Goal: Information Seeking & Learning: Learn about a topic

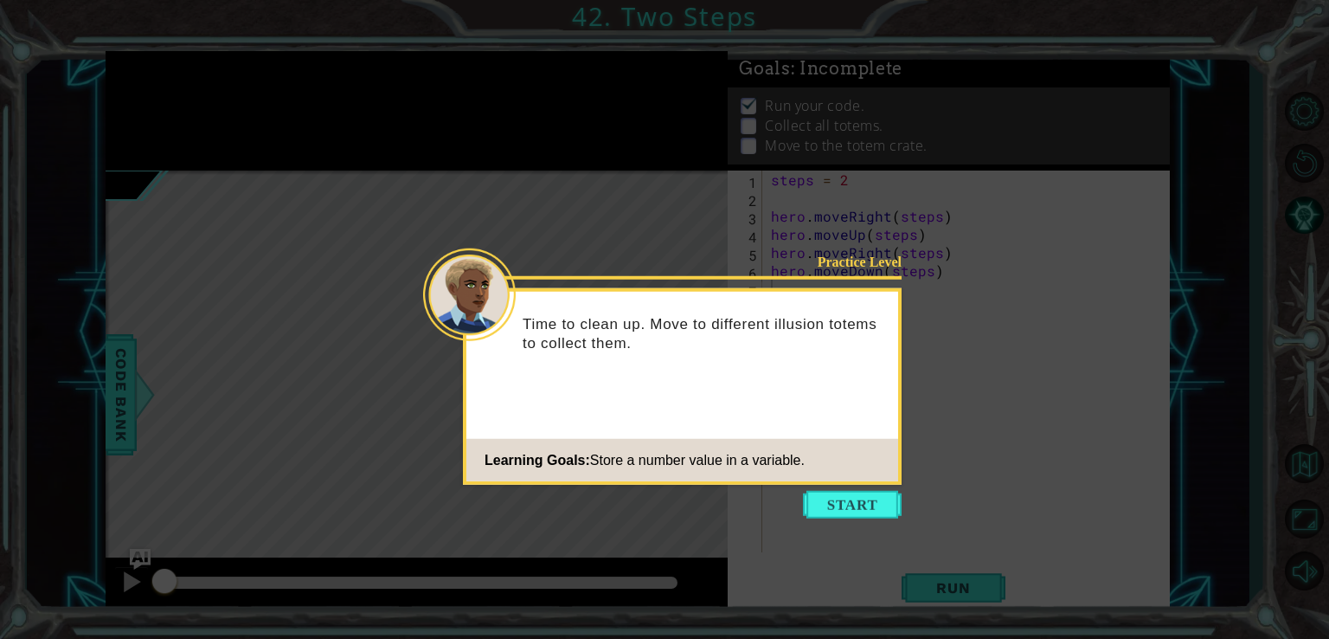
click at [857, 487] on icon at bounding box center [664, 319] width 1329 height 639
click at [863, 513] on button "Start" at bounding box center [852, 505] width 99 height 28
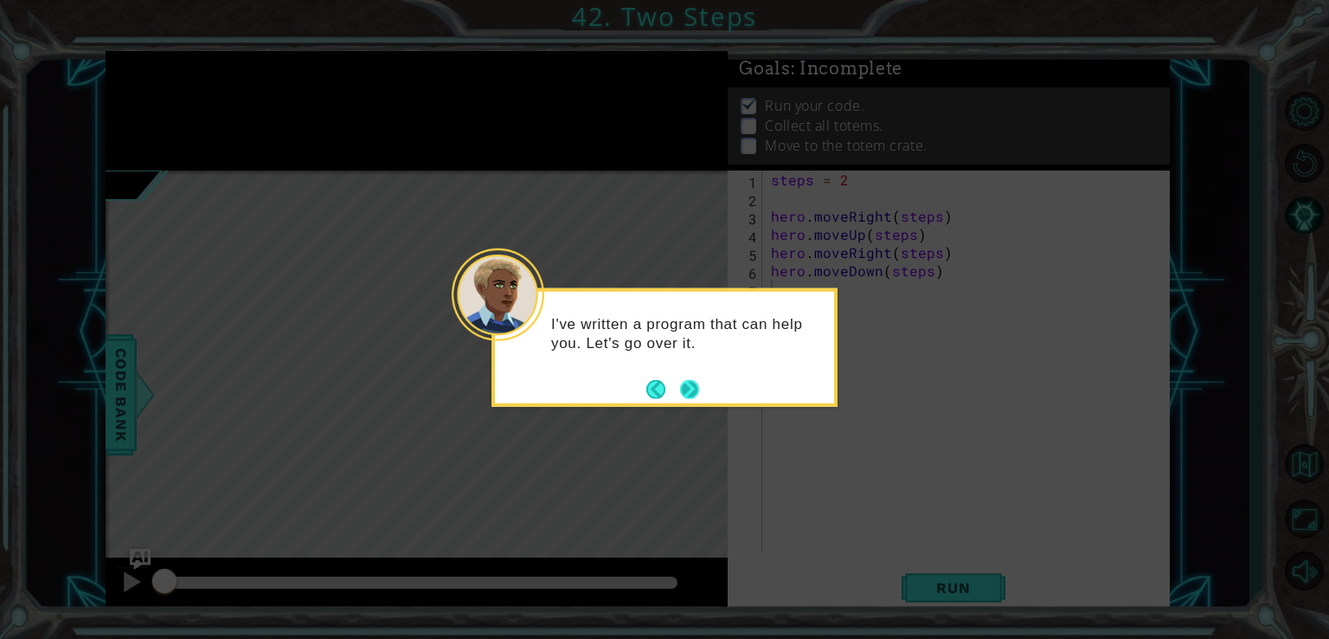
click at [685, 385] on button "Next" at bounding box center [689, 389] width 20 height 20
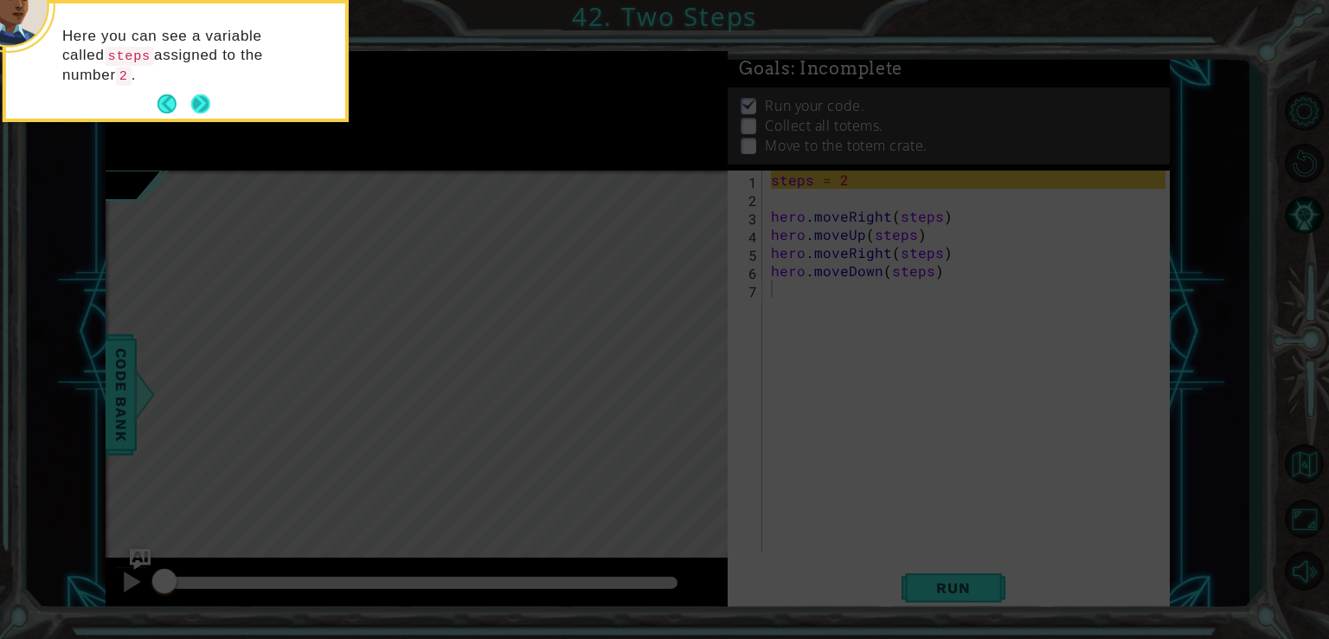
click at [187, 101] on button "Next" at bounding box center [200, 104] width 32 height 32
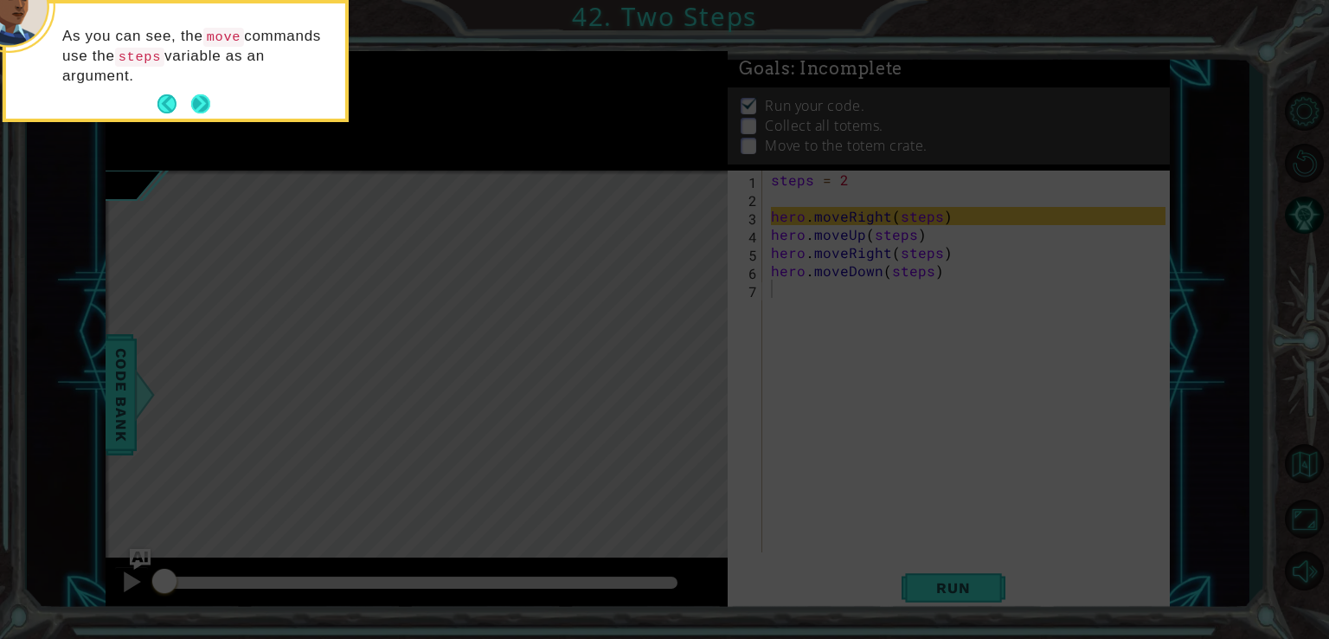
click at [190, 100] on button "Next" at bounding box center [200, 104] width 21 height 21
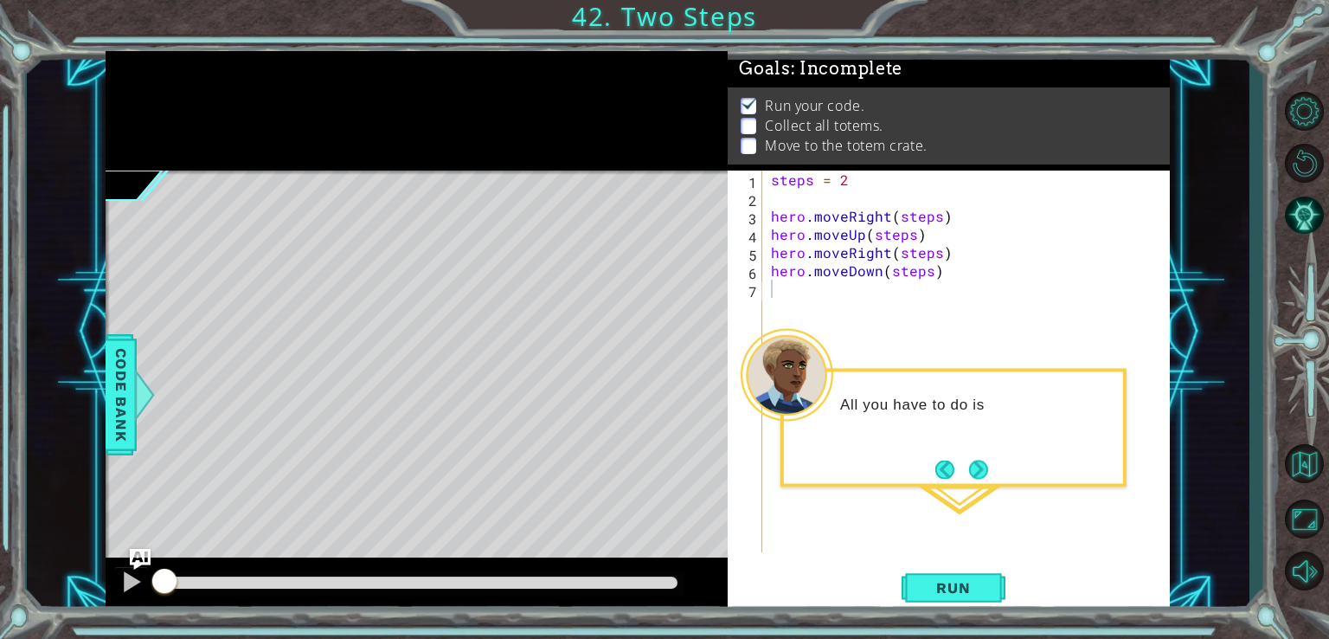
click at [703, 389] on div "Level Map" at bounding box center [506, 425] width 800 height 510
click at [984, 473] on button "Next" at bounding box center [978, 470] width 31 height 31
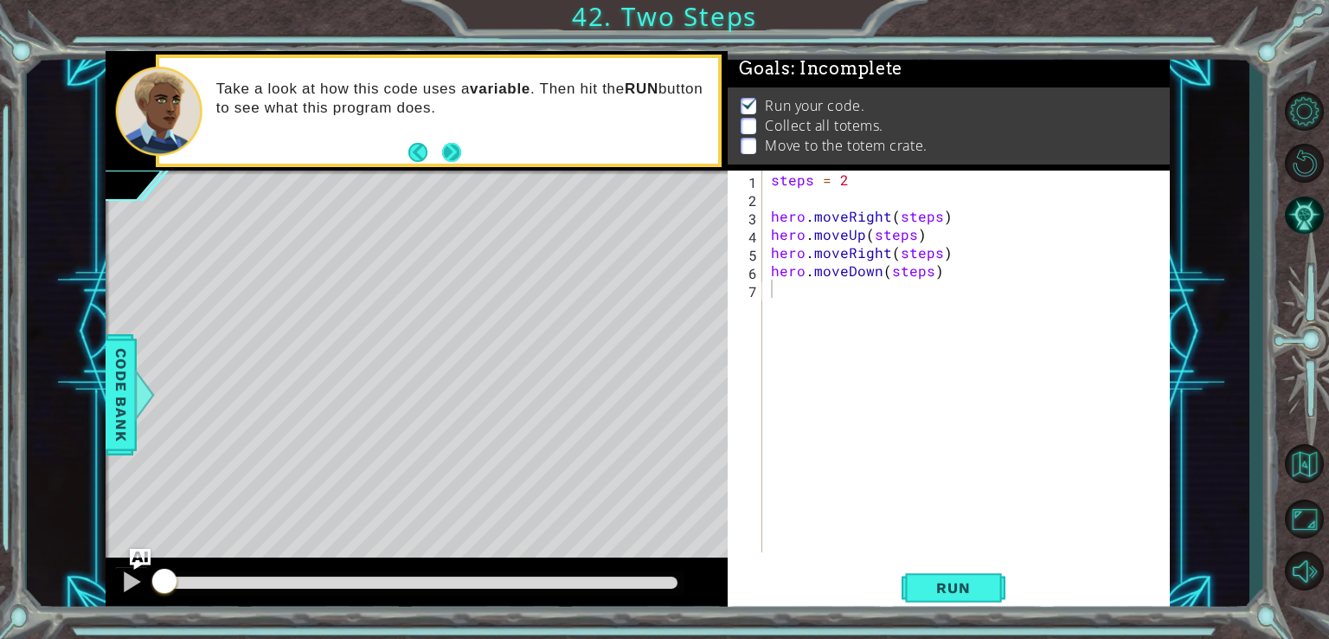
click at [448, 153] on button "Next" at bounding box center [452, 151] width 23 height 23
click at [975, 589] on span "Run" at bounding box center [953, 587] width 68 height 17
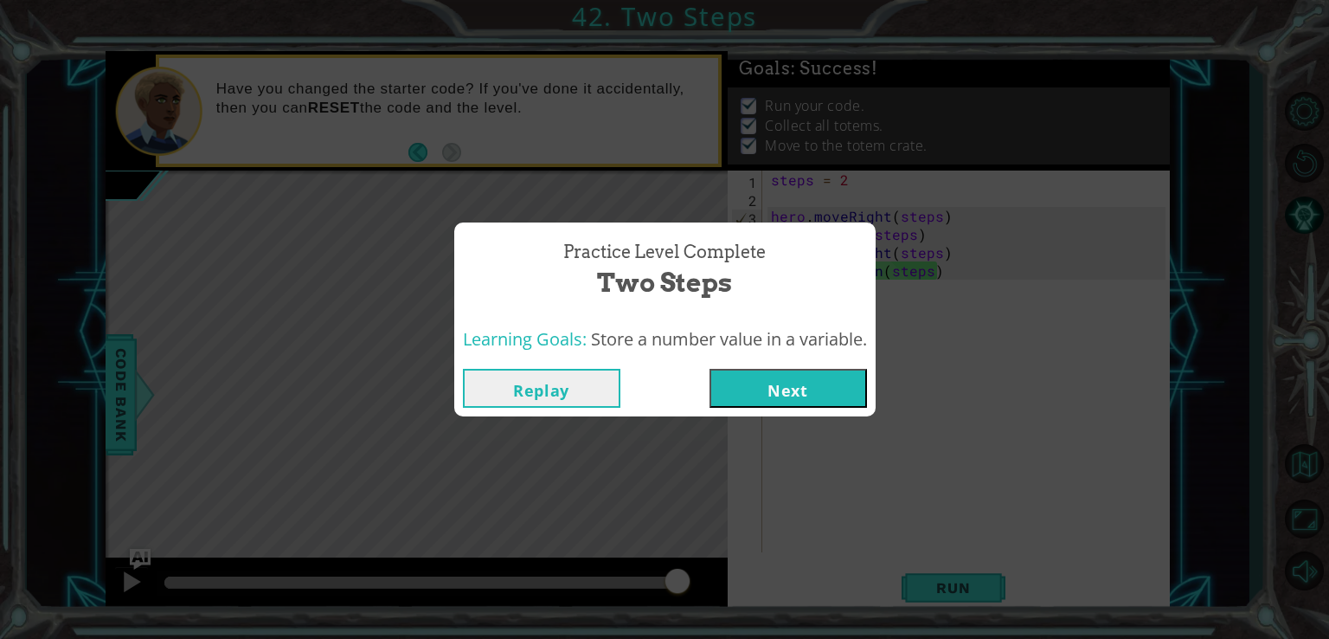
click at [836, 389] on button "Next" at bounding box center [789, 388] width 158 height 39
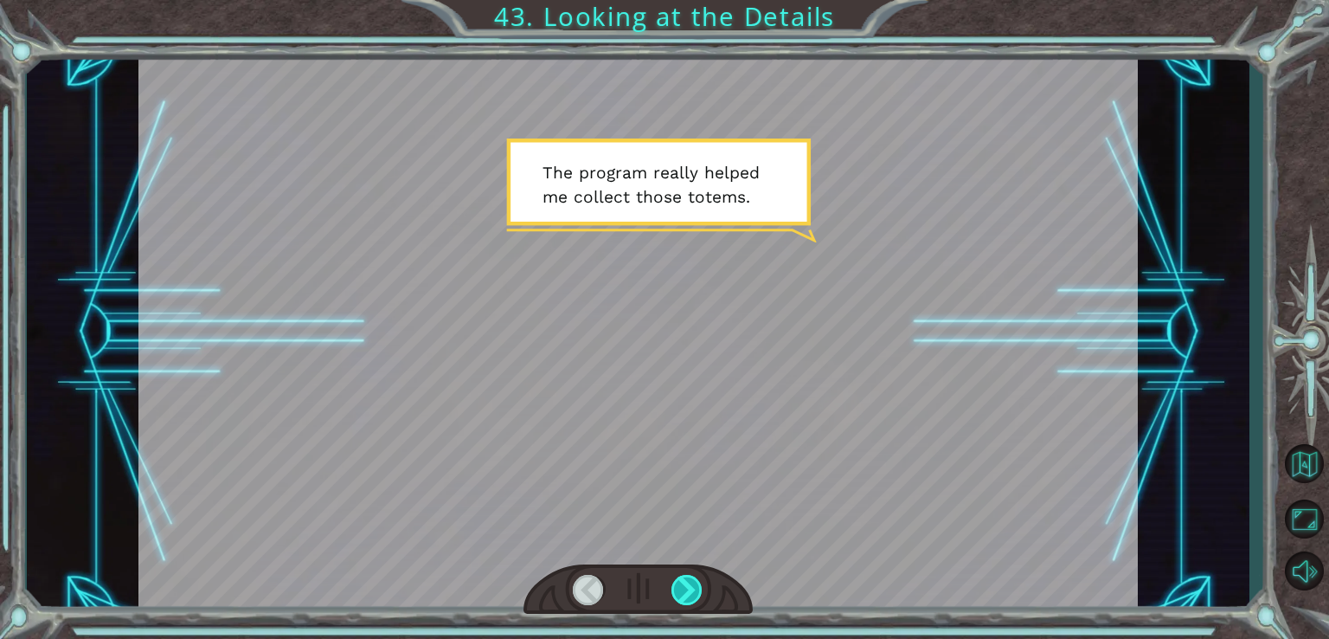
click at [692, 589] on div at bounding box center [688, 590] width 32 height 30
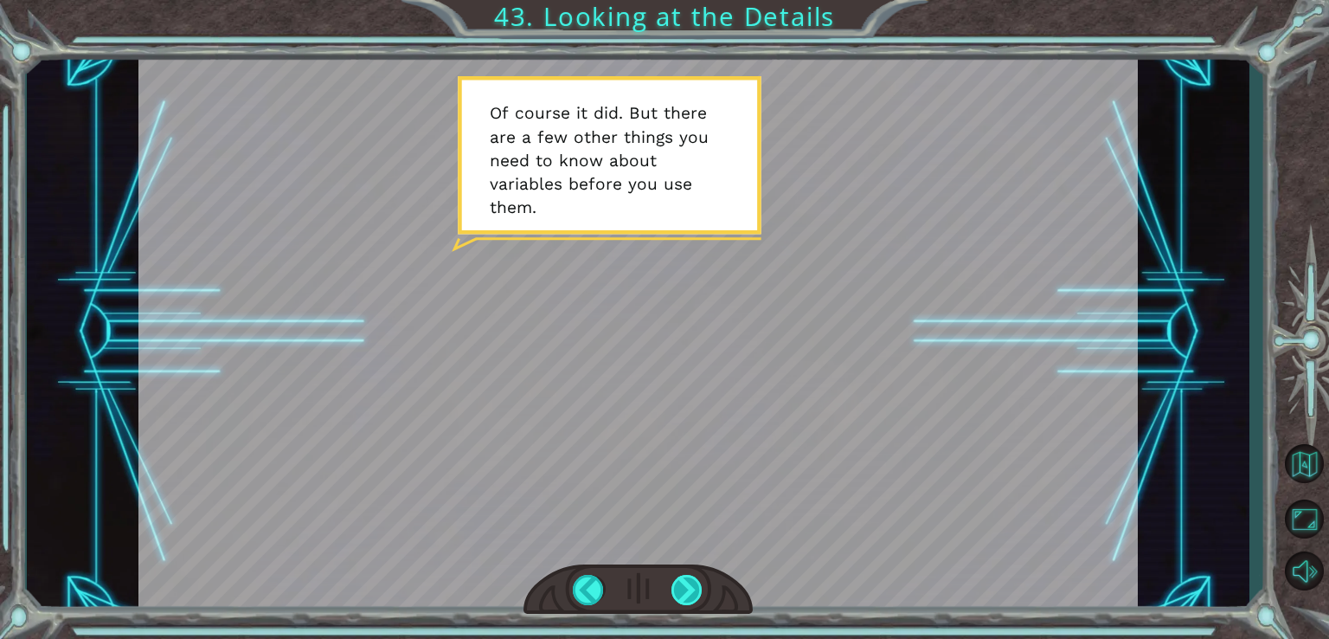
click at [692, 589] on div at bounding box center [688, 590] width 32 height 30
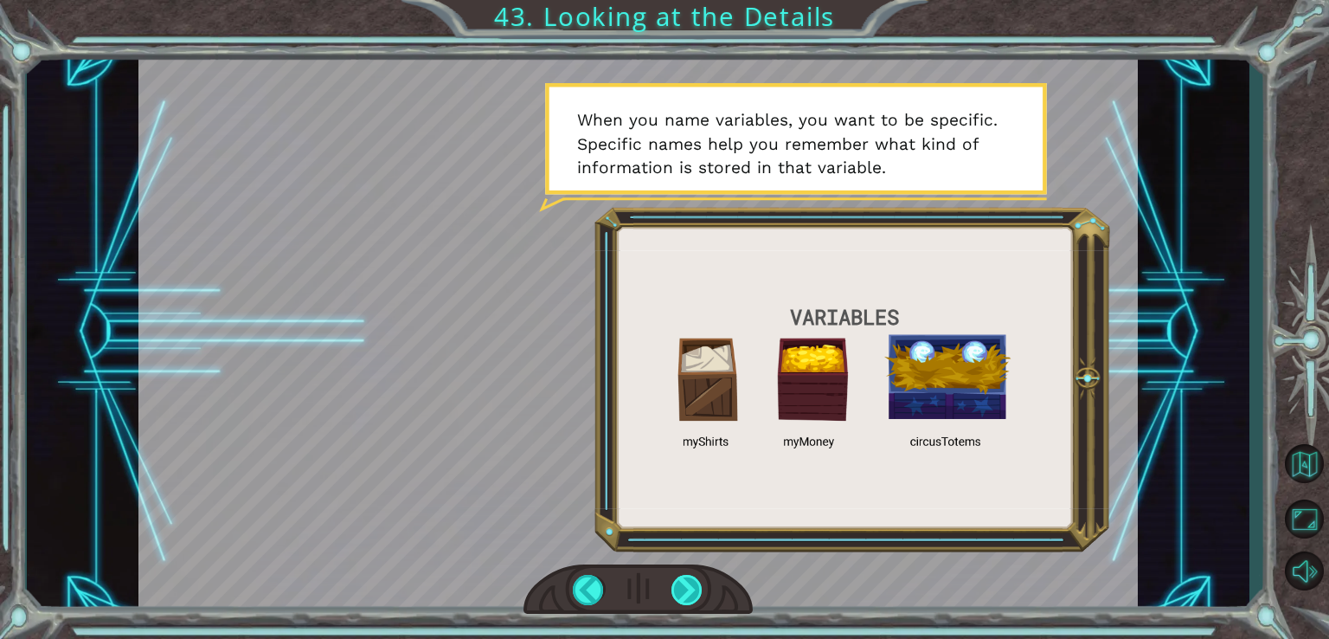
click at [692, 589] on div at bounding box center [688, 590] width 32 height 30
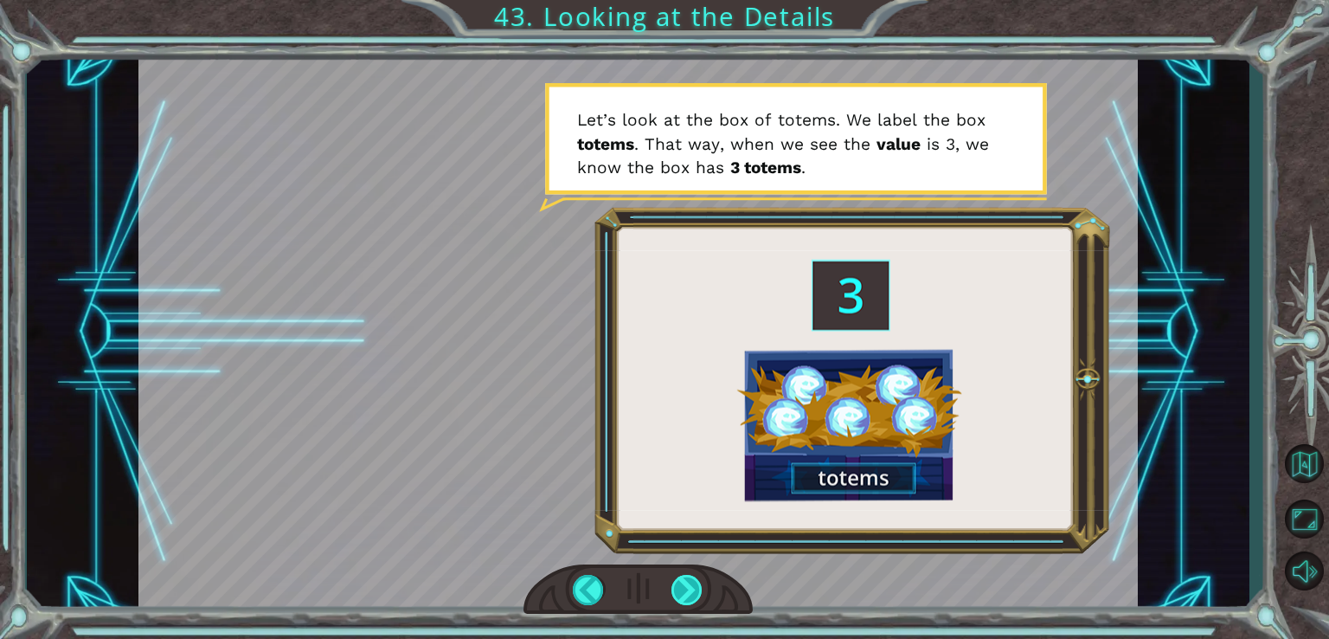
click at [692, 589] on div at bounding box center [688, 590] width 32 height 30
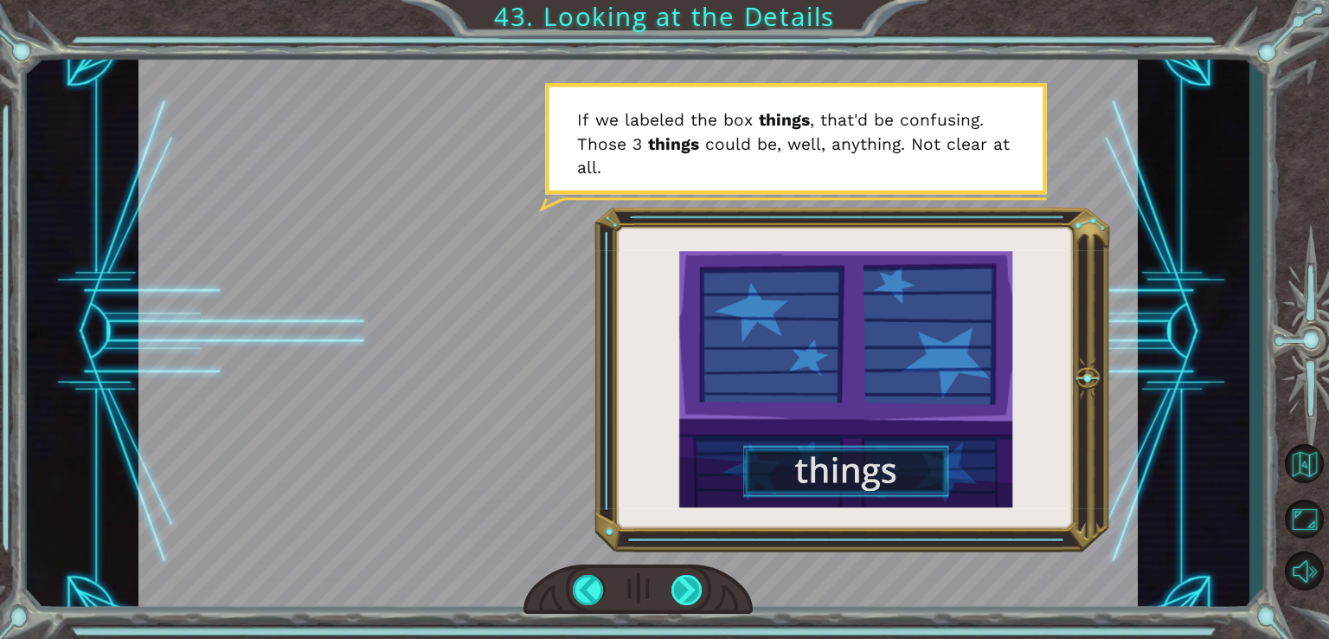
drag, startPoint x: 692, startPoint y: 589, endPoint x: 678, endPoint y: 598, distance: 17.1
drag, startPoint x: 678, startPoint y: 598, endPoint x: 646, endPoint y: 592, distance: 32.6
click at [646, 592] on div at bounding box center [639, 589] width 230 height 50
click at [683, 594] on div at bounding box center [688, 590] width 32 height 30
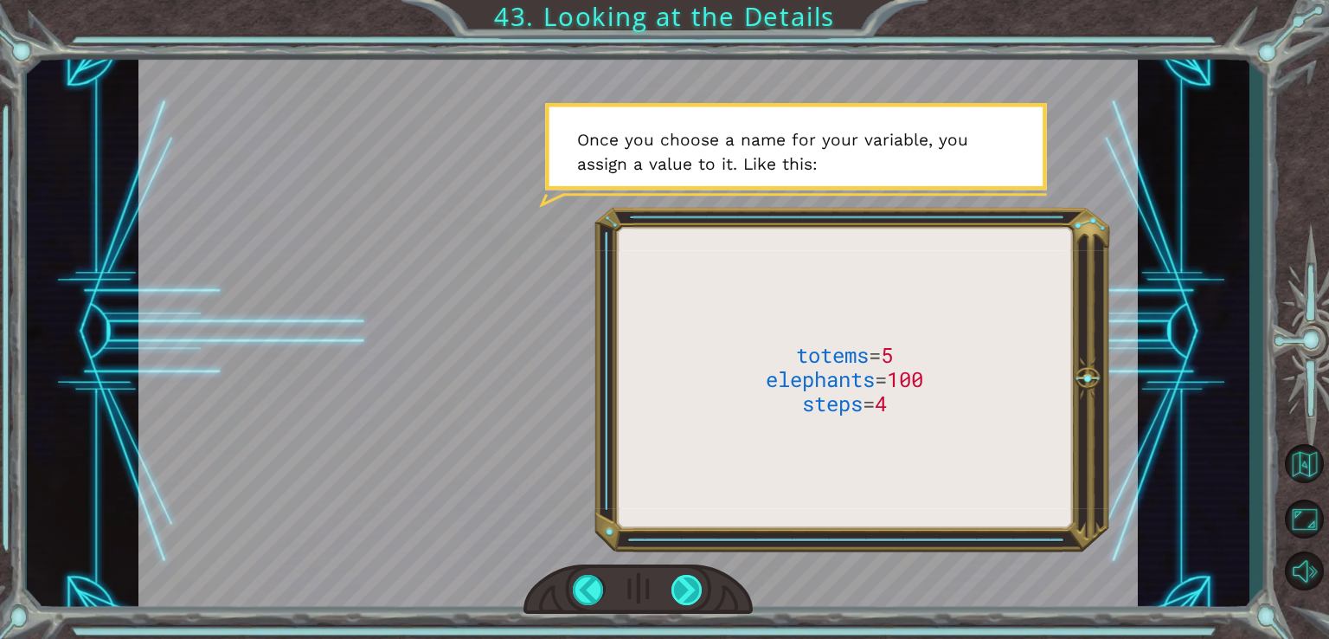
click at [699, 578] on div at bounding box center [688, 590] width 32 height 30
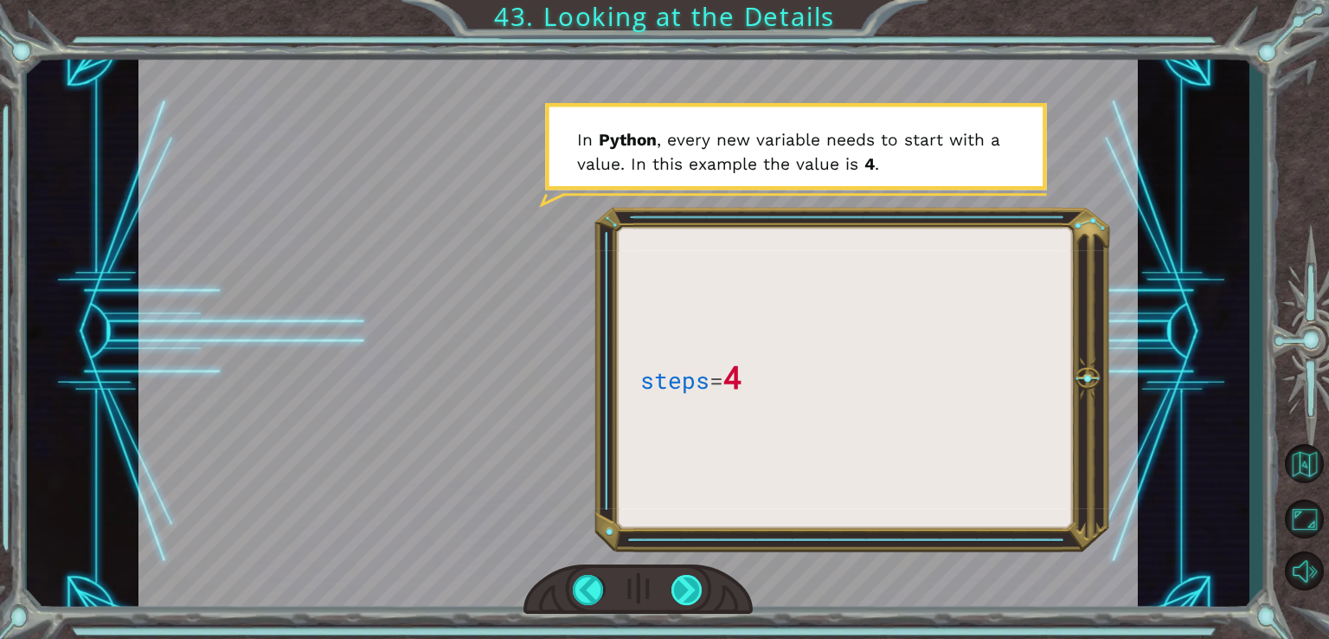
click at [691, 583] on div at bounding box center [688, 590] width 32 height 30
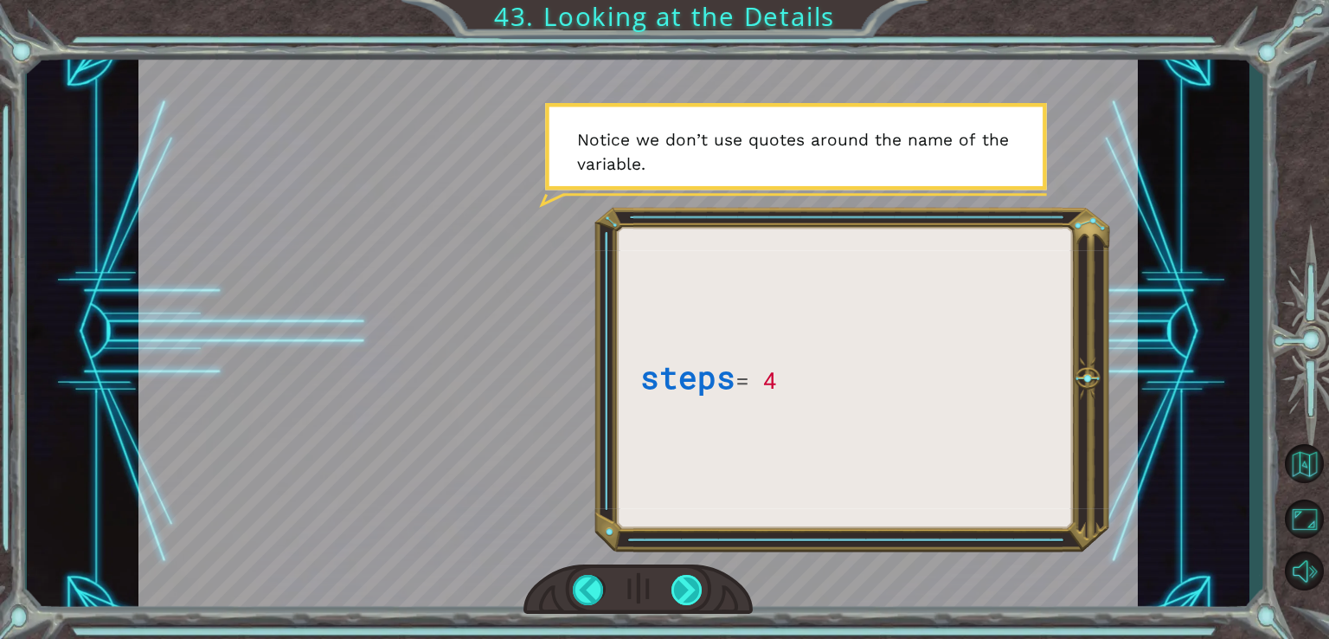
click at [691, 583] on div at bounding box center [688, 590] width 32 height 30
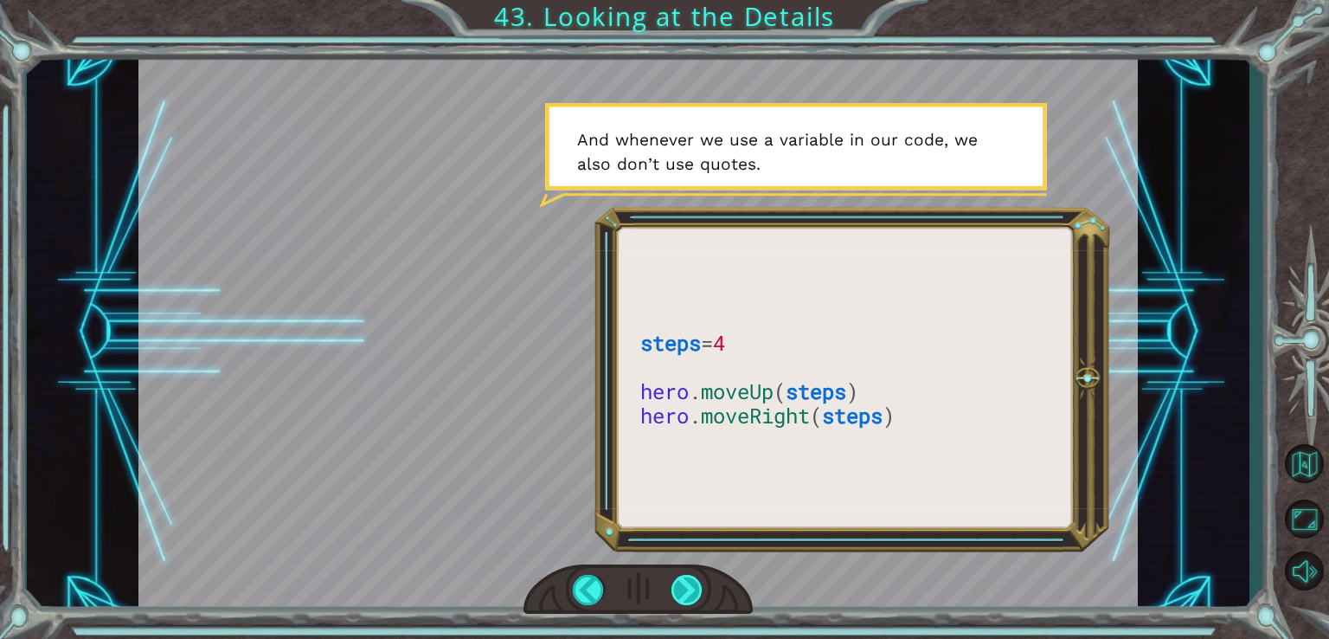
click at [697, 582] on div at bounding box center [688, 590] width 32 height 30
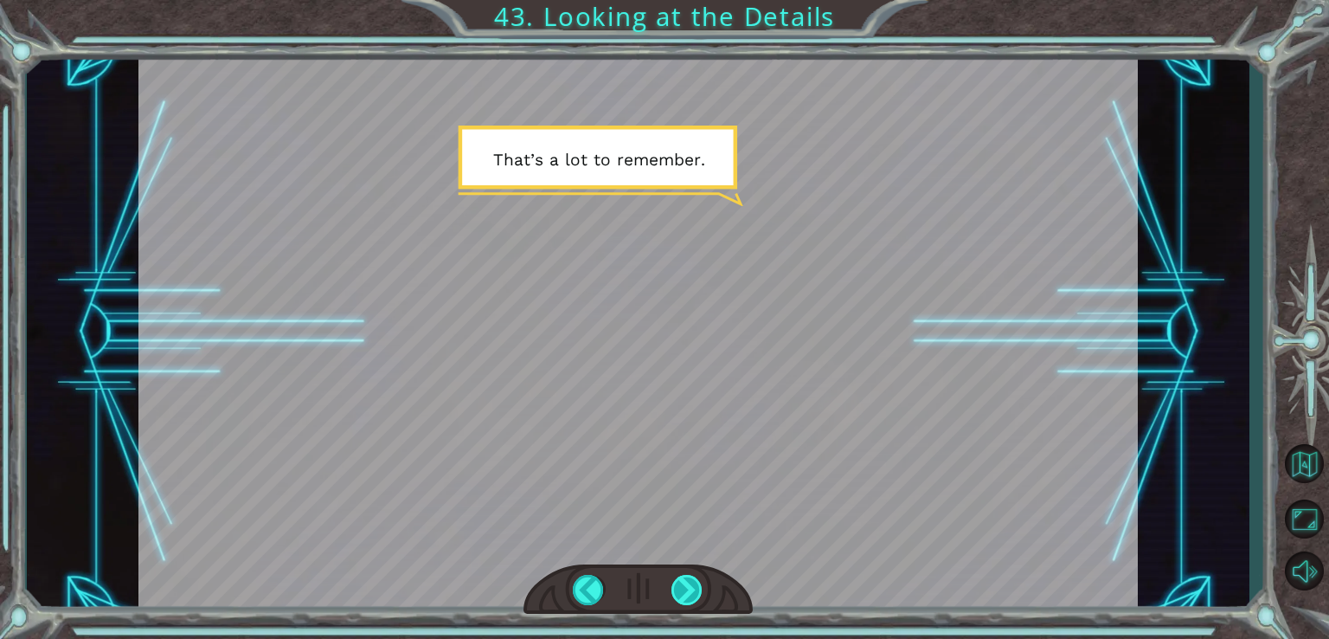
click at [697, 582] on div at bounding box center [688, 590] width 32 height 30
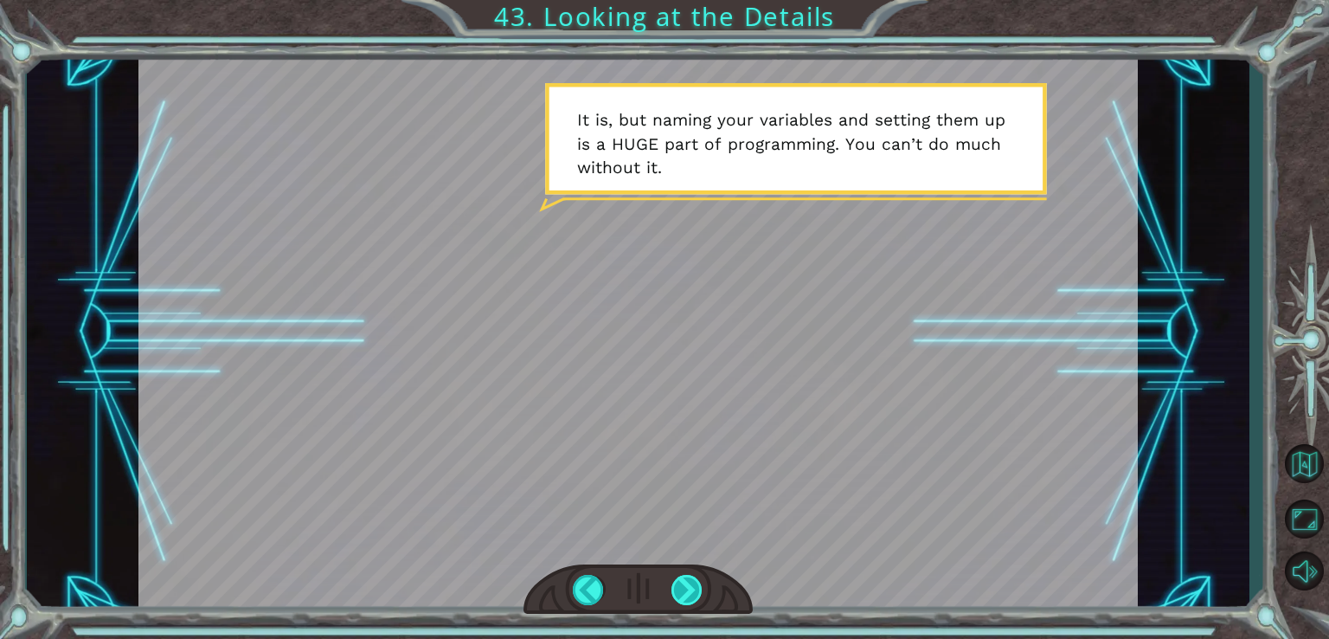
click at [699, 584] on div at bounding box center [688, 590] width 32 height 30
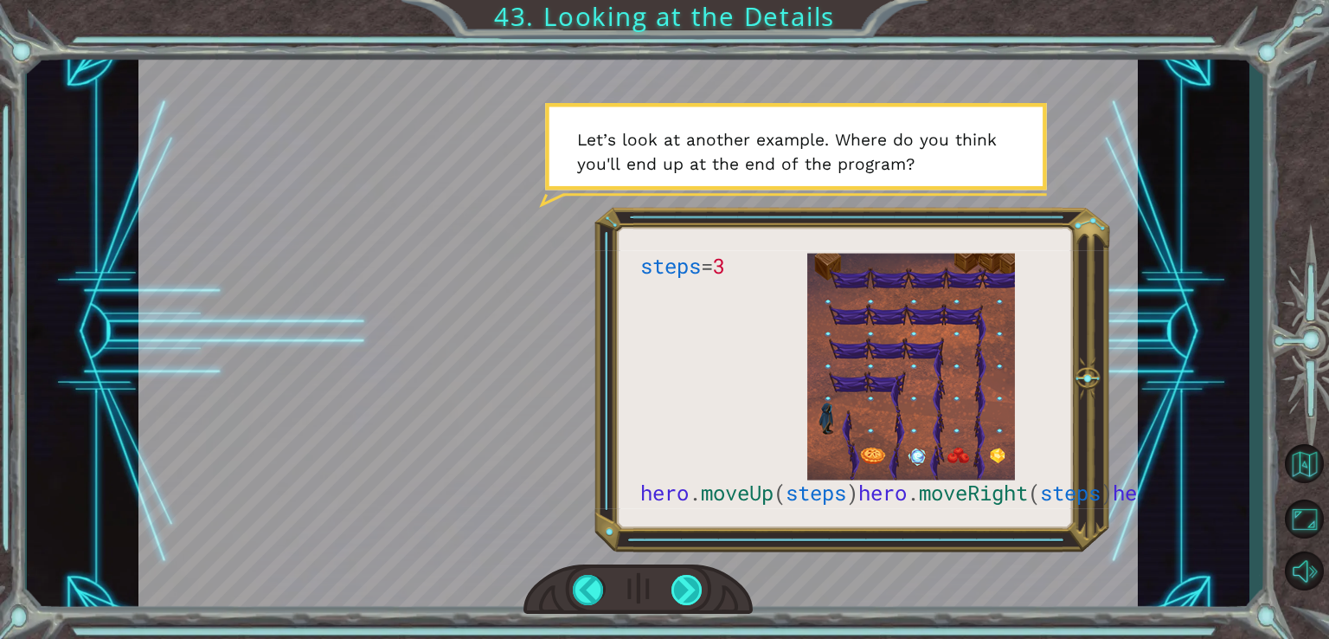
click at [692, 579] on div at bounding box center [688, 590] width 32 height 30
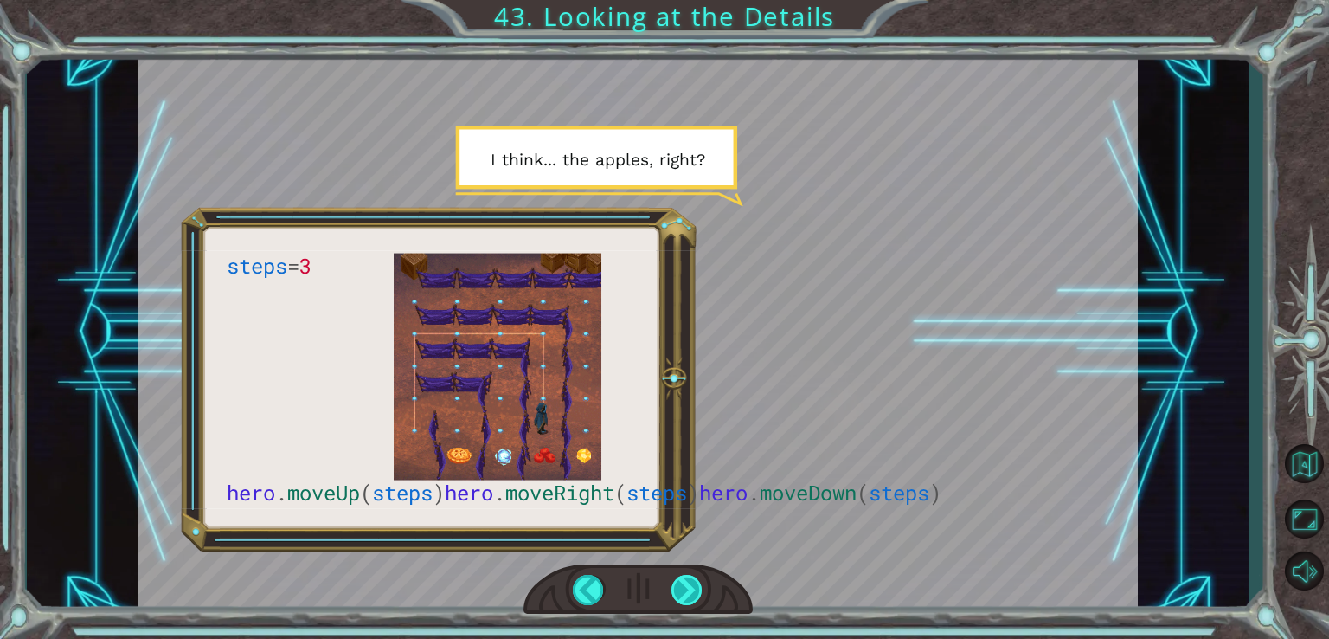
click at [692, 579] on div at bounding box center [688, 590] width 32 height 30
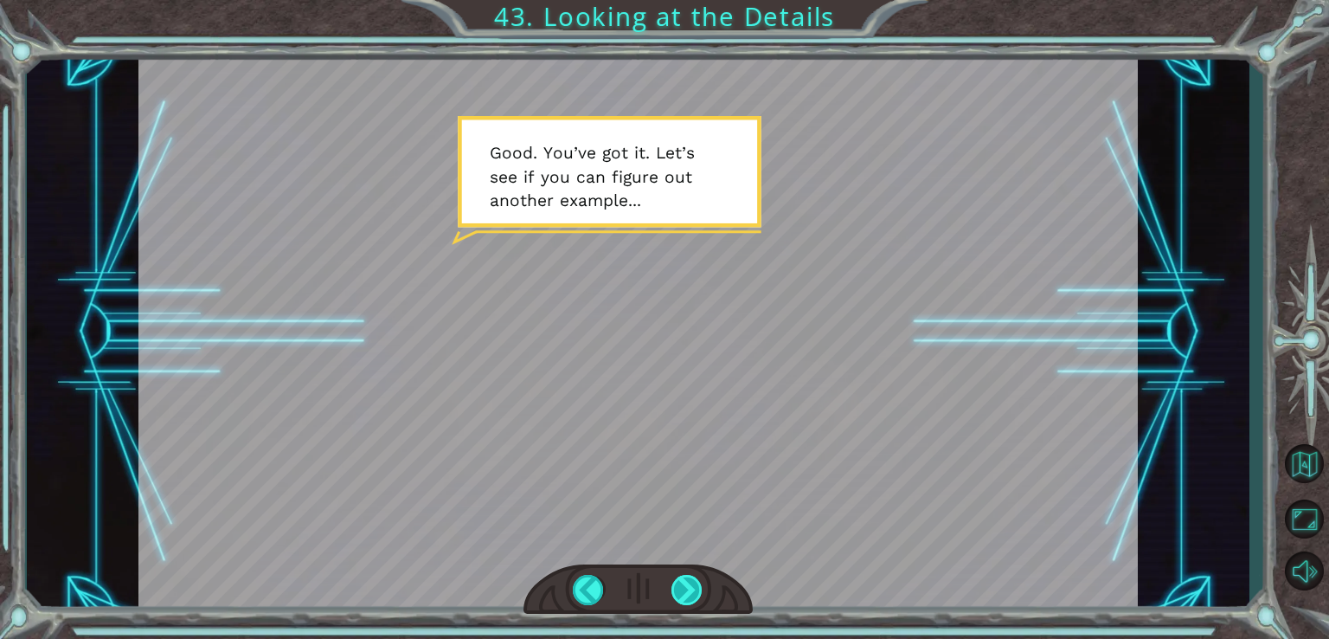
click at [695, 581] on div at bounding box center [688, 590] width 32 height 30
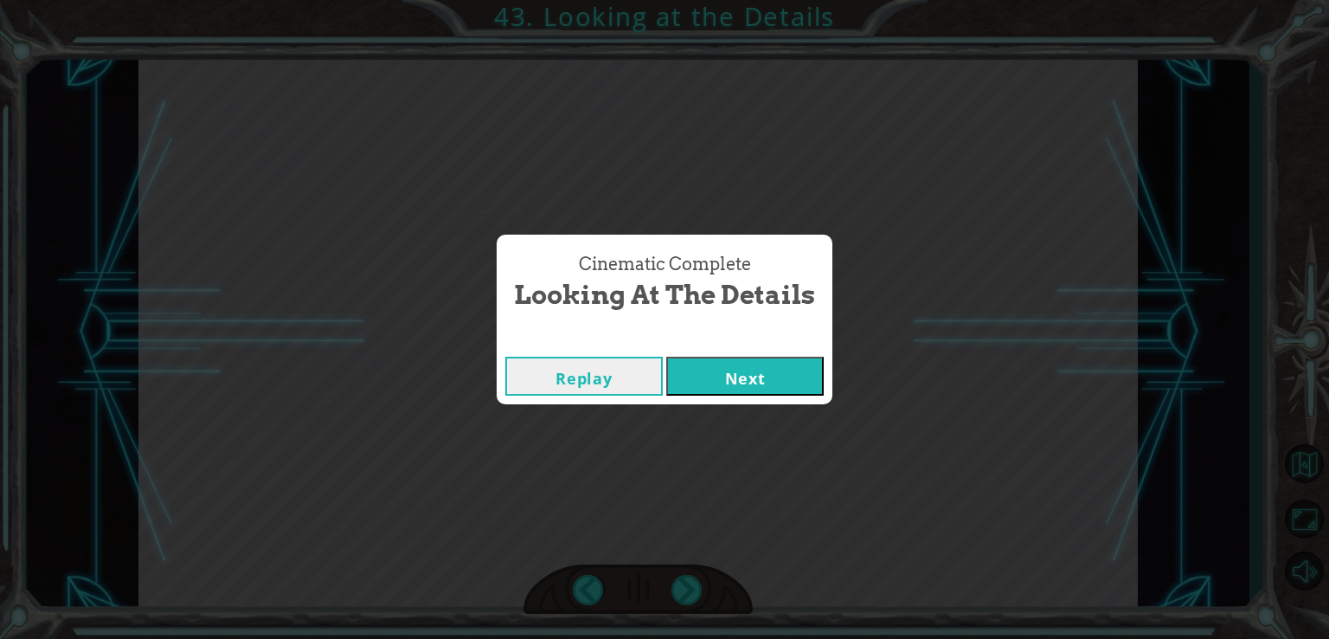
click at [757, 386] on button "Next" at bounding box center [745, 376] width 158 height 39
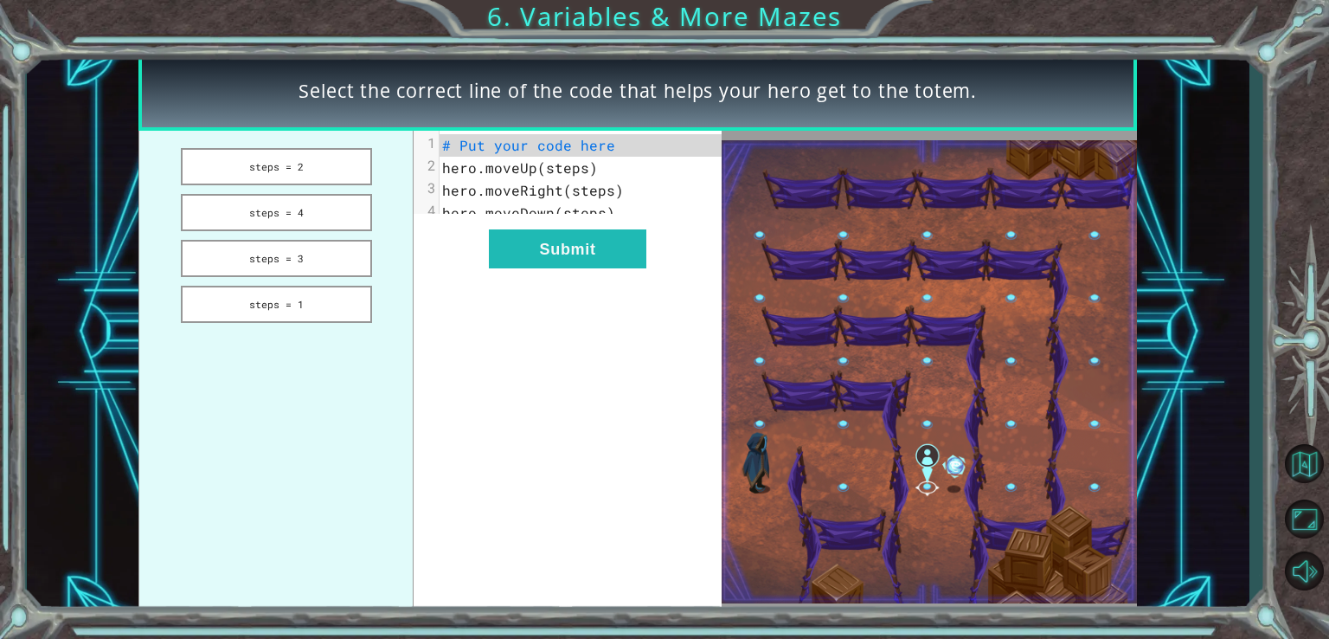
drag, startPoint x: 315, startPoint y: 167, endPoint x: 505, endPoint y: 122, distance: 195.7
click at [508, 122] on div "Select the correct line of the code that helps your hero get to the totem. step…" at bounding box center [637, 332] width 999 height 562
click at [324, 164] on button "steps = 2" at bounding box center [276, 166] width 191 height 37
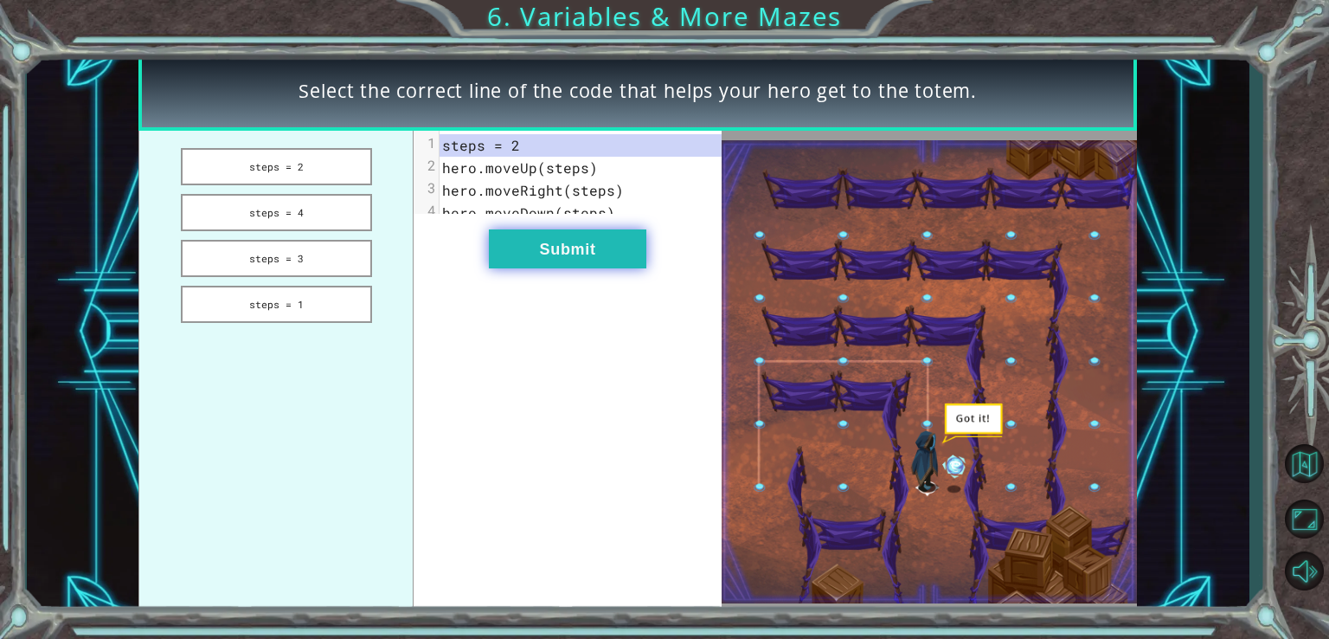
click at [584, 243] on button "Submit" at bounding box center [568, 248] width 158 height 39
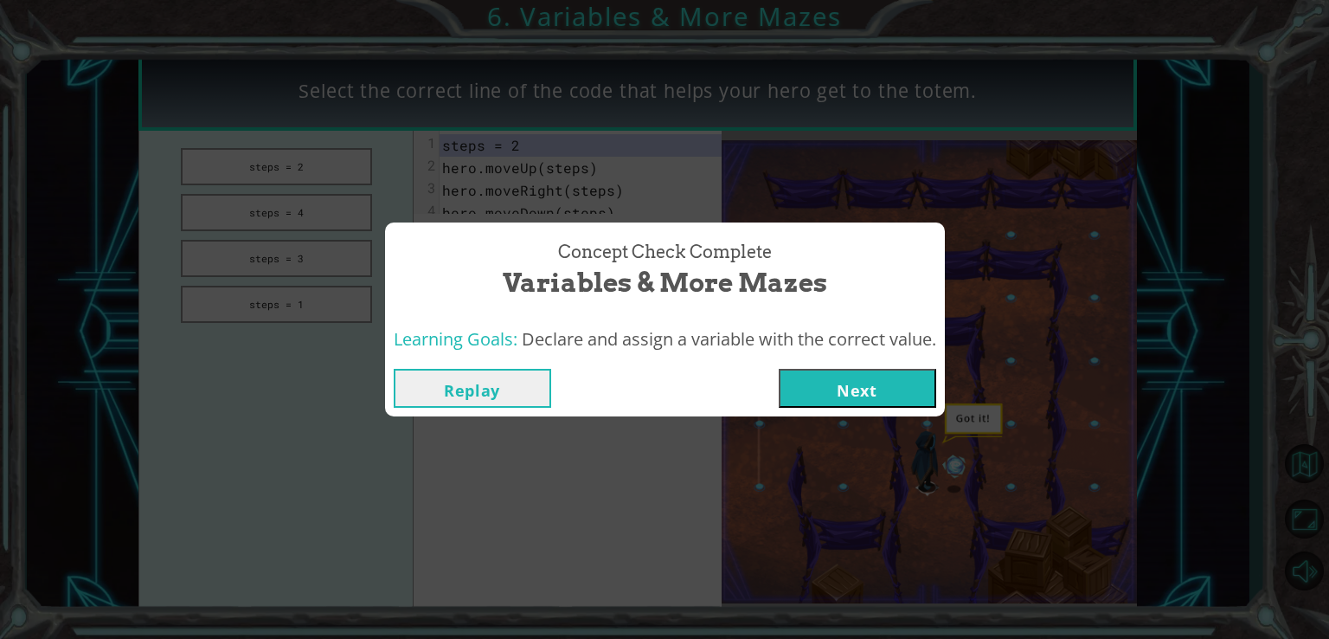
drag, startPoint x: 834, startPoint y: 379, endPoint x: 820, endPoint y: 382, distance: 14.1
drag, startPoint x: 820, startPoint y: 382, endPoint x: 664, endPoint y: 489, distance: 189.9
click at [664, 489] on div "Concept Check Complete Variables & More Mazes Learning Goals: Declare and assig…" at bounding box center [664, 319] width 1329 height 639
click at [861, 373] on button "Next" at bounding box center [858, 388] width 158 height 39
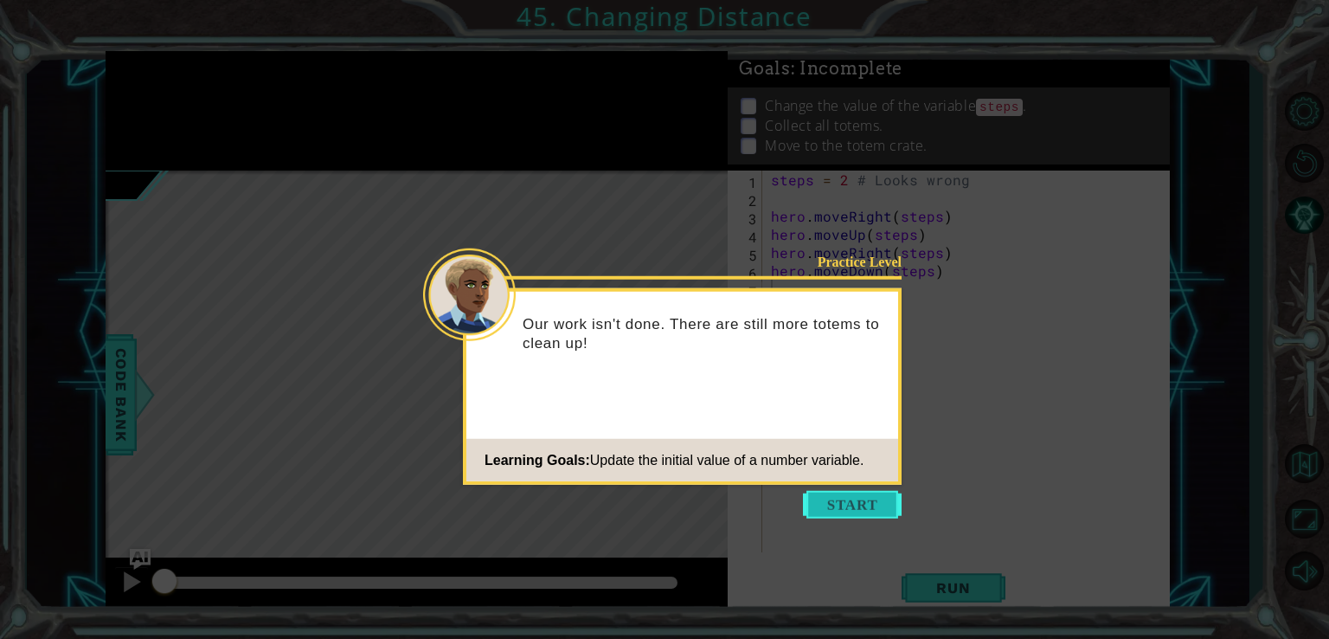
click at [870, 507] on button "Start" at bounding box center [852, 505] width 99 height 28
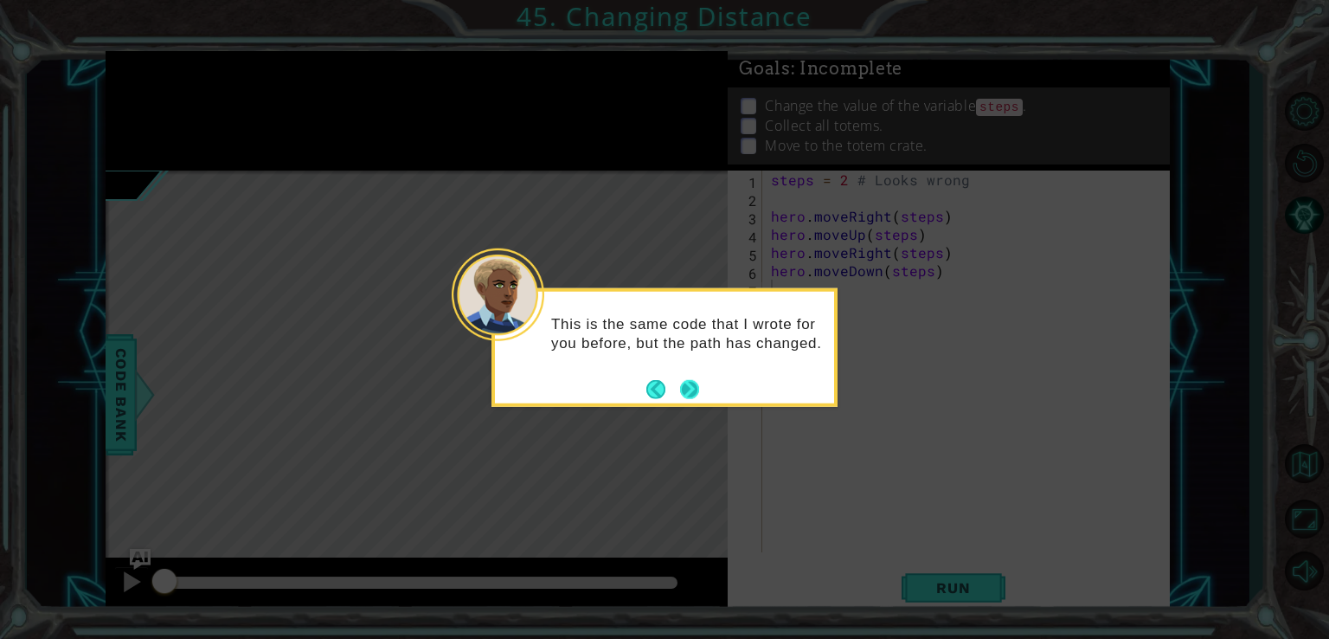
click at [690, 387] on button "Next" at bounding box center [689, 388] width 19 height 19
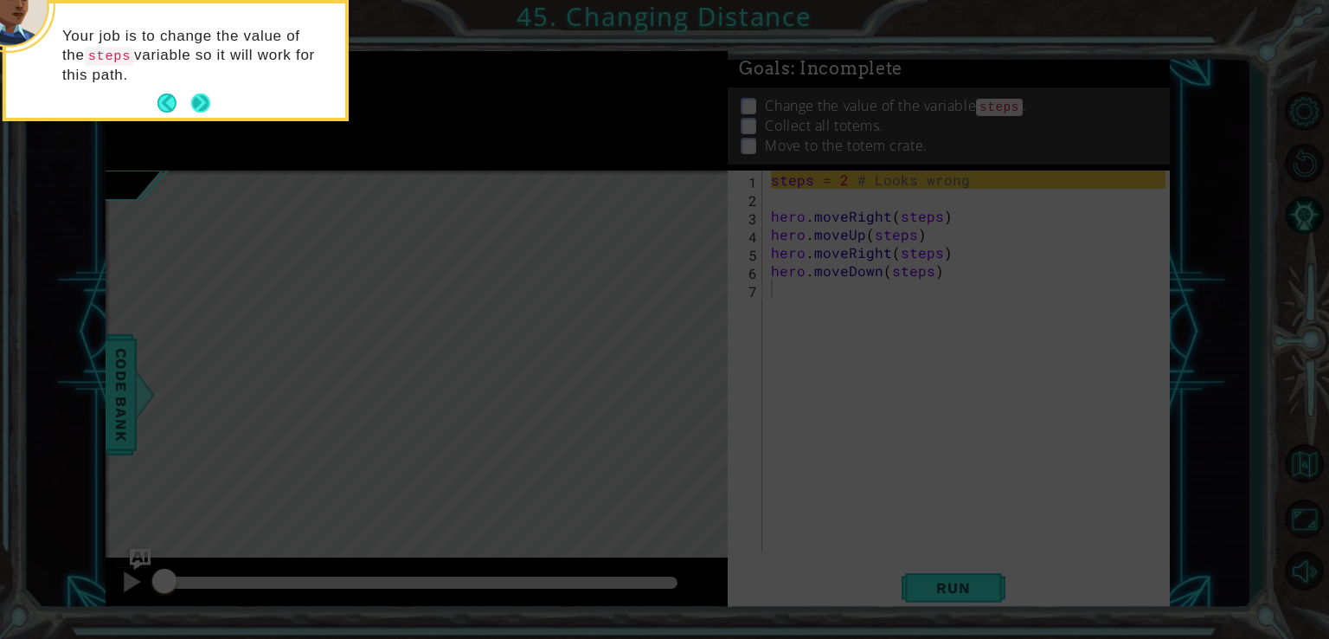
click at [208, 100] on button "Next" at bounding box center [201, 104] width 24 height 24
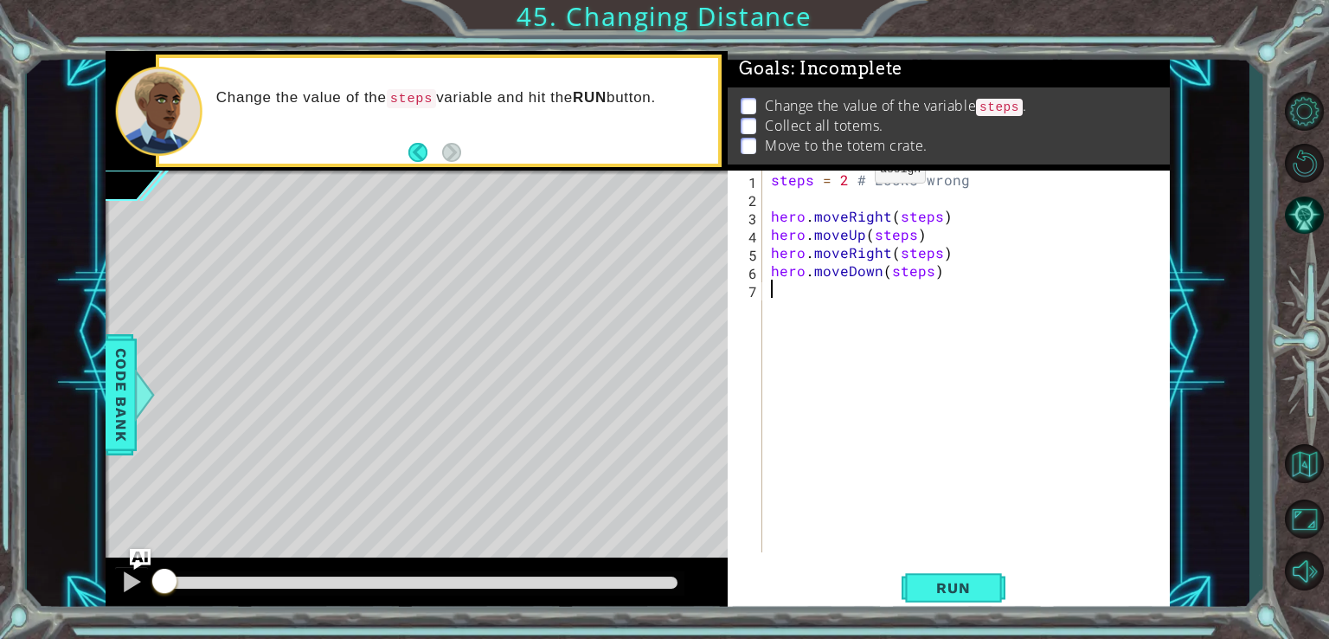
click at [845, 174] on div "steps = 2 # Looks wrong hero . moveRight ( steps ) hero . moveUp ( steps ) hero…" at bounding box center [971, 379] width 407 height 418
type textarea "steps = 3 # Looks wrong"
click at [966, 593] on span "Run" at bounding box center [953, 587] width 68 height 17
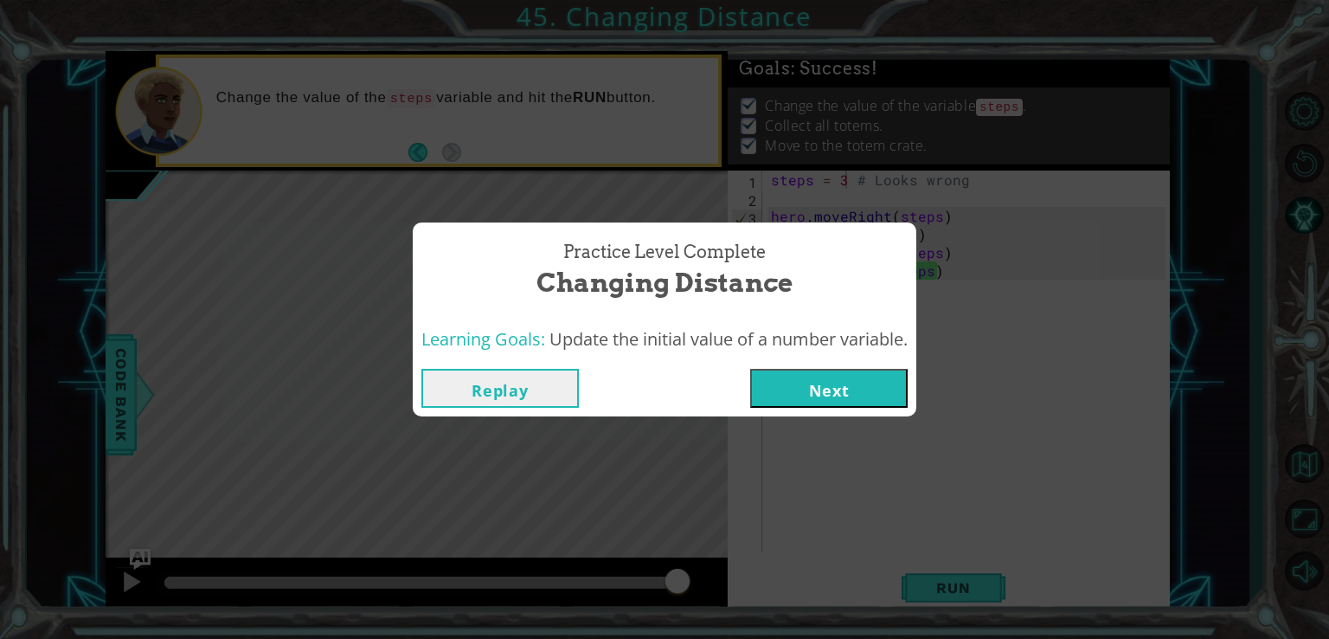
click at [852, 391] on button "Next" at bounding box center [829, 388] width 158 height 39
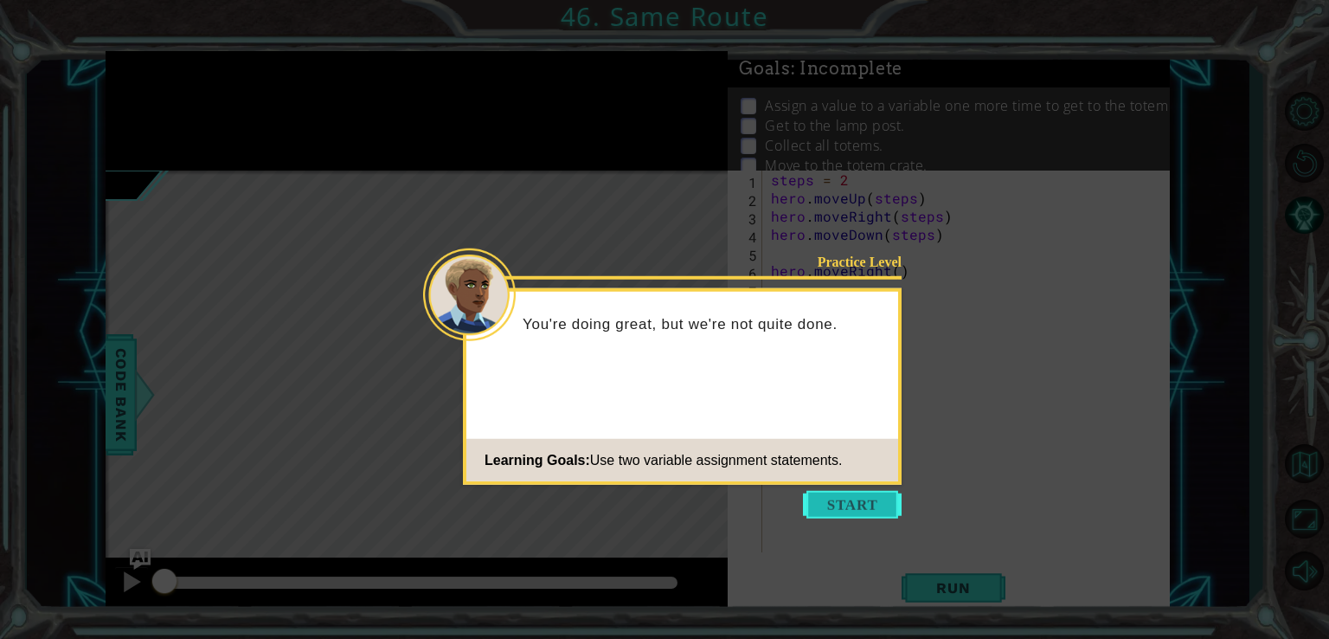
click at [866, 510] on button "Start" at bounding box center [852, 505] width 99 height 28
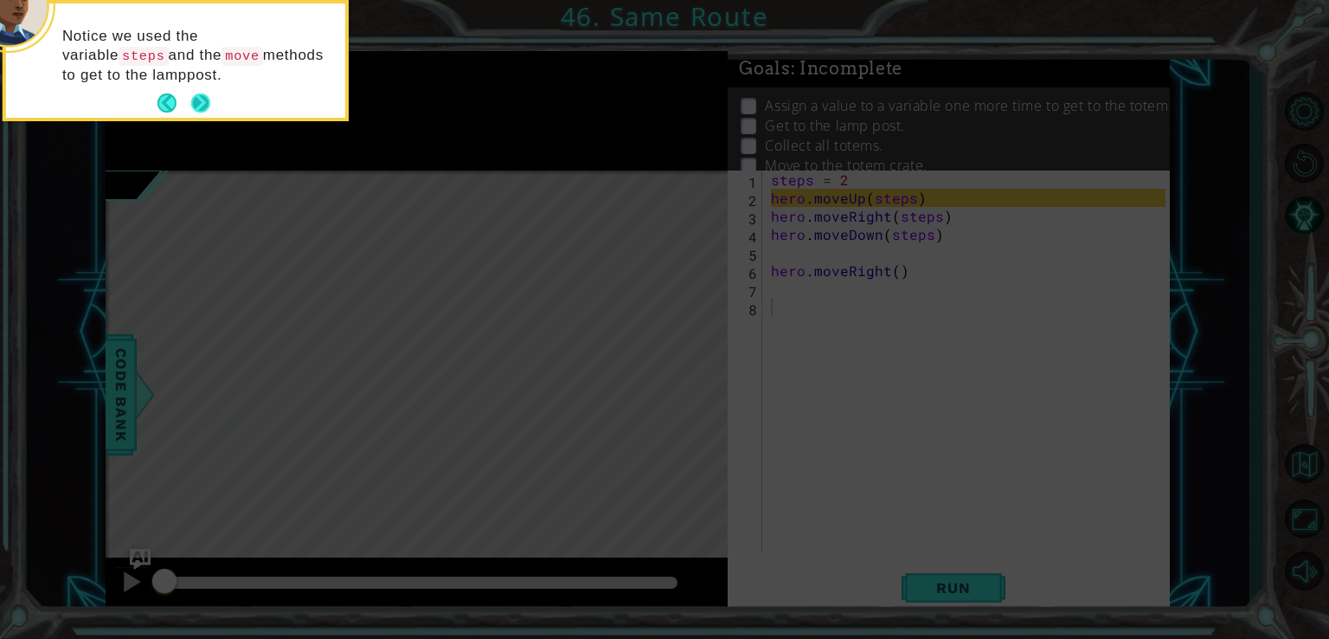
click at [202, 105] on button "Next" at bounding box center [200, 103] width 20 height 20
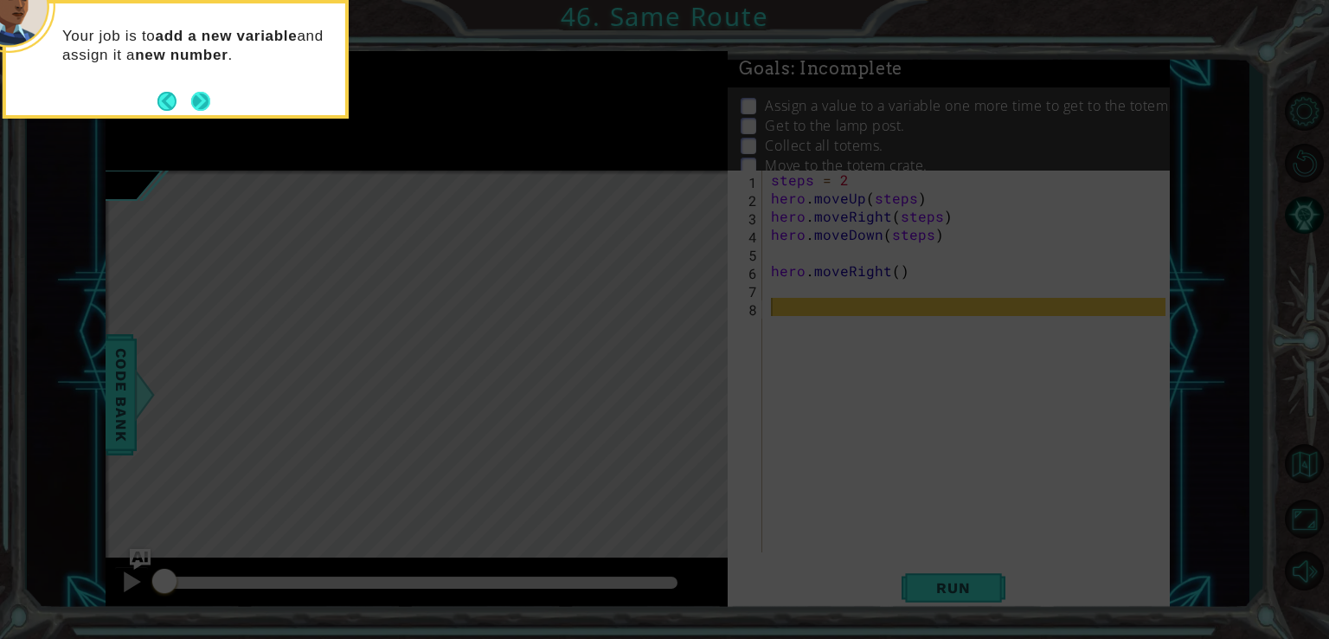
click at [203, 101] on button "Next" at bounding box center [200, 101] width 19 height 19
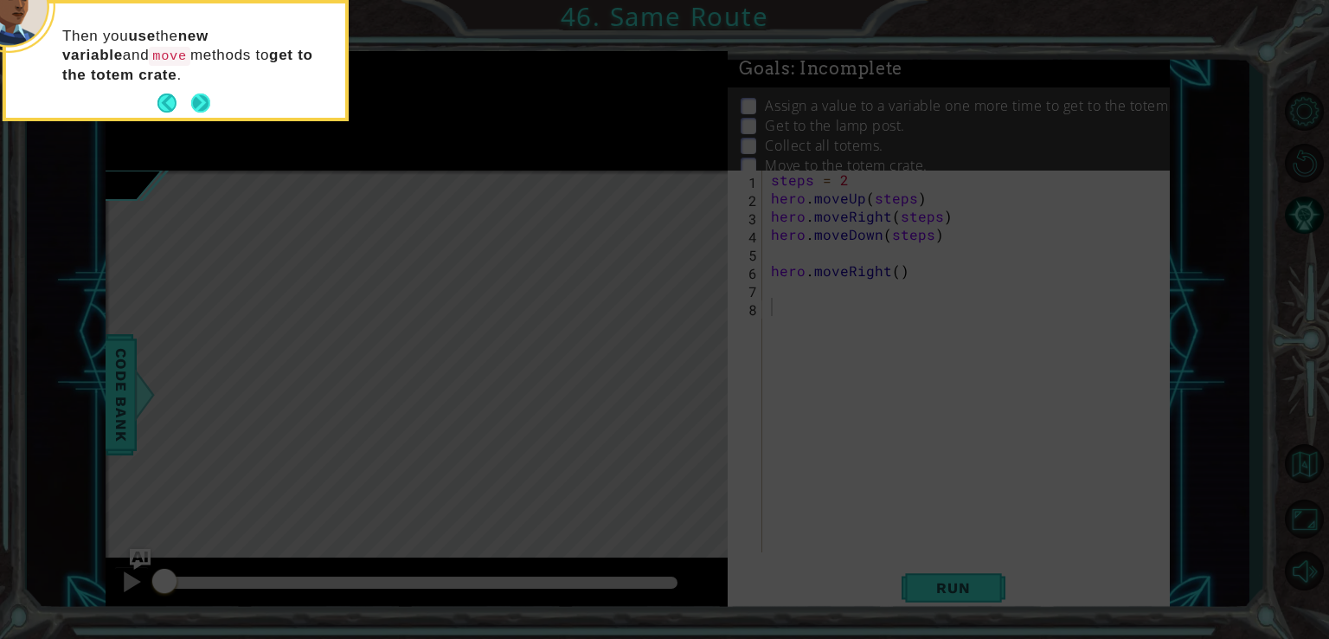
click at [198, 103] on button "Next" at bounding box center [200, 103] width 32 height 32
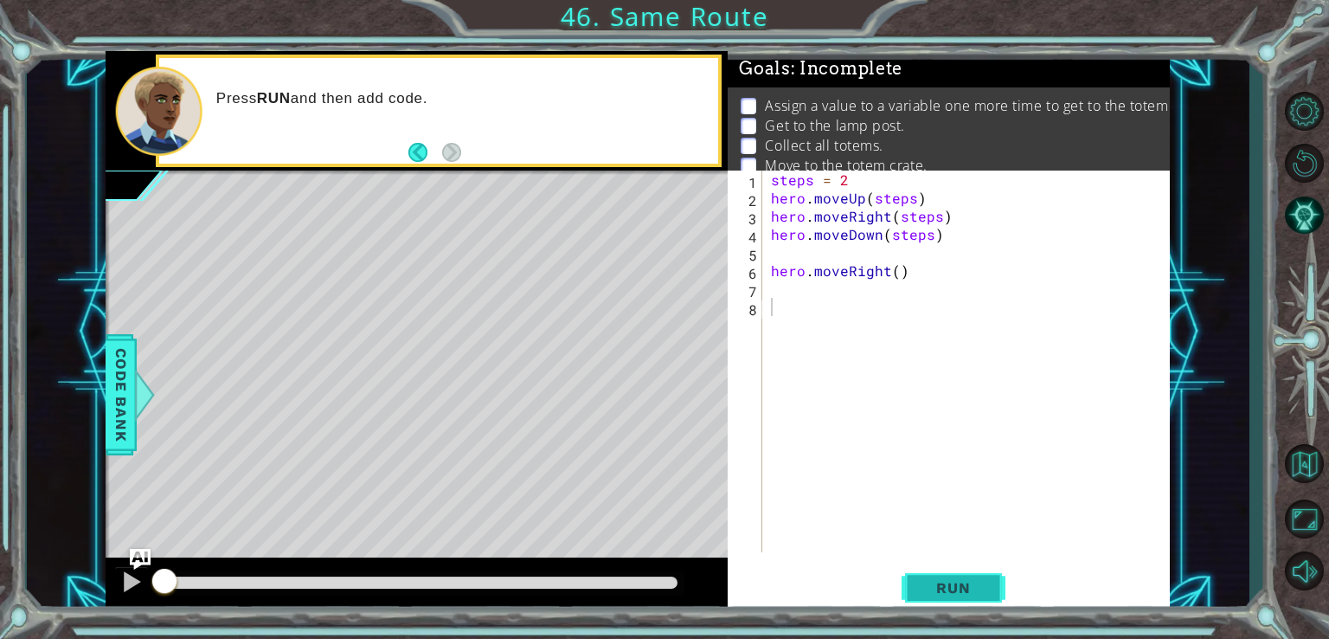
click at [949, 582] on span "Run" at bounding box center [953, 587] width 68 height 17
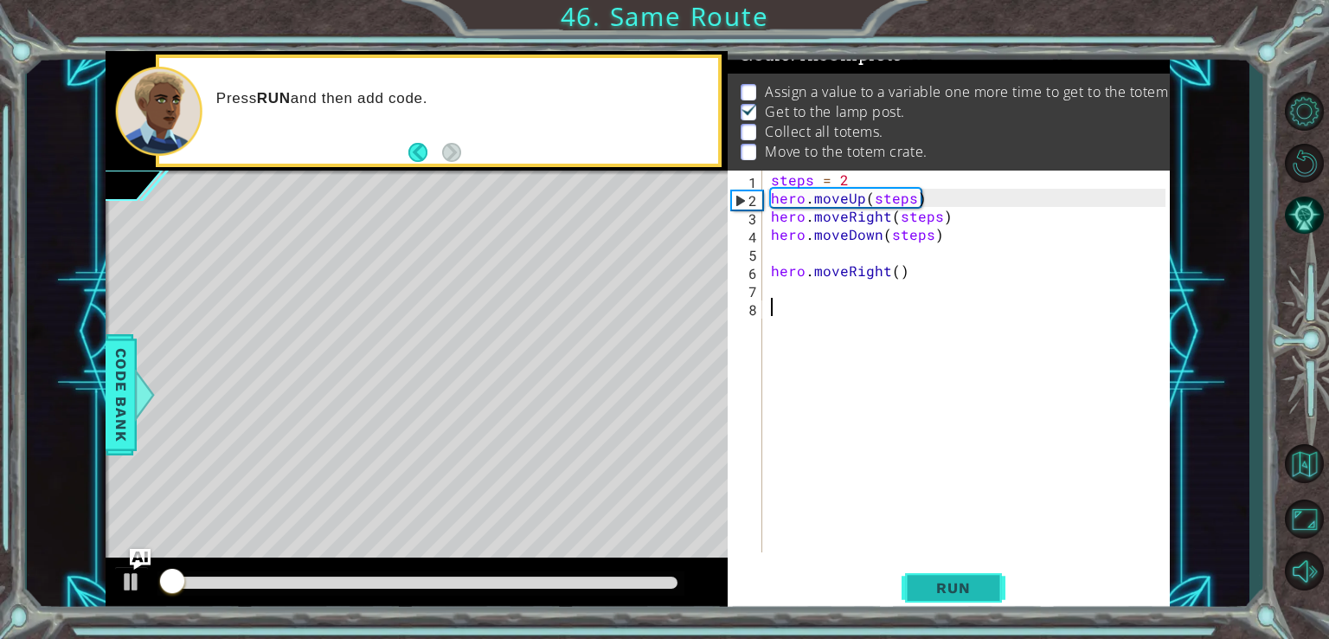
scroll to position [17, 0]
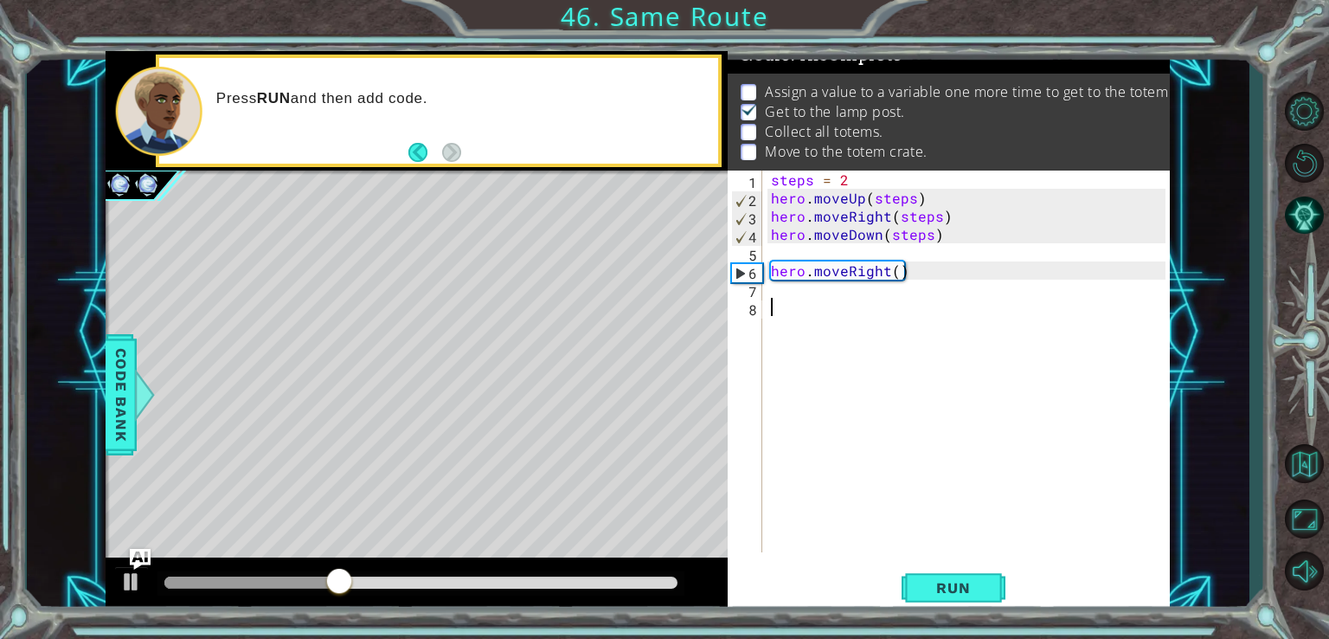
click at [773, 287] on div "steps = 2 hero . moveUp ( steps ) hero . moveRight ( steps ) hero . moveDown ( …" at bounding box center [971, 379] width 407 height 418
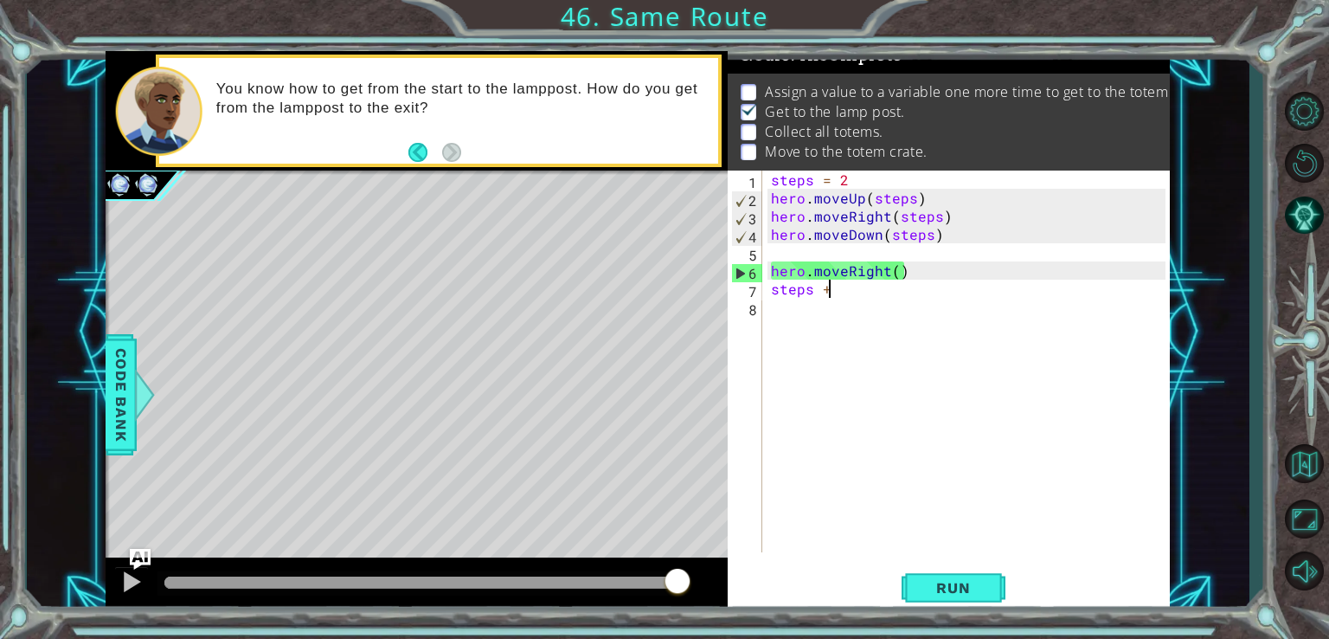
scroll to position [0, 2]
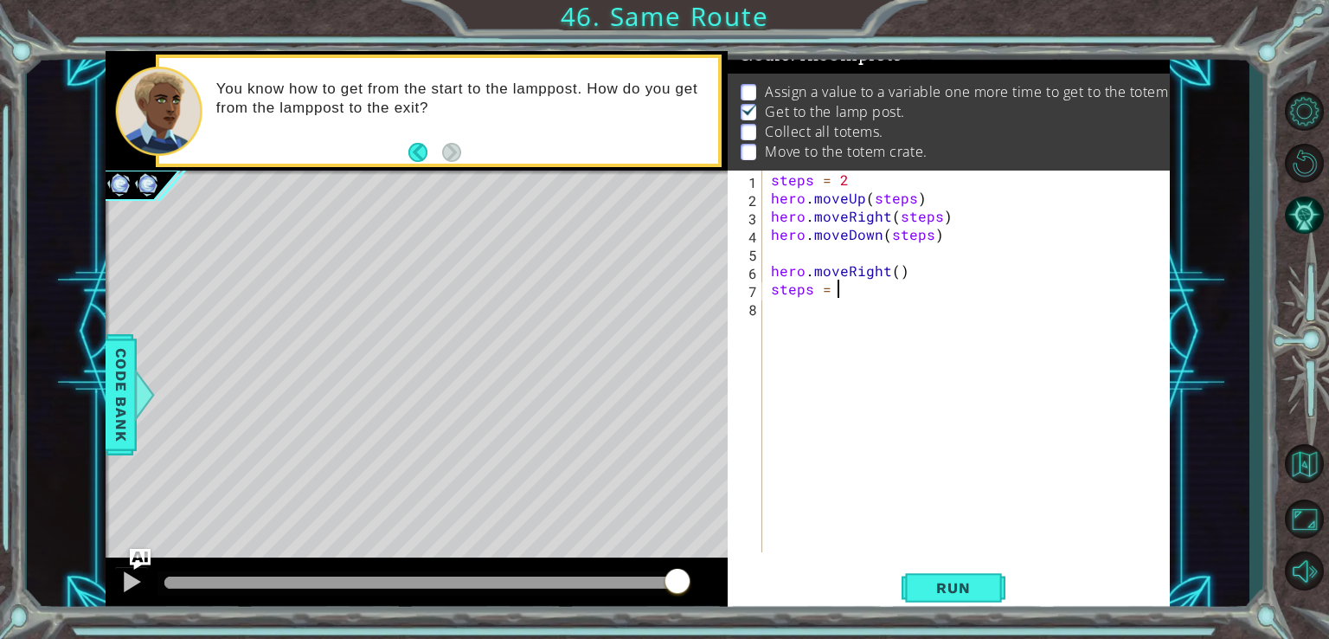
type textarea "steps = 3"
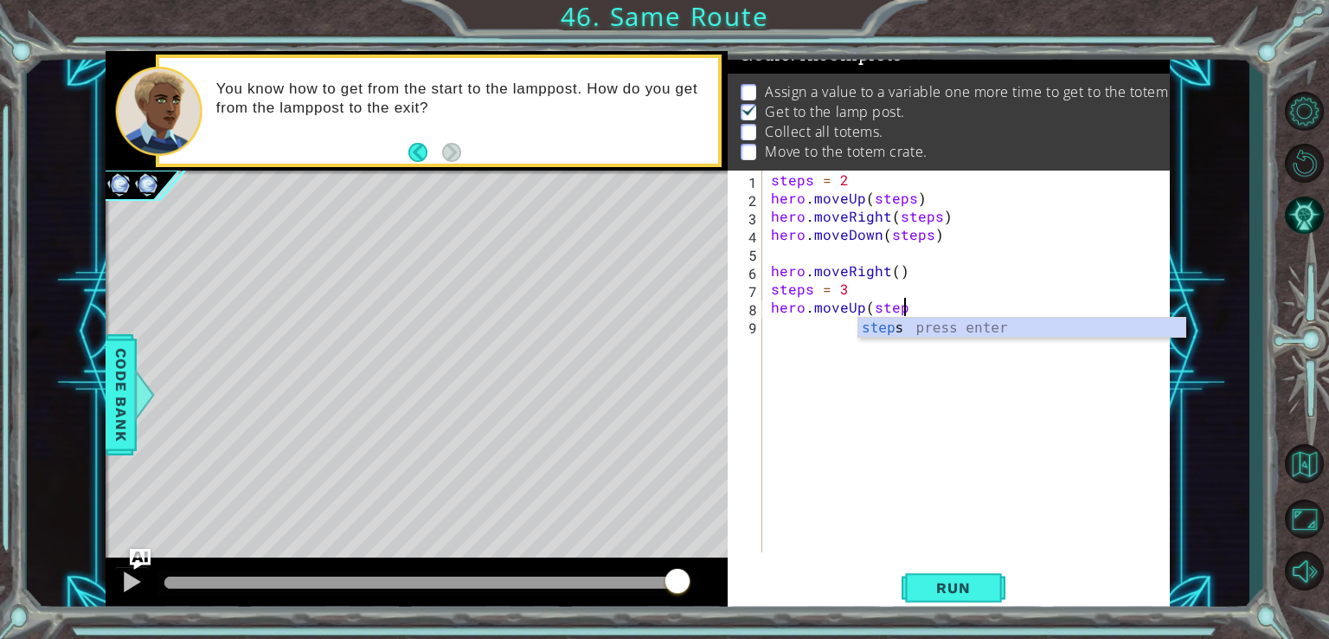
scroll to position [0, 7]
type textarea "hero.moveUp(steps)"
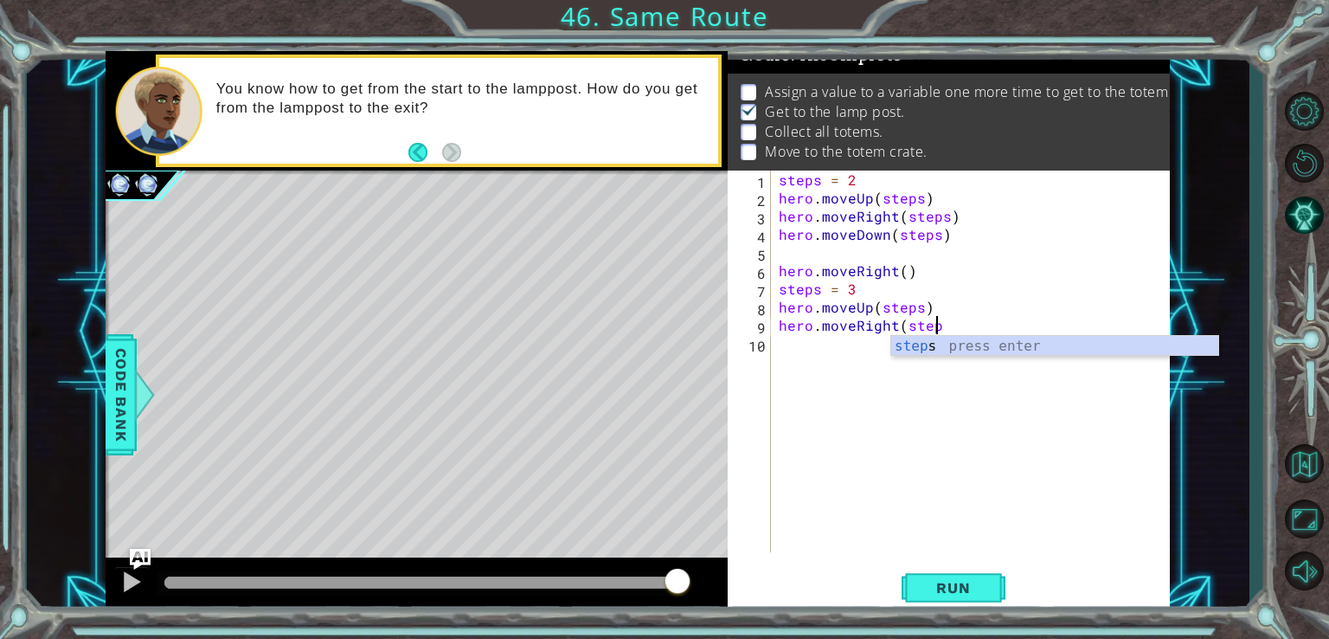
scroll to position [0, 9]
type textarea "hero.moveRight(steps)"
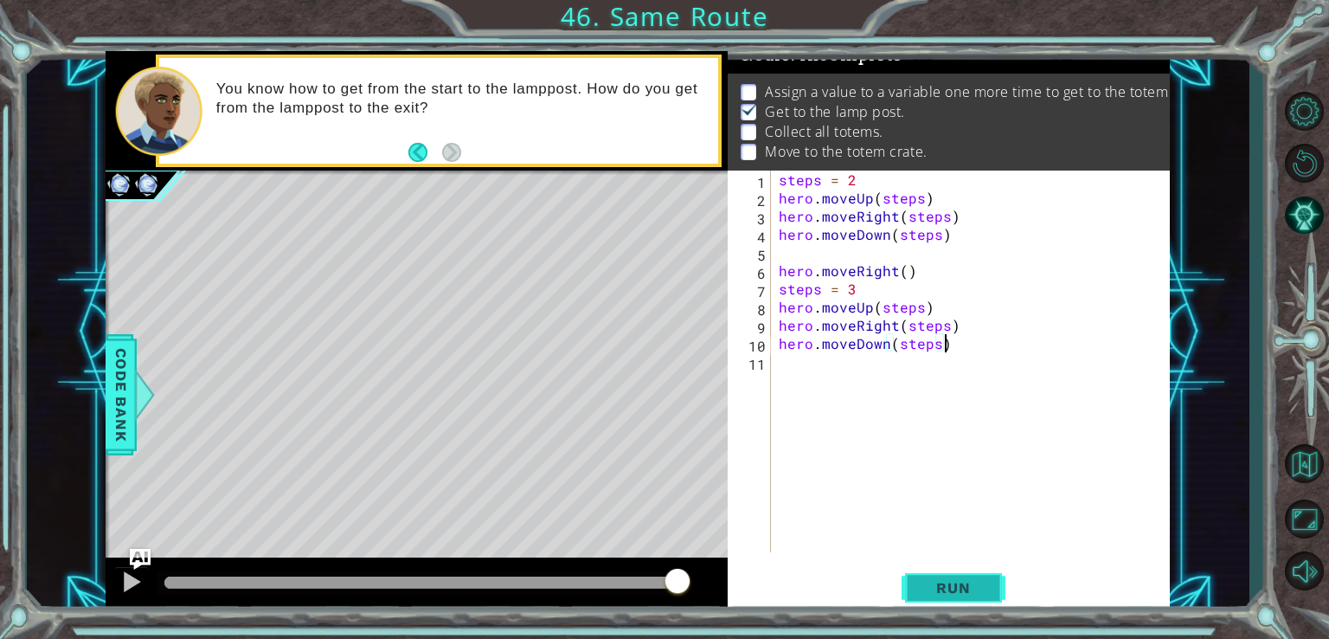
type textarea "hero.moveDown(steps)"
click at [964, 576] on button "Run" at bounding box center [954, 587] width 104 height 44
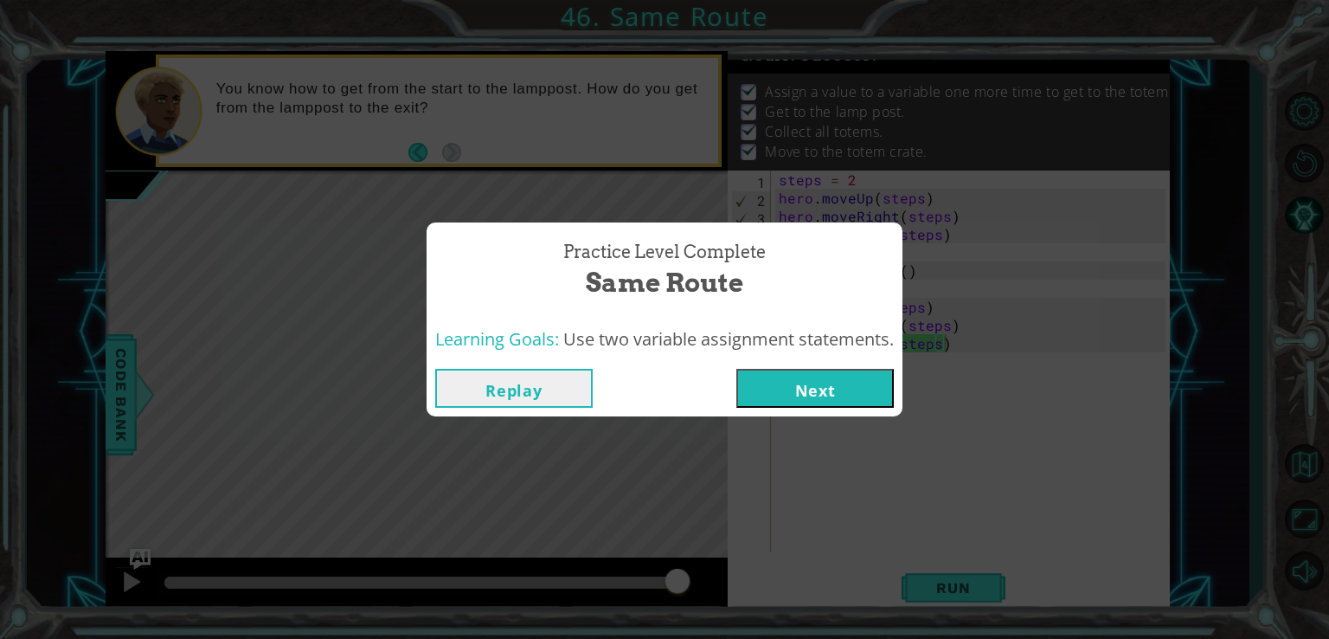
click at [789, 381] on button "Next" at bounding box center [816, 388] width 158 height 39
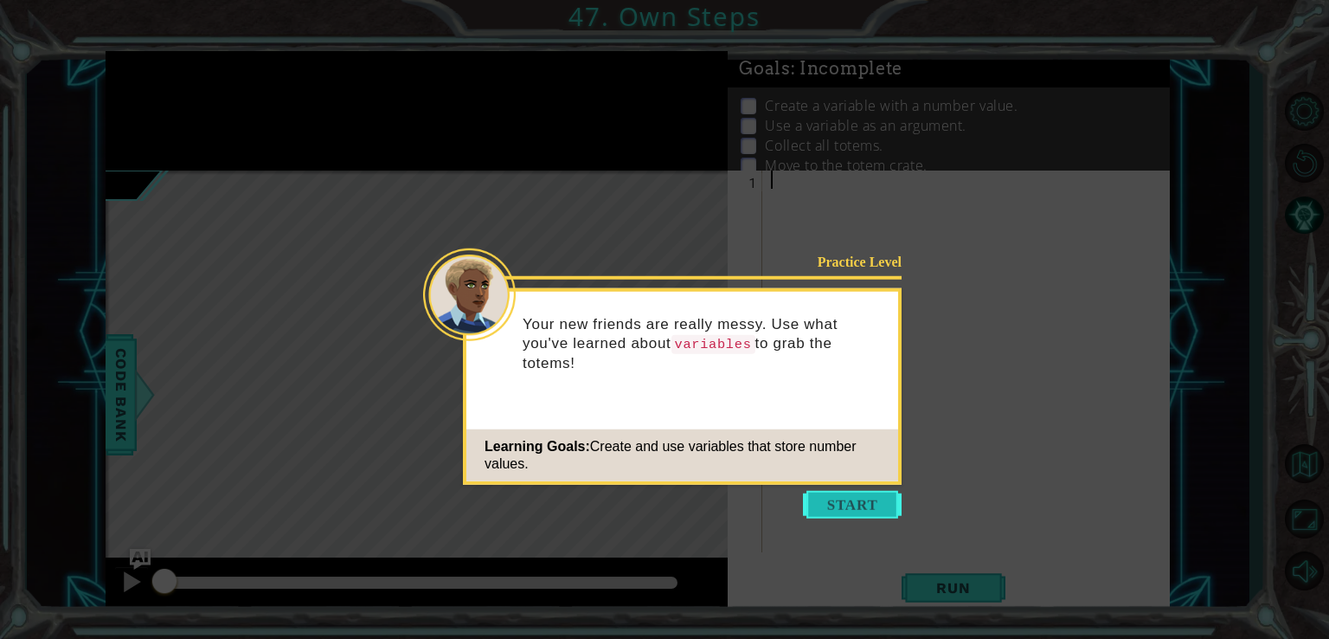
click at [830, 496] on button "Start" at bounding box center [852, 505] width 99 height 28
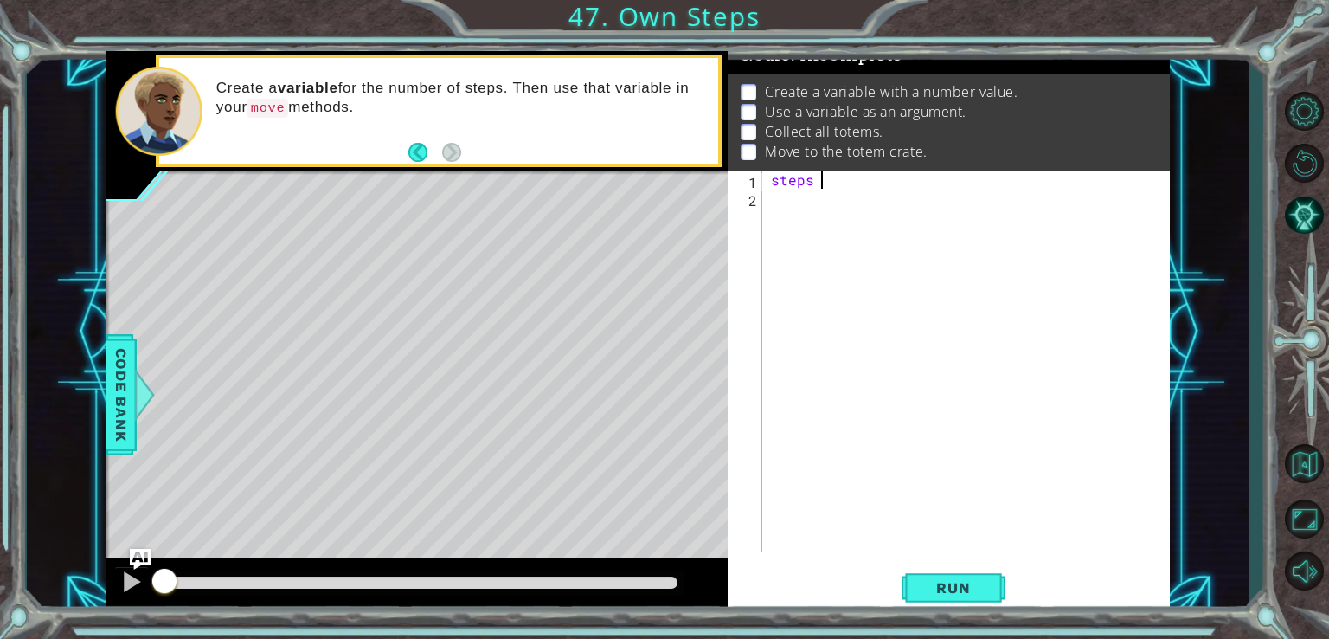
scroll to position [0, 3]
type textarea "steps = 3"
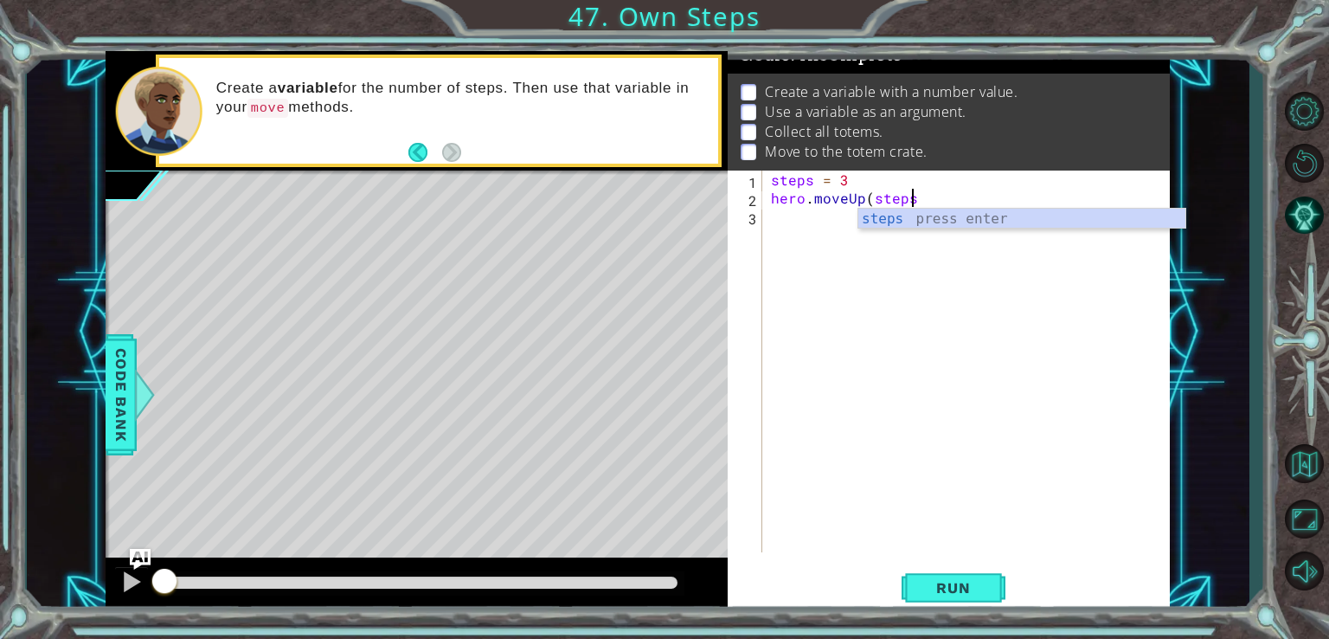
type textarea "hero.moveUp(steps)"
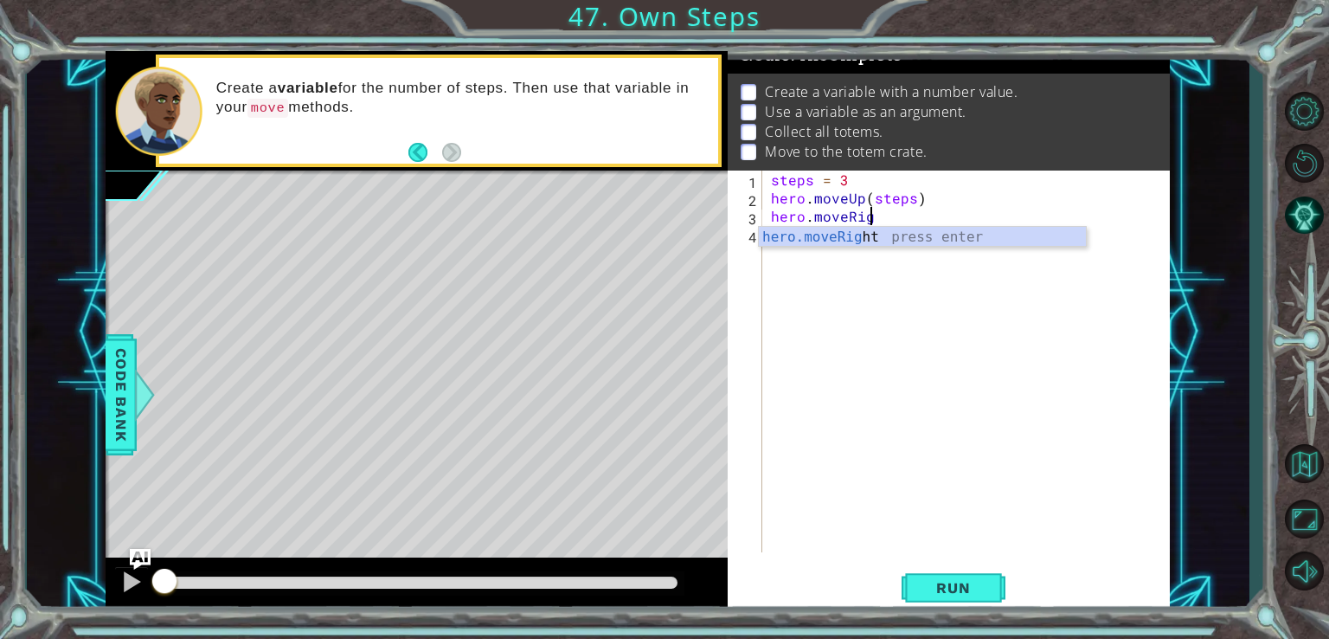
scroll to position [0, 6]
type textarea "hero.moveRight(steps)"
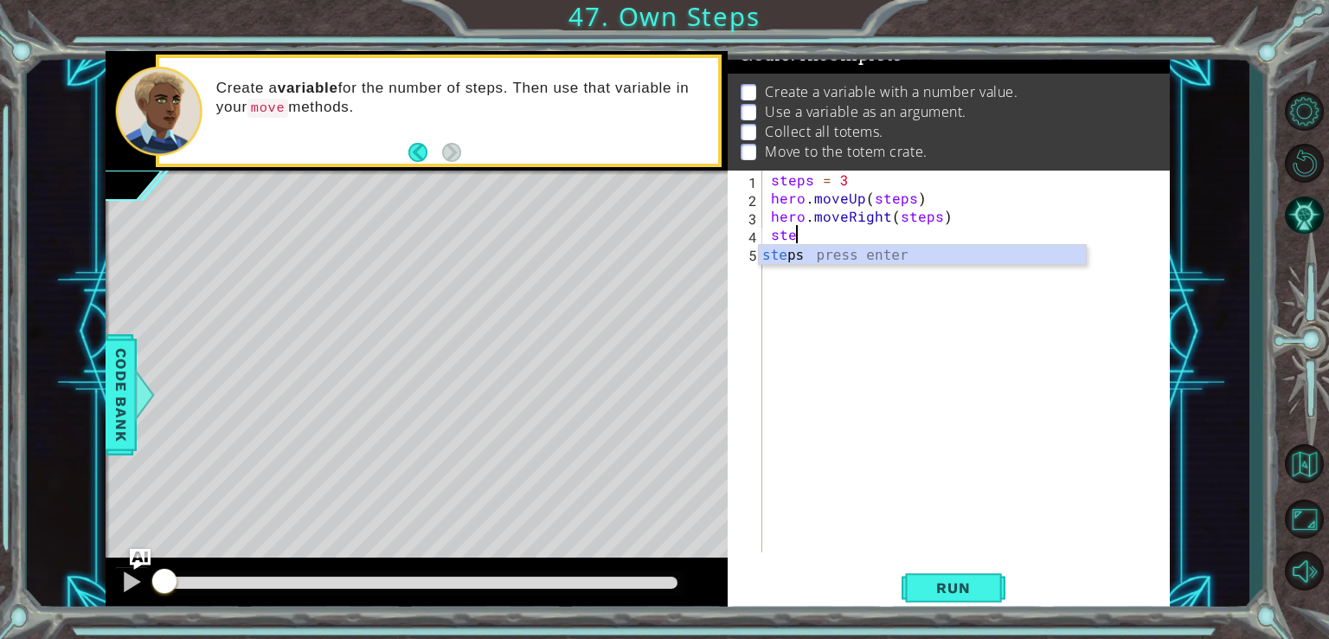
scroll to position [0, 0]
type textarea "s"
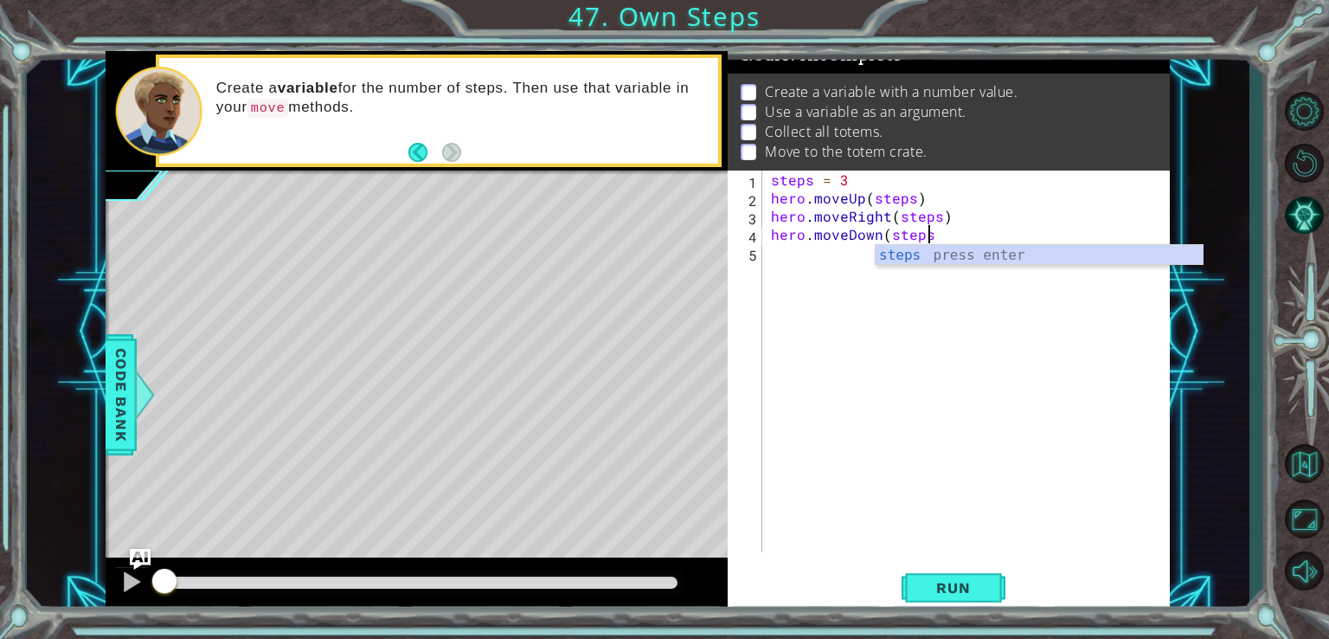
scroll to position [0, 9]
type textarea "hero.moveDown(steps)"
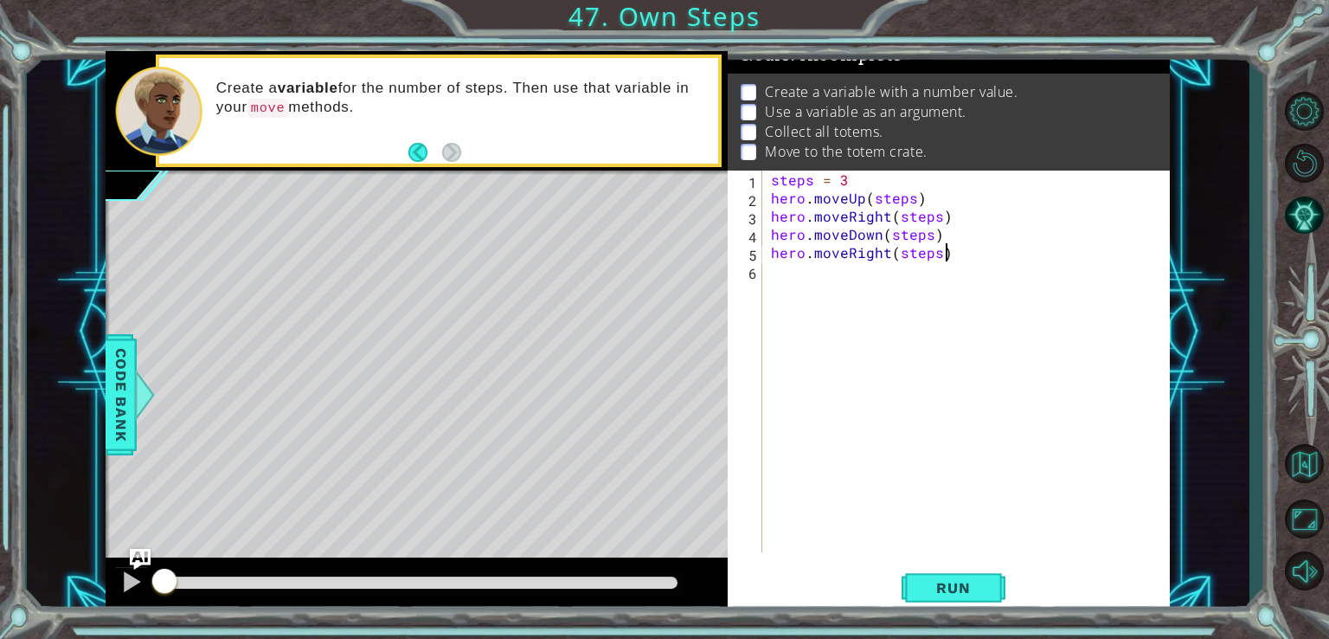
scroll to position [0, 10]
type textarea "hero.moveRight(steps)"
click at [957, 574] on button "Run" at bounding box center [954, 587] width 104 height 44
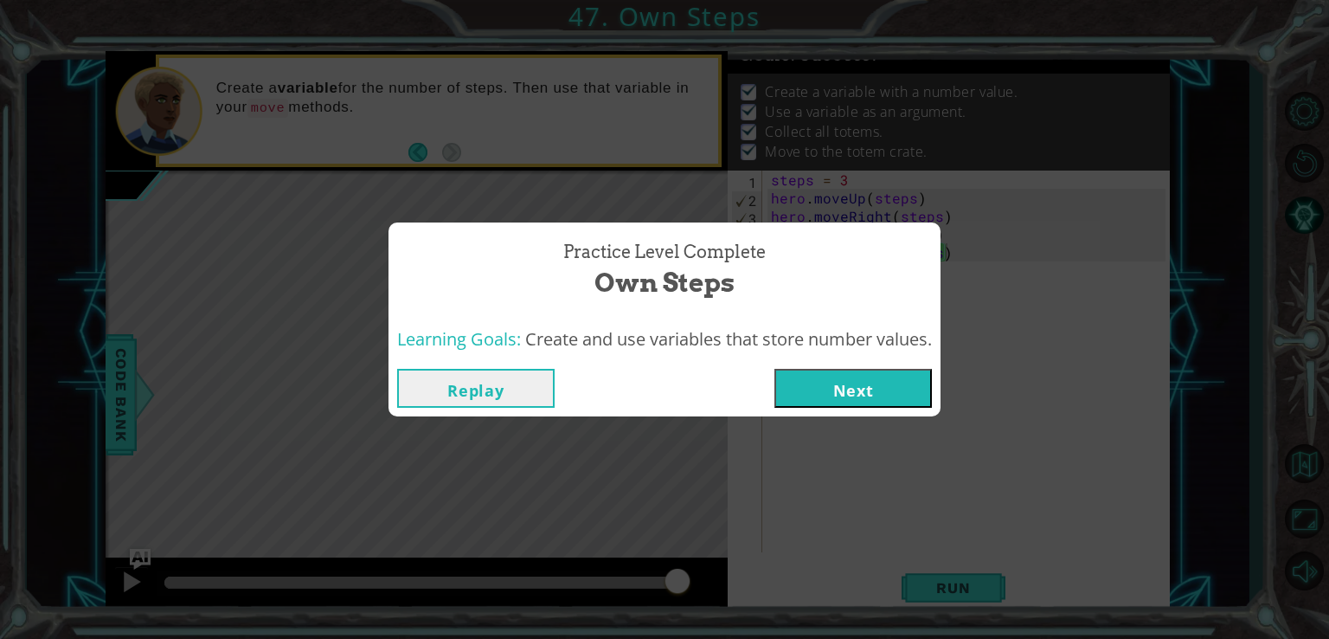
click at [902, 378] on button "Next" at bounding box center [854, 388] width 158 height 39
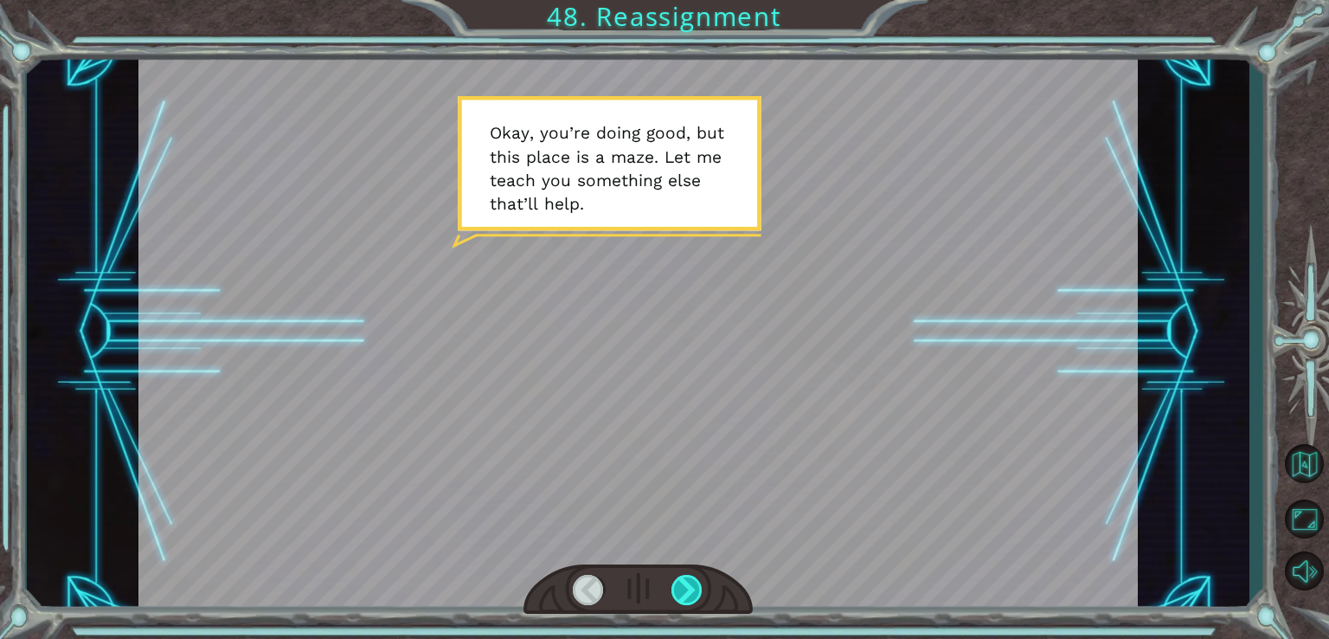
click at [697, 580] on div at bounding box center [688, 590] width 32 height 30
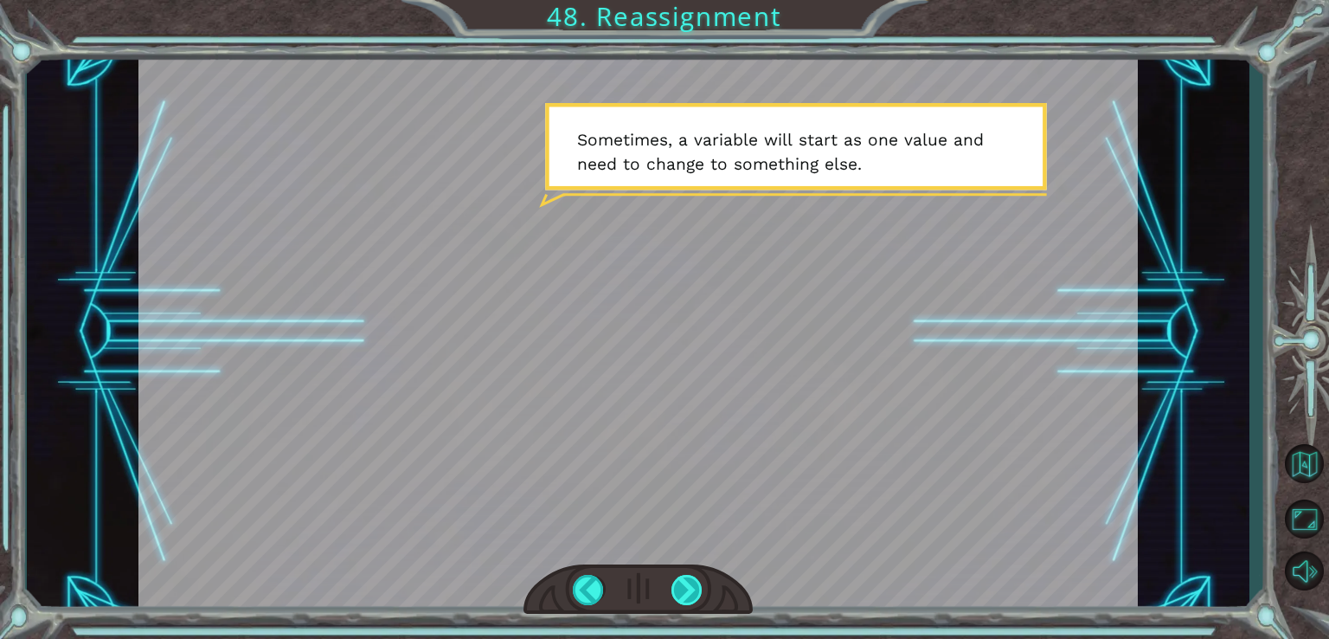
click at [696, 596] on div at bounding box center [688, 590] width 32 height 30
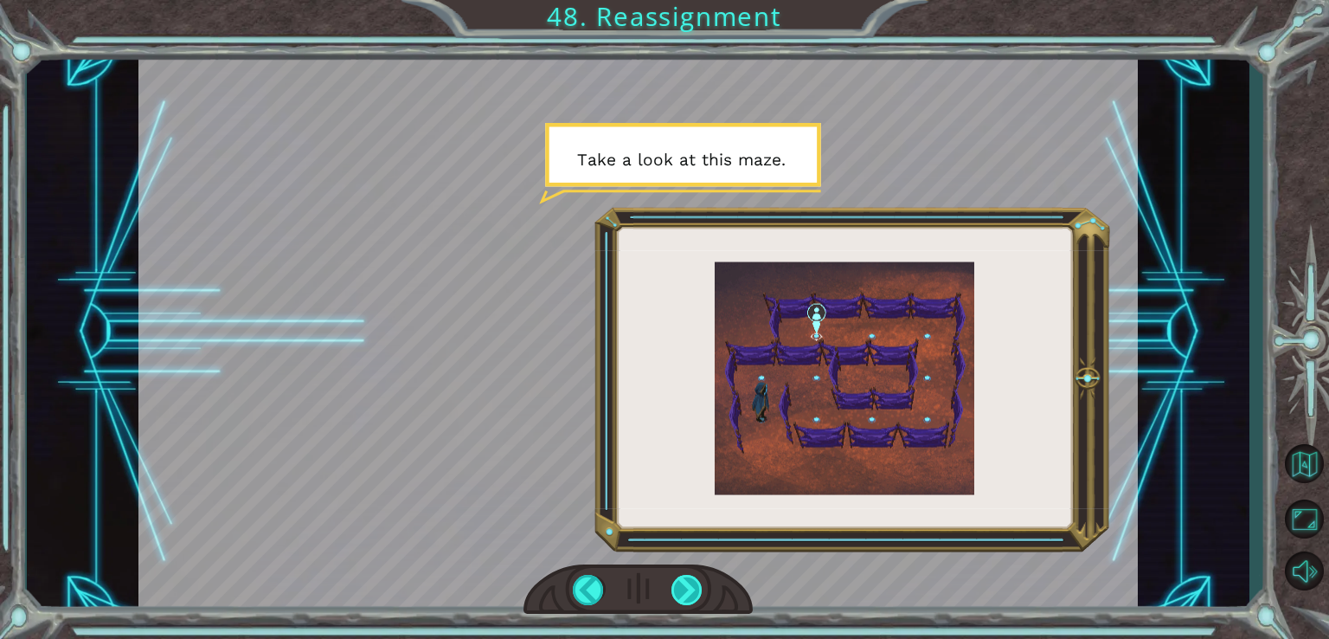
click at [696, 596] on div at bounding box center [688, 590] width 32 height 30
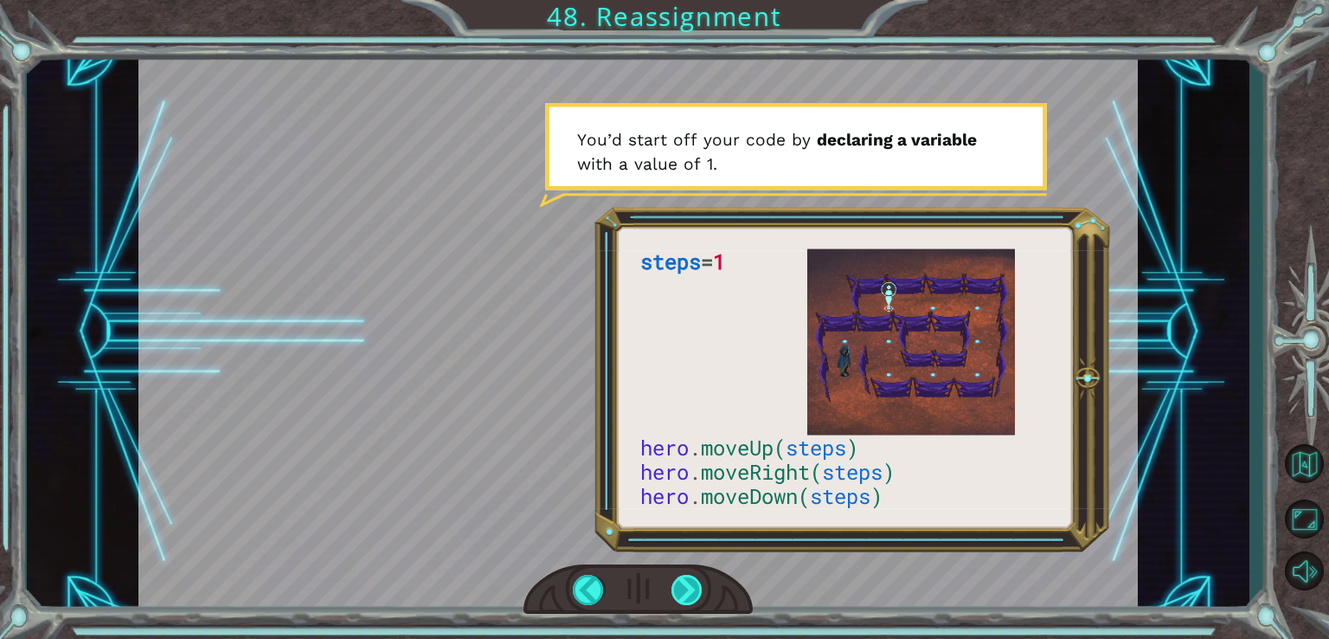
click at [696, 596] on div at bounding box center [688, 590] width 32 height 30
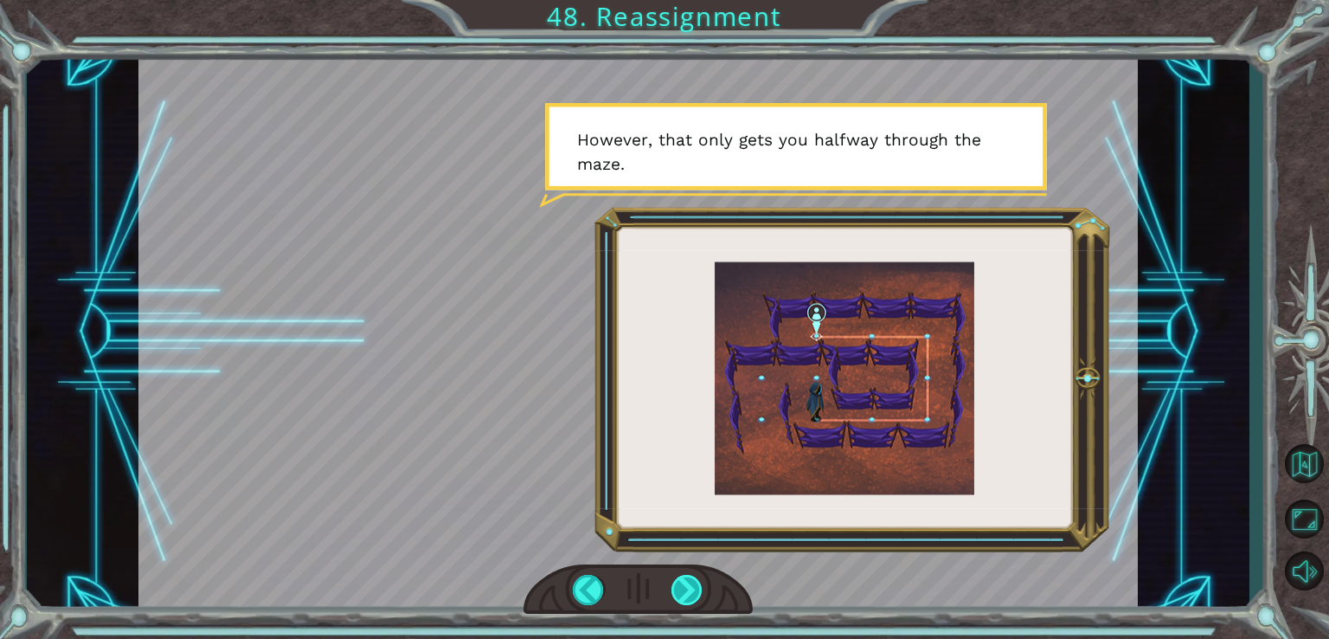
click at [696, 596] on div at bounding box center [688, 590] width 32 height 30
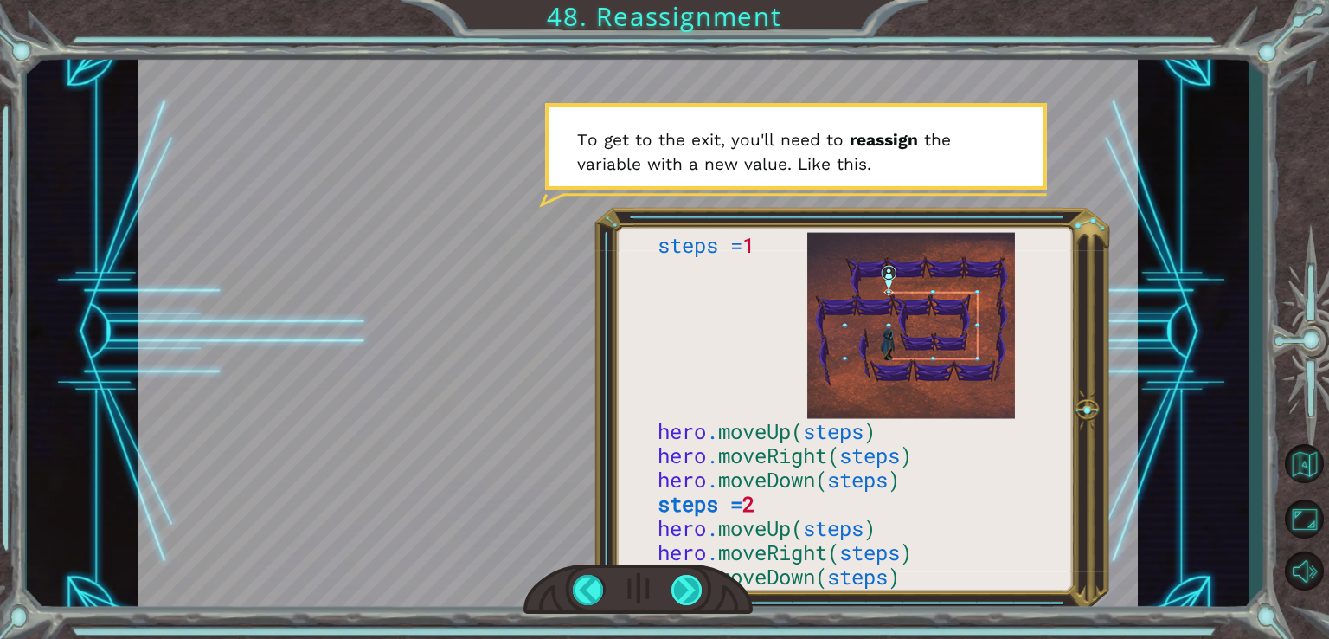
click at [696, 596] on div at bounding box center [688, 590] width 32 height 30
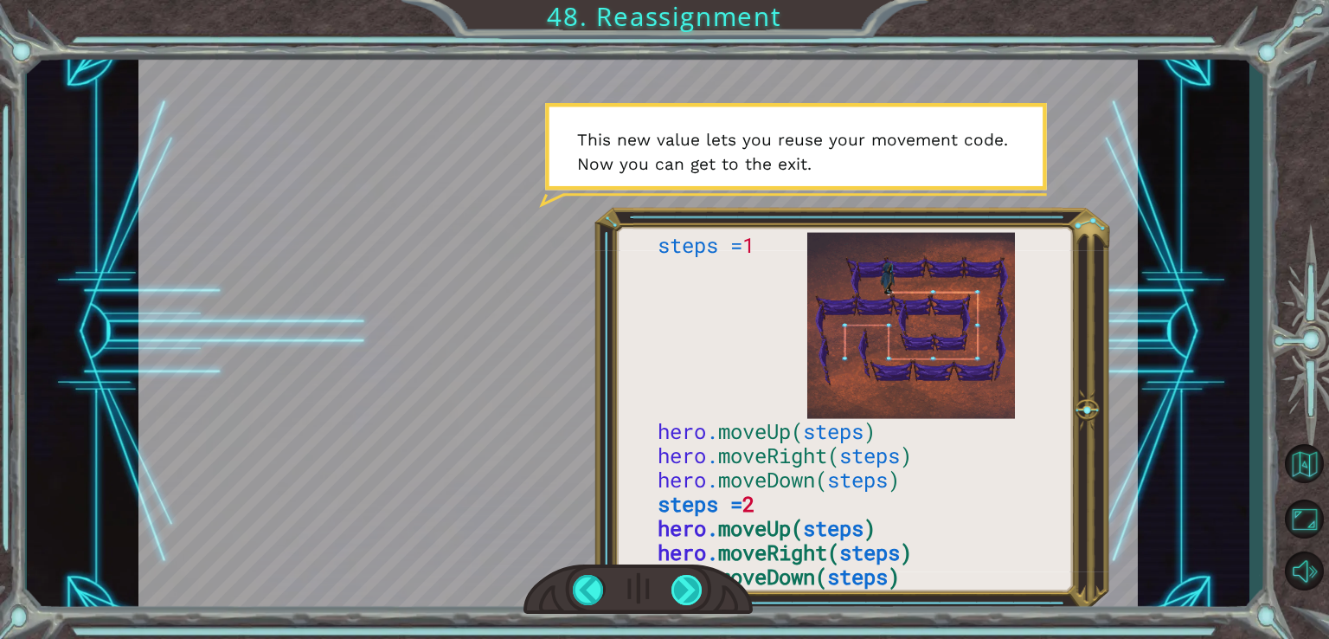
click at [696, 596] on div at bounding box center [688, 590] width 32 height 30
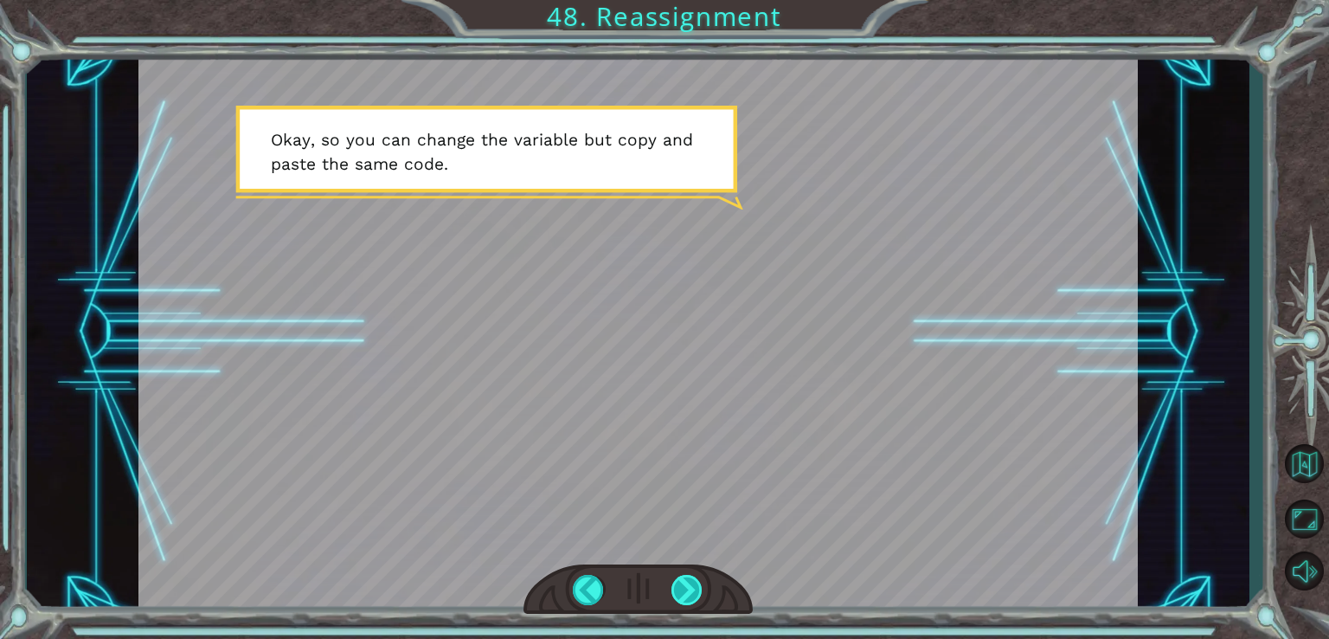
click at [696, 596] on div at bounding box center [688, 590] width 32 height 30
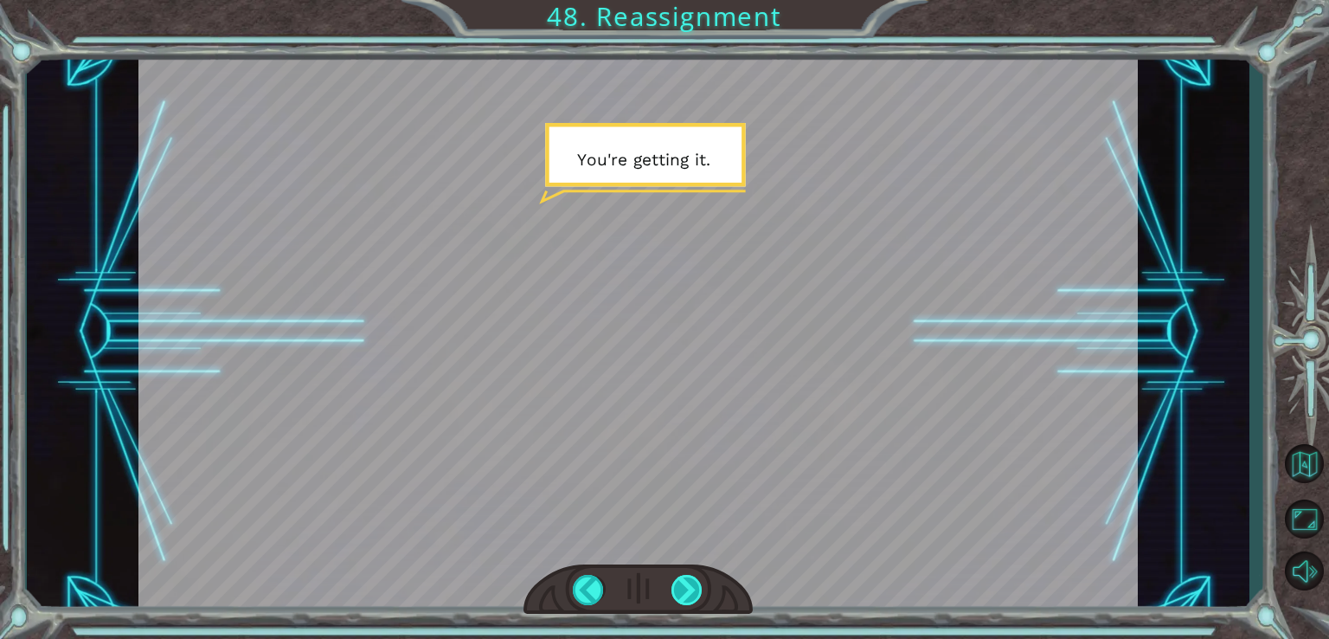
click at [696, 596] on div at bounding box center [688, 590] width 32 height 30
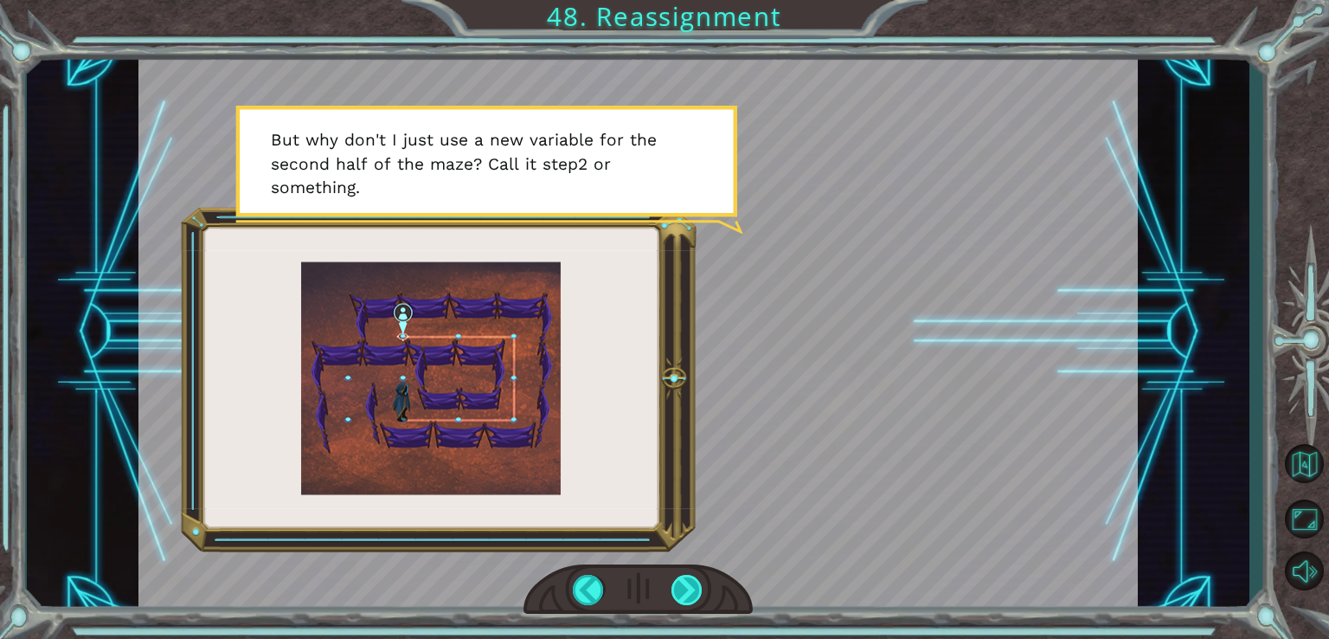
click at [696, 596] on div at bounding box center [688, 590] width 32 height 30
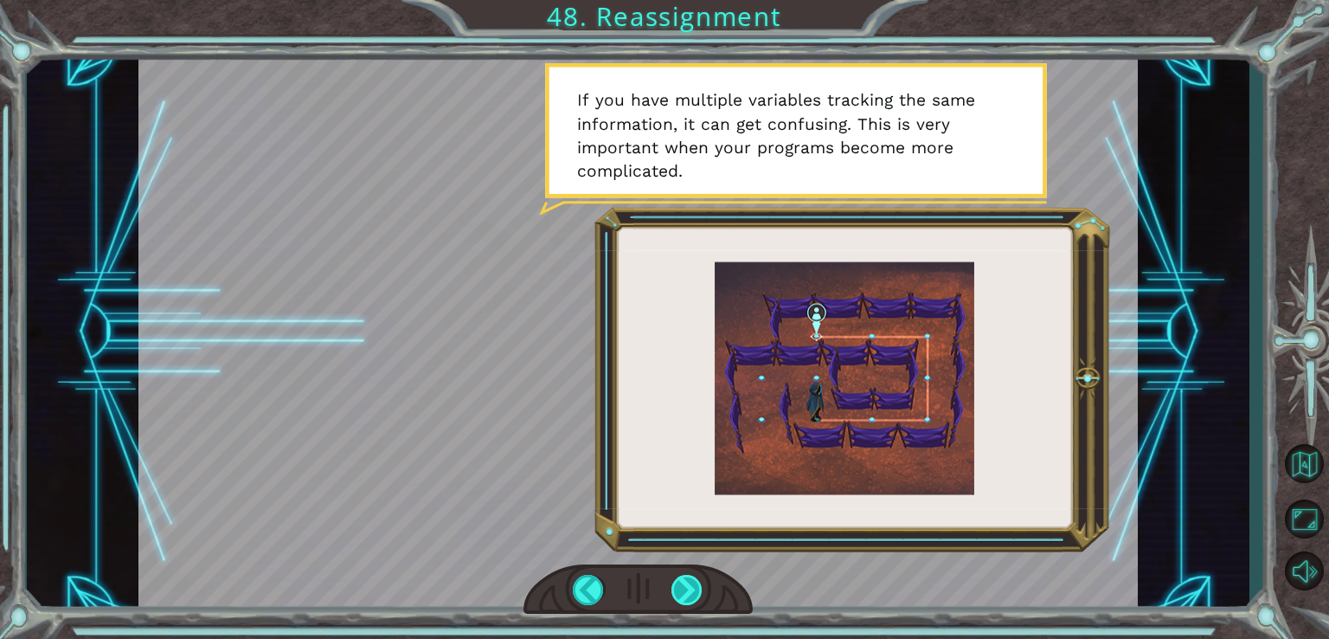
click at [696, 596] on div at bounding box center [688, 590] width 32 height 30
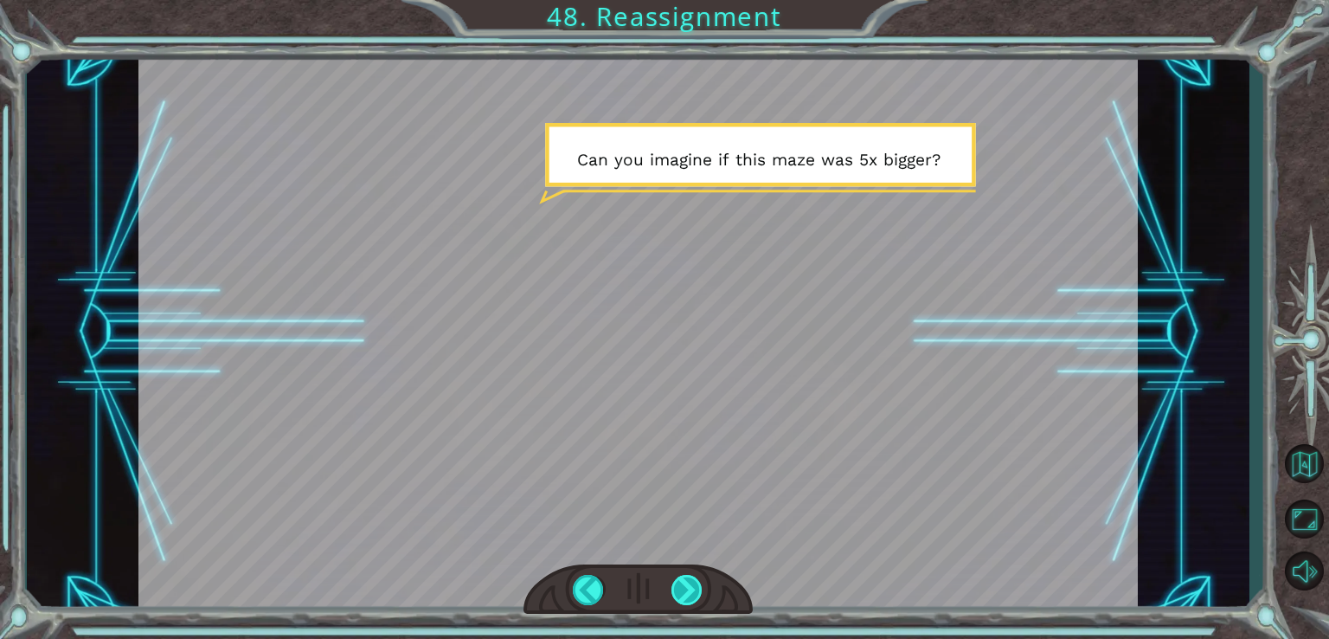
click at [696, 596] on div at bounding box center [688, 590] width 32 height 30
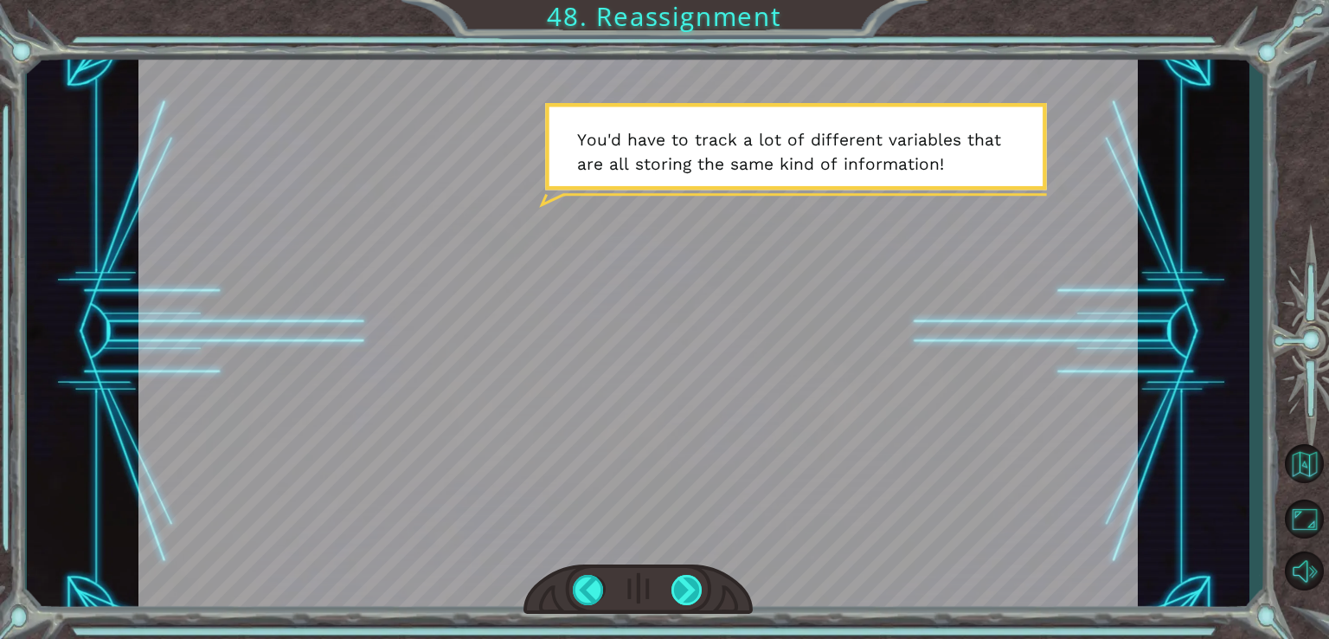
click at [696, 596] on div at bounding box center [688, 590] width 32 height 30
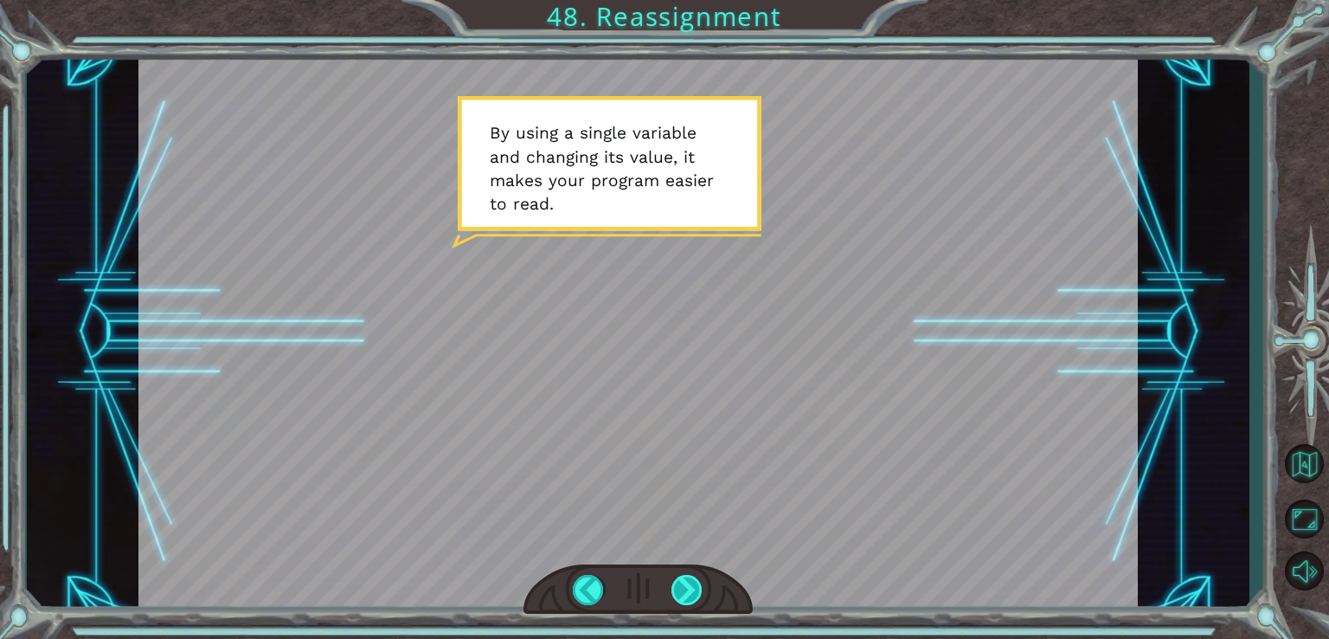
click at [696, 596] on div at bounding box center [688, 590] width 32 height 30
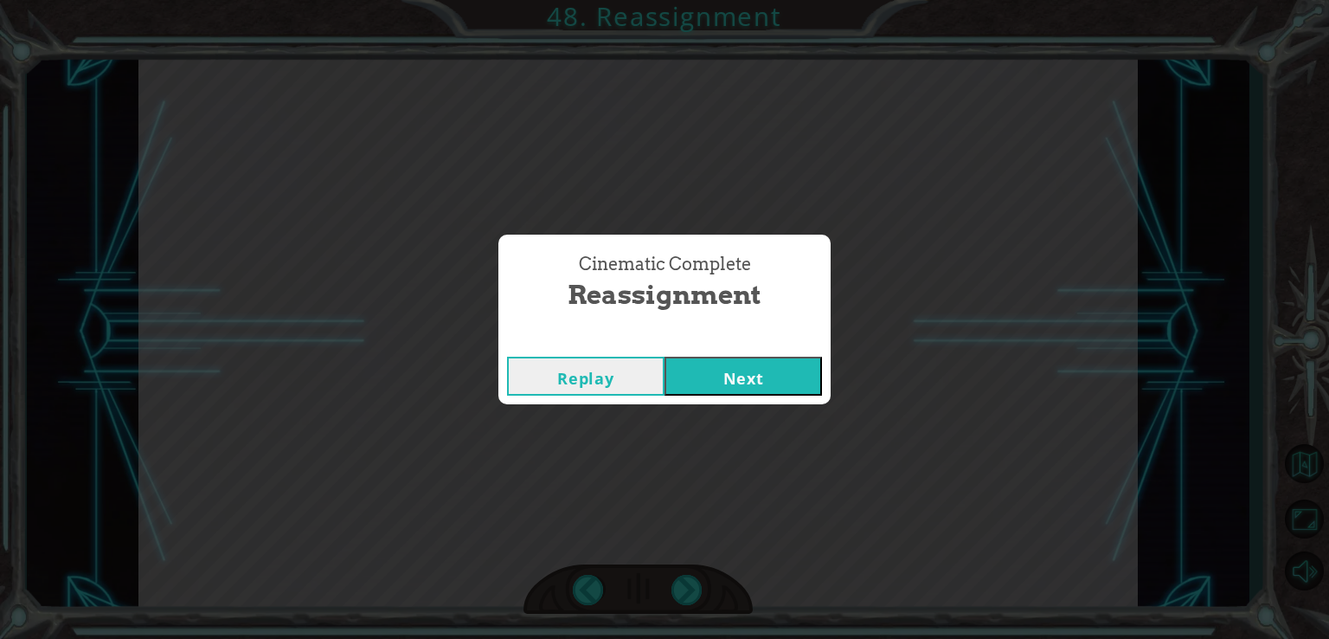
click at [788, 368] on button "Next" at bounding box center [744, 376] width 158 height 39
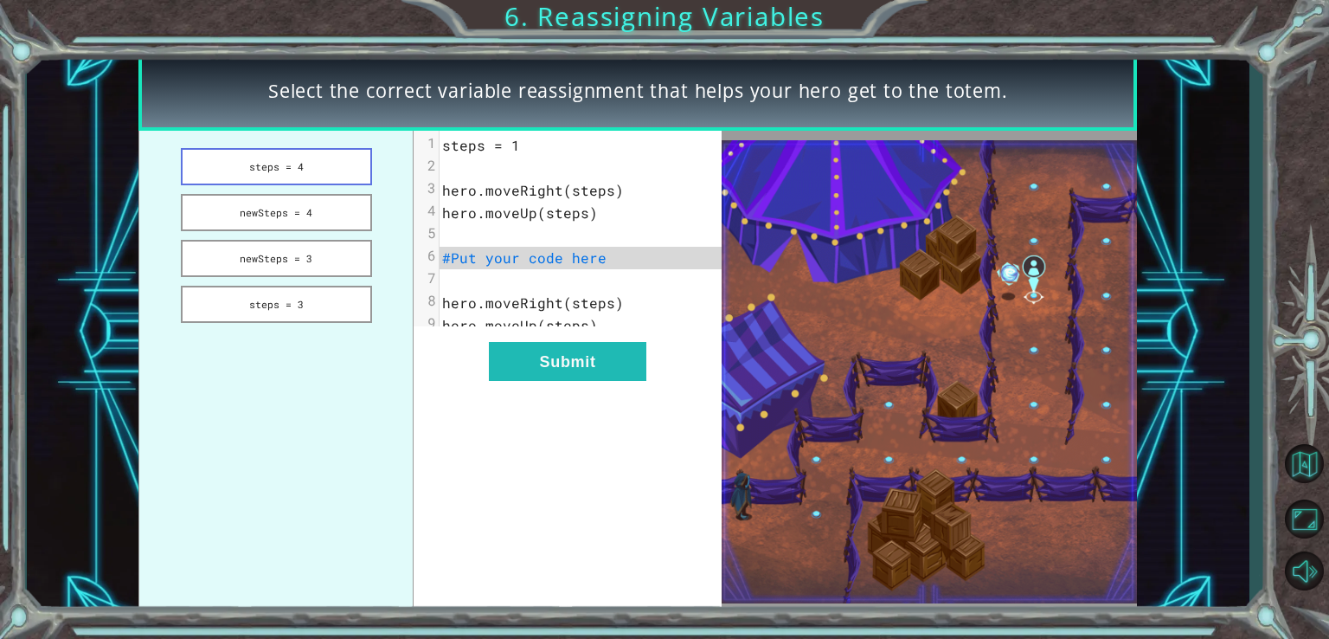
click at [323, 170] on button "steps = 4" at bounding box center [276, 166] width 191 height 37
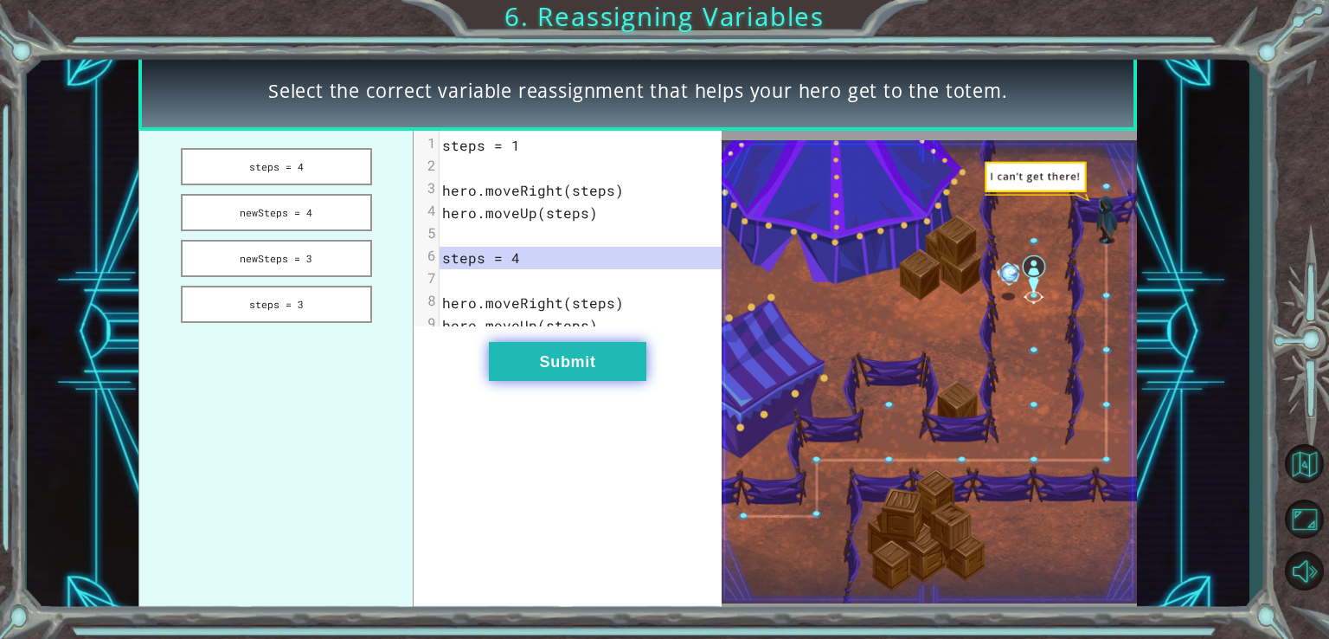
click at [626, 377] on button "Submit" at bounding box center [568, 361] width 158 height 39
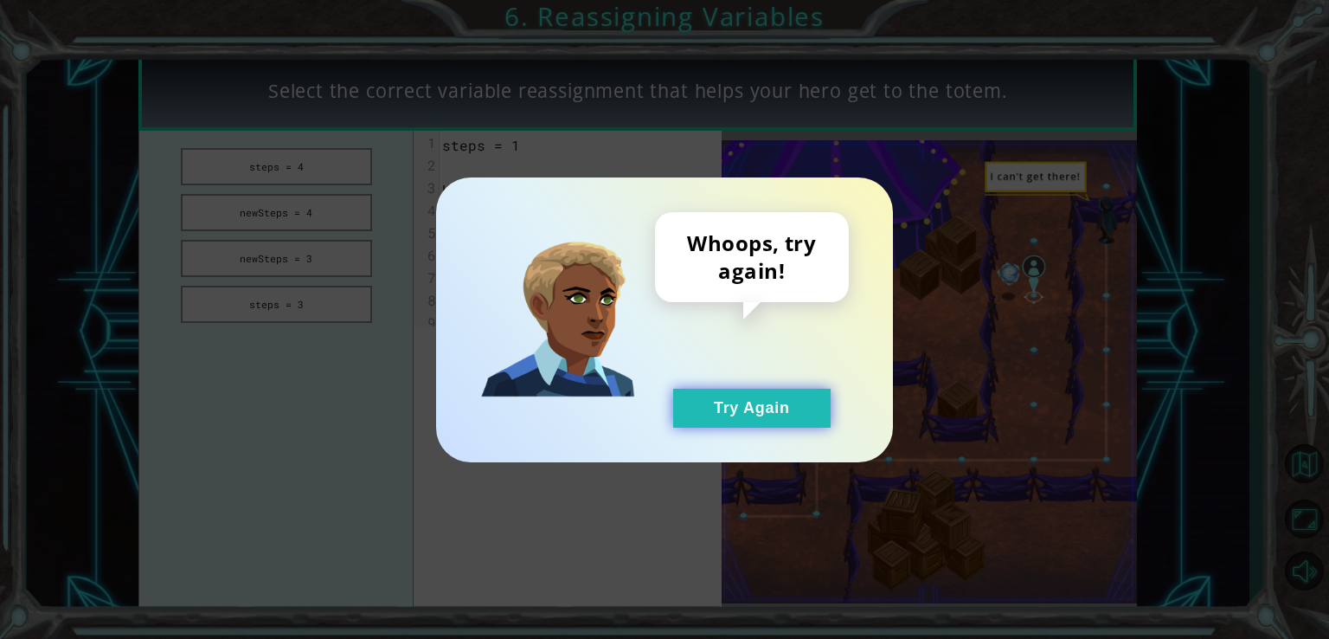
click at [756, 422] on button "Try Again" at bounding box center [752, 408] width 158 height 39
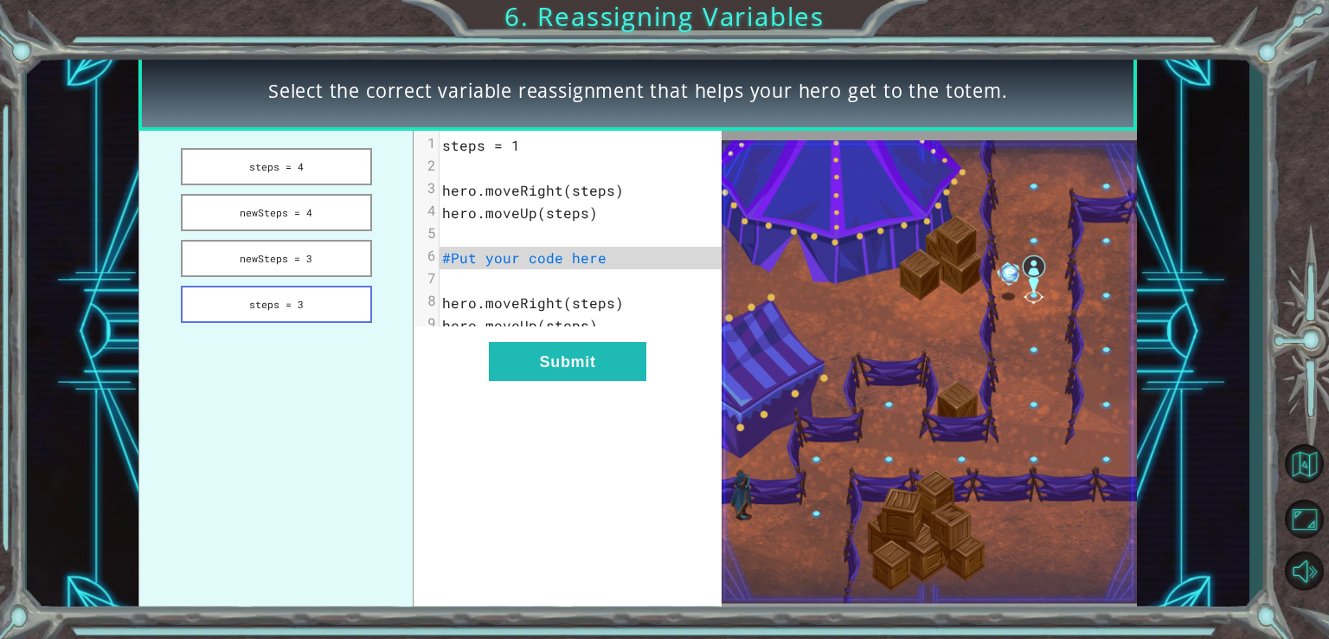
click at [333, 308] on button "steps = 3" at bounding box center [276, 304] width 191 height 37
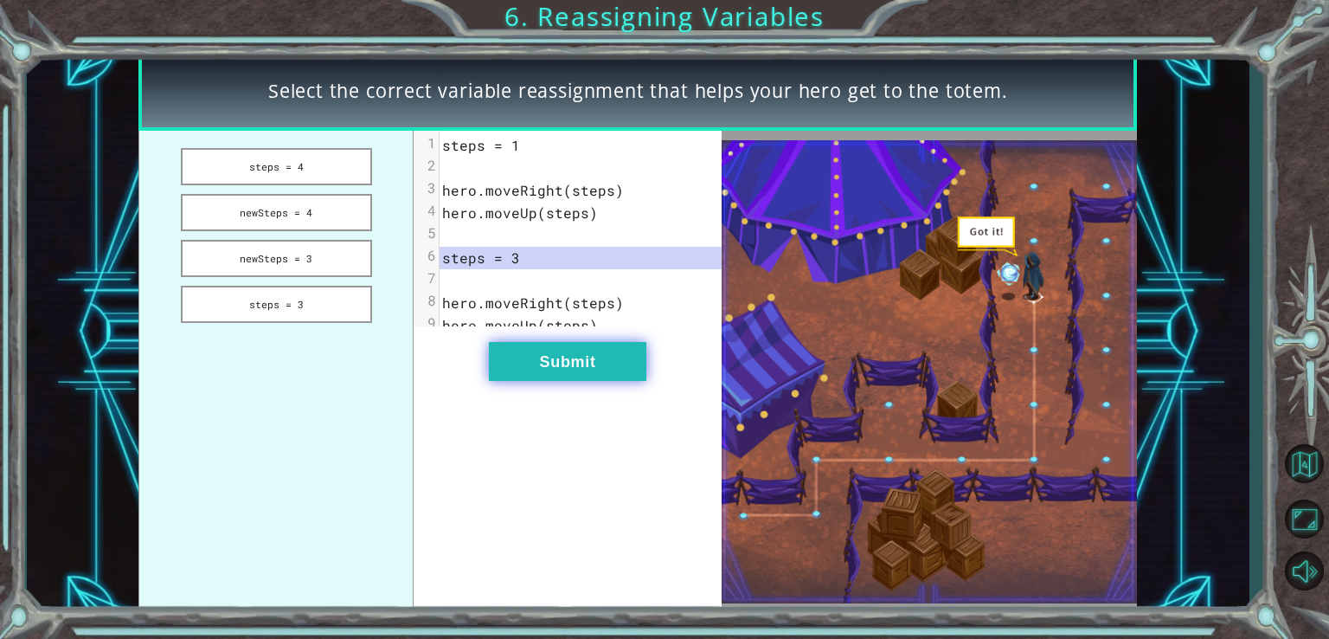
click at [535, 371] on button "Submit" at bounding box center [568, 361] width 158 height 39
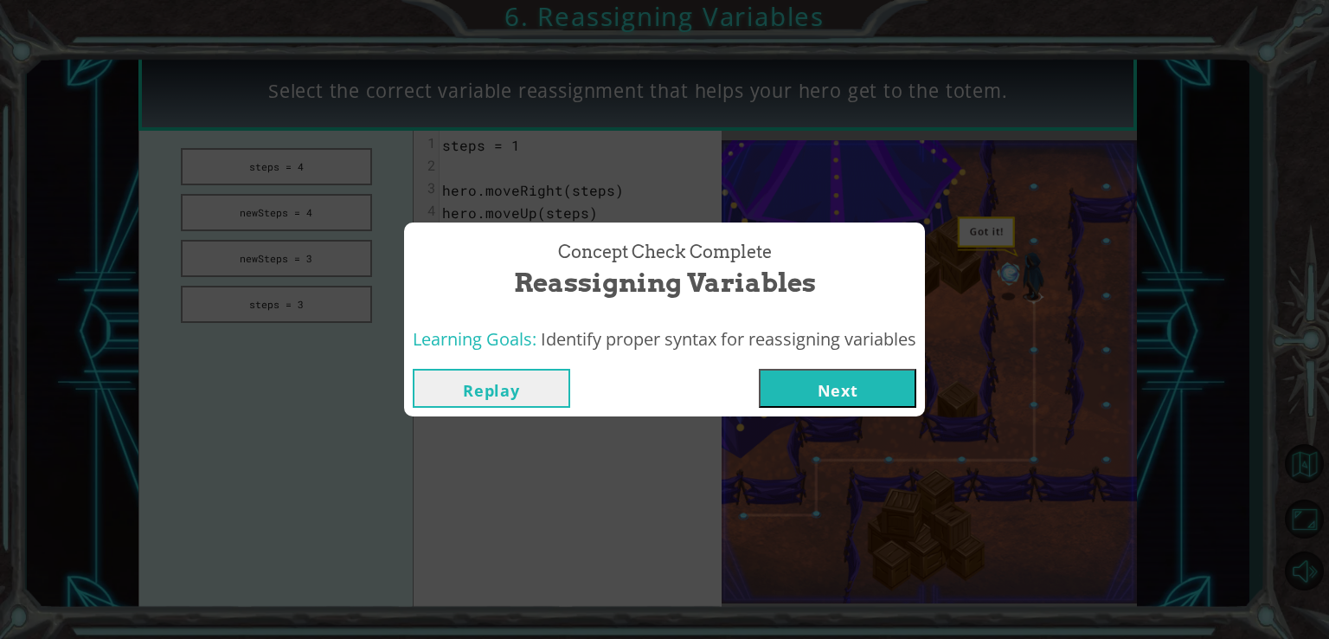
click at [818, 386] on button "Next" at bounding box center [838, 388] width 158 height 39
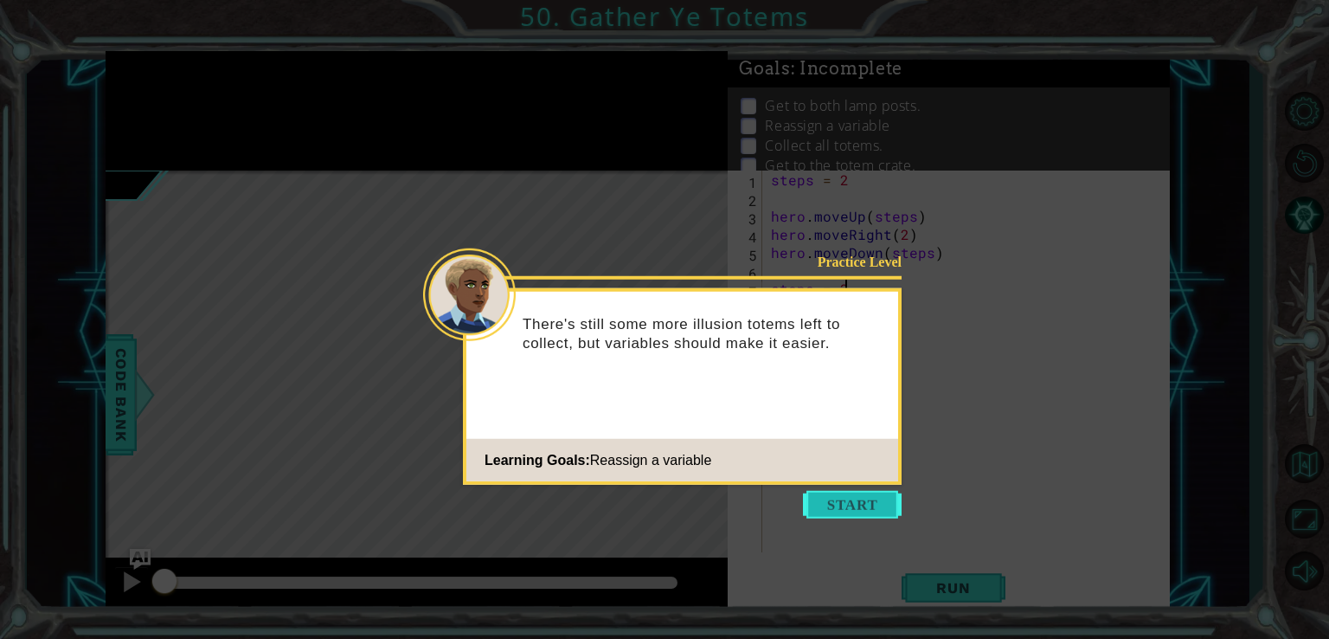
click at [852, 494] on button "Start" at bounding box center [852, 505] width 99 height 28
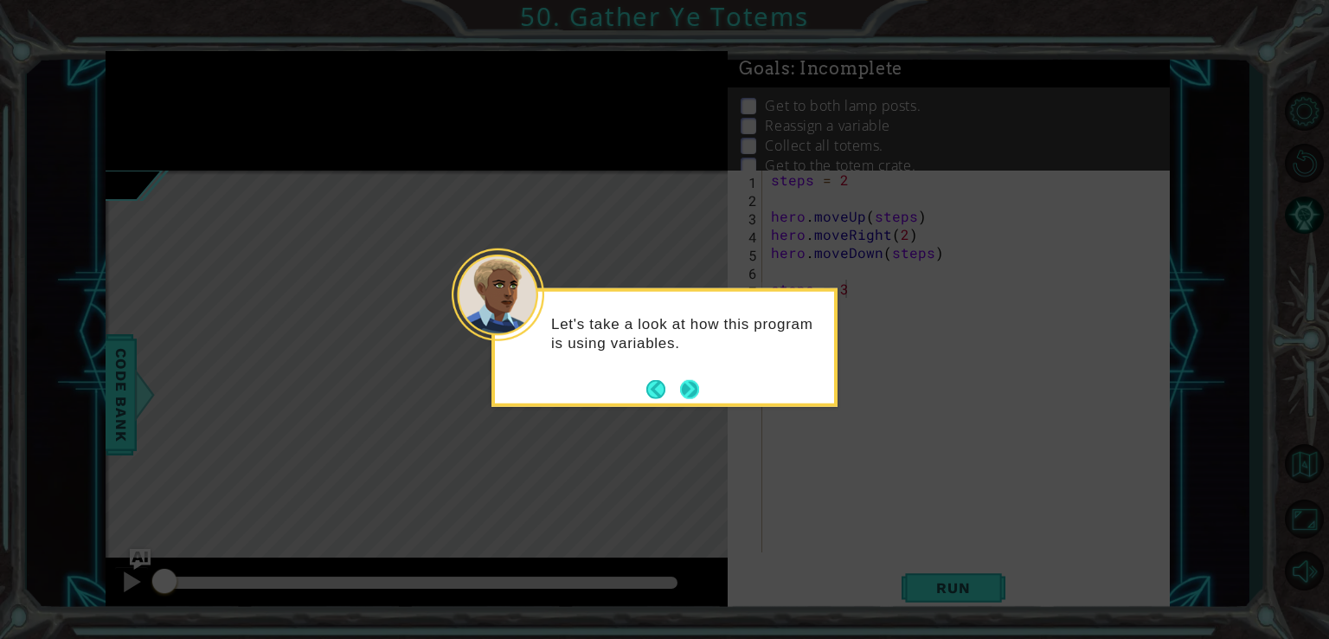
click at [687, 378] on button "Next" at bounding box center [690, 389] width 32 height 32
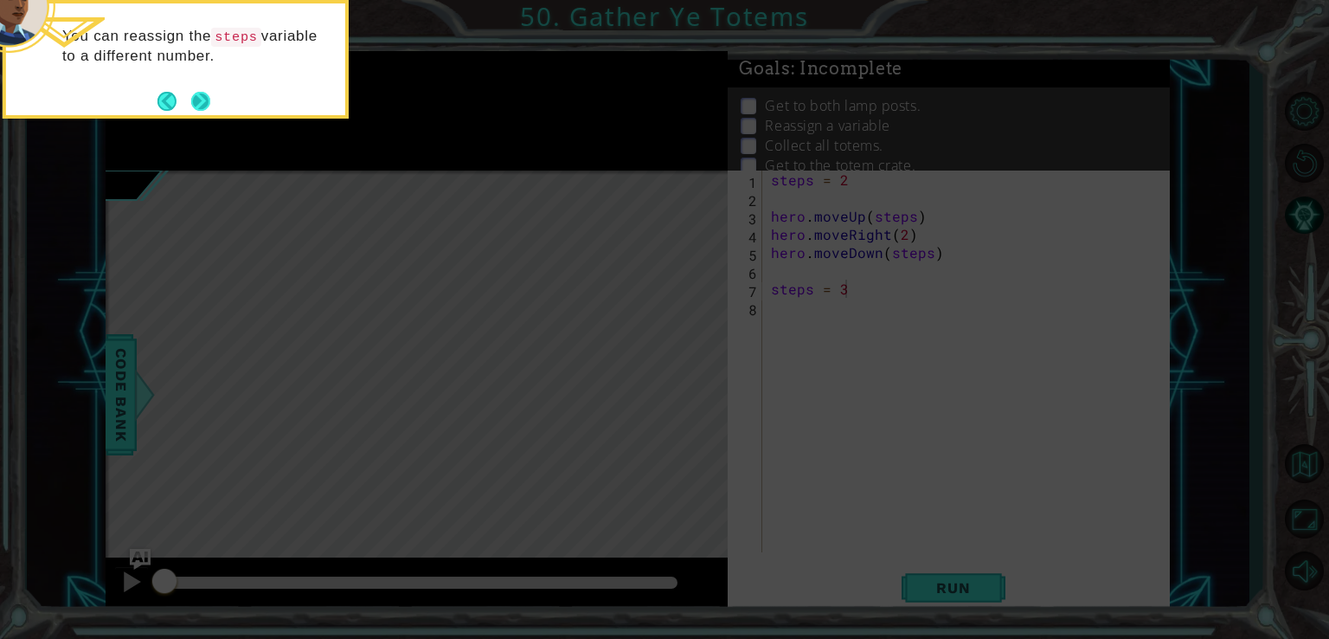
click at [196, 98] on button "Next" at bounding box center [201, 101] width 22 height 22
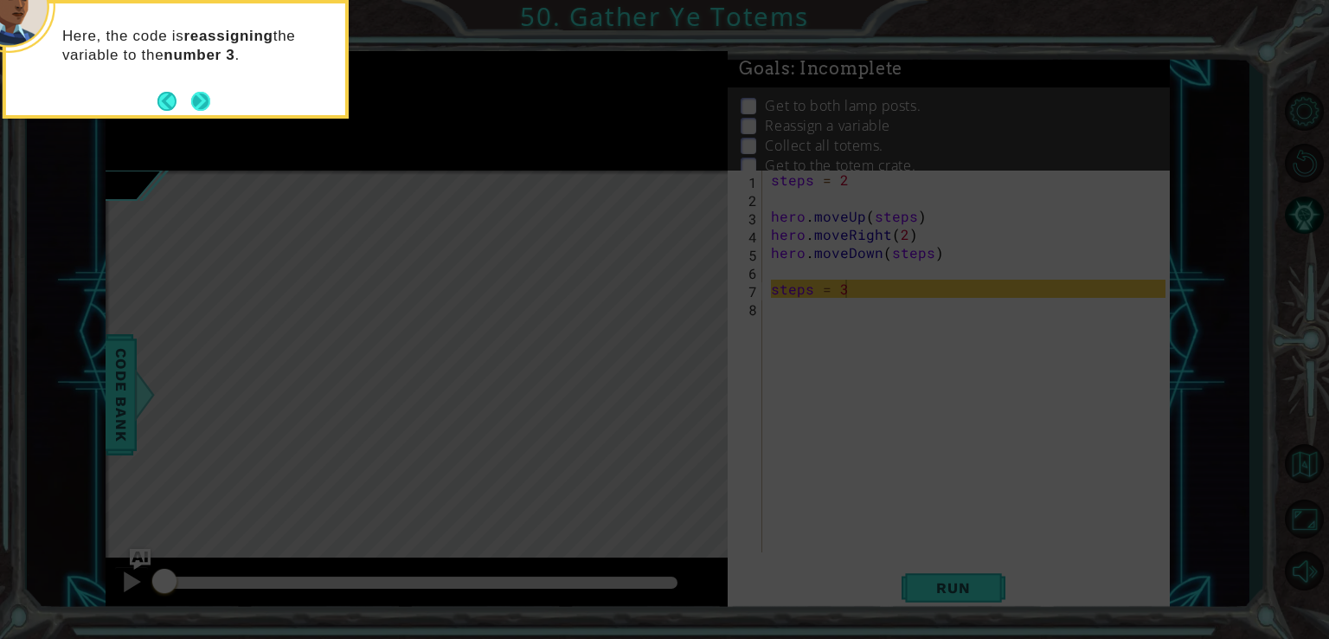
click at [197, 98] on button "Next" at bounding box center [201, 101] width 32 height 32
click at [197, 98] on button "Next" at bounding box center [200, 101] width 32 height 32
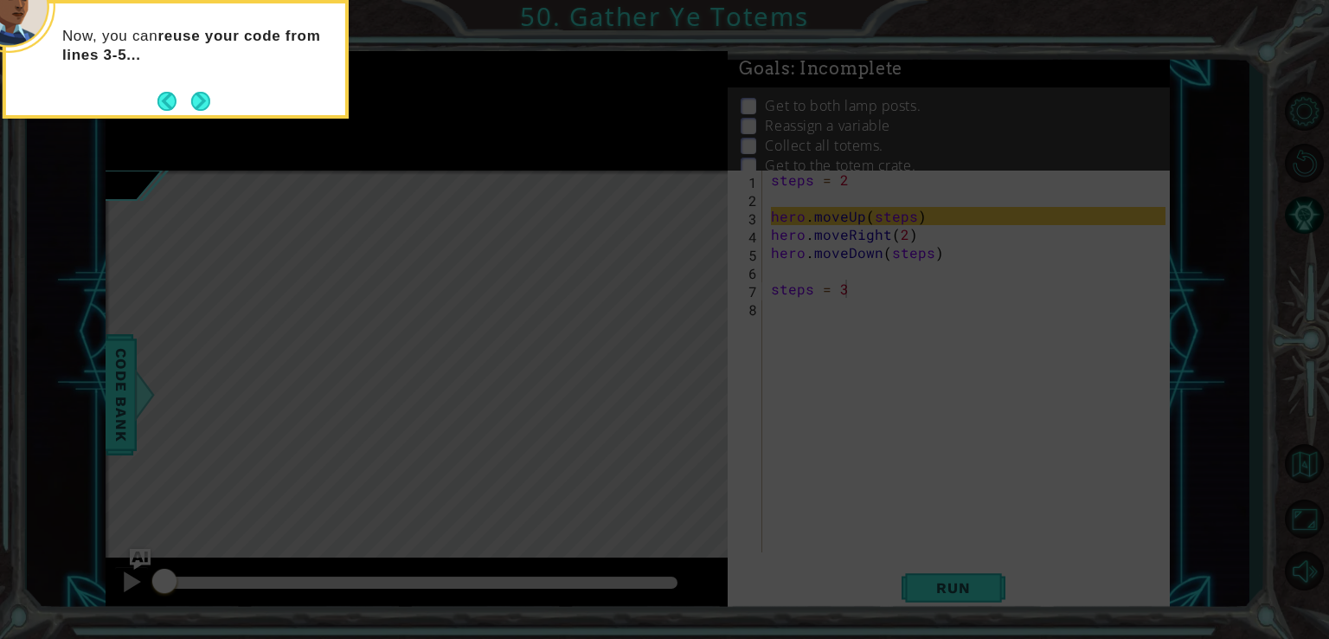
click at [197, 98] on button "Next" at bounding box center [200, 101] width 30 height 30
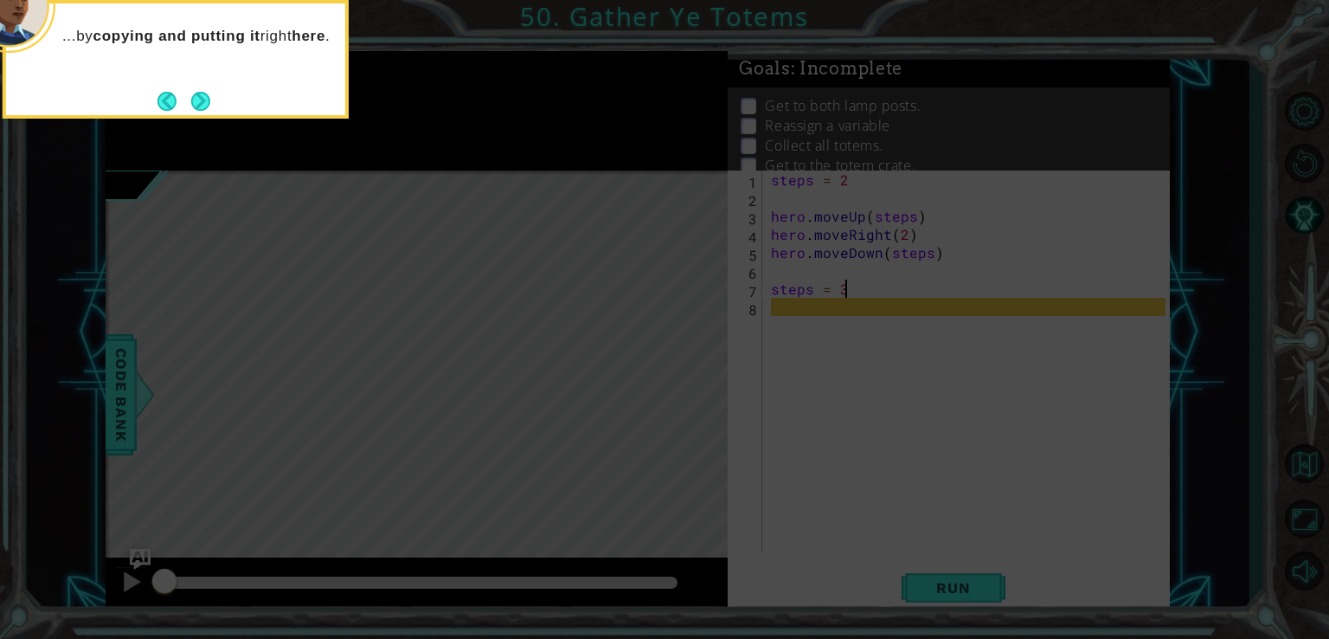
click at [197, 98] on button "Next" at bounding box center [201, 101] width 22 height 22
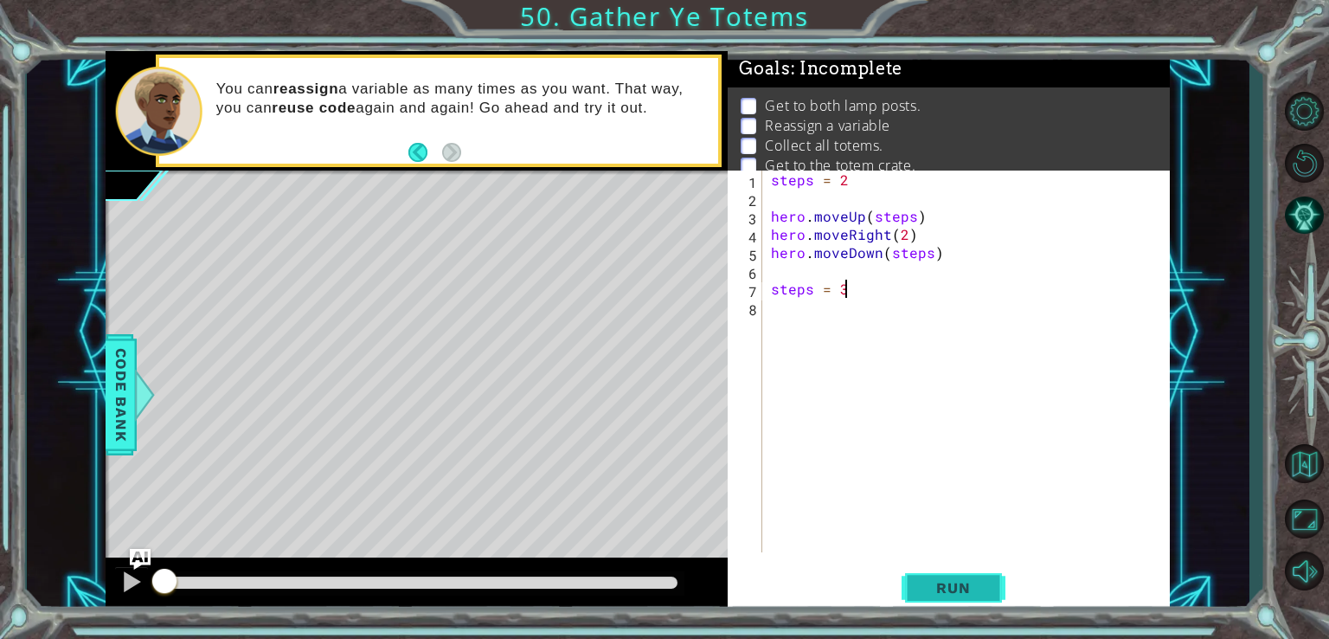
click at [968, 577] on button "Run" at bounding box center [954, 587] width 104 height 44
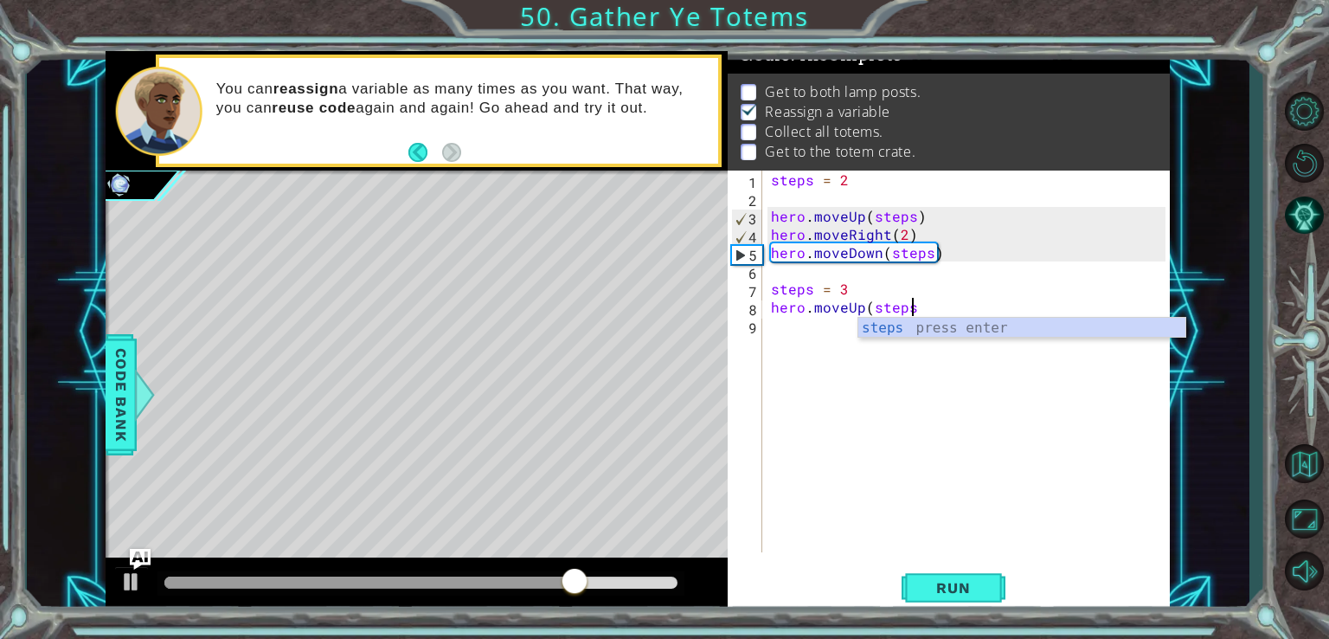
scroll to position [0, 8]
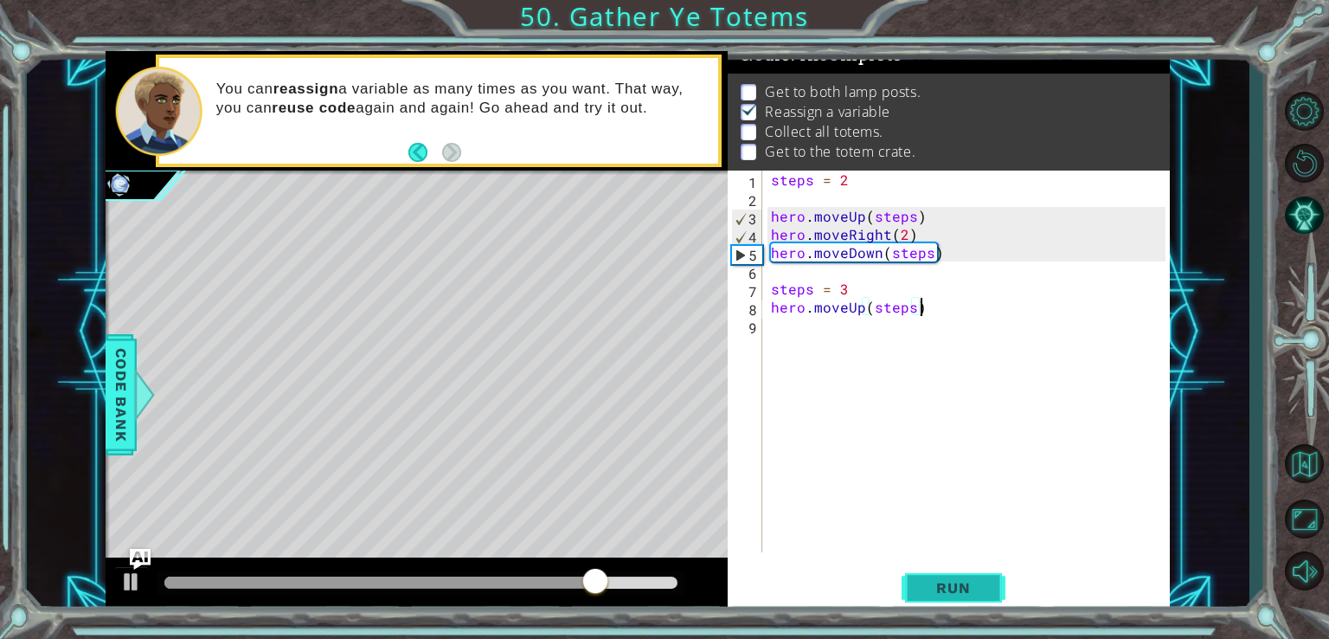
type textarea "hero.moveUp(steps)"
click at [955, 589] on span "Run" at bounding box center [953, 587] width 68 height 17
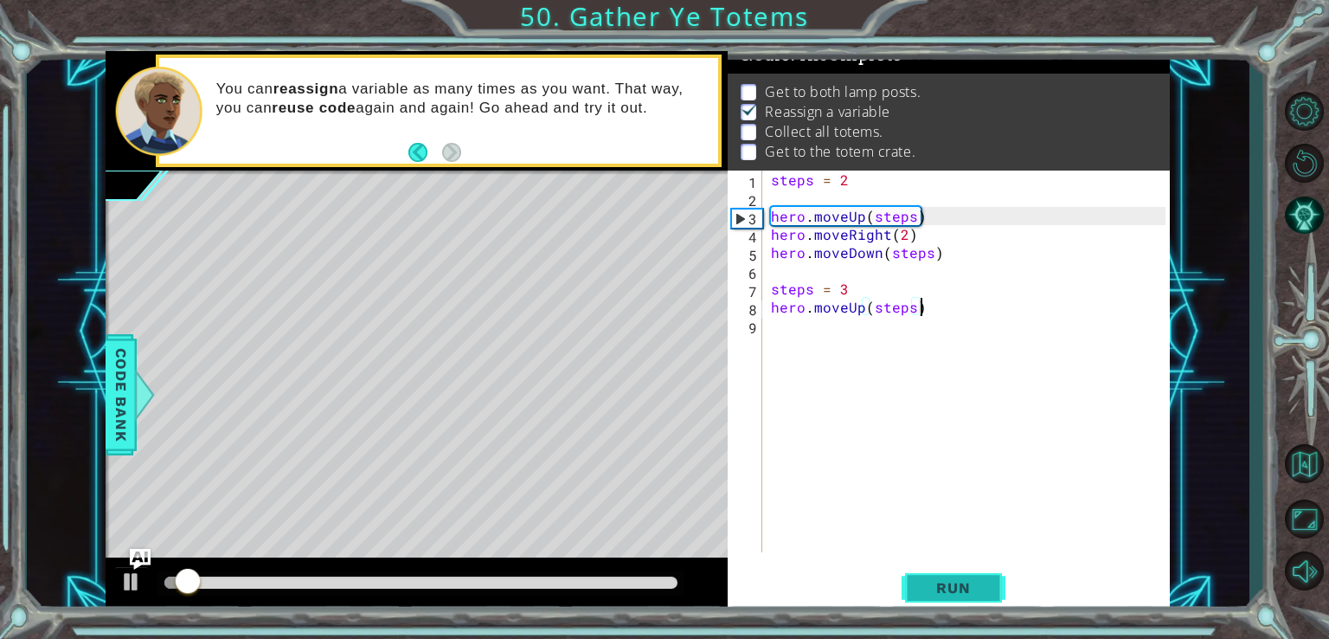
click at [953, 586] on span "Run" at bounding box center [953, 587] width 68 height 17
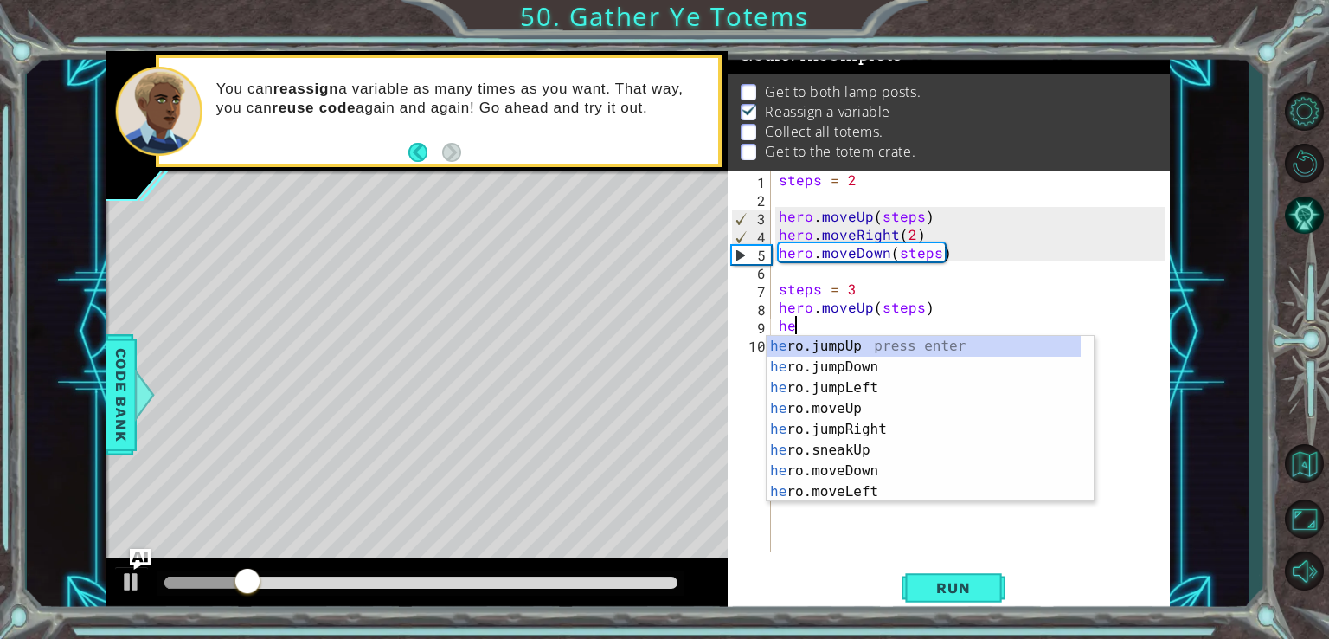
scroll to position [0, 0]
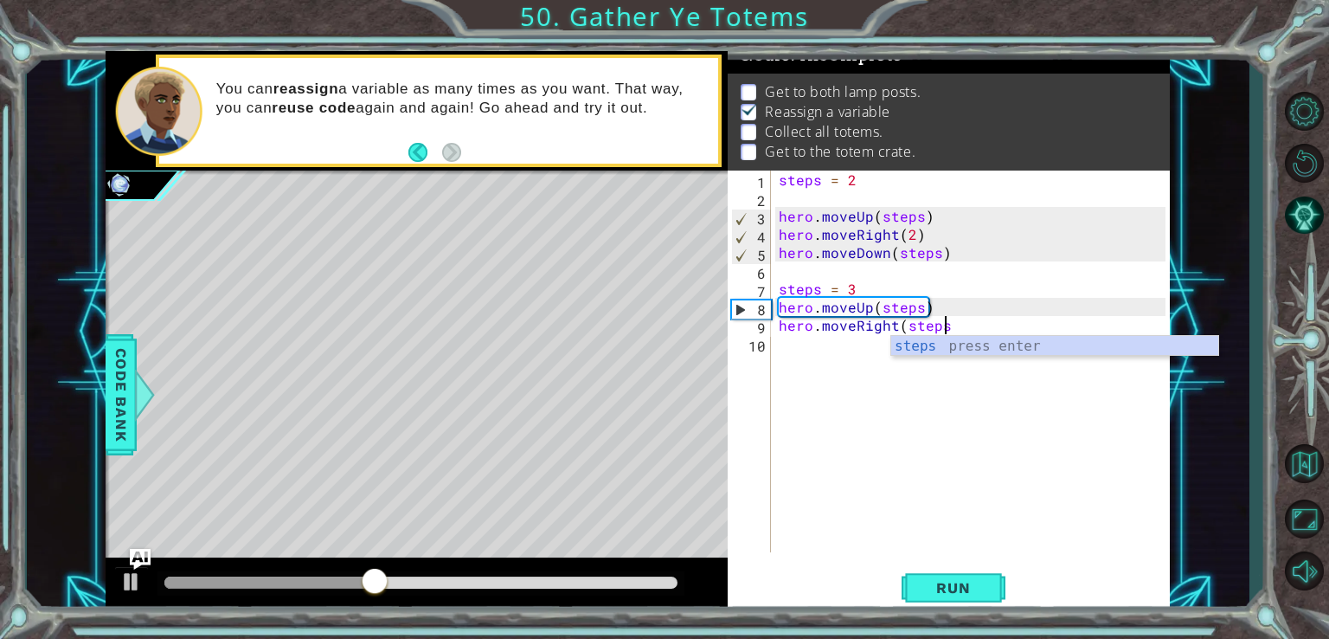
type textarea "hero.moveRight(steps)"
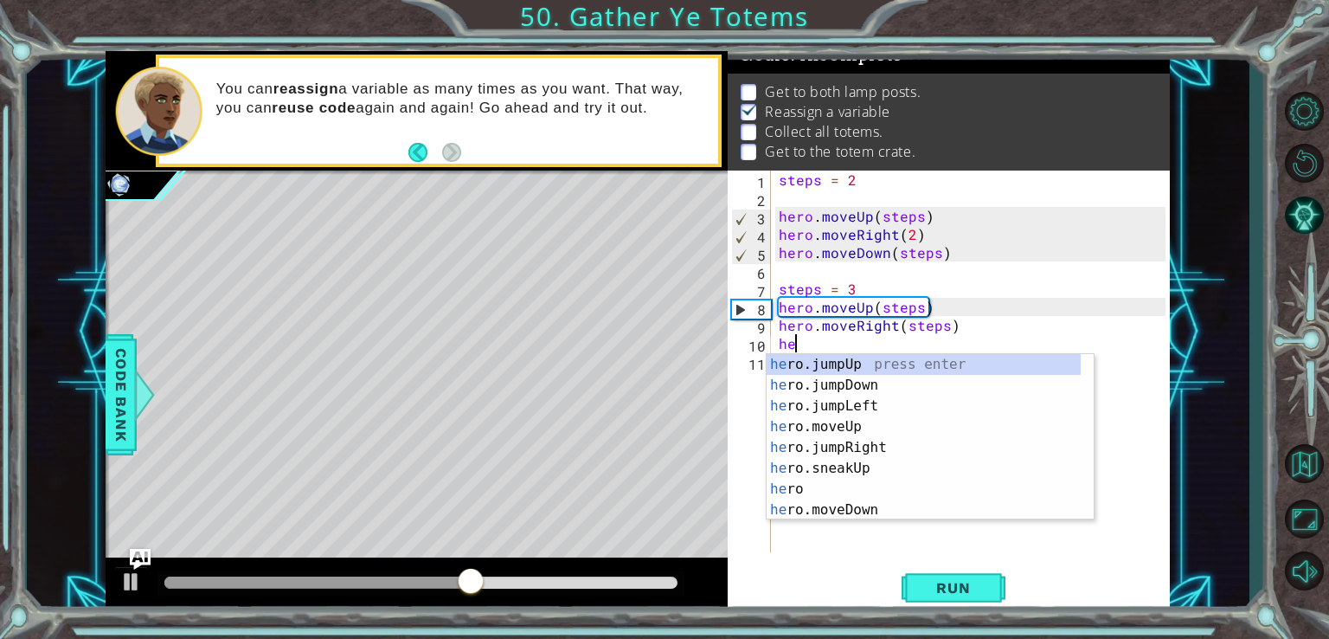
type textarea "h"
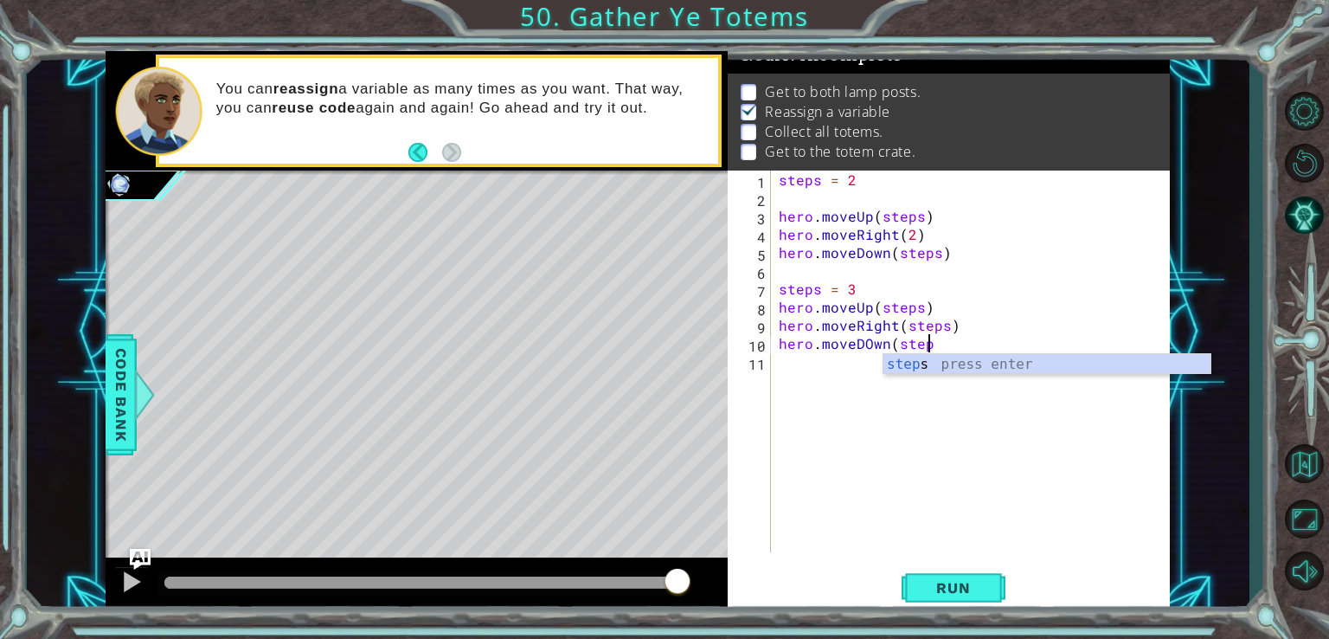
scroll to position [0, 9]
type textarea "hero.moveDown(steps)"
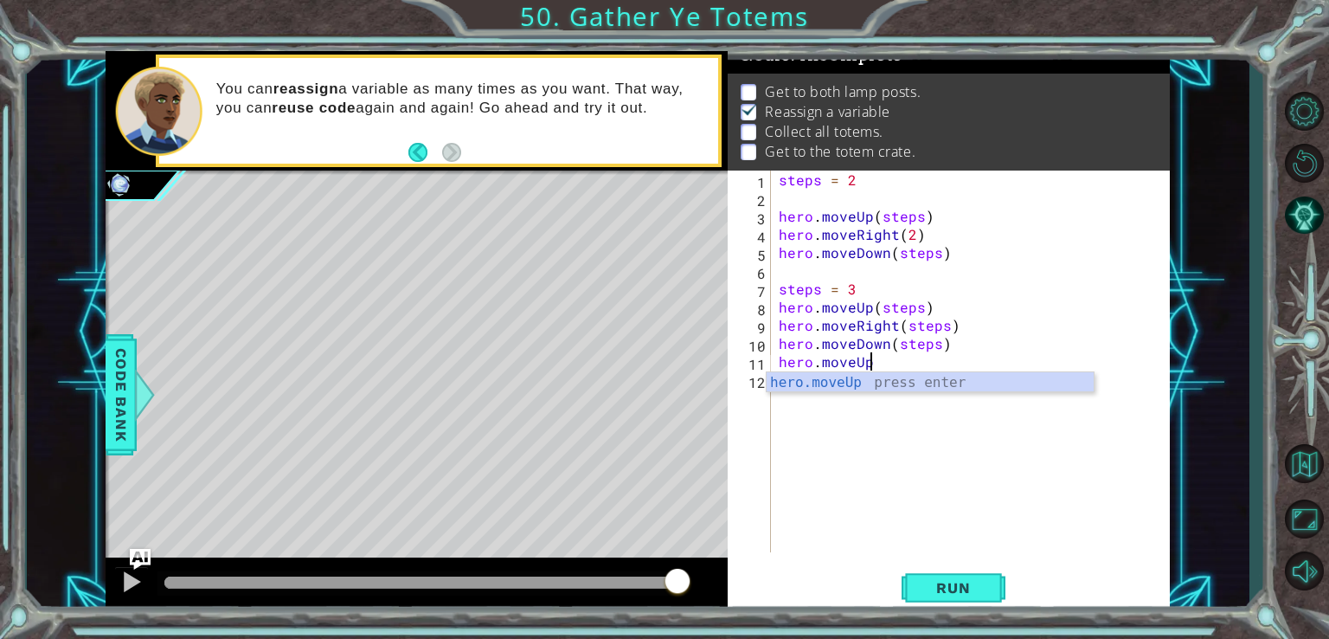
scroll to position [0, 4]
type textarea "hero.moveUp(steps)"
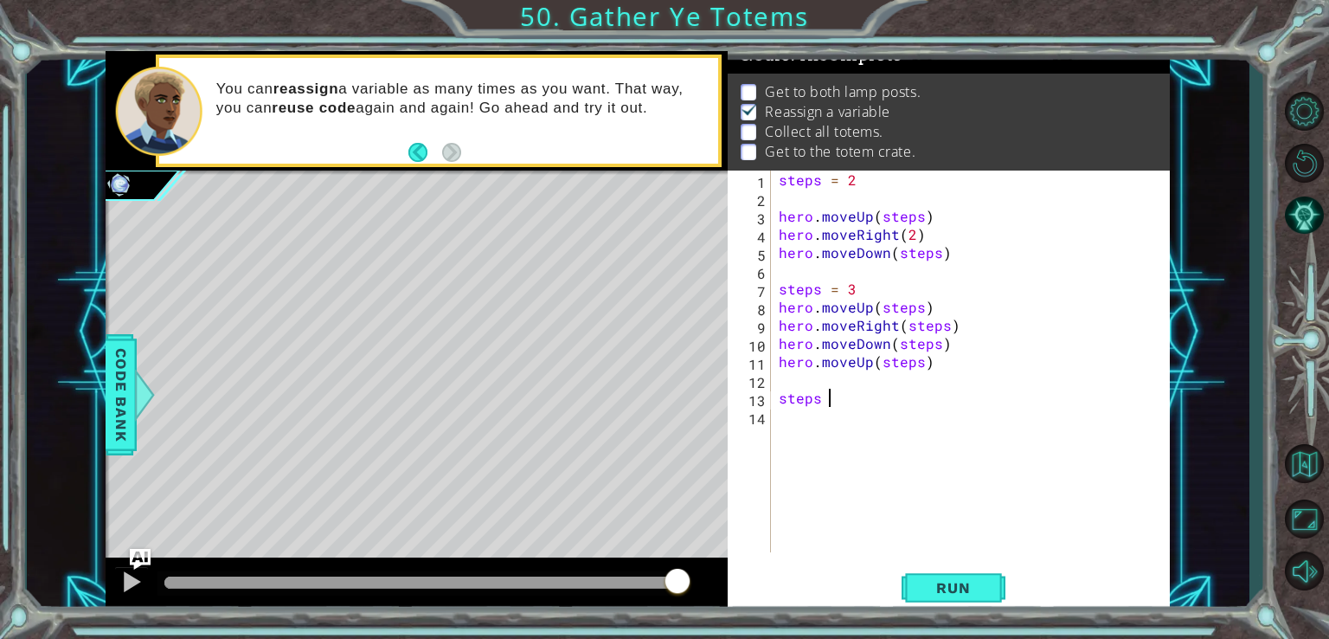
scroll to position [0, 3]
type textarea "steps = 1"
click at [965, 592] on span "Run" at bounding box center [953, 587] width 68 height 17
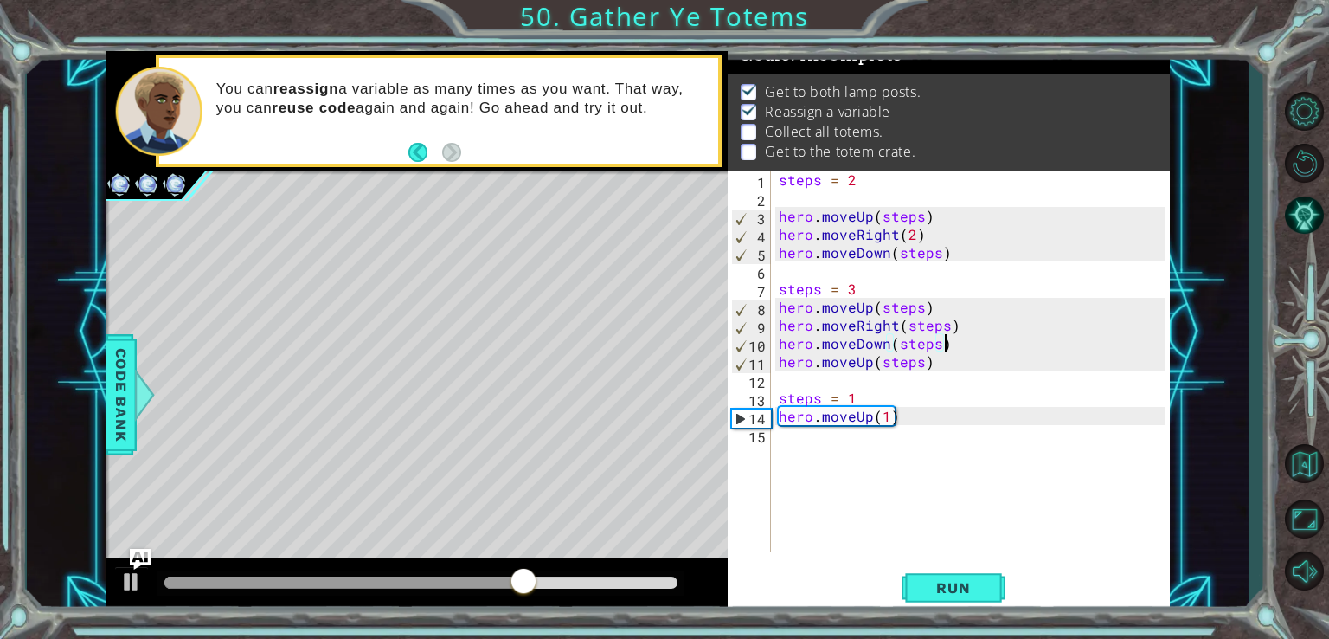
click at [962, 338] on div "steps = 2 hero . moveUp ( steps ) hero . moveRight ( 2 ) hero . moveDown ( step…" at bounding box center [974, 379] width 399 height 418
click at [966, 324] on div "steps = 2 hero . moveUp ( steps ) hero . moveRight ( 2 ) hero . moveDown ( step…" at bounding box center [974, 379] width 399 height 418
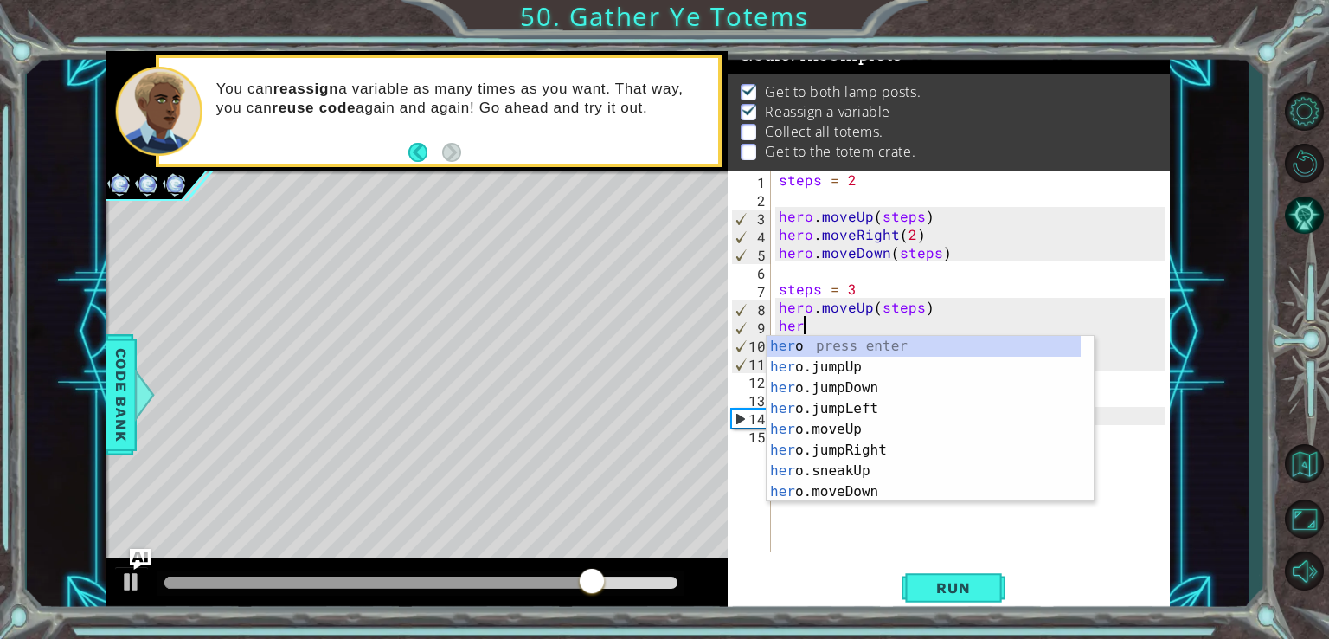
scroll to position [0, 0]
type textarea "h"
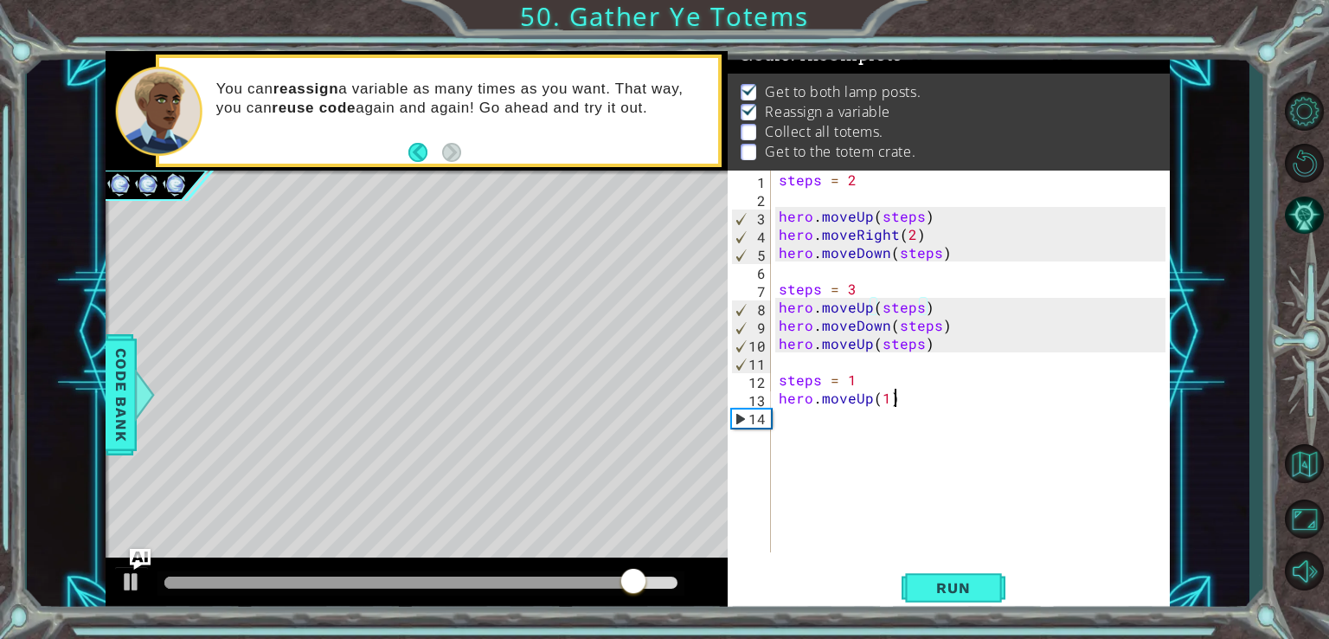
click at [905, 402] on div "steps = 2 hero . moveUp ( steps ) hero . moveRight ( 2 ) hero . moveDown ( step…" at bounding box center [974, 379] width 399 height 418
type textarea "hero.moveUp(1)"
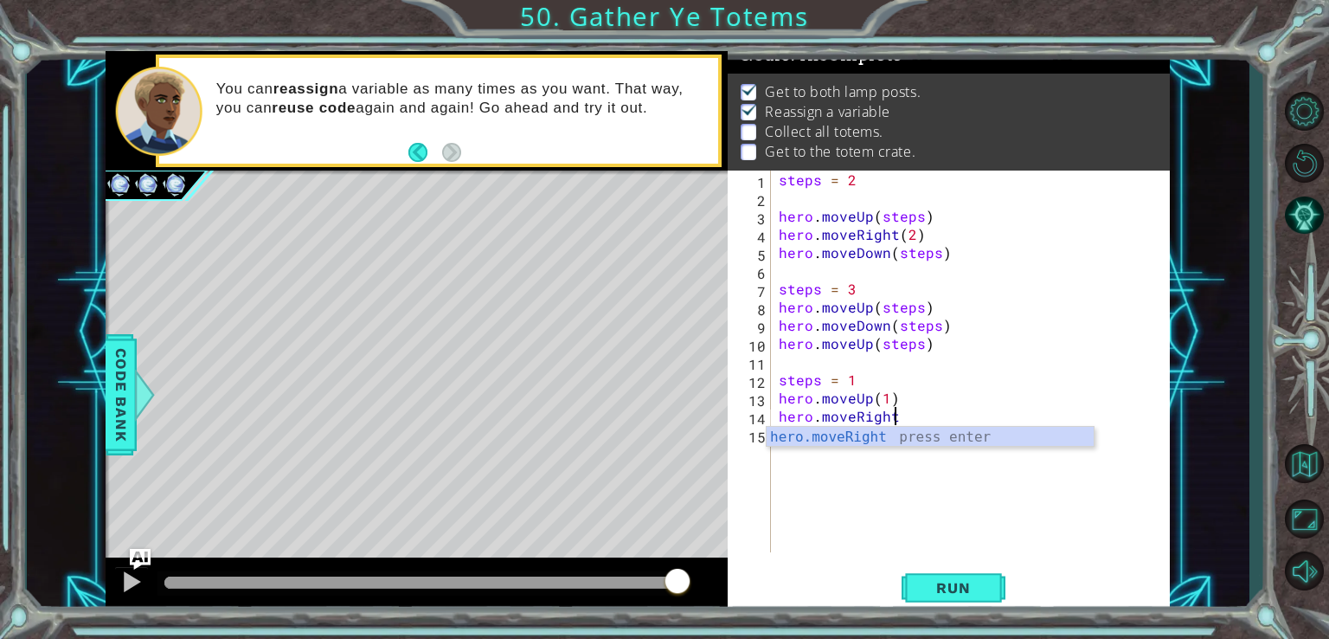
scroll to position [0, 6]
click at [882, 399] on div "steps = 2 hero . moveUp ( steps ) hero . moveRight ( 2 ) hero . moveDown ( step…" at bounding box center [974, 379] width 399 height 418
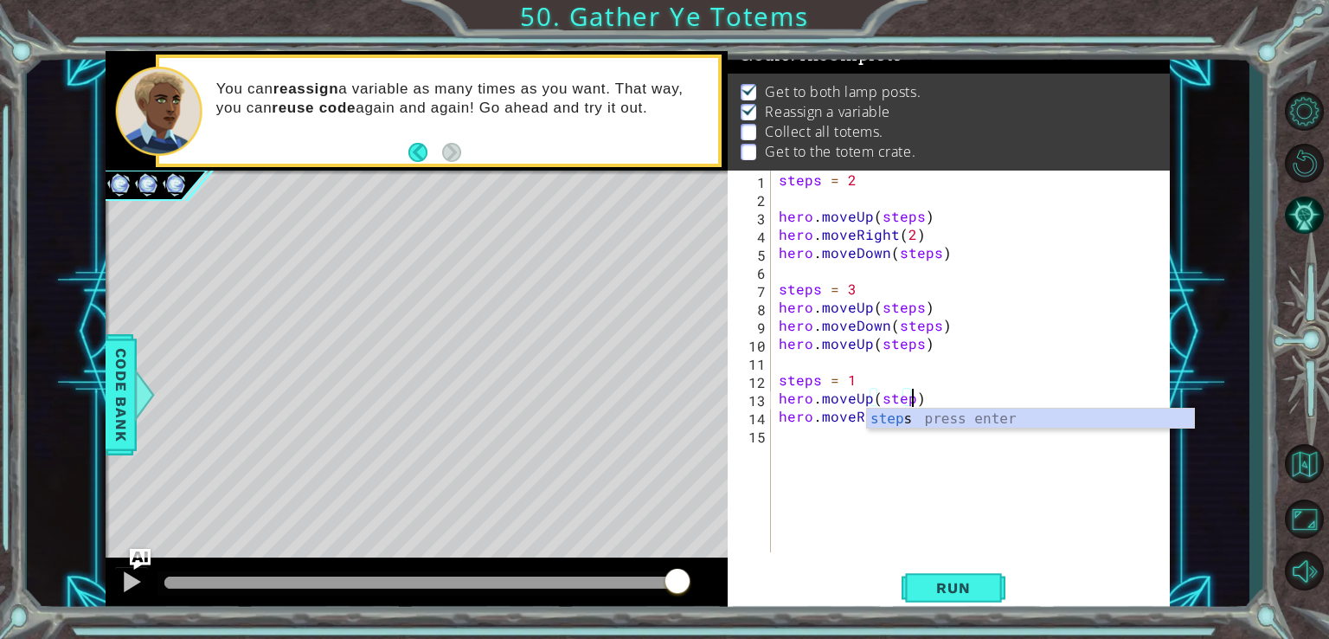
scroll to position [0, 8]
type textarea "hero.moveUp(steps)"
click at [969, 444] on div "steps = 2 hero . moveUp ( steps ) hero . moveRight ( 2 ) hero . moveDown ( step…" at bounding box center [974, 379] width 399 height 418
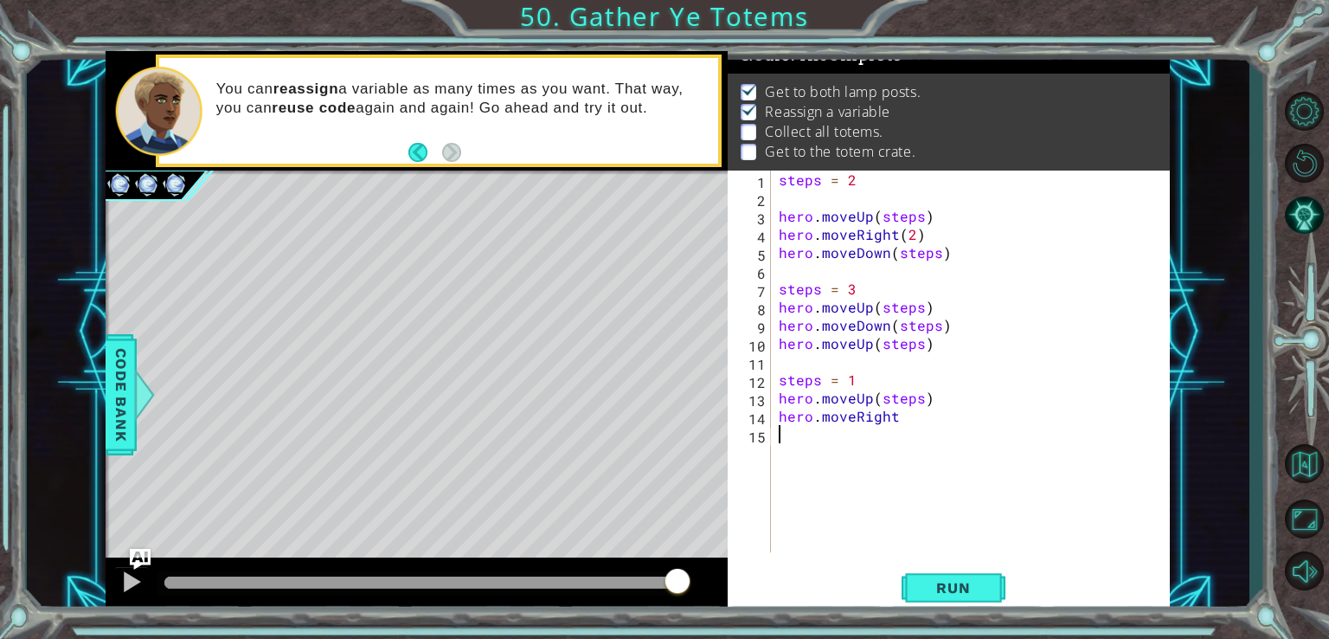
scroll to position [0, 0]
click at [909, 426] on div "steps = 2 hero . moveUp ( steps ) hero . moveRight ( 2 ) hero . moveDown ( step…" at bounding box center [974, 379] width 399 height 418
click at [904, 418] on div "steps = 2 hero . moveUp ( steps ) hero . moveRight ( 2 ) hero . moveDown ( step…" at bounding box center [974, 379] width 399 height 418
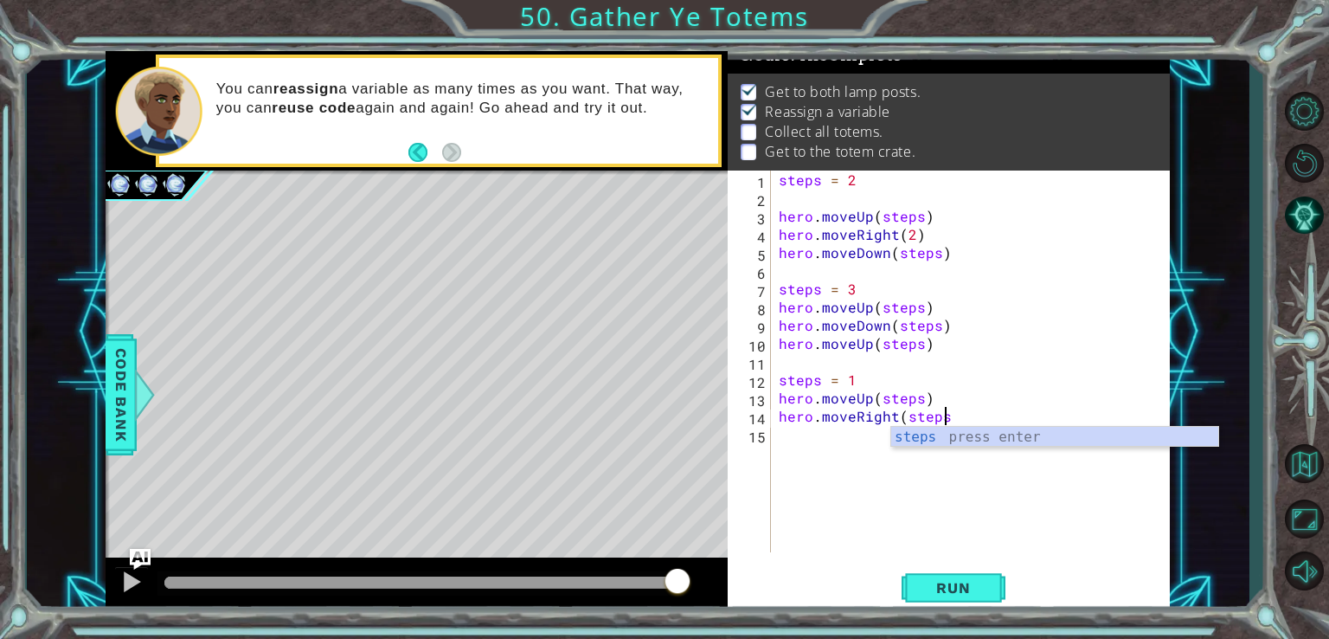
type textarea "hero.moveRight(steps)"
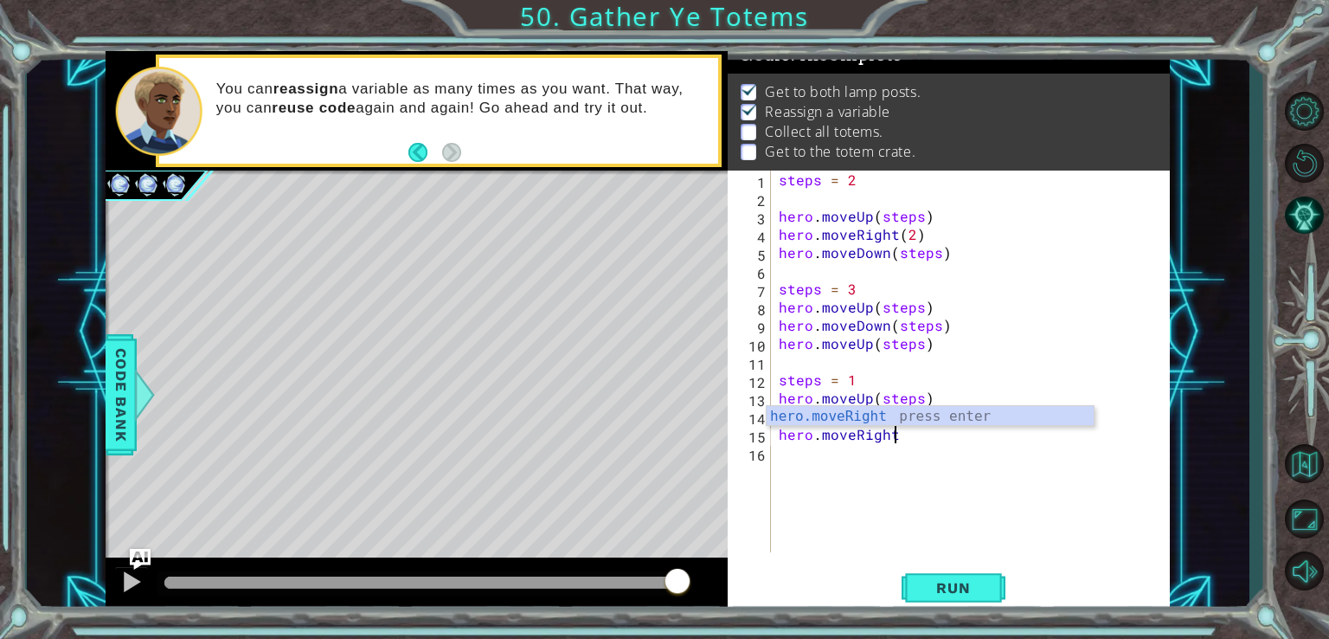
scroll to position [0, 7]
type textarea "hero.moveRight(steps)"
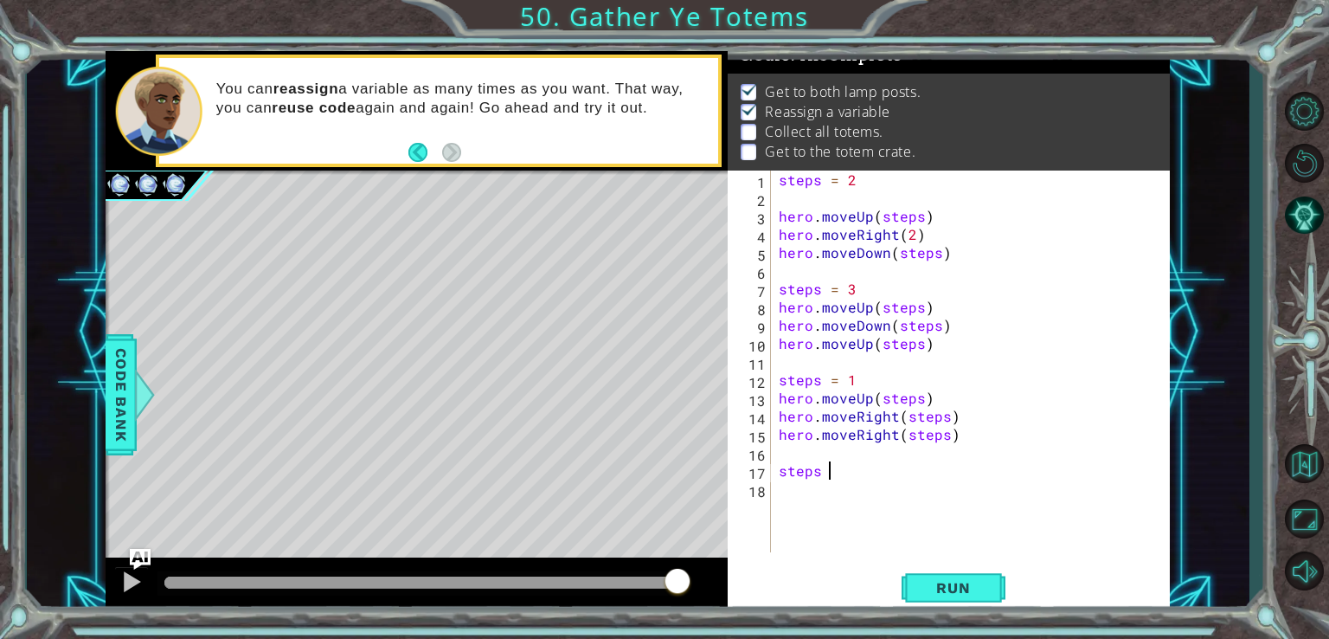
scroll to position [0, 3]
type textarea "steps = 4"
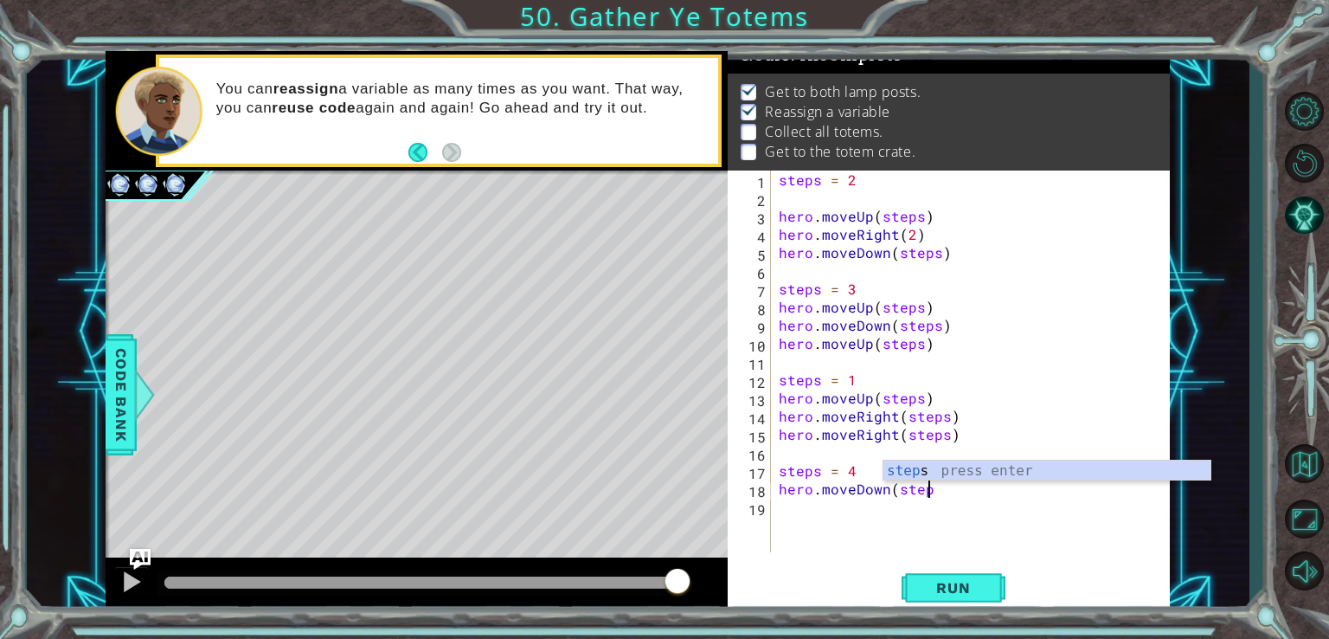
scroll to position [0, 9]
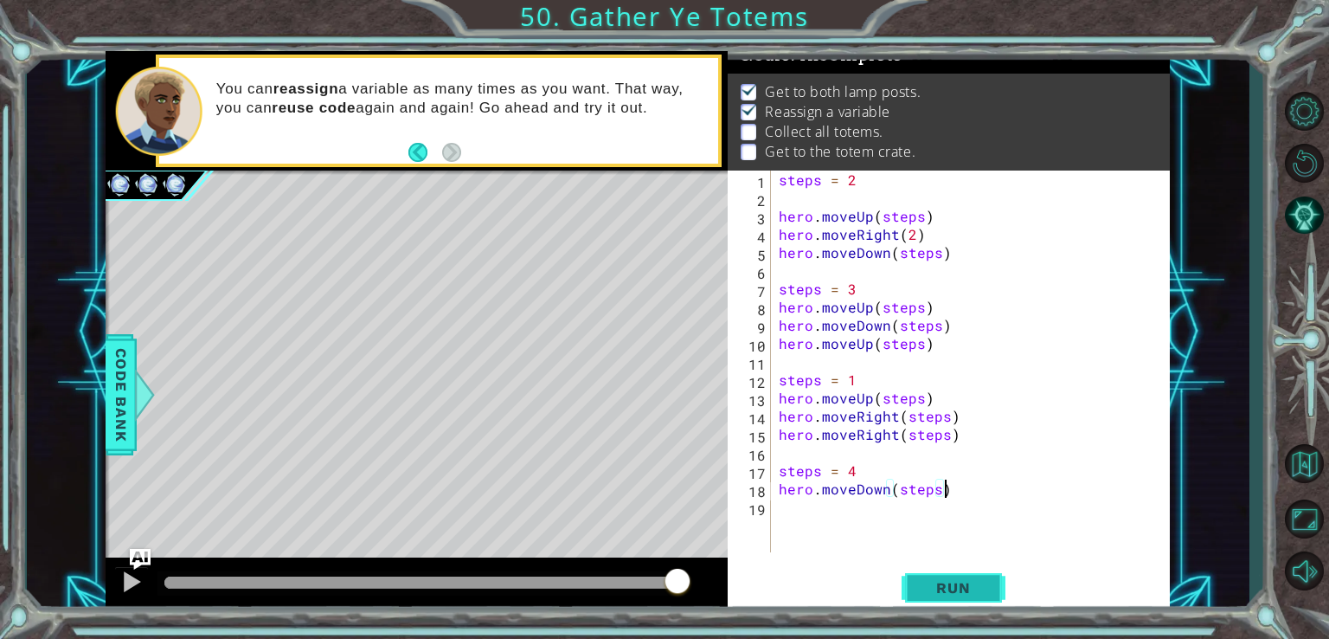
click at [945, 586] on span "Run" at bounding box center [953, 587] width 68 height 17
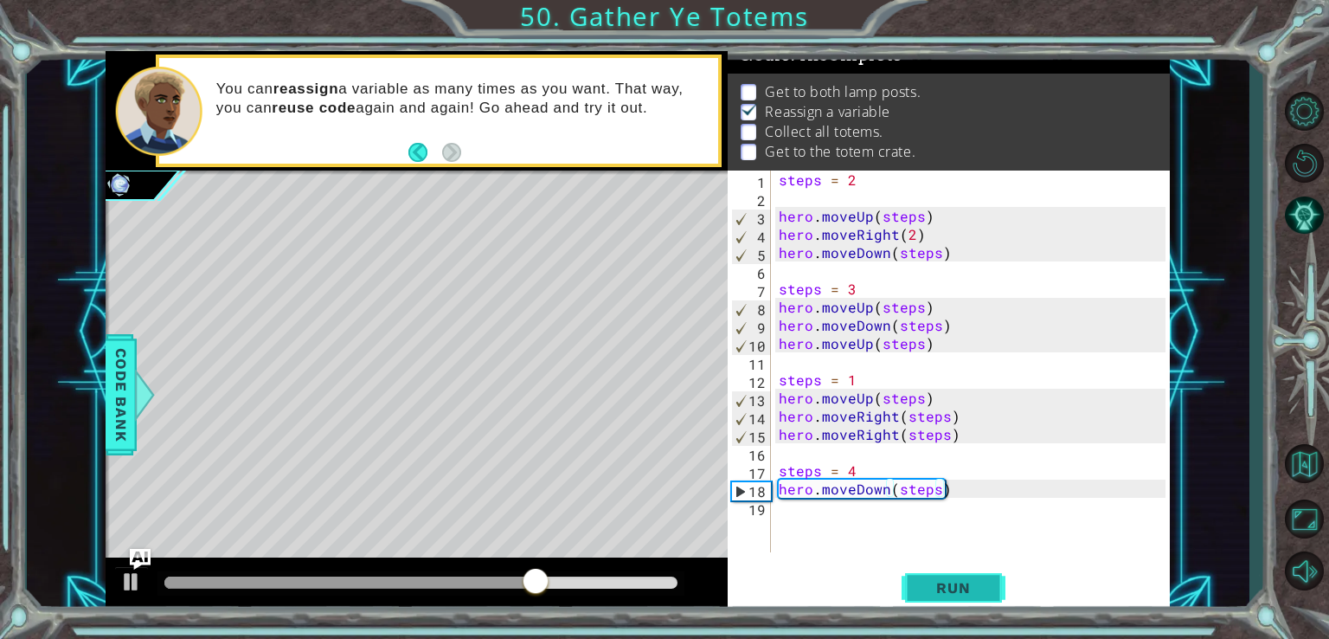
click at [986, 580] on span "Run" at bounding box center [953, 587] width 68 height 17
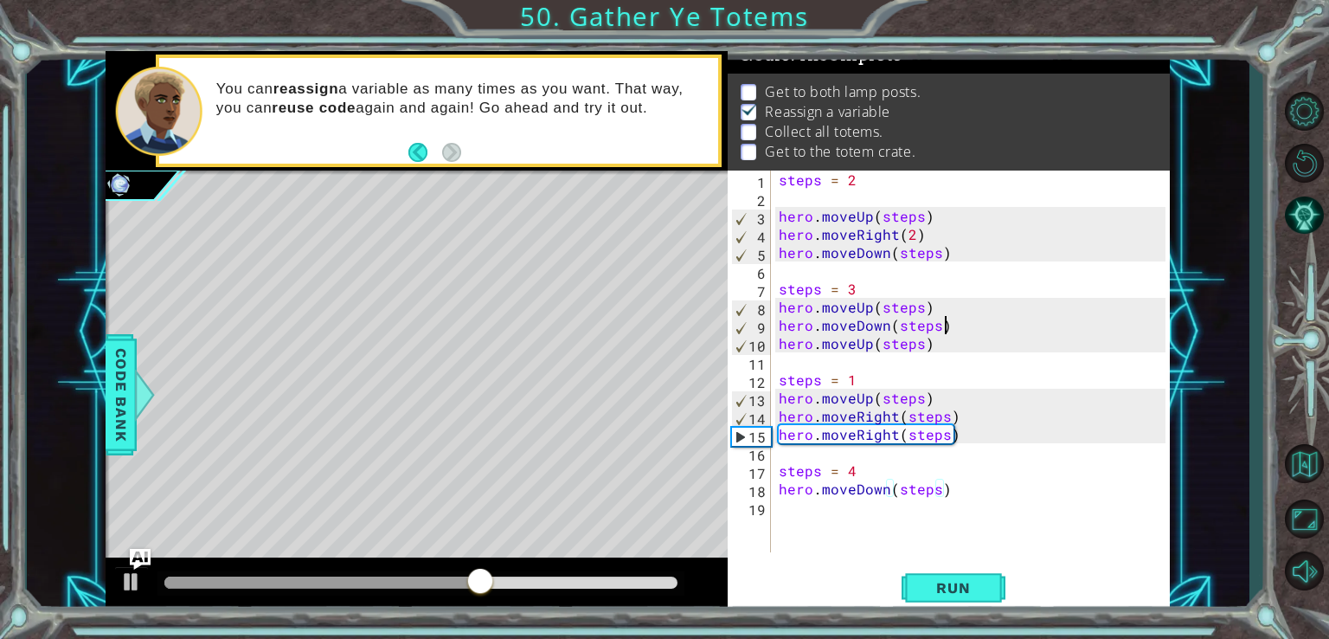
click at [947, 326] on div "steps = 2 hero . moveUp ( steps ) hero . moveRight ( 2 ) hero . moveDown ( step…" at bounding box center [974, 379] width 399 height 418
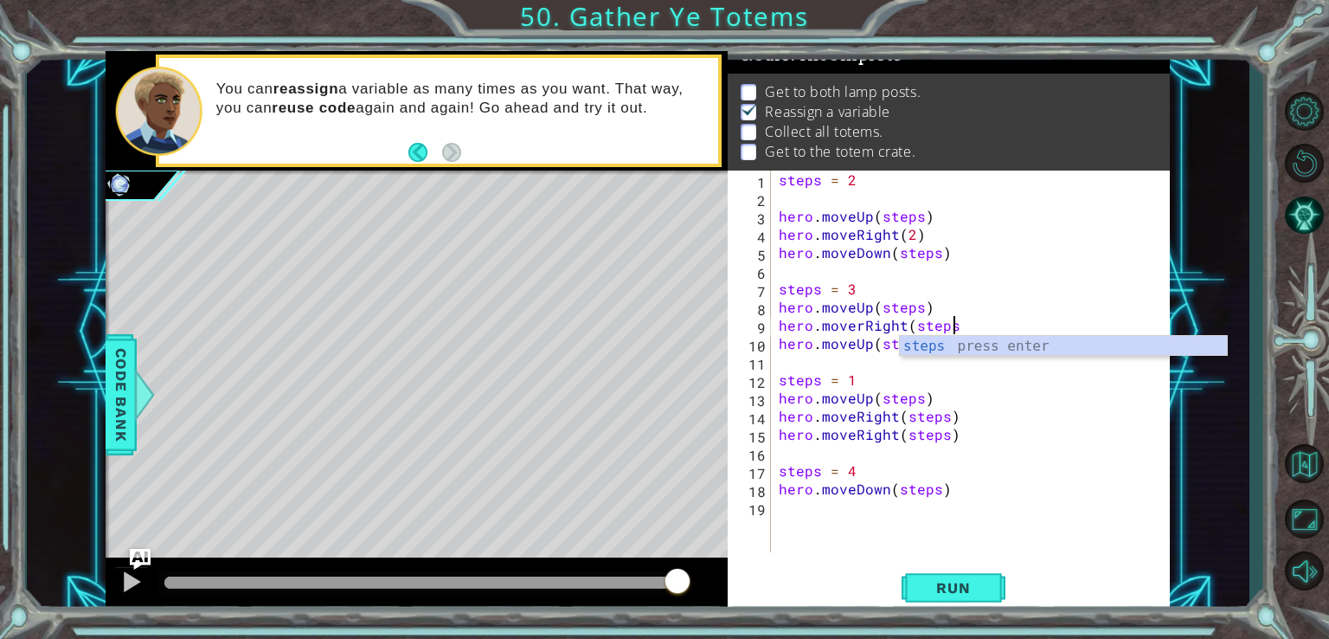
scroll to position [0, 10]
click at [860, 329] on div "steps = 2 hero . moveUp ( steps ) hero . moveRight ( 2 ) hero . moveDown ( step…" at bounding box center [974, 379] width 399 height 418
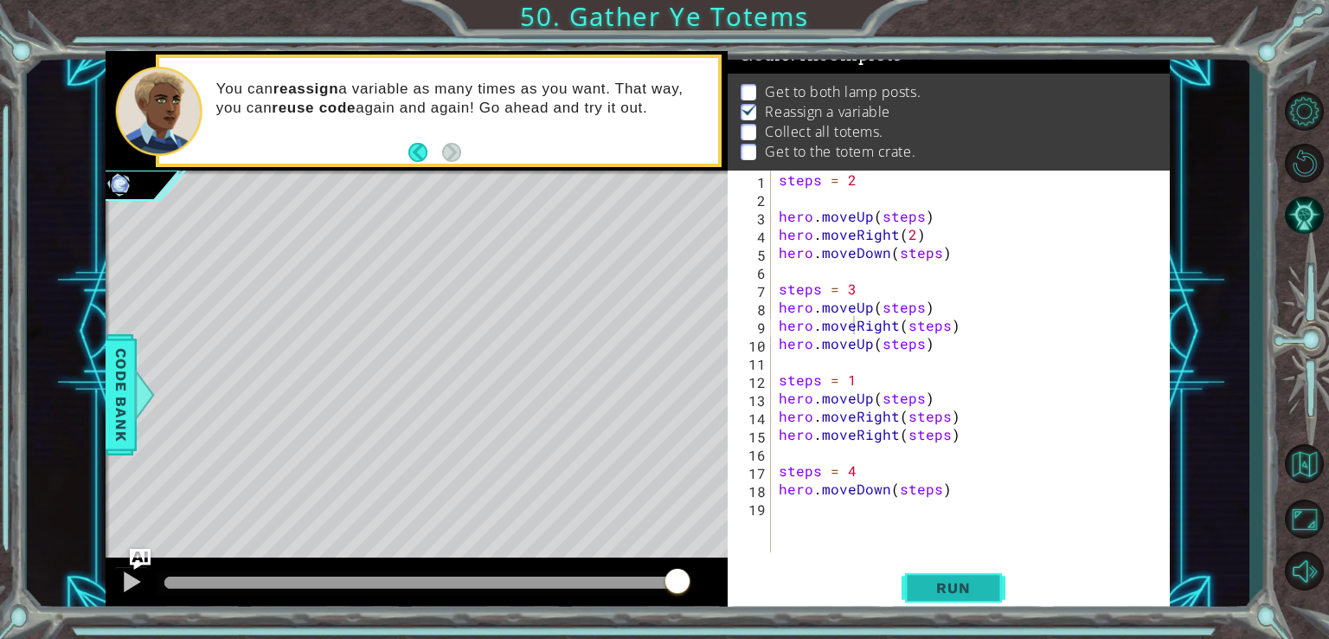
click at [966, 565] on button "Run" at bounding box center [954, 587] width 104 height 44
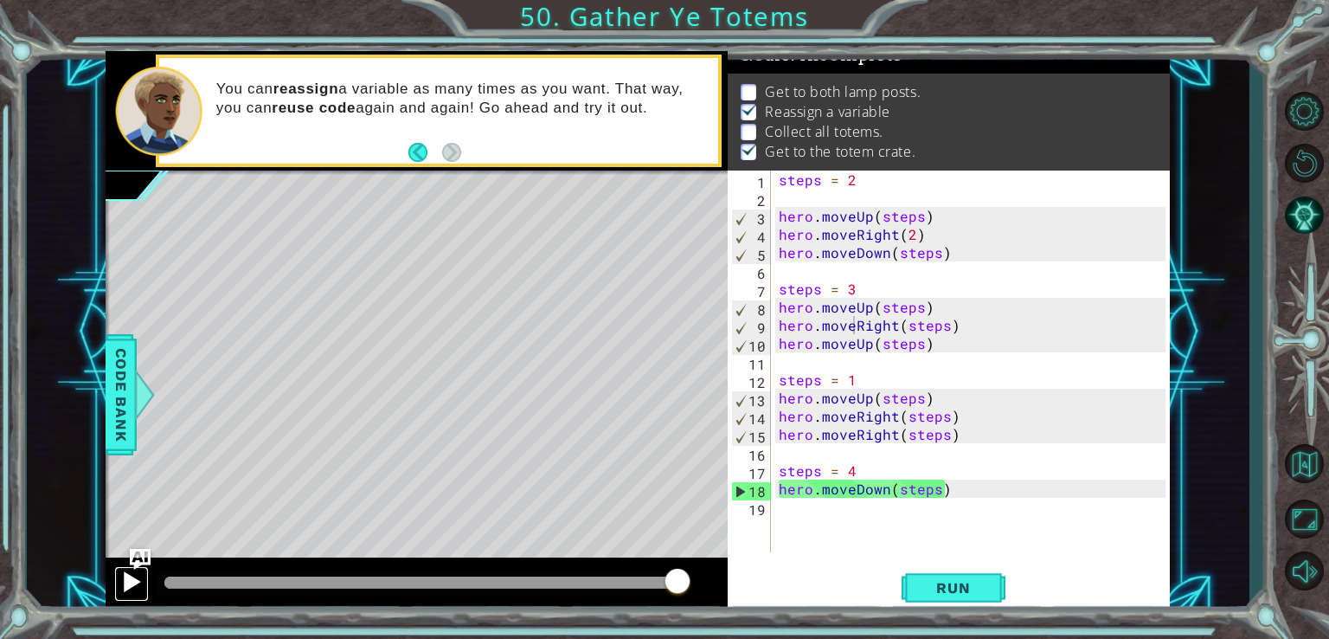
click at [132, 581] on div at bounding box center [131, 581] width 23 height 23
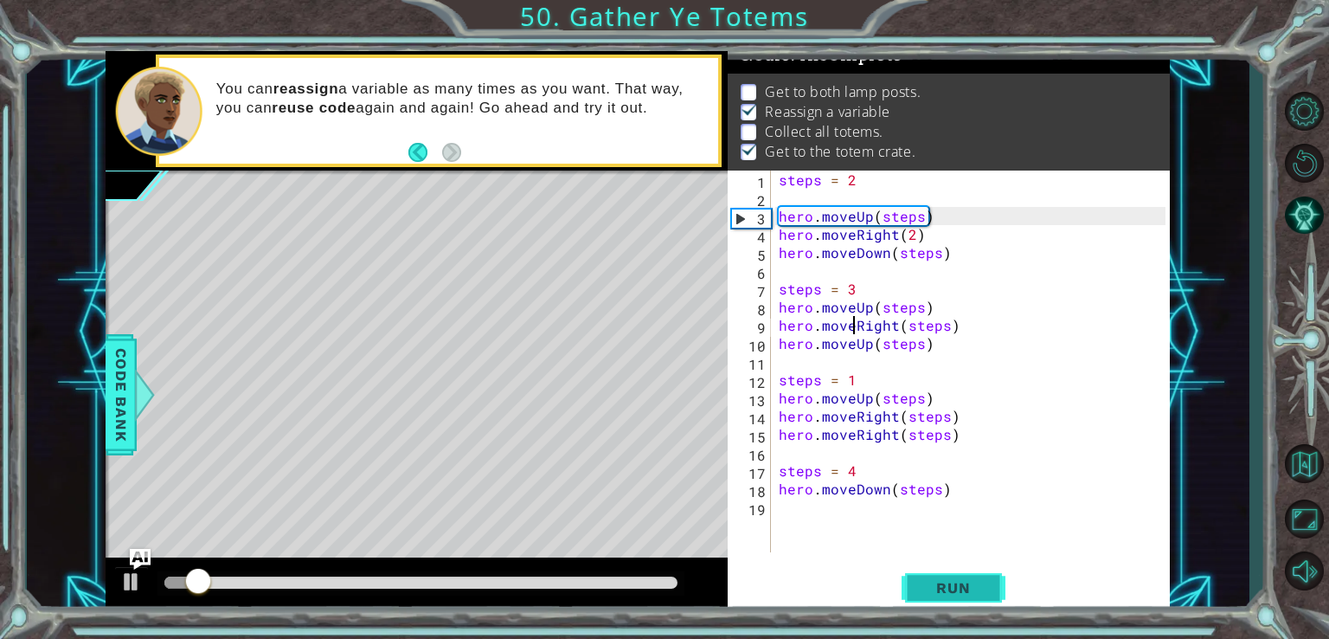
click at [943, 581] on span "Run" at bounding box center [953, 587] width 68 height 17
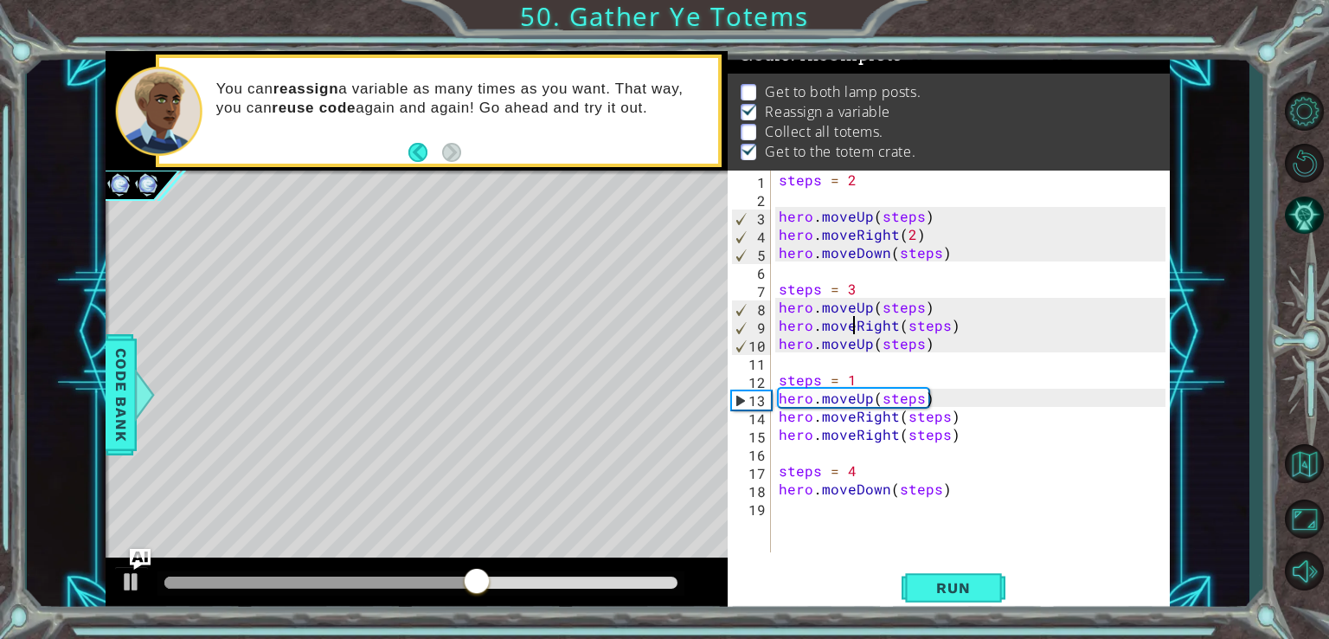
click at [943, 307] on div "steps = 2 hero . moveUp ( steps ) hero . moveRight ( 2 ) hero . moveDown ( step…" at bounding box center [974, 379] width 399 height 418
type textarea "hero.moveUp(steps)"
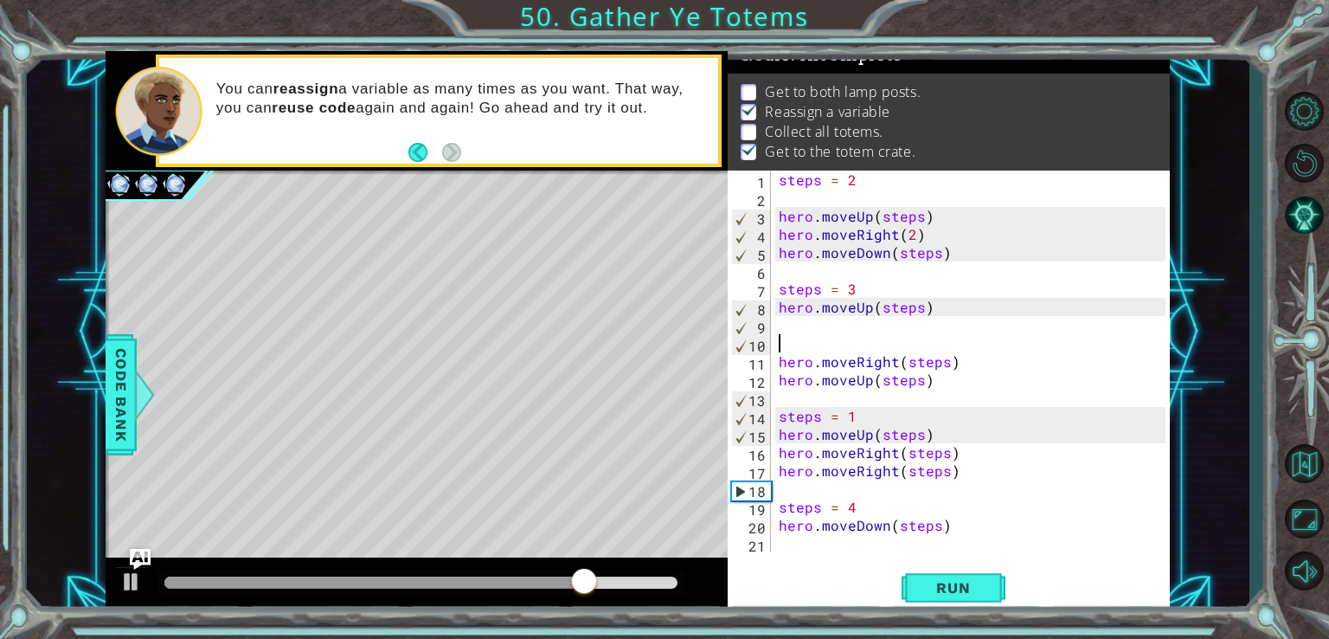
type textarea "d"
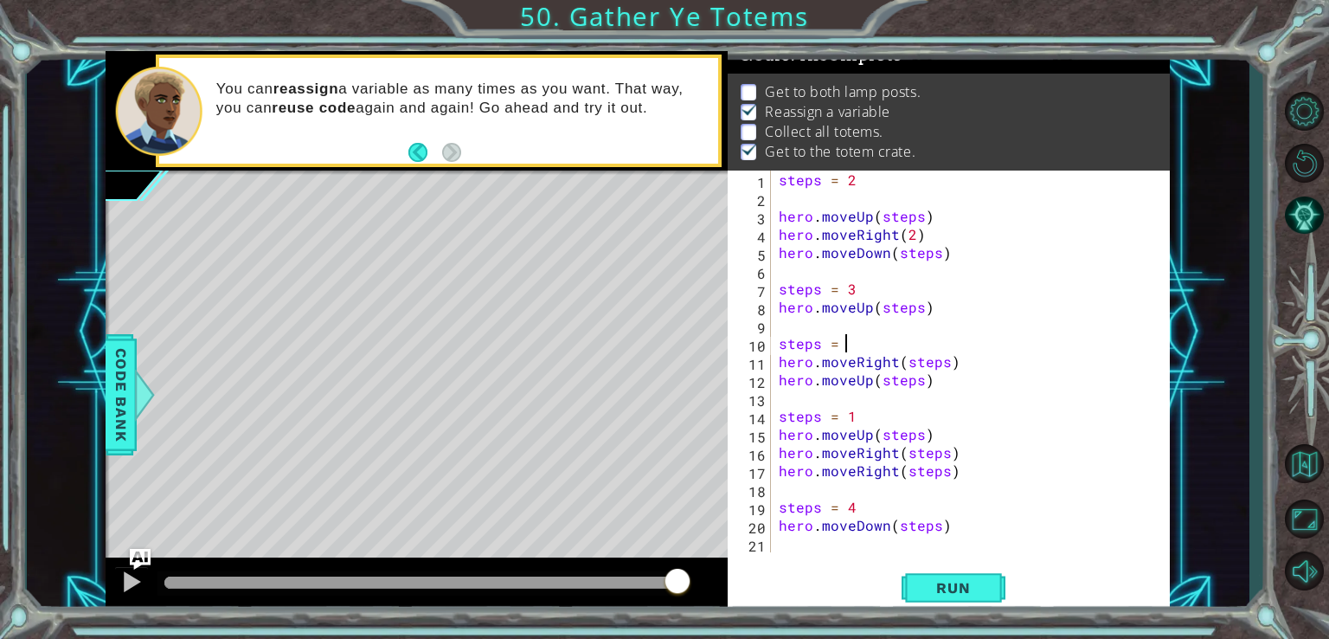
scroll to position [0, 3]
click at [958, 562] on div "steps = 2 1 2 3 4 5 6 7 8 9 10 11 12 13 14 15 16 17 18 19 20 21 steps = 2 hero …" at bounding box center [949, 391] width 442 height 442
click at [959, 563] on div "steps = 2 1 2 3 4 5 6 7 8 9 10 11 12 13 14 15 16 17 18 19 20 21 steps = 2 hero …" at bounding box center [949, 391] width 442 height 442
click at [962, 584] on span "Run" at bounding box center [953, 587] width 68 height 17
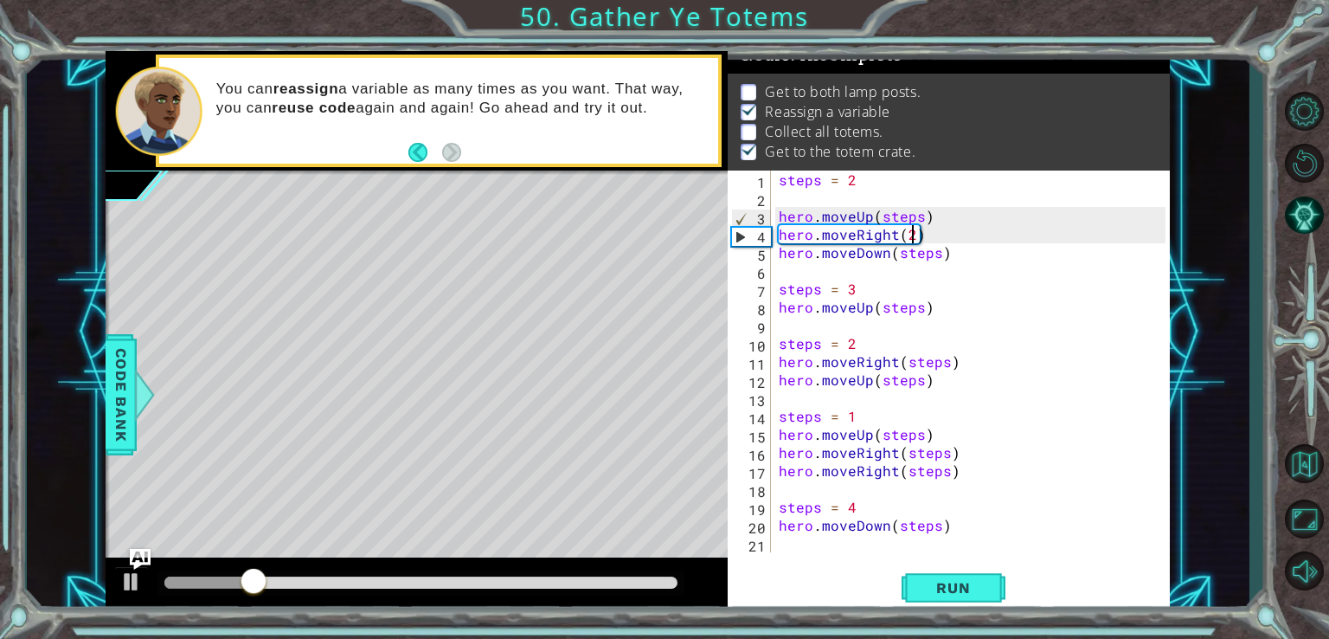
click at [911, 234] on div "steps = 2 hero . moveUp ( steps ) hero . moveRight ( 2 ) hero . moveDown ( step…" at bounding box center [974, 379] width 399 height 418
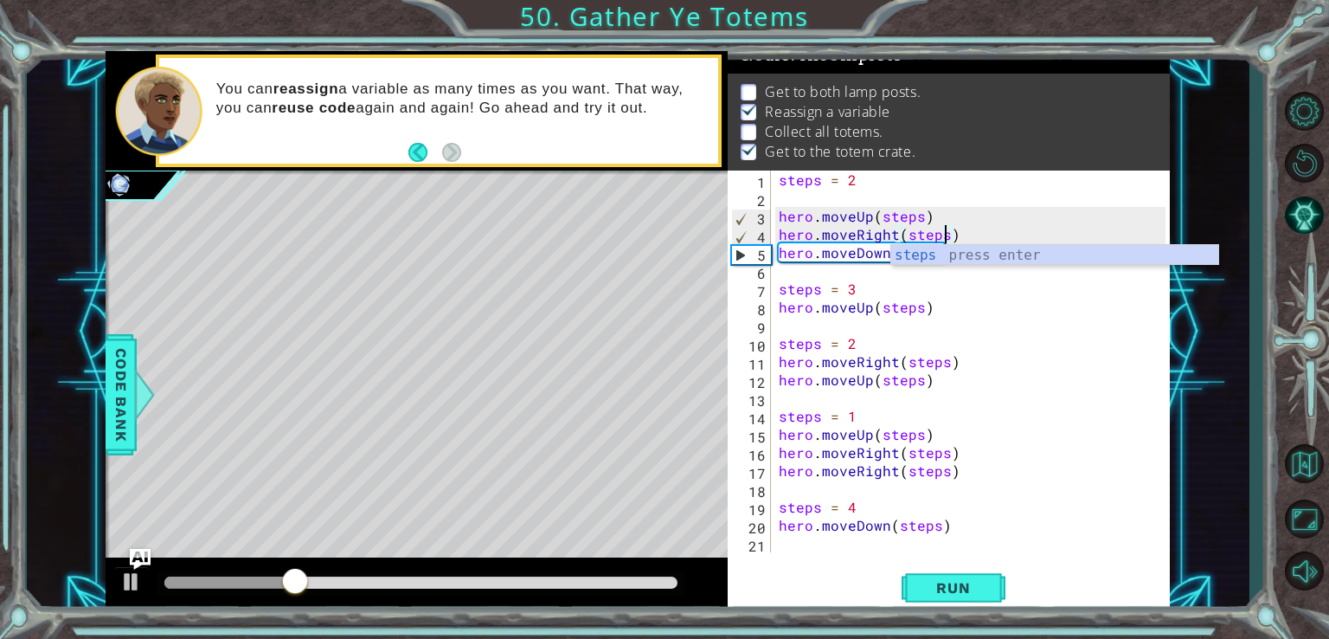
scroll to position [0, 10]
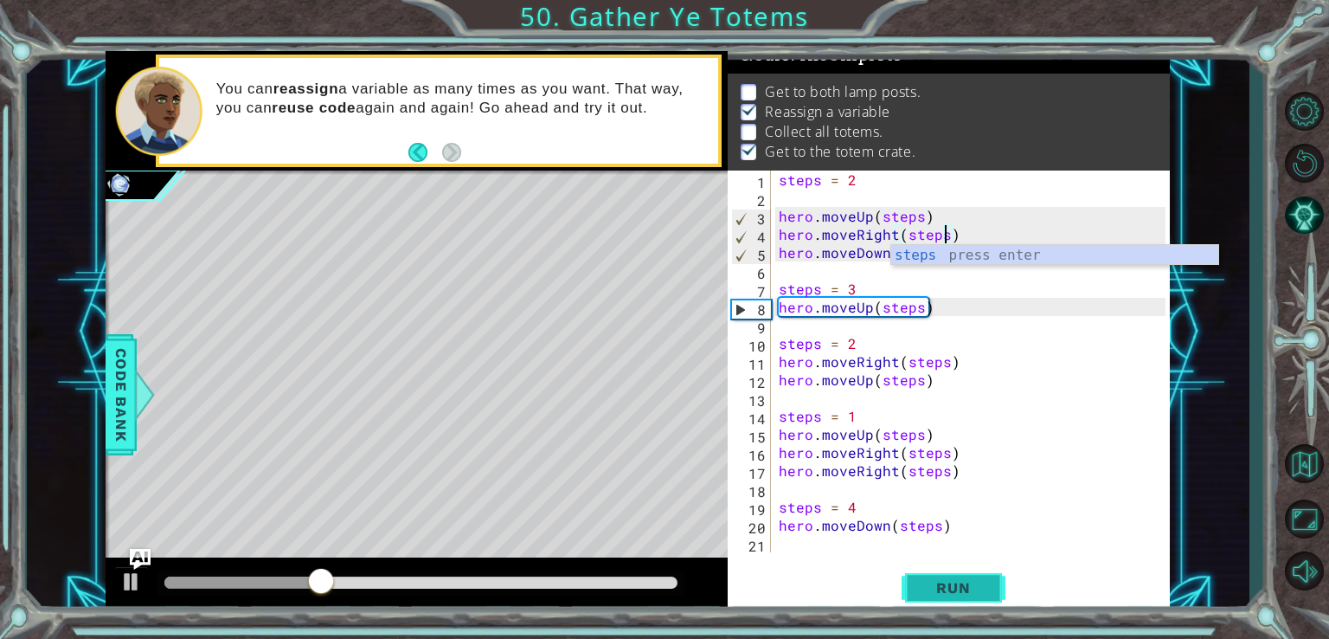
click at [934, 585] on span "Run" at bounding box center [953, 587] width 68 height 17
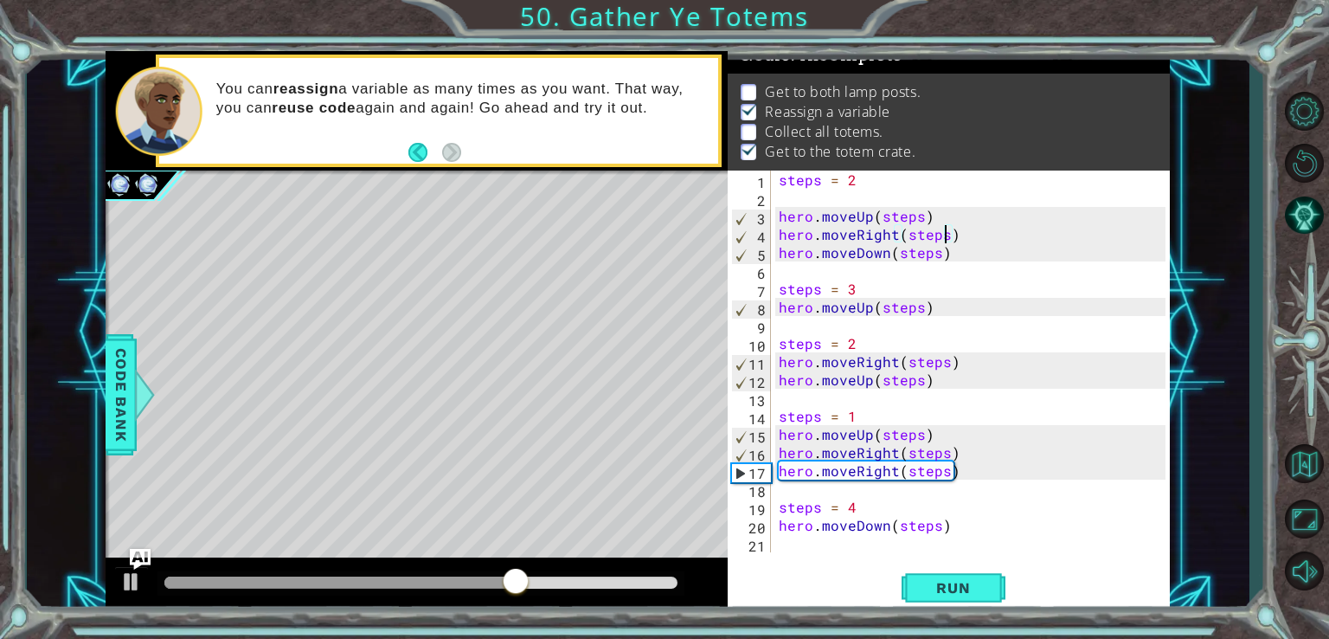
click at [945, 434] on div "steps = 2 hero . moveUp ( steps ) hero . moveRight ( steps ) hero . moveDown ( …" at bounding box center [974, 379] width 399 height 418
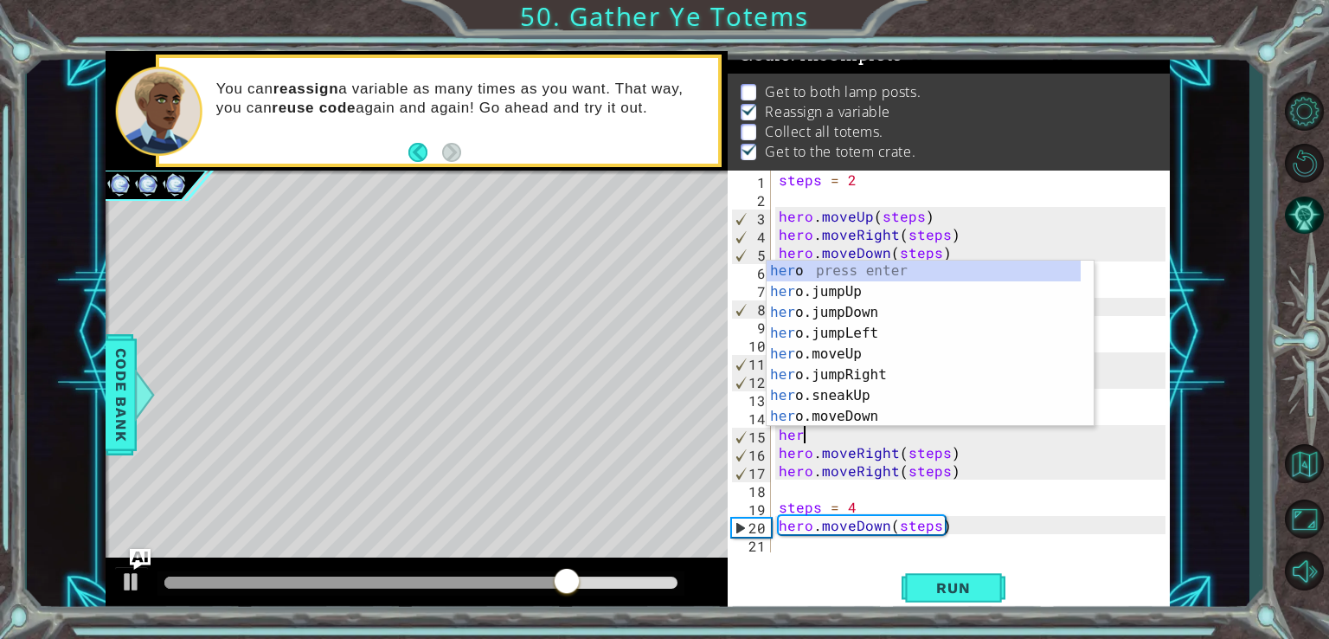
scroll to position [0, 0]
type textarea "h"
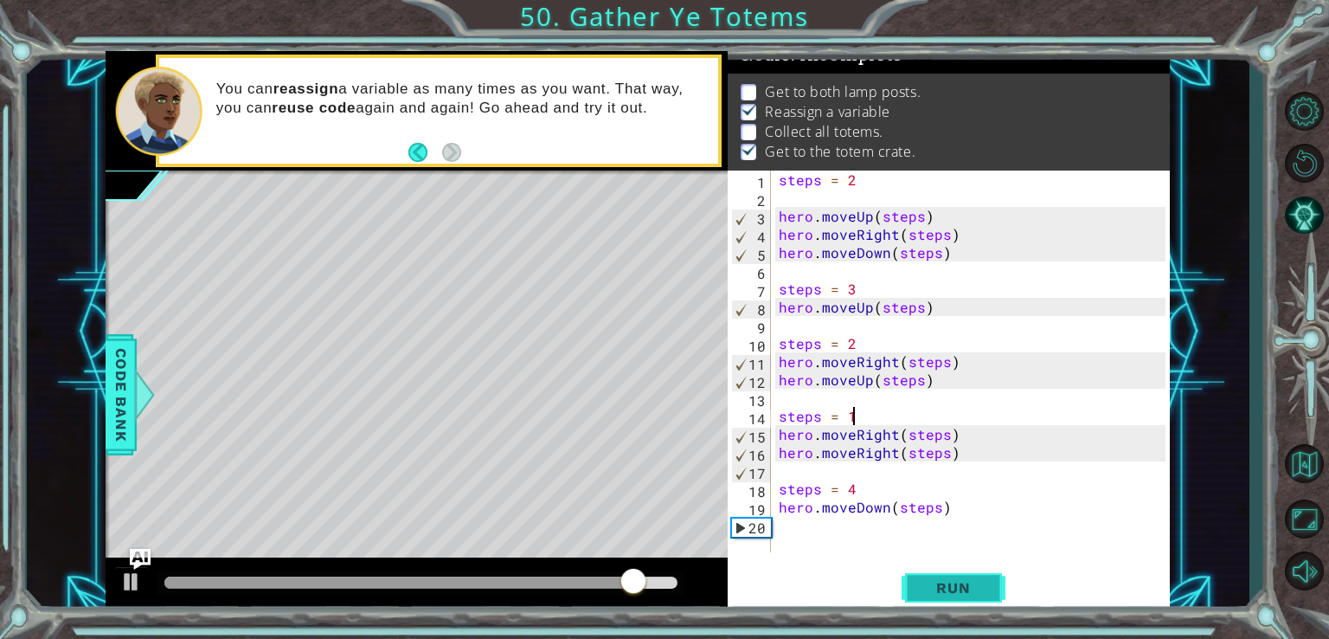
click at [943, 585] on span "Run" at bounding box center [953, 587] width 68 height 17
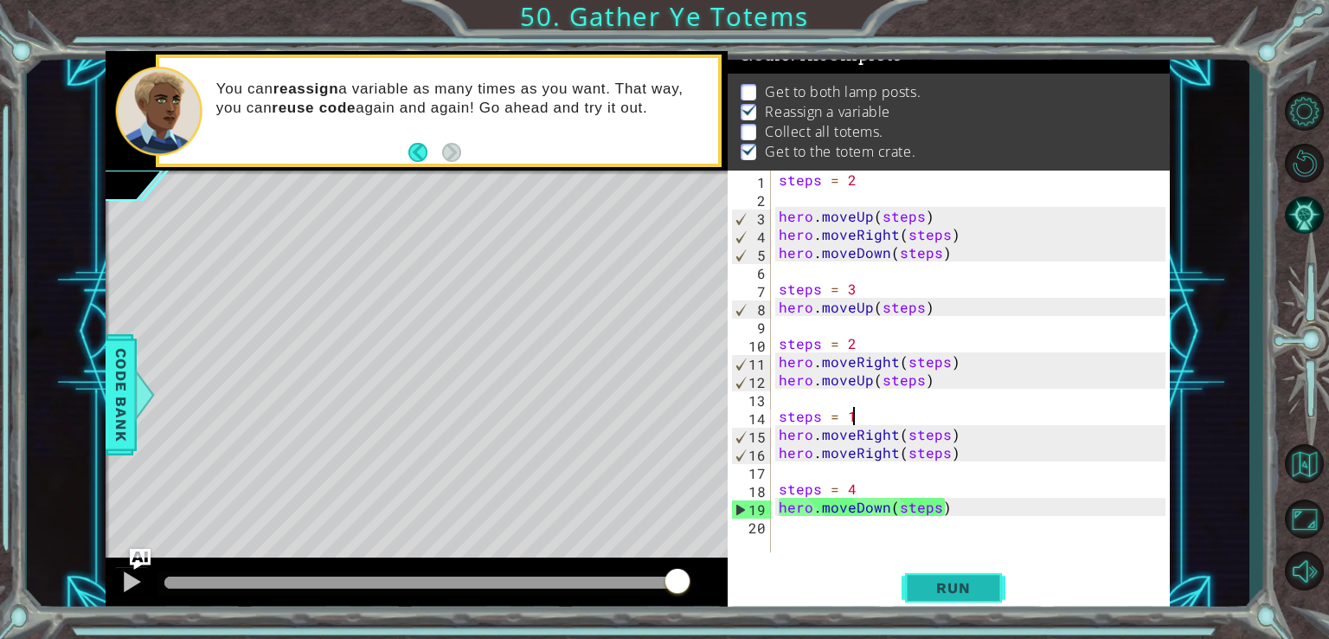
click at [945, 579] on span "Run" at bounding box center [953, 587] width 68 height 17
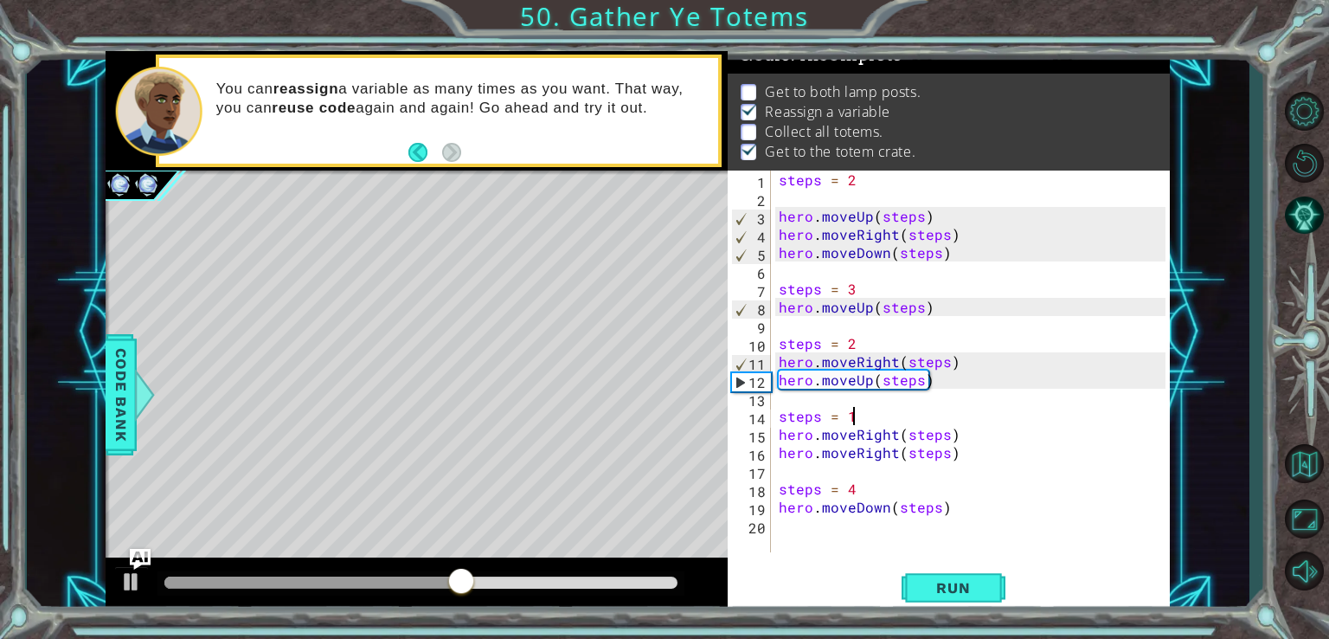
click at [952, 511] on div "steps = 2 hero . moveUp ( steps ) hero . moveRight ( steps ) hero . moveDown ( …" at bounding box center [974, 379] width 399 height 418
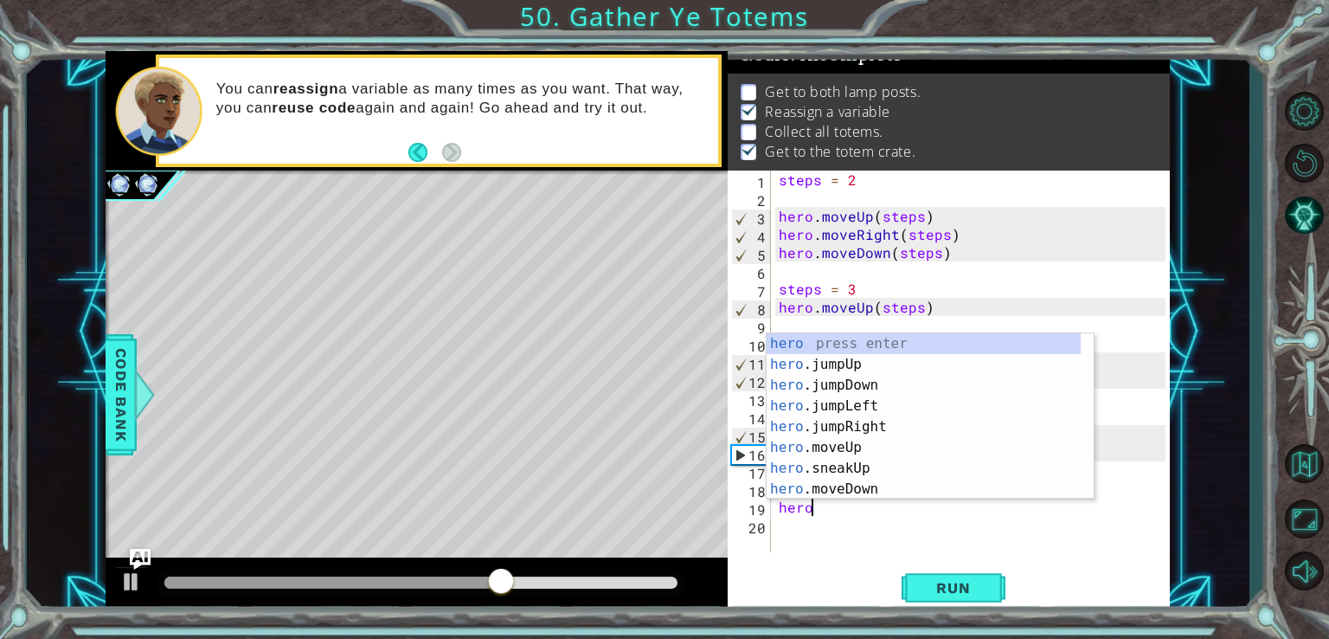
type textarea "h"
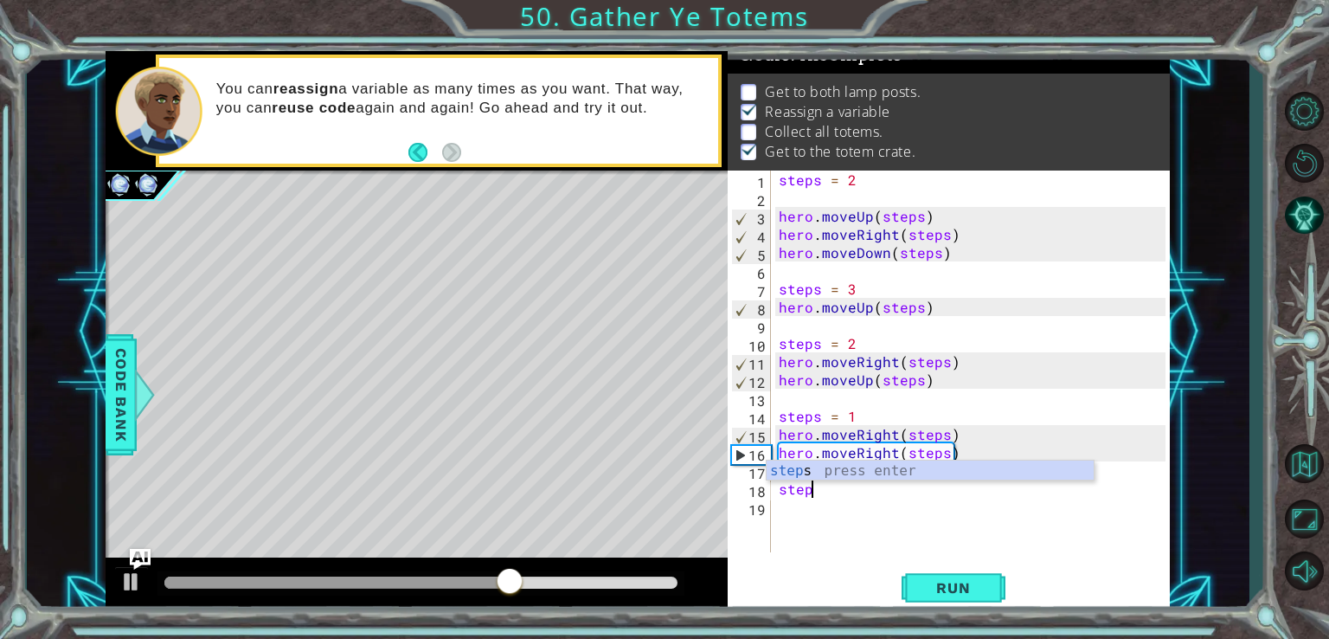
type textarea "s"
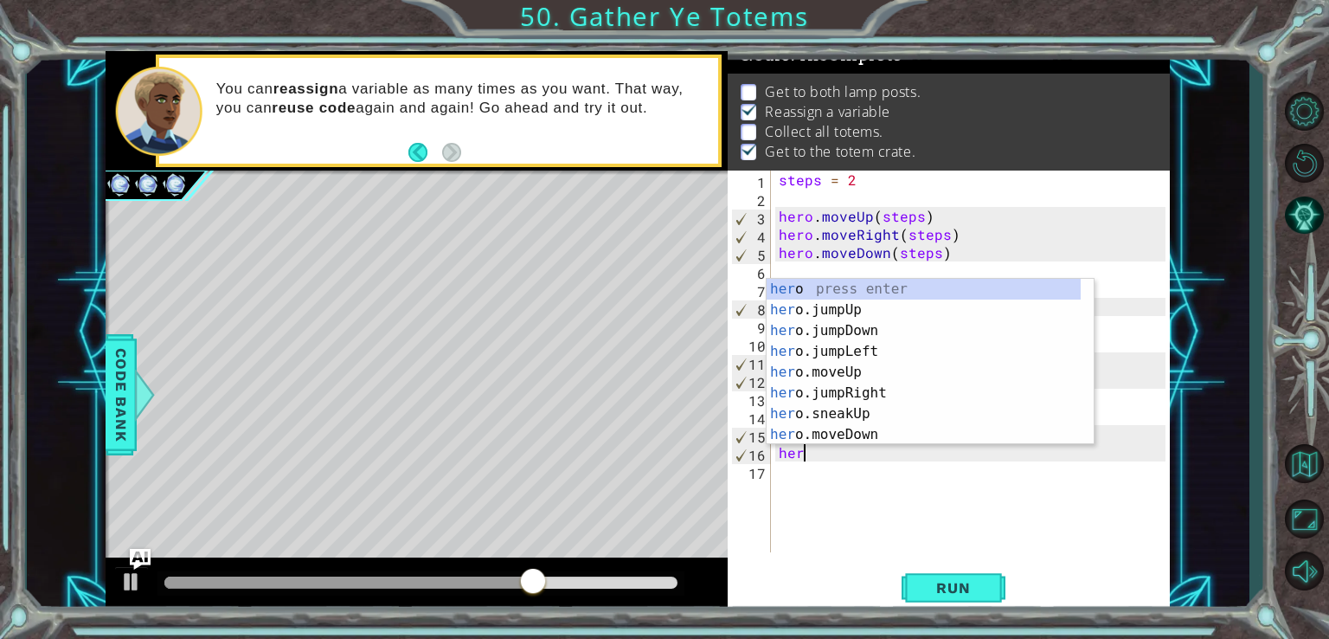
type textarea "h"
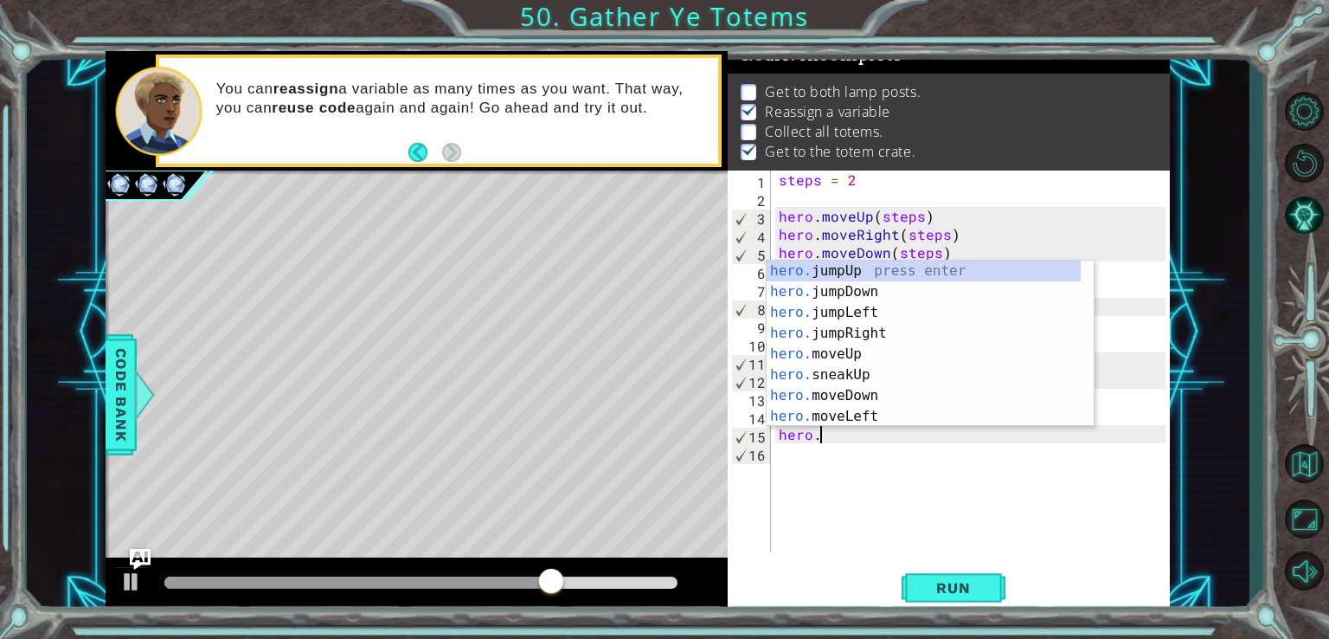
type textarea "h"
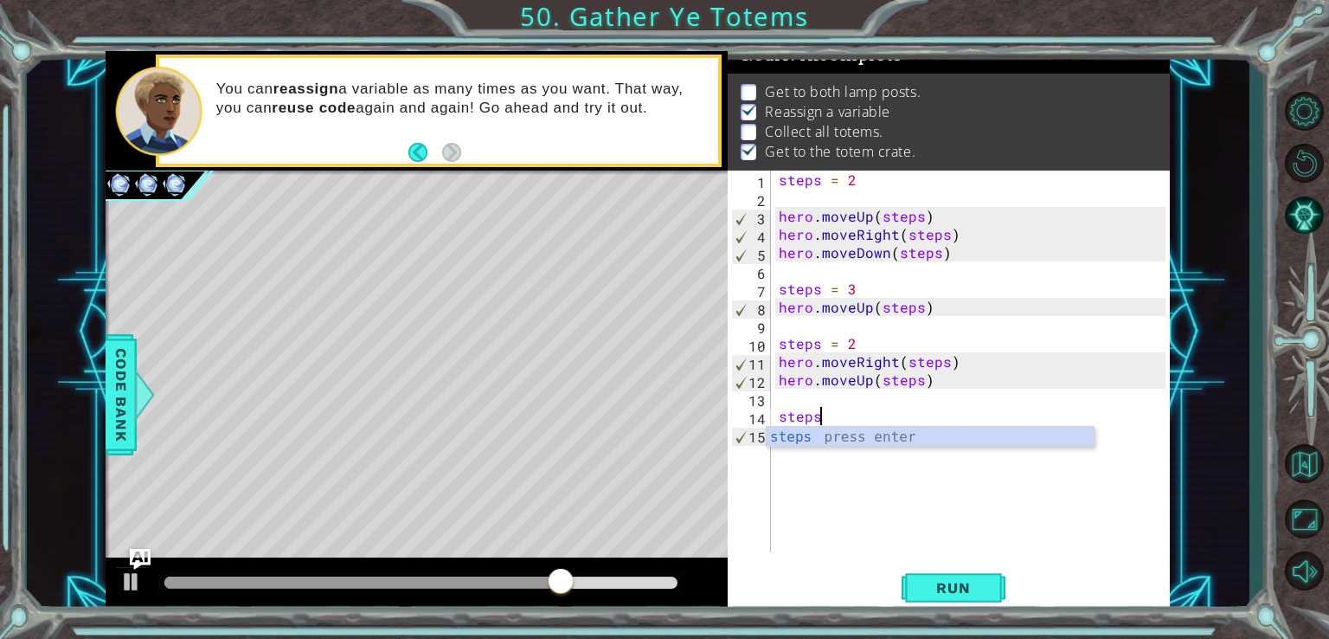
type textarea "s"
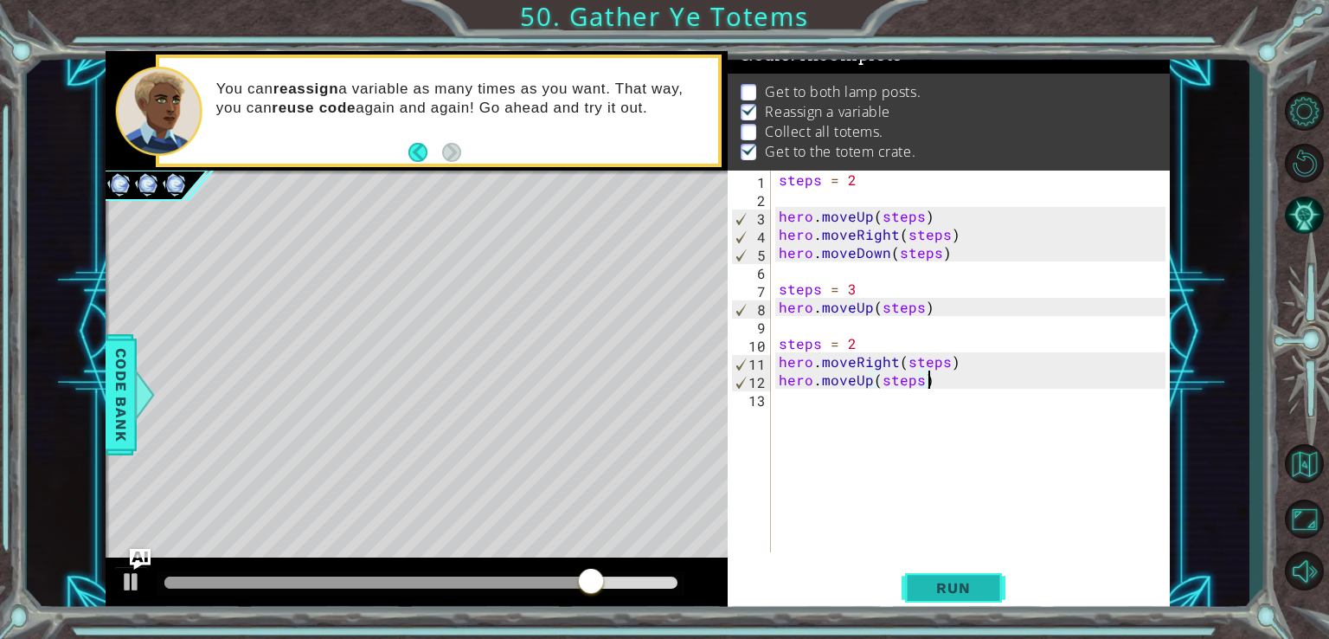
click at [949, 594] on span "Run" at bounding box center [953, 587] width 68 height 17
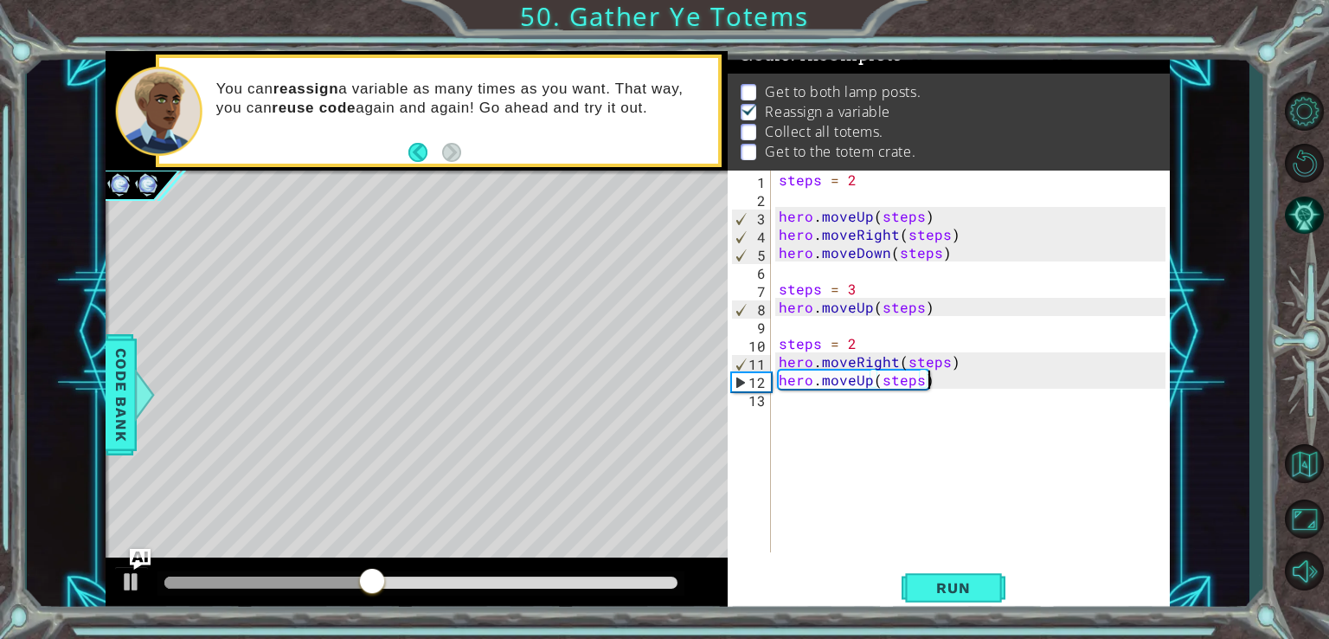
click at [950, 386] on div "steps = 2 hero . moveUp ( steps ) hero . moveRight ( steps ) hero . moveDown ( …" at bounding box center [974, 379] width 399 height 418
click at [957, 354] on div "steps = 2 hero . moveUp ( steps ) hero . moveRight ( steps ) hero . moveDown ( …" at bounding box center [974, 379] width 399 height 418
type textarea "hero.moveRight(steps)\"
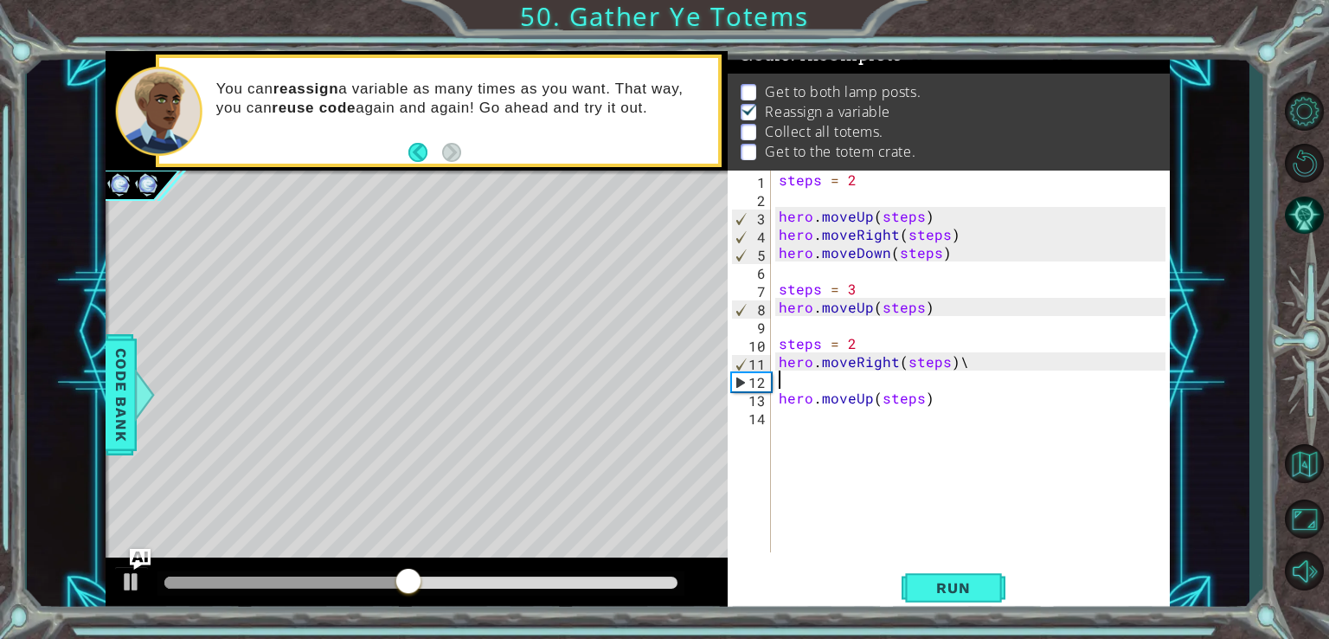
type textarea "hero.moveRight(steps)"
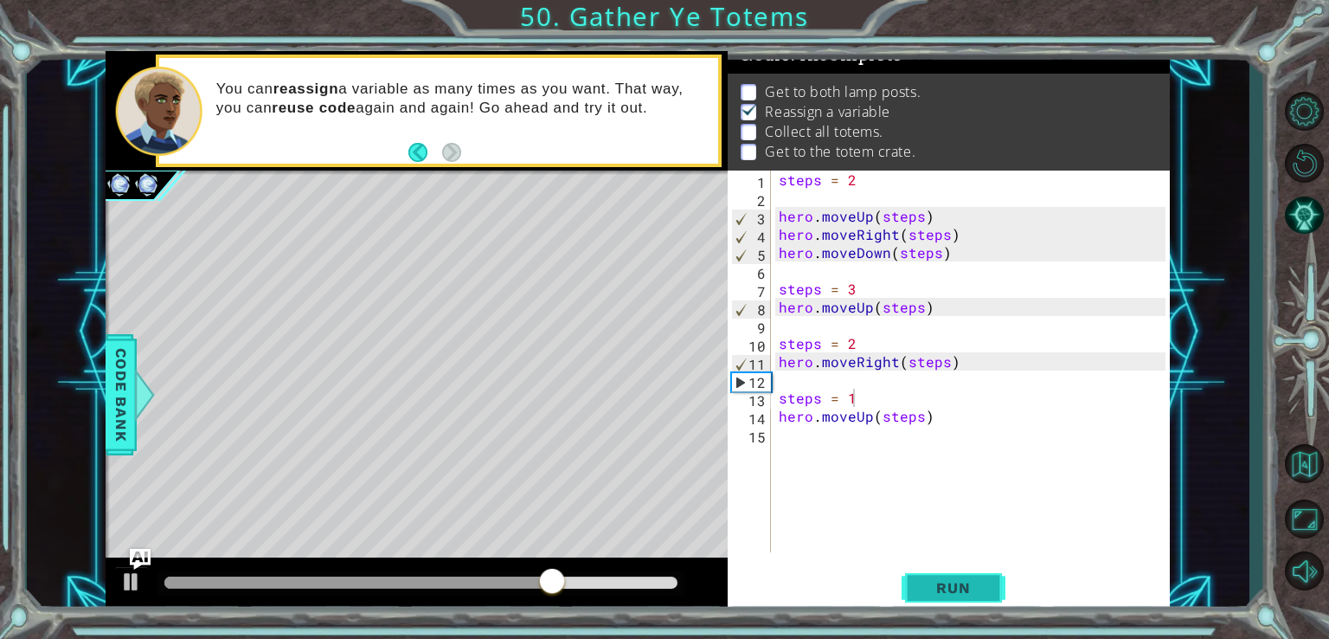
click at [962, 581] on span "Run" at bounding box center [953, 587] width 68 height 17
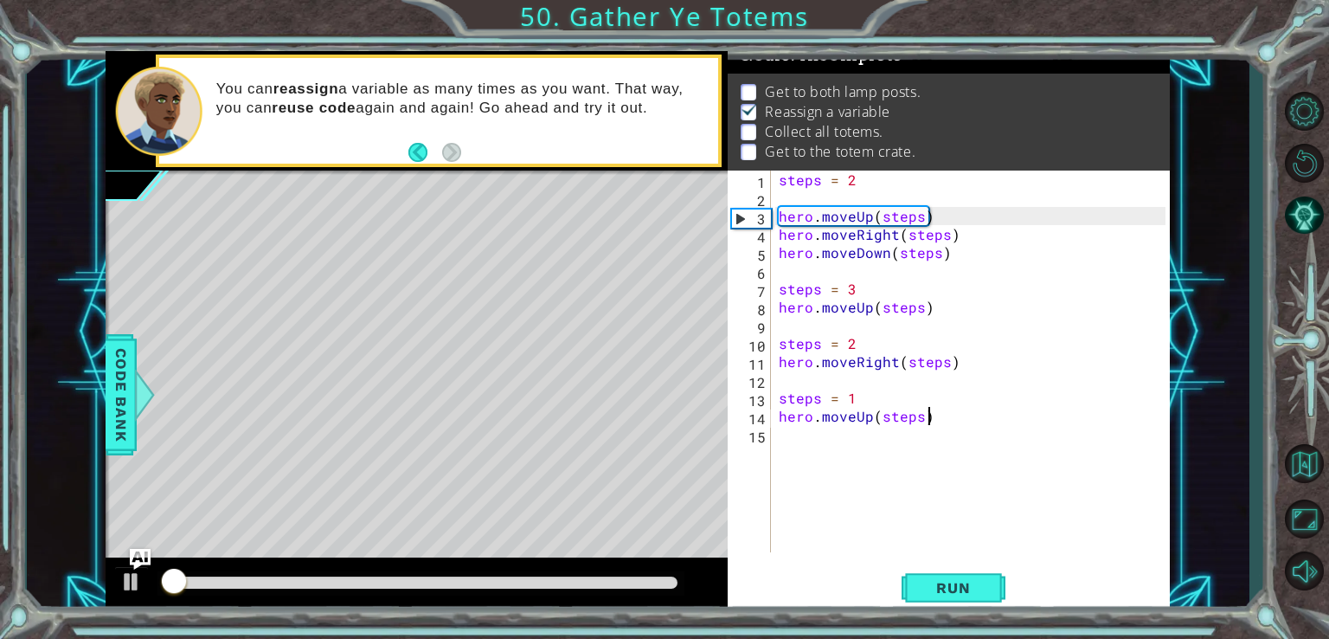
click at [932, 413] on div "steps = 2 hero . moveUp ( steps ) hero . moveRight ( steps ) hero . moveDown ( …" at bounding box center [974, 379] width 399 height 418
type textarea "hero.moveUp(steps)"
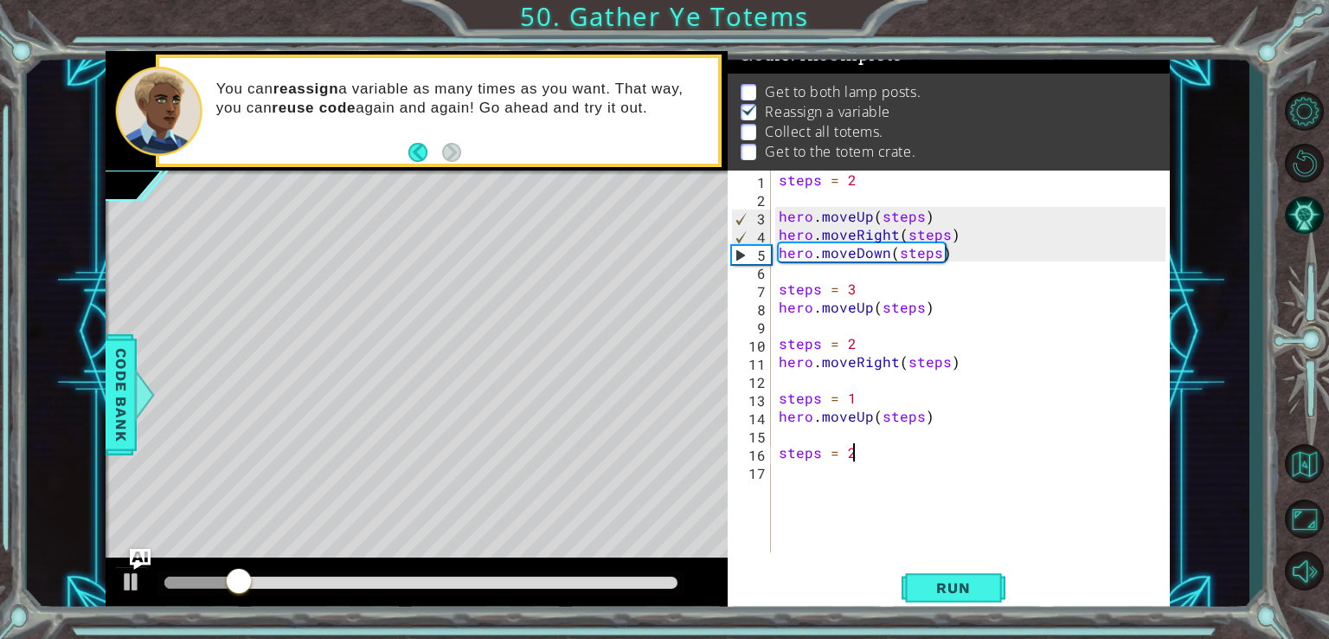
type textarea "steps = 2"
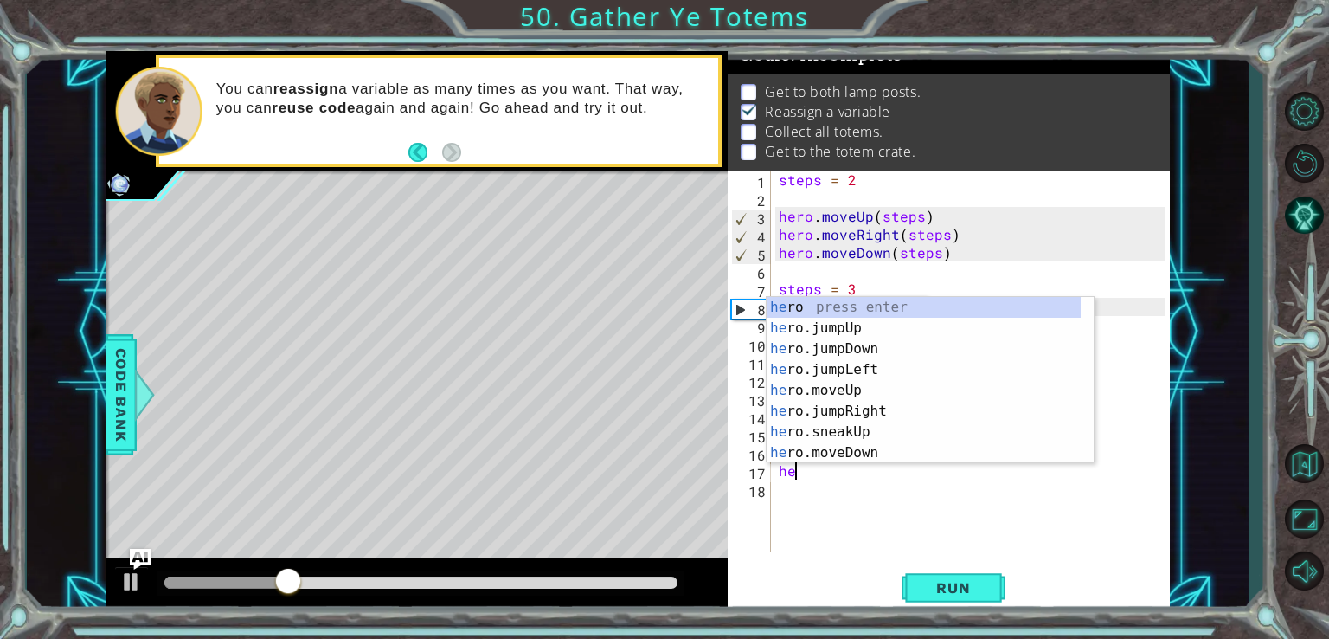
scroll to position [0, 0]
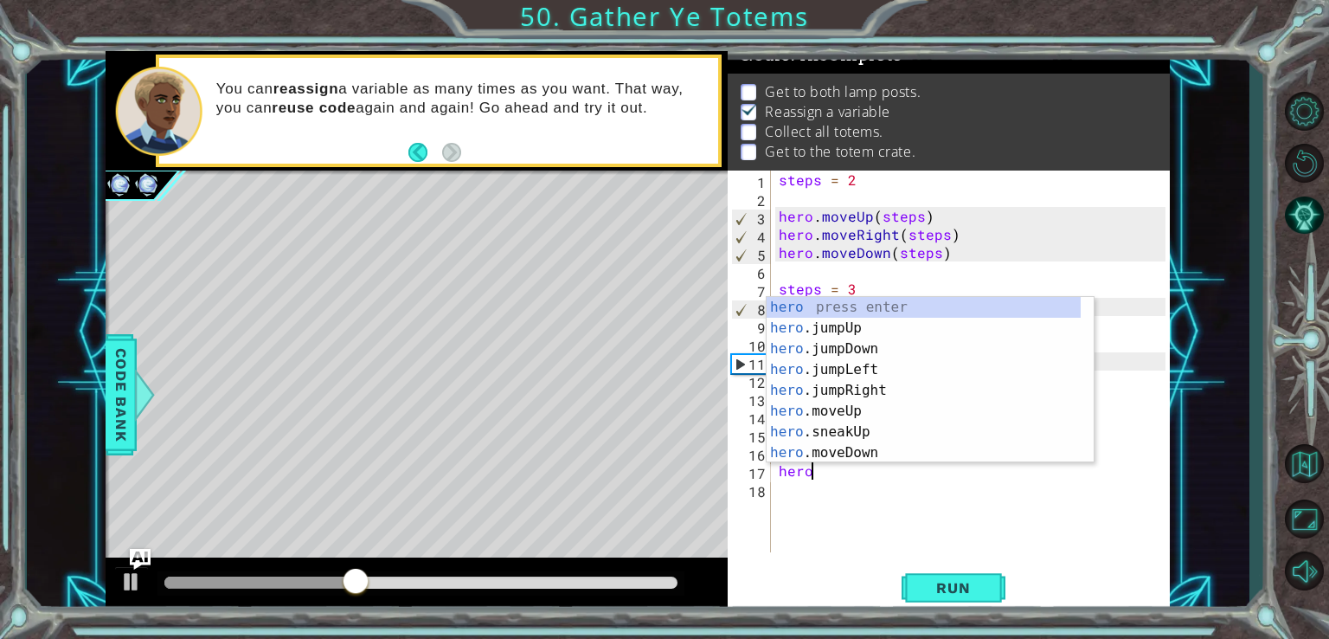
click at [820, 559] on div "hero 1 2 3 4 5 6 7 8 9 10 11 12 13 14 15 16 17 18 steps = 2 hero . moveUp ( ste…" at bounding box center [949, 391] width 442 height 442
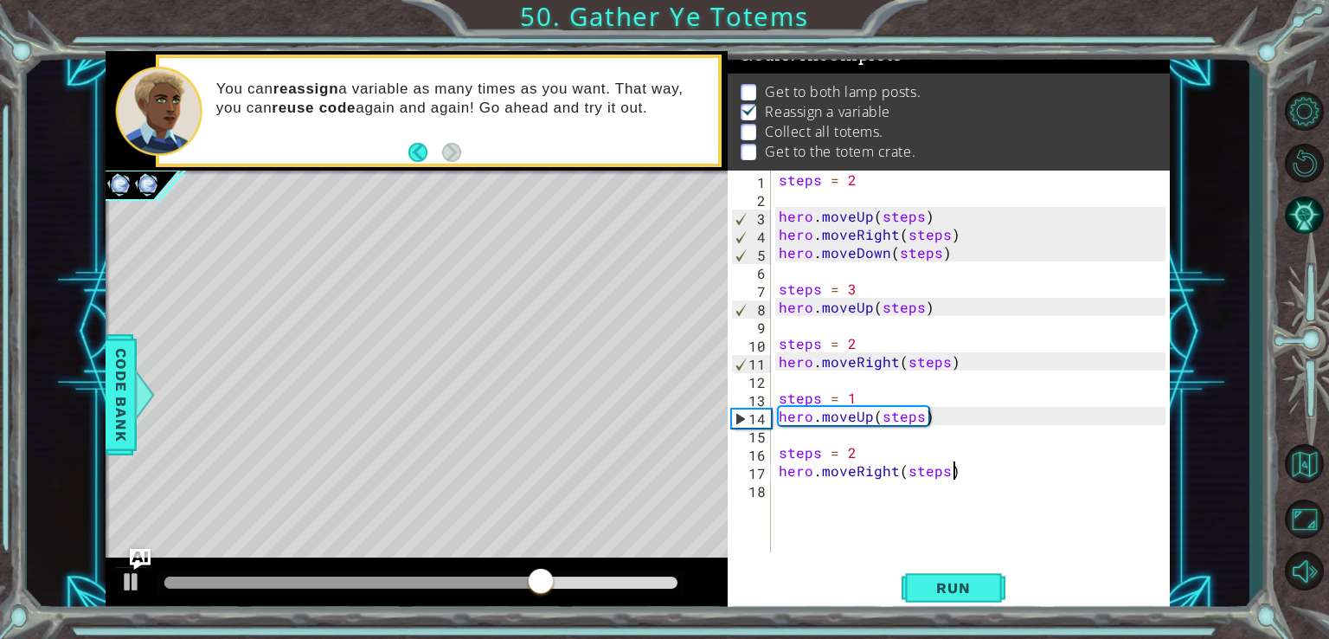
scroll to position [0, 10]
click at [970, 472] on div "steps = 2 hero . moveUp ( steps ) hero . moveRight ( steps ) hero . moveDown ( …" at bounding box center [974, 379] width 399 height 418
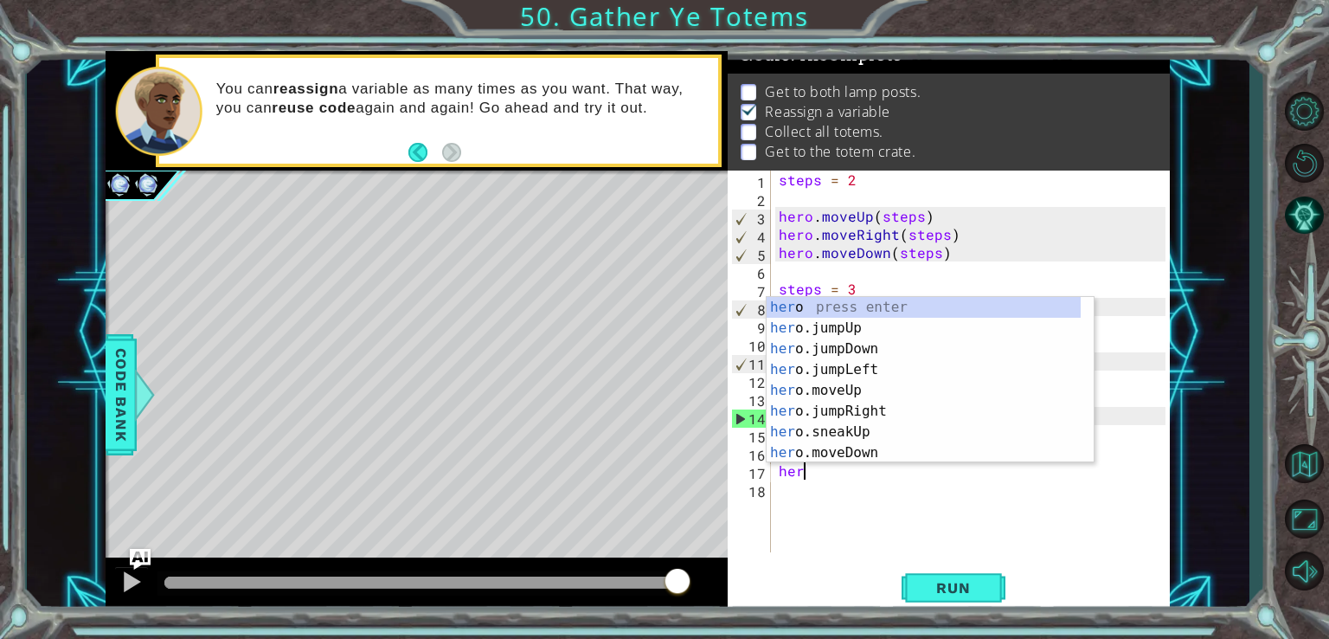
scroll to position [0, 0]
type textarea "h"
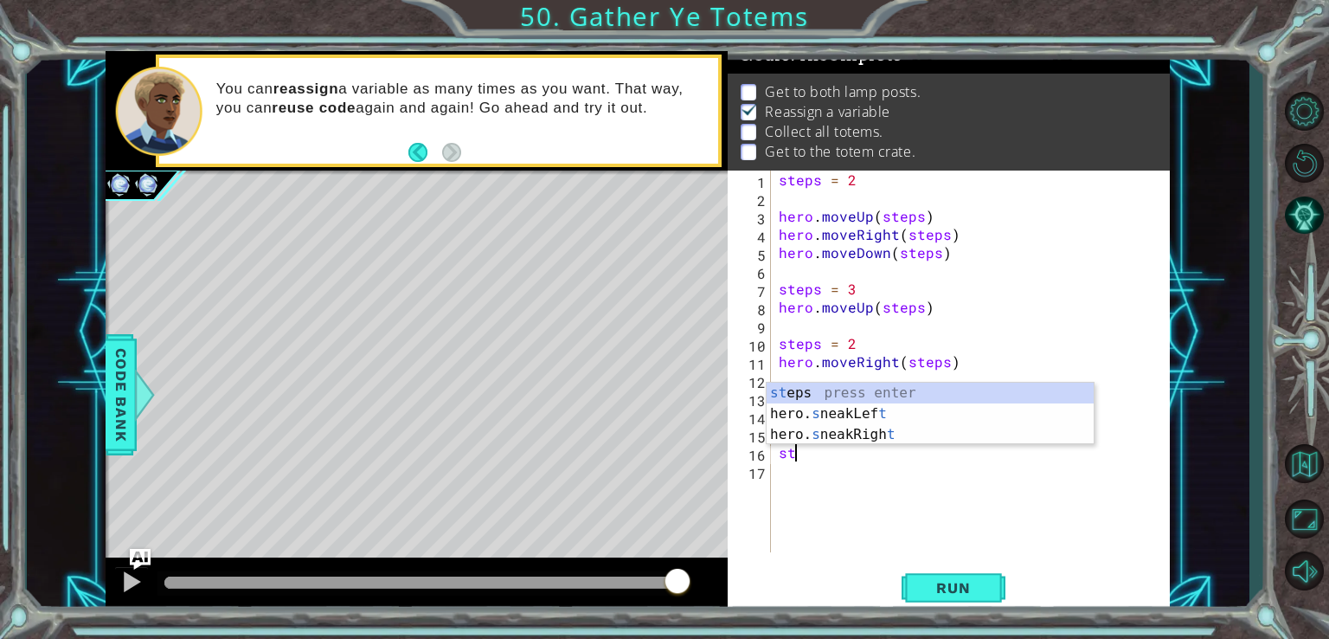
type textarea "s"
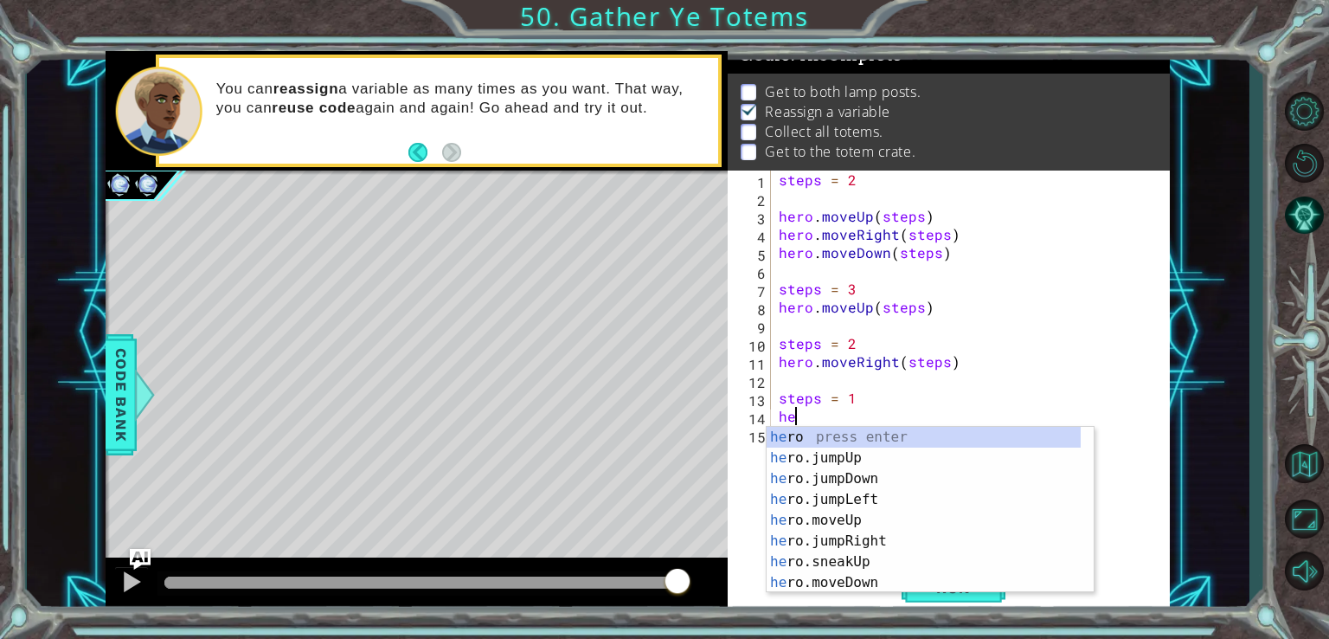
type textarea "h"
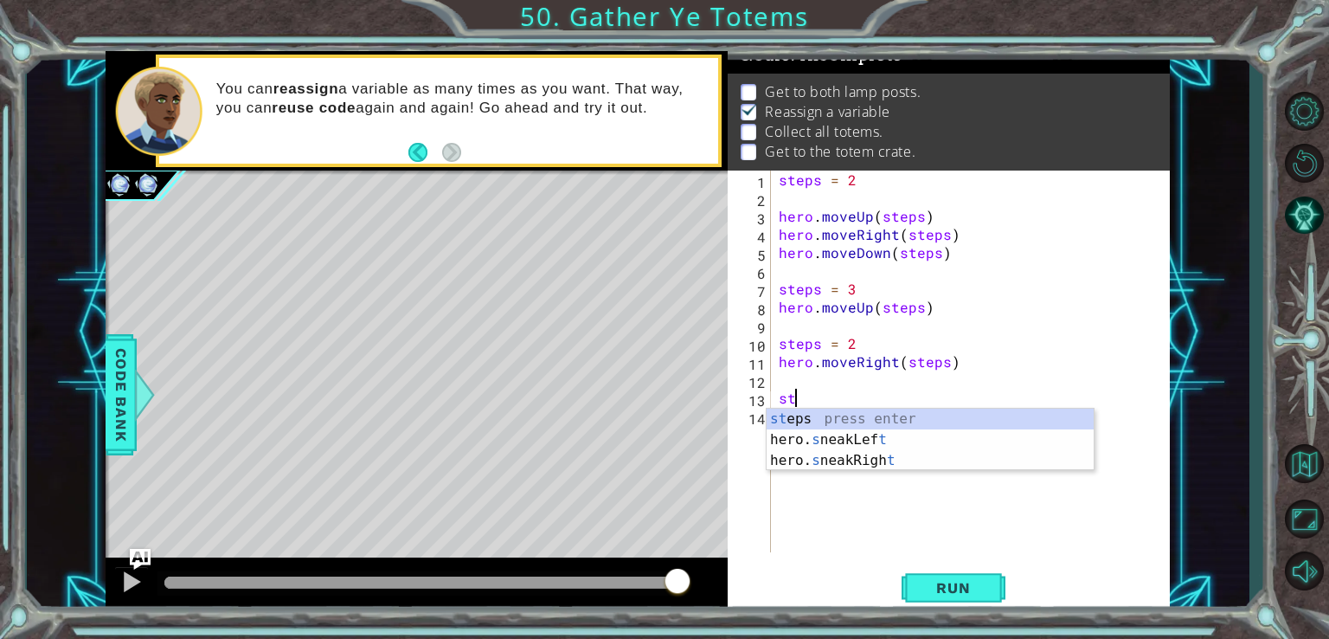
type textarea "s"
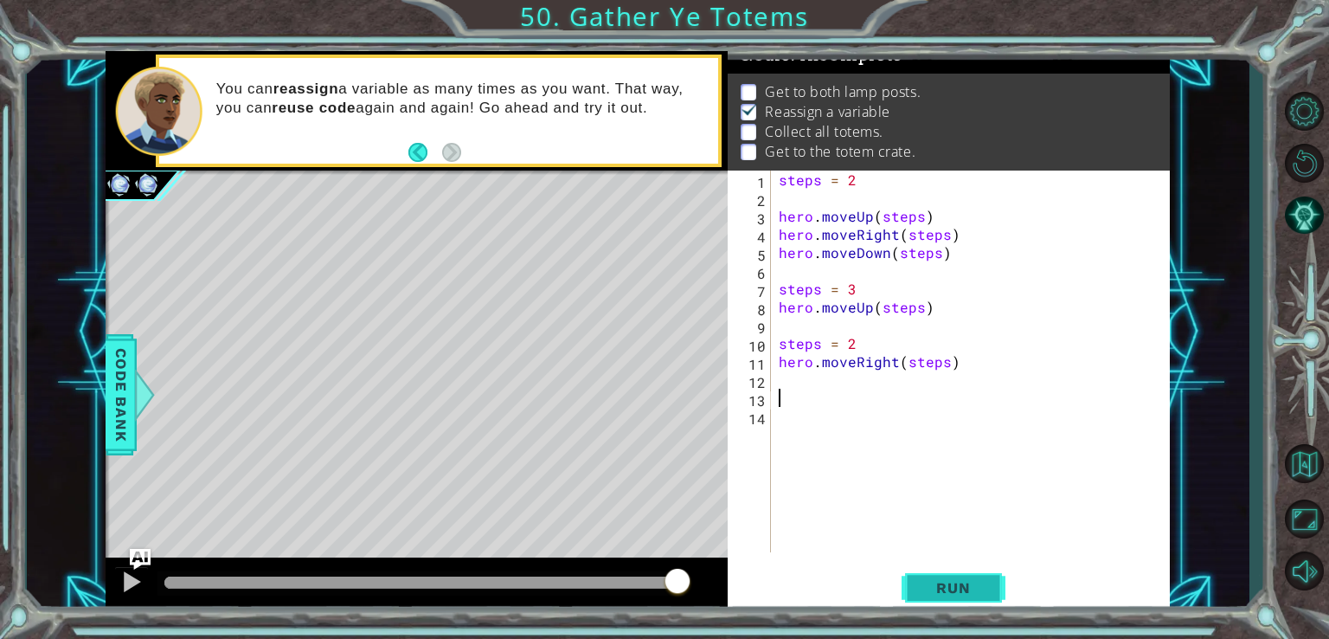
click at [968, 605] on button "Run" at bounding box center [954, 587] width 104 height 44
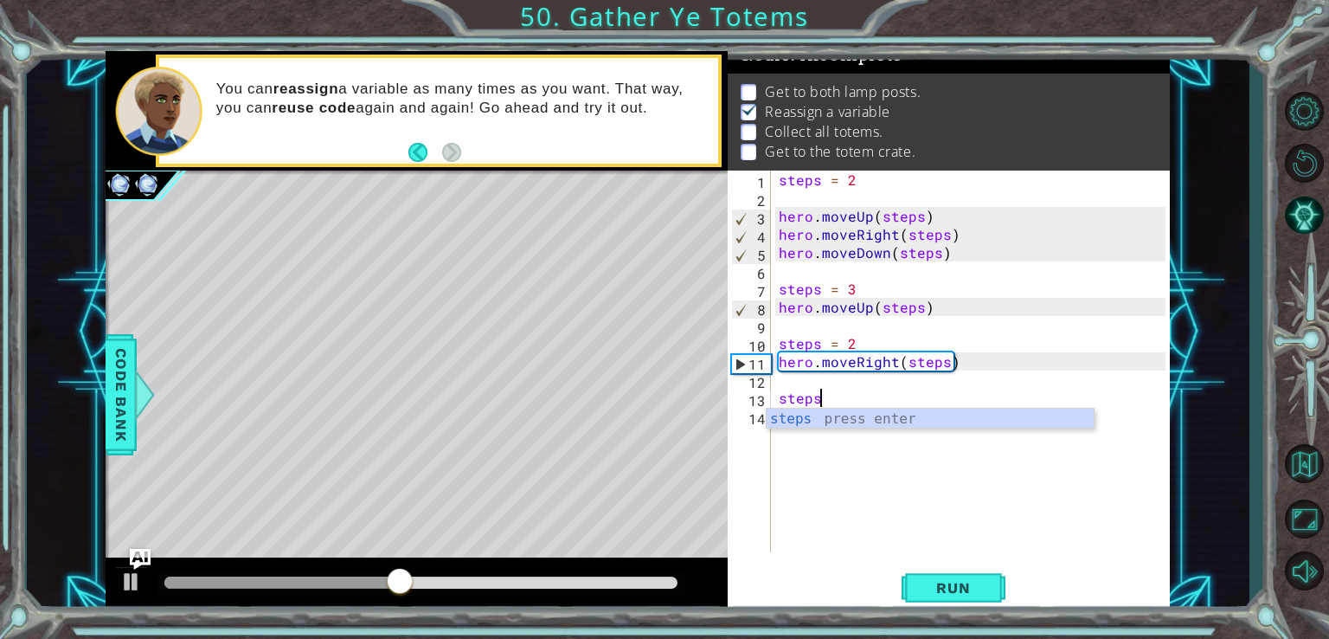
scroll to position [0, 1]
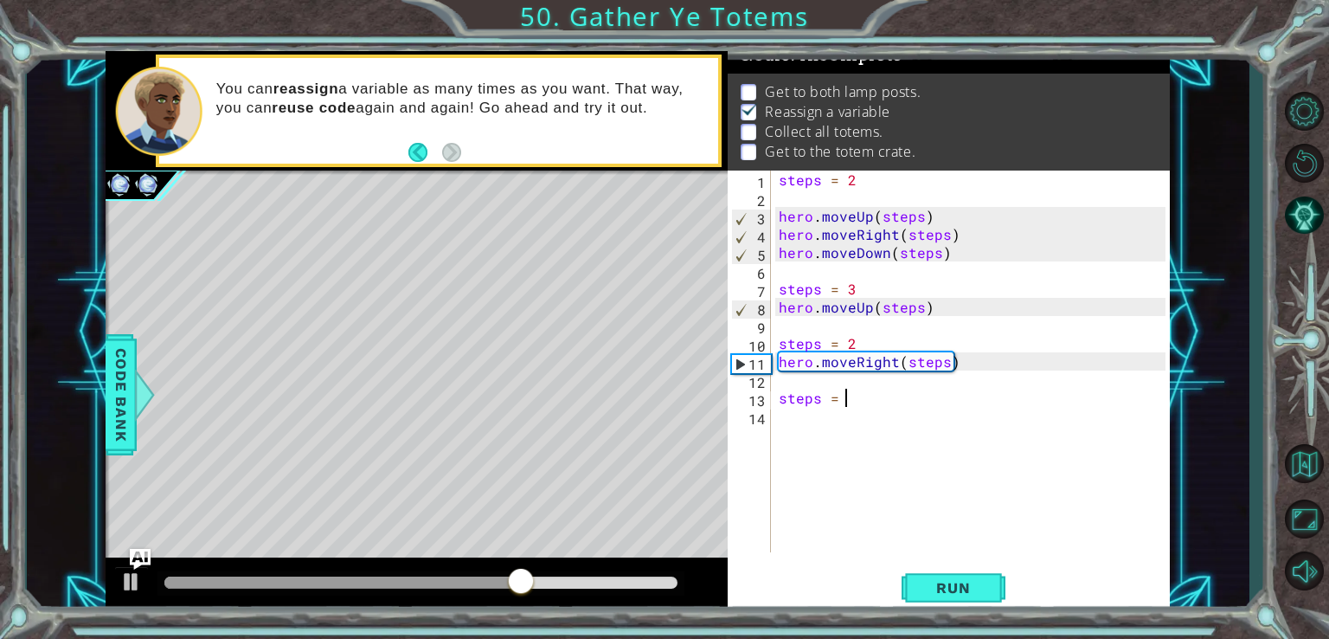
type textarea "steps = 3"
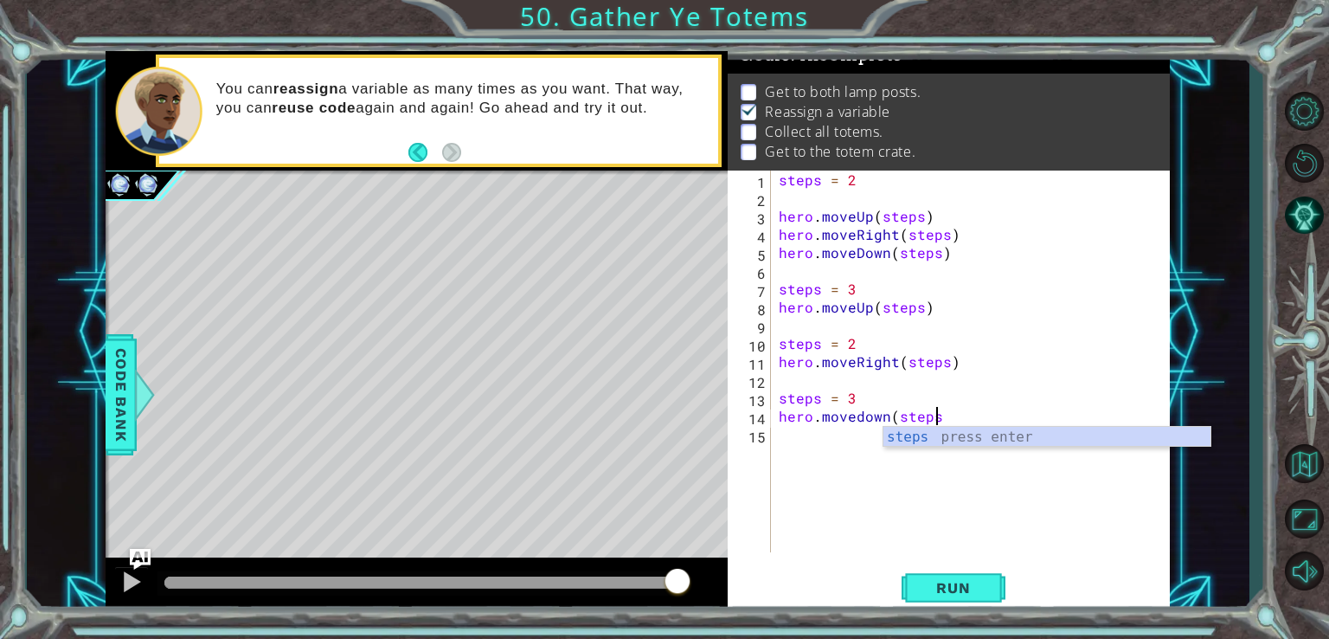
scroll to position [0, 9]
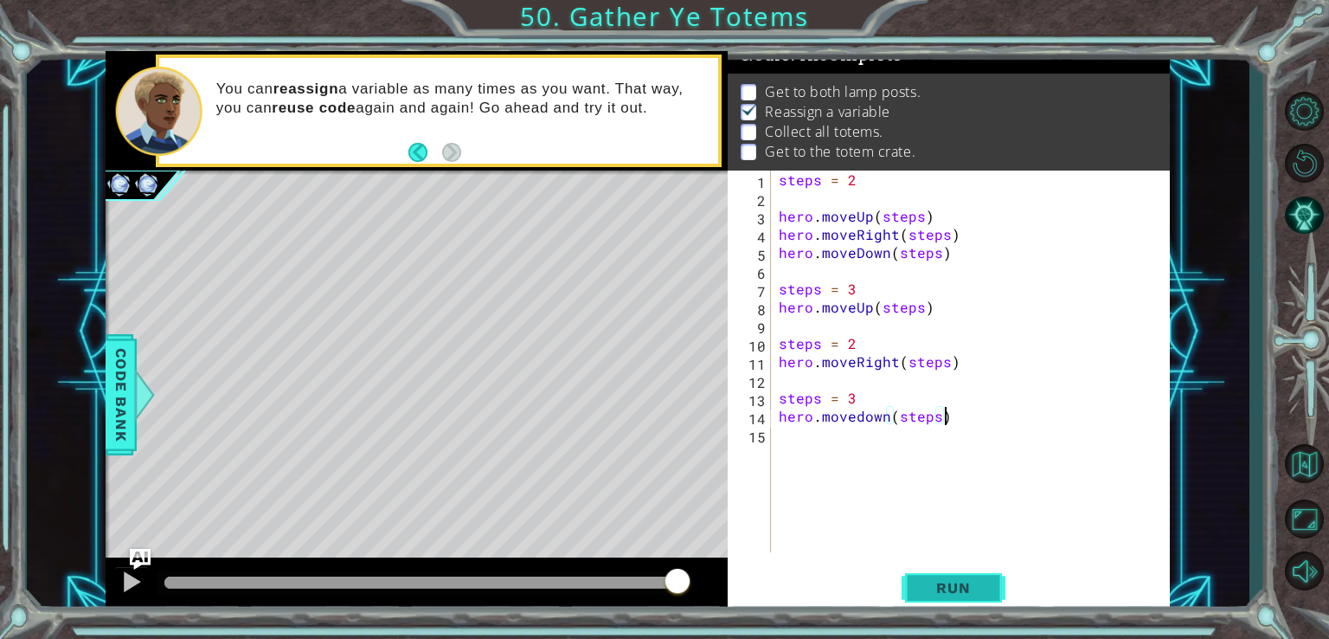
click at [955, 584] on span "Run" at bounding box center [953, 587] width 68 height 17
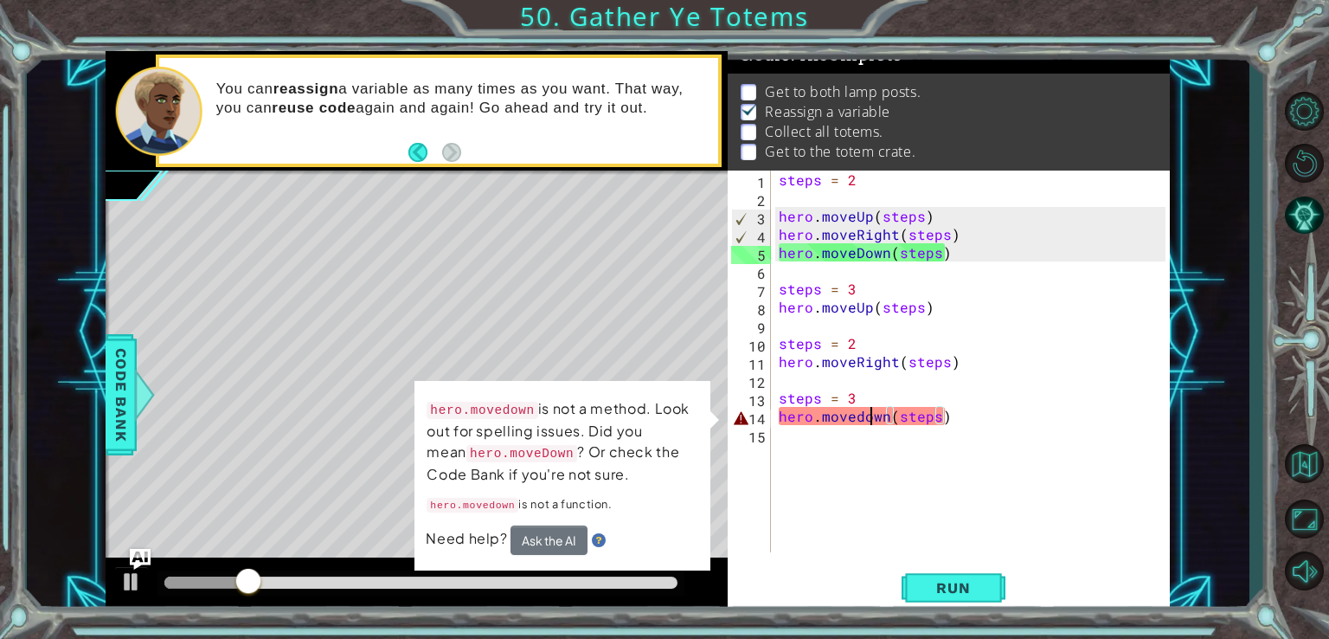
click at [867, 421] on div "steps = 2 hero . moveUp ( steps ) hero . moveRight ( steps ) hero . moveDown ( …" at bounding box center [974, 379] width 399 height 418
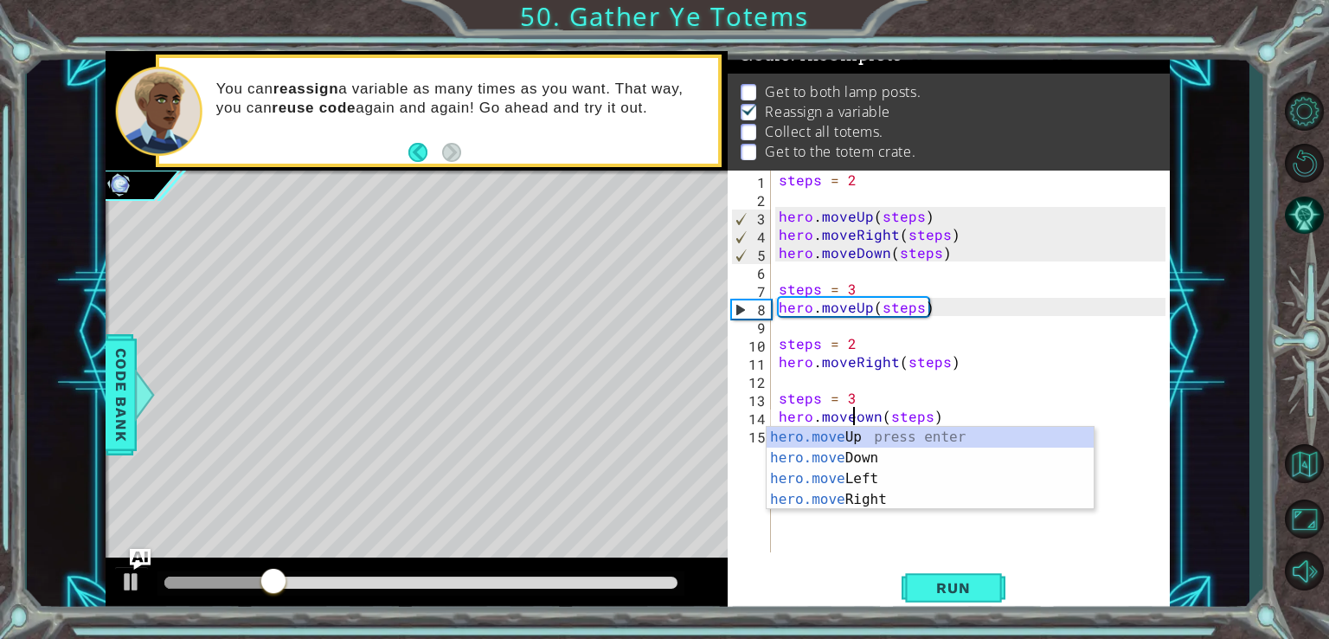
scroll to position [0, 5]
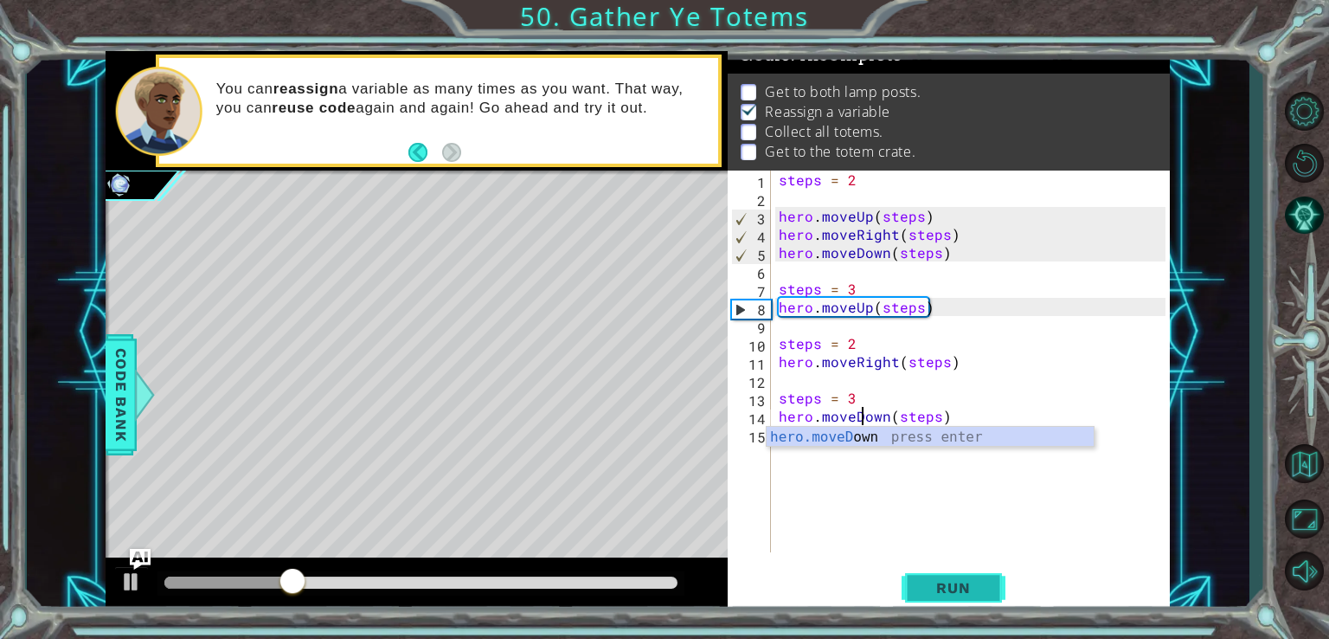
type textarea "hero.moveDown(steps)"
click at [980, 574] on button "Run" at bounding box center [954, 587] width 104 height 44
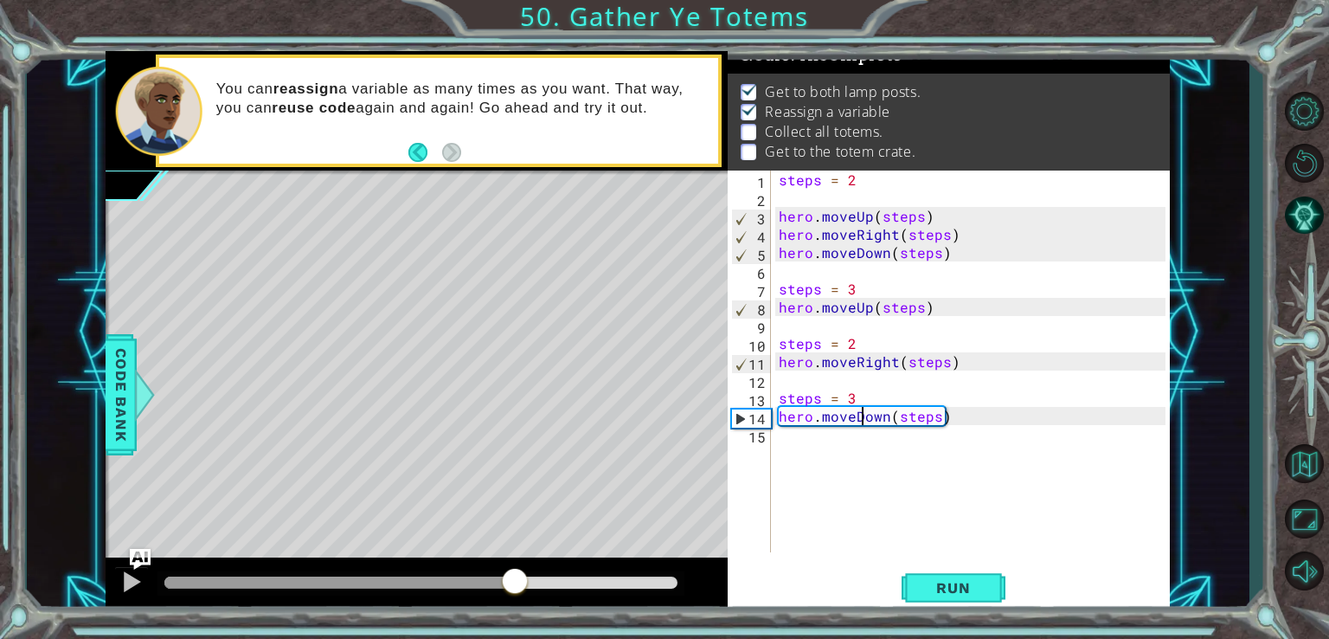
click at [515, 586] on div at bounding box center [420, 582] width 513 height 12
click at [1005, 409] on div "steps = 2 hero . moveUp ( steps ) hero . moveRight ( steps ) hero . moveDown ( …" at bounding box center [974, 379] width 399 height 418
click at [997, 420] on div "steps = 2 hero . moveUp ( steps ) hero . moveRight ( steps ) hero . moveDown ( …" at bounding box center [974, 379] width 399 height 418
click at [924, 448] on div "steps = 2 hero . moveUp ( steps ) hero . moveRight ( steps ) hero . moveDown ( …" at bounding box center [974, 379] width 399 height 418
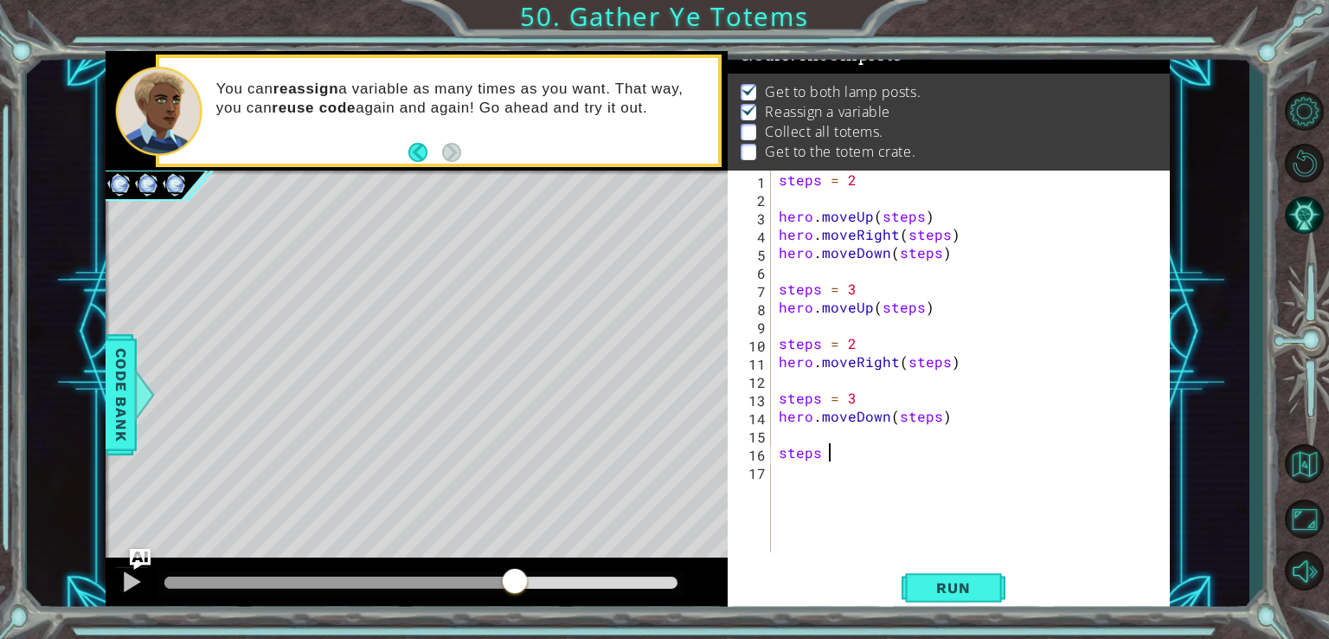
scroll to position [0, 3]
type textarea "steps = 4"
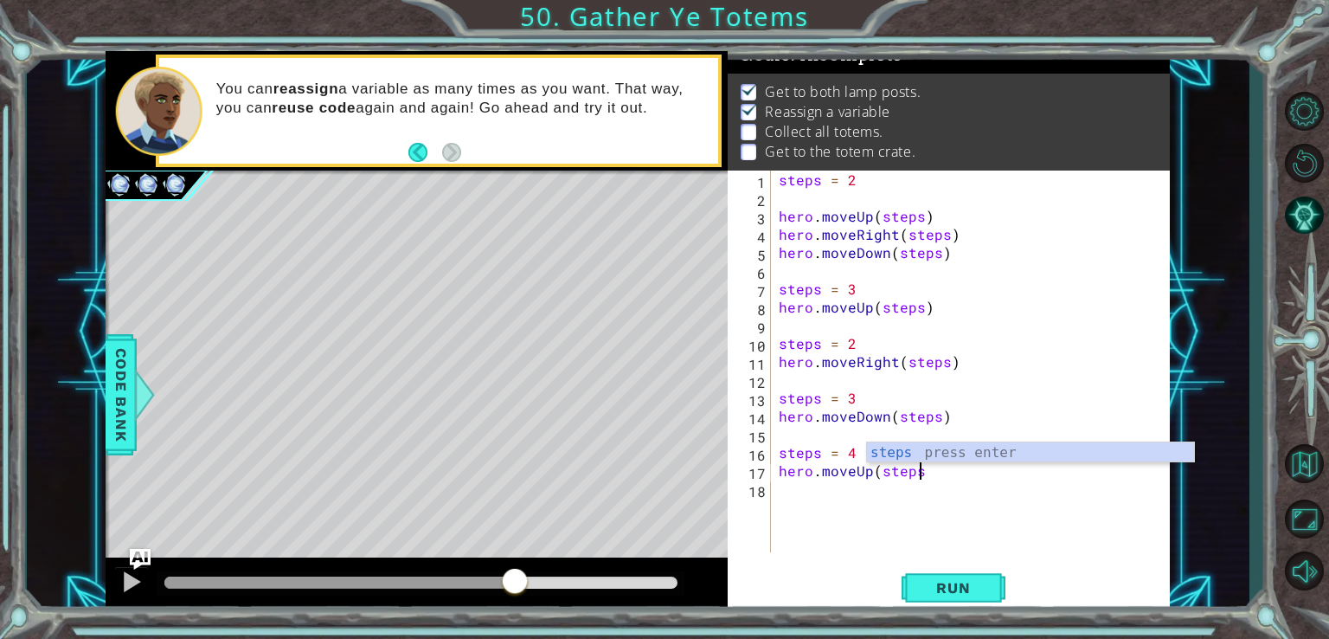
scroll to position [0, 8]
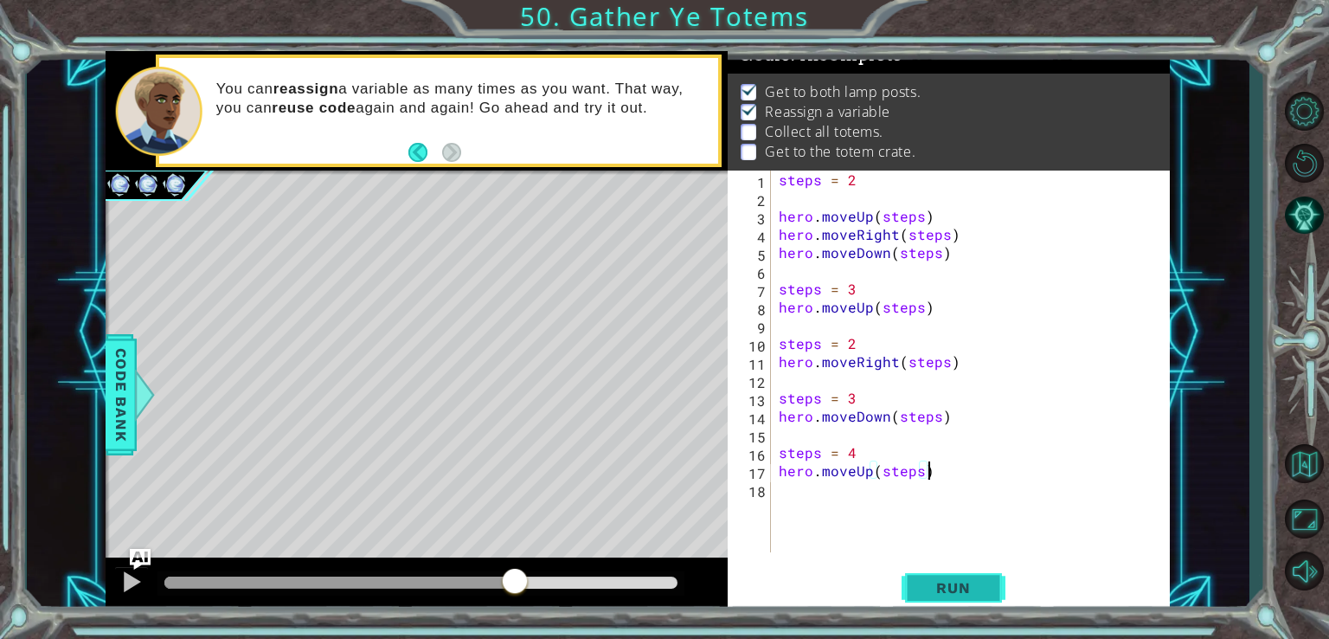
type textarea "hero.moveUp(steps)"
click at [946, 589] on span "Run" at bounding box center [953, 587] width 68 height 17
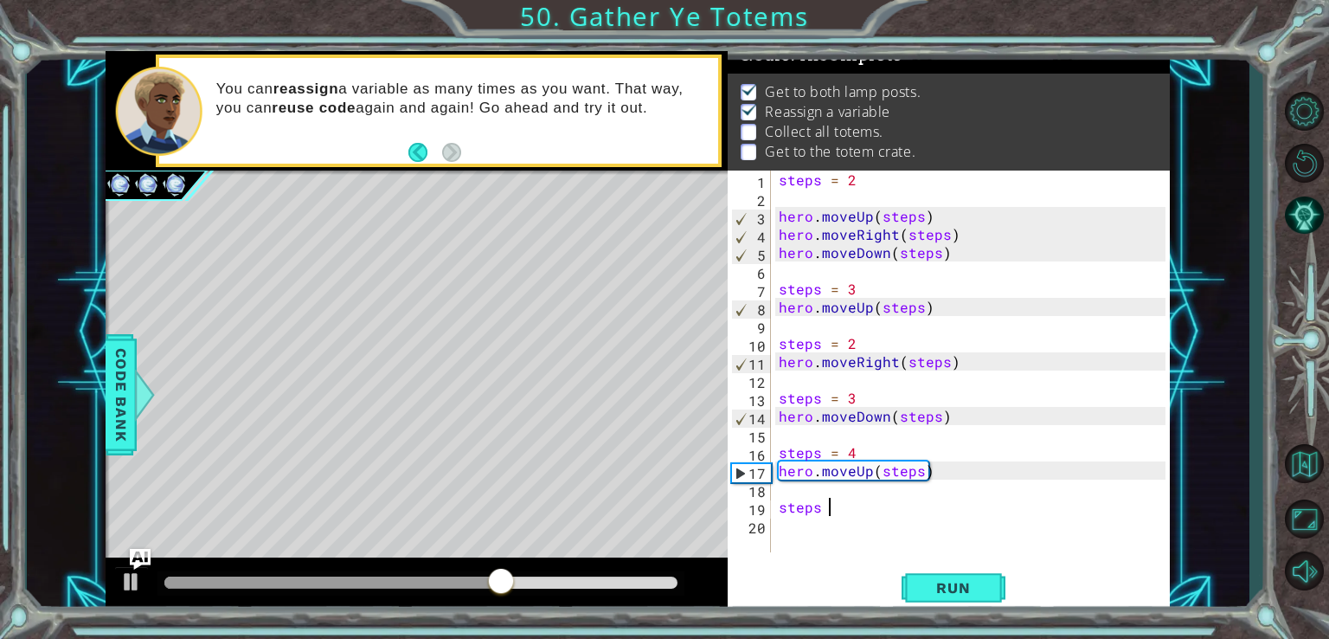
scroll to position [0, 3]
type textarea "steps = 2"
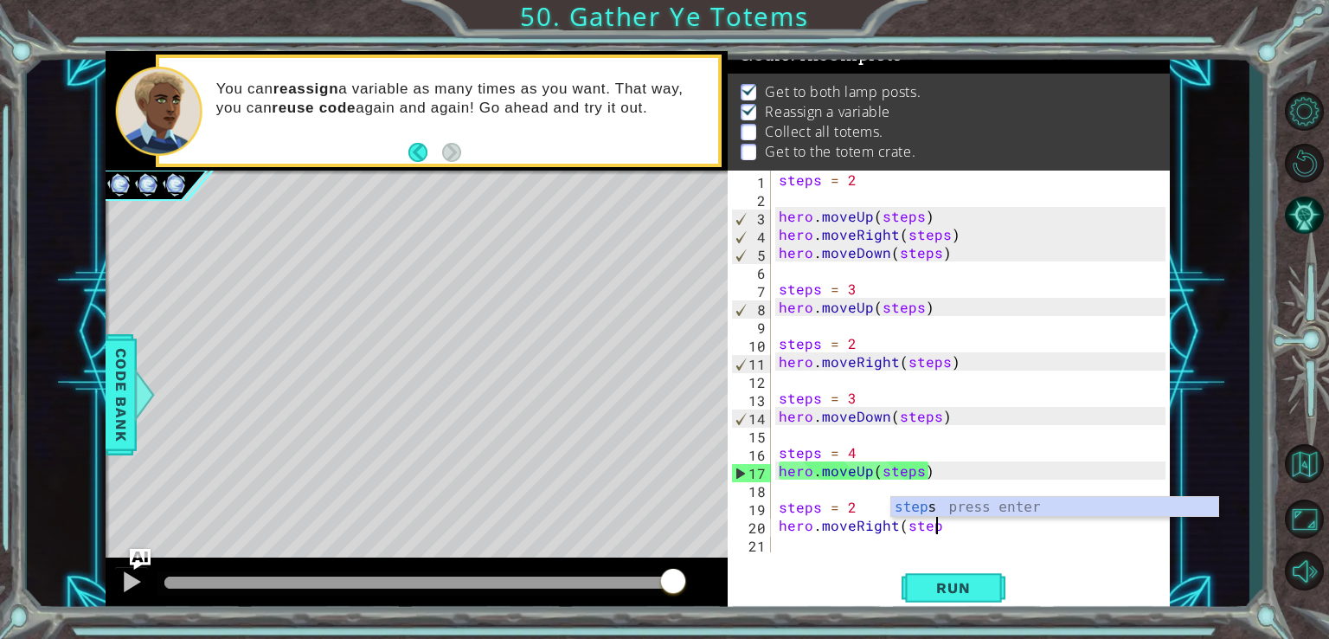
scroll to position [0, 9]
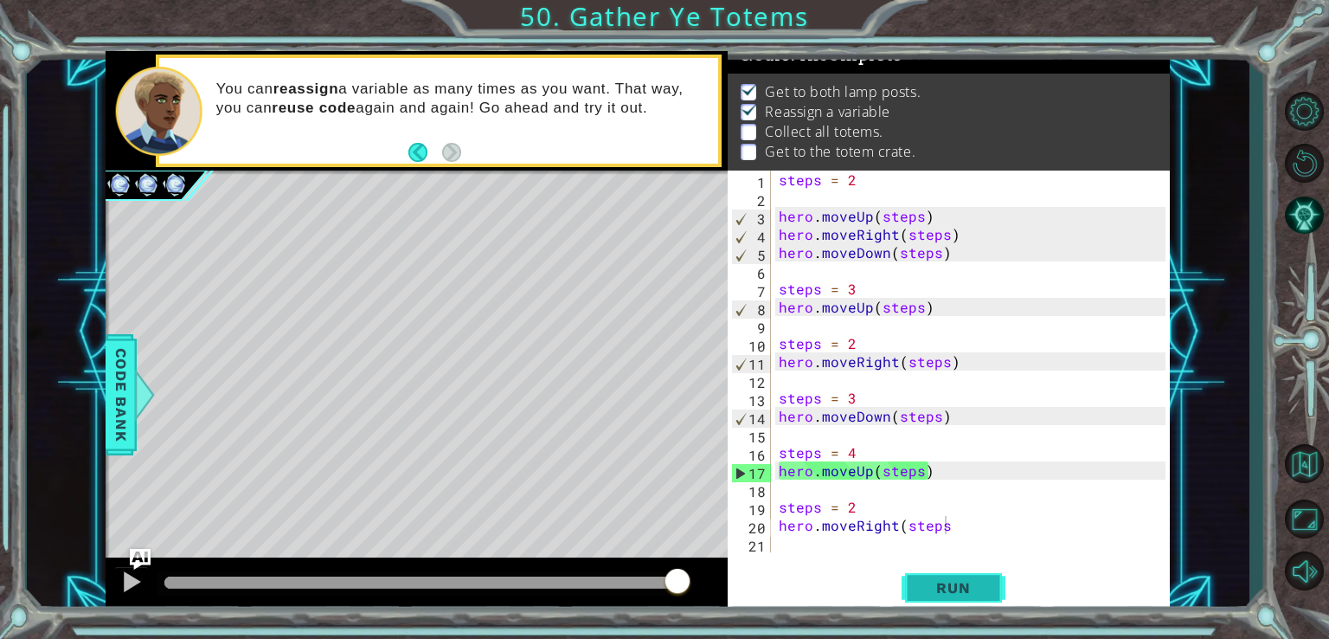
click at [950, 589] on span "Run" at bounding box center [953, 587] width 68 height 17
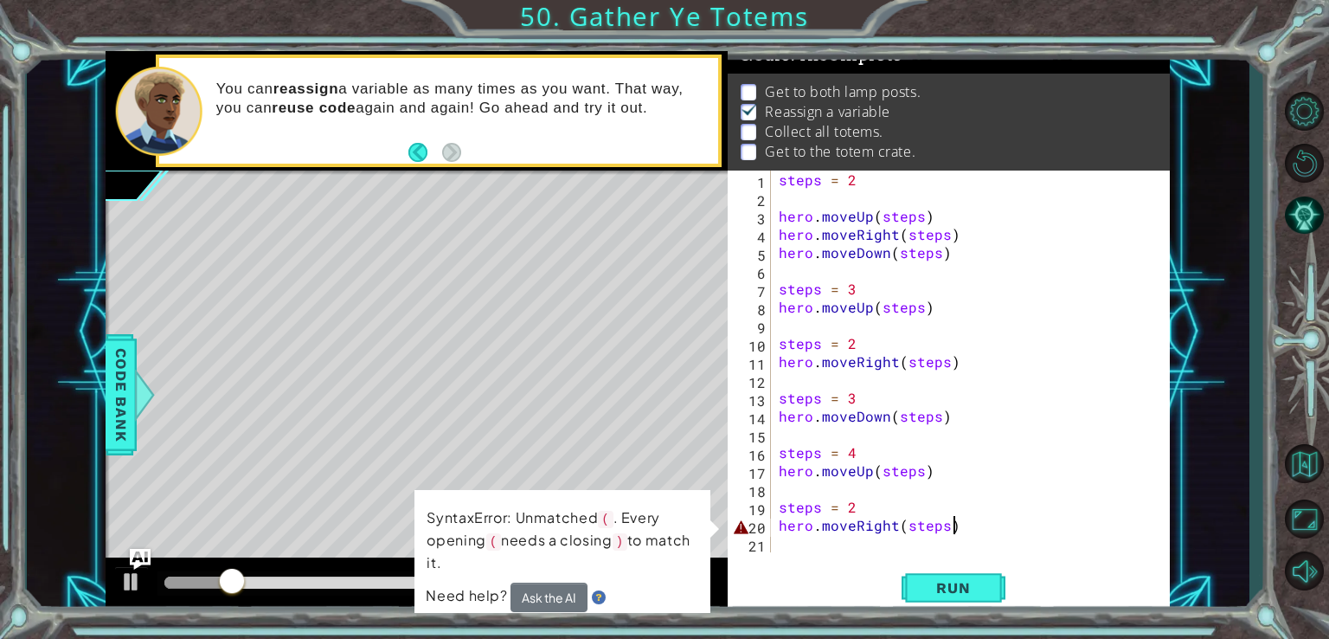
scroll to position [0, 10]
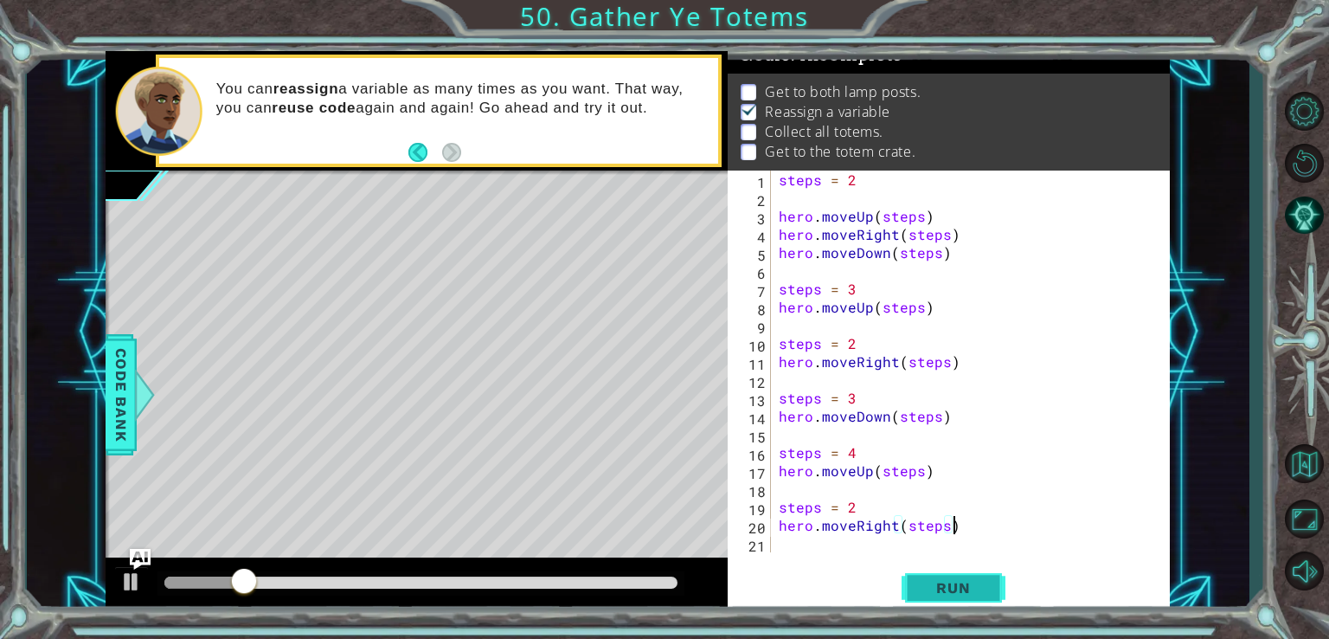
type textarea "hero.moveRight(steps)"
click at [963, 590] on span "Run" at bounding box center [953, 587] width 68 height 17
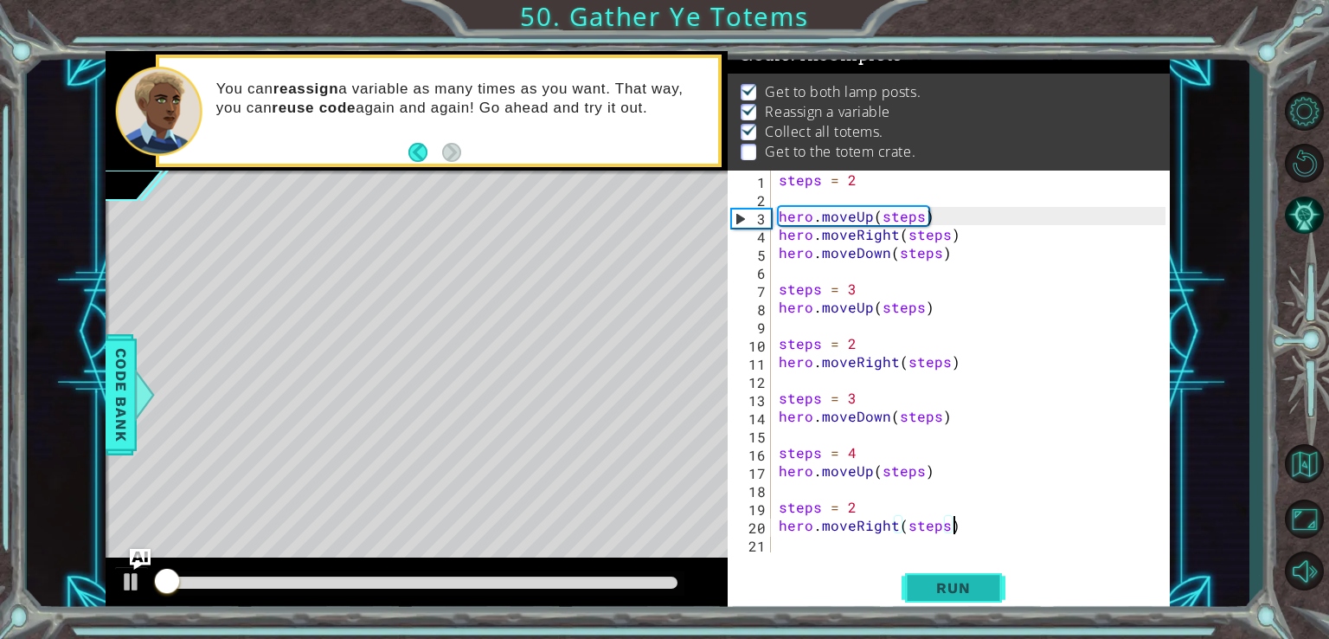
click at [962, 576] on button "Run" at bounding box center [954, 587] width 104 height 44
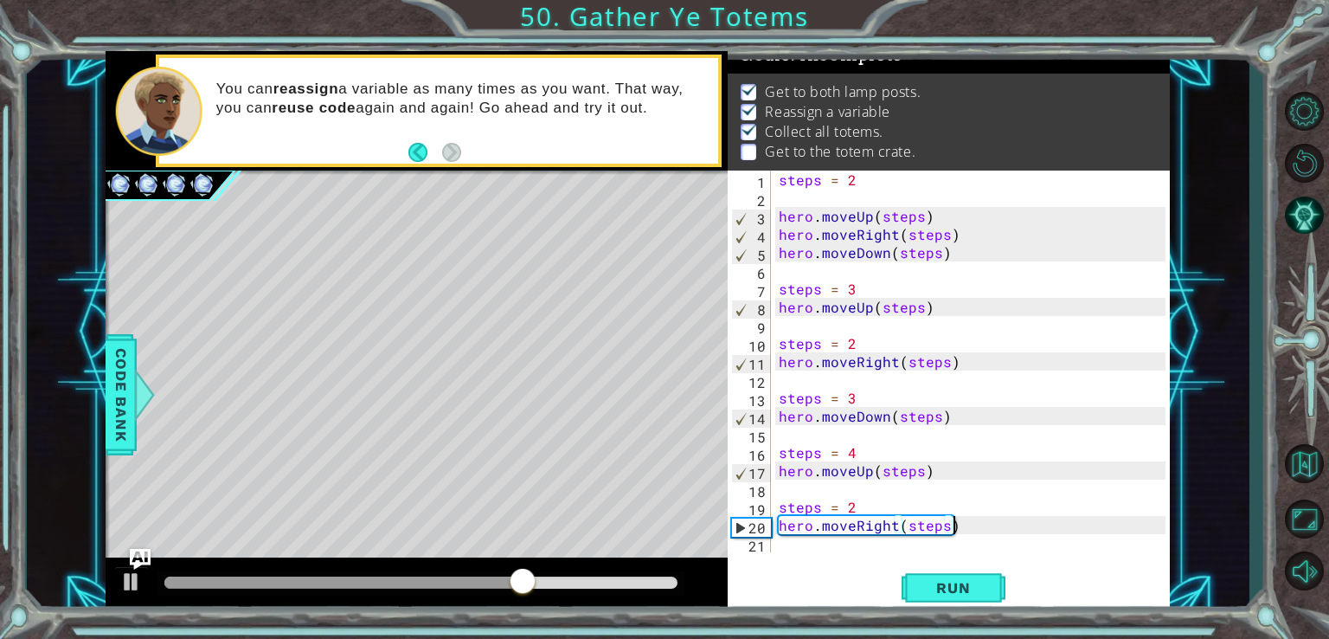
click at [1003, 518] on div "steps = 2 hero . moveUp ( steps ) hero . moveRight ( steps ) hero . moveDown ( …" at bounding box center [974, 379] width 399 height 418
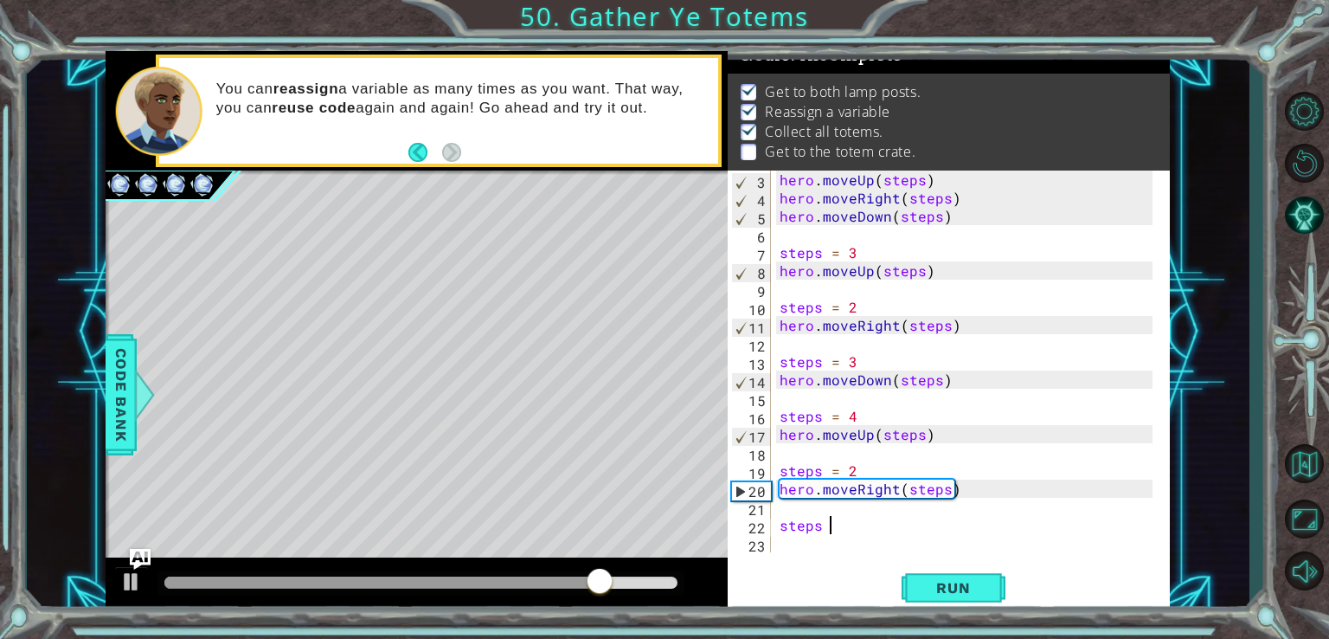
scroll to position [0, 3]
type textarea "steps = 4"
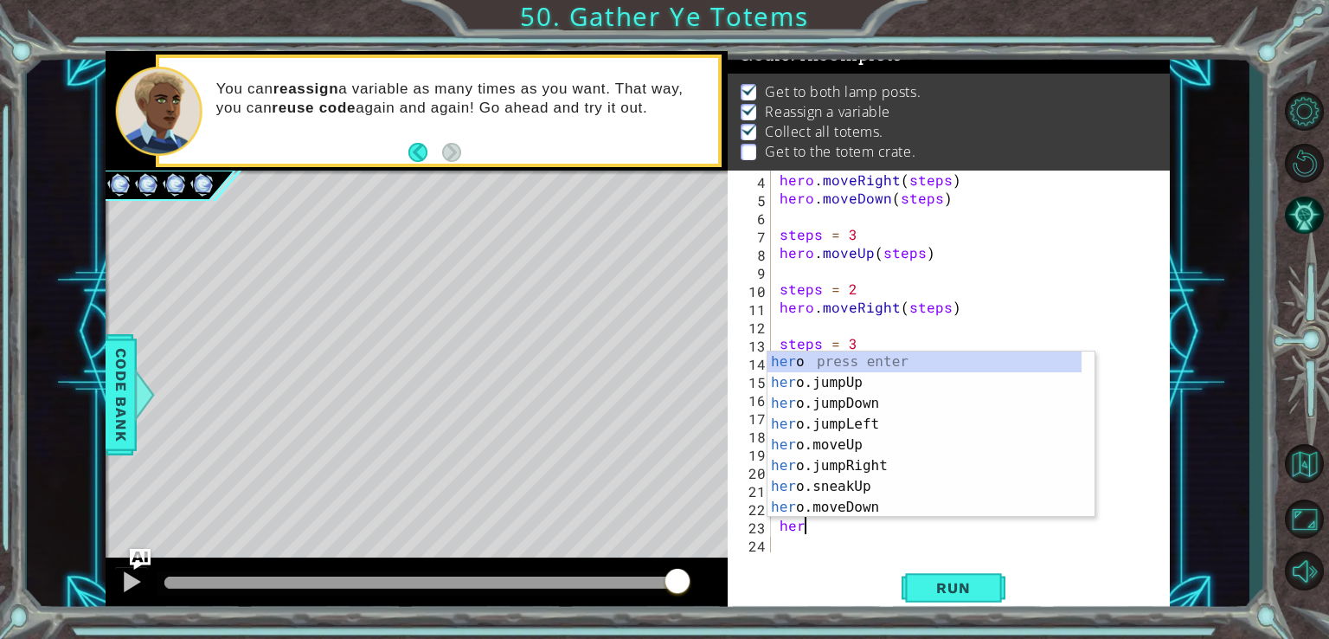
scroll to position [0, 0]
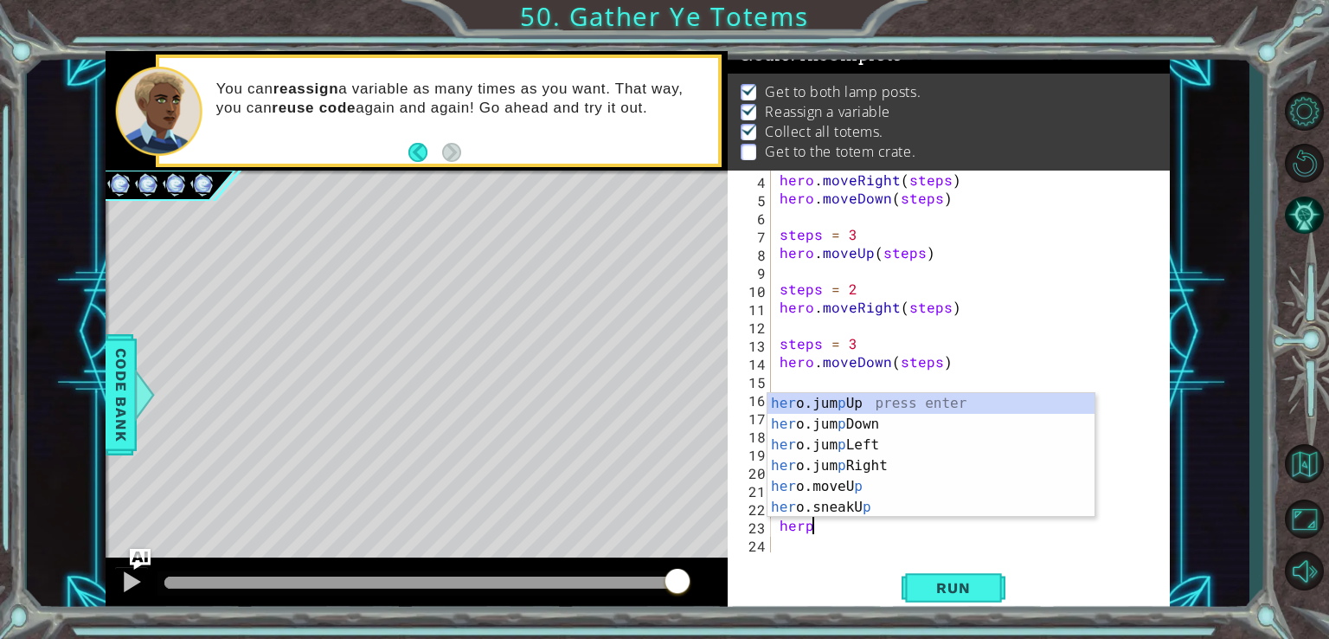
click at [466, 584] on div at bounding box center [420, 582] width 513 height 12
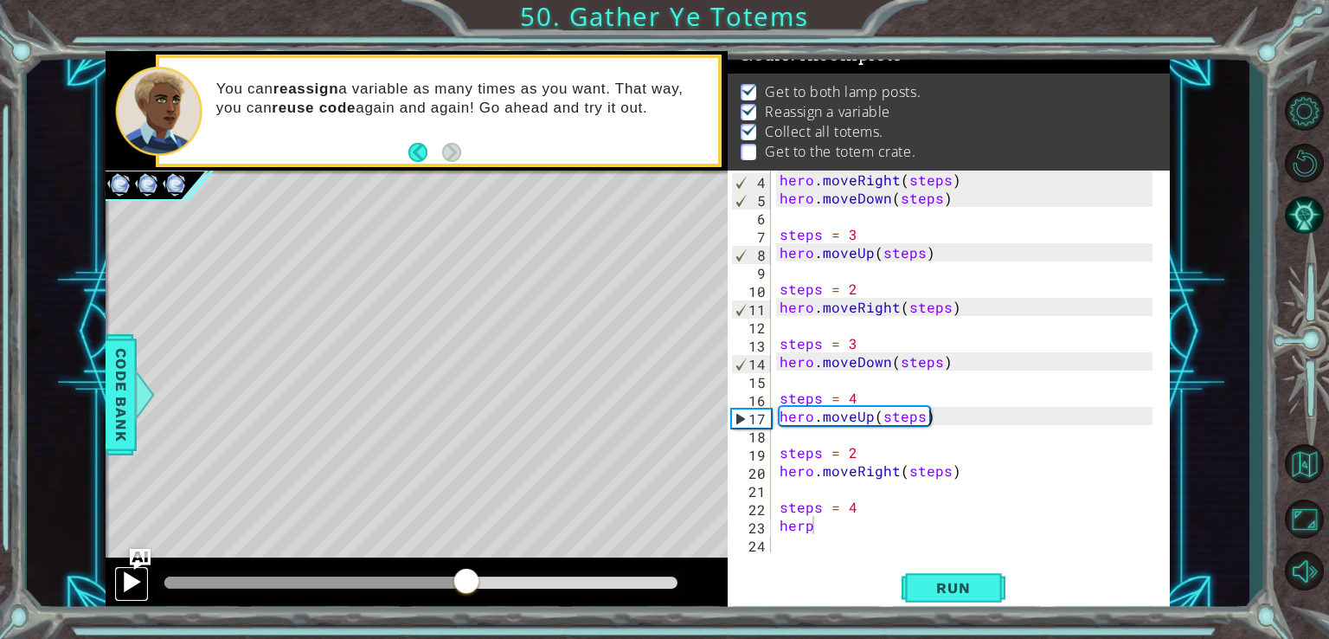
click at [137, 573] on div at bounding box center [131, 581] width 23 height 23
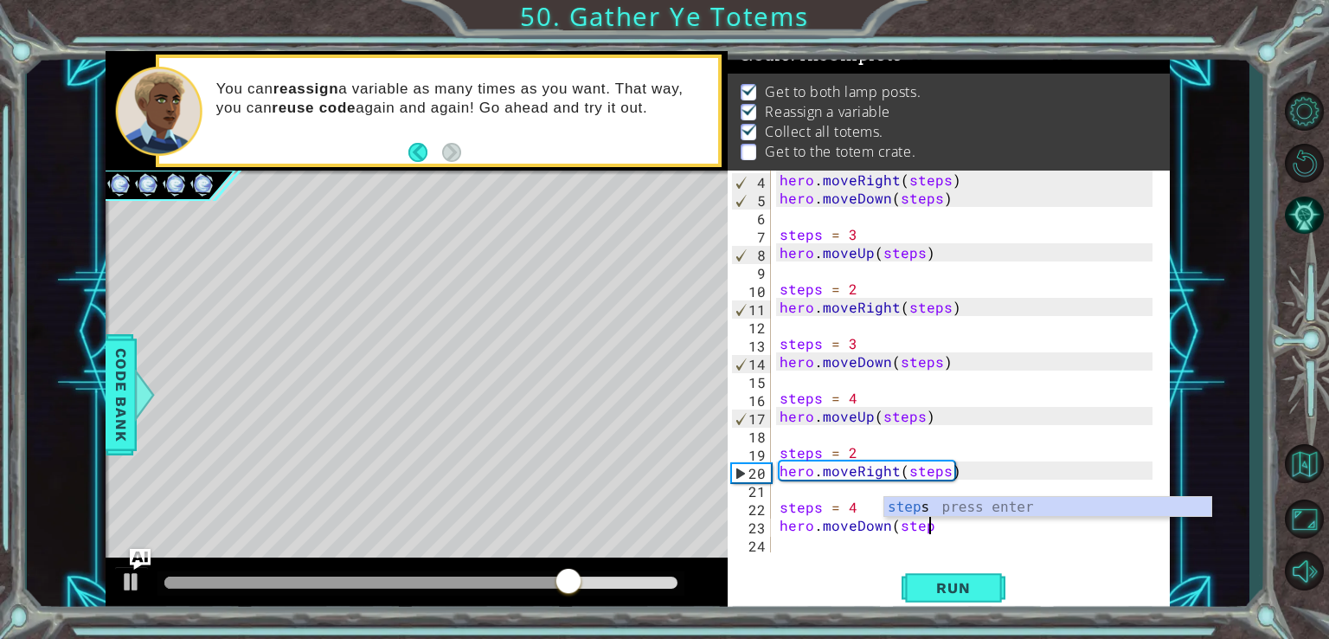
scroll to position [0, 9]
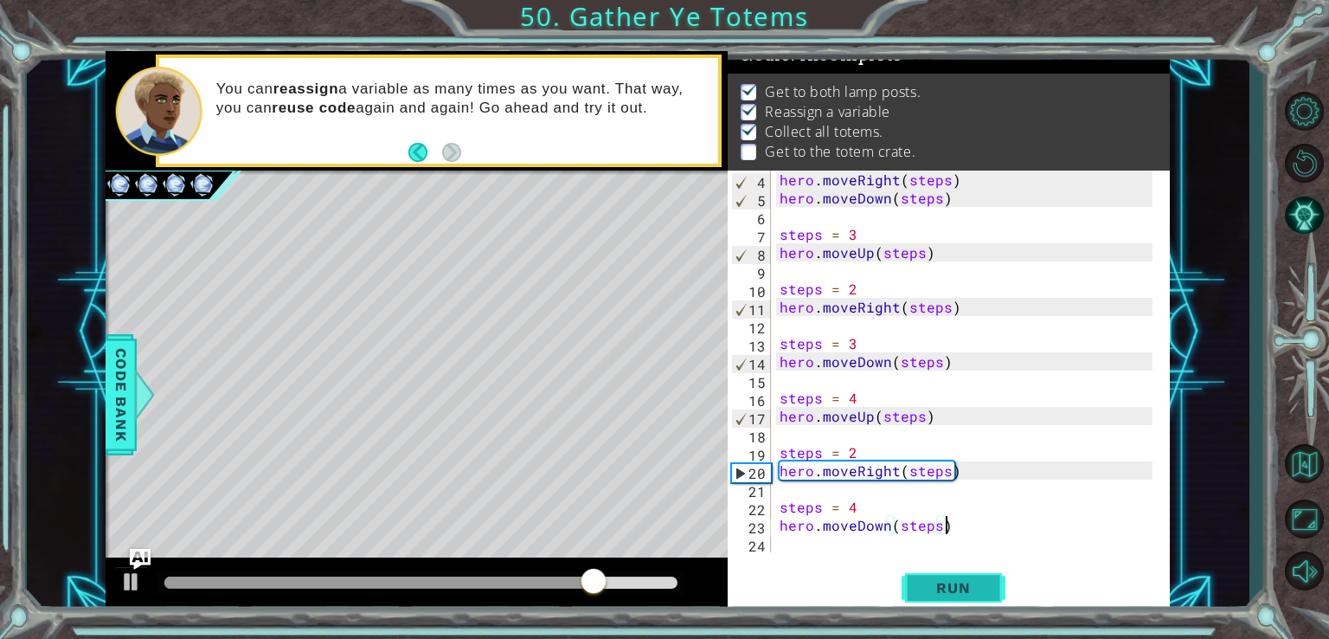
type textarea "hero.moveDown(steps)"
click at [948, 589] on span "Run" at bounding box center [953, 587] width 68 height 17
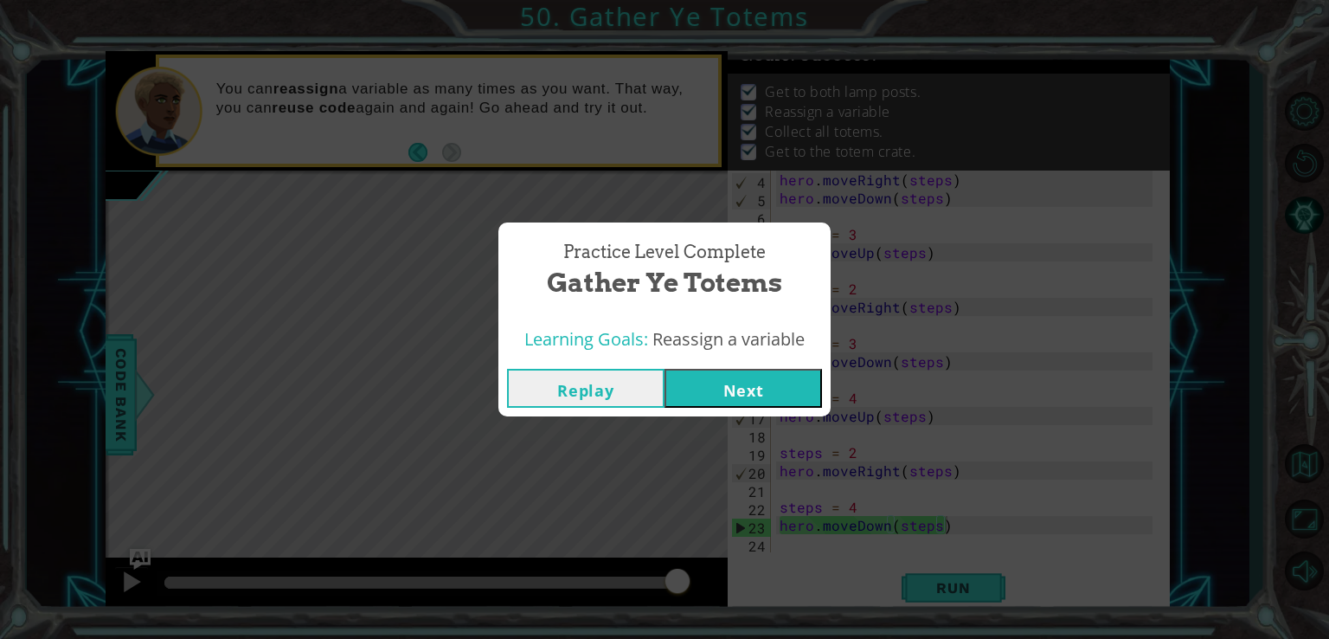
click at [755, 398] on button "Next" at bounding box center [744, 388] width 158 height 39
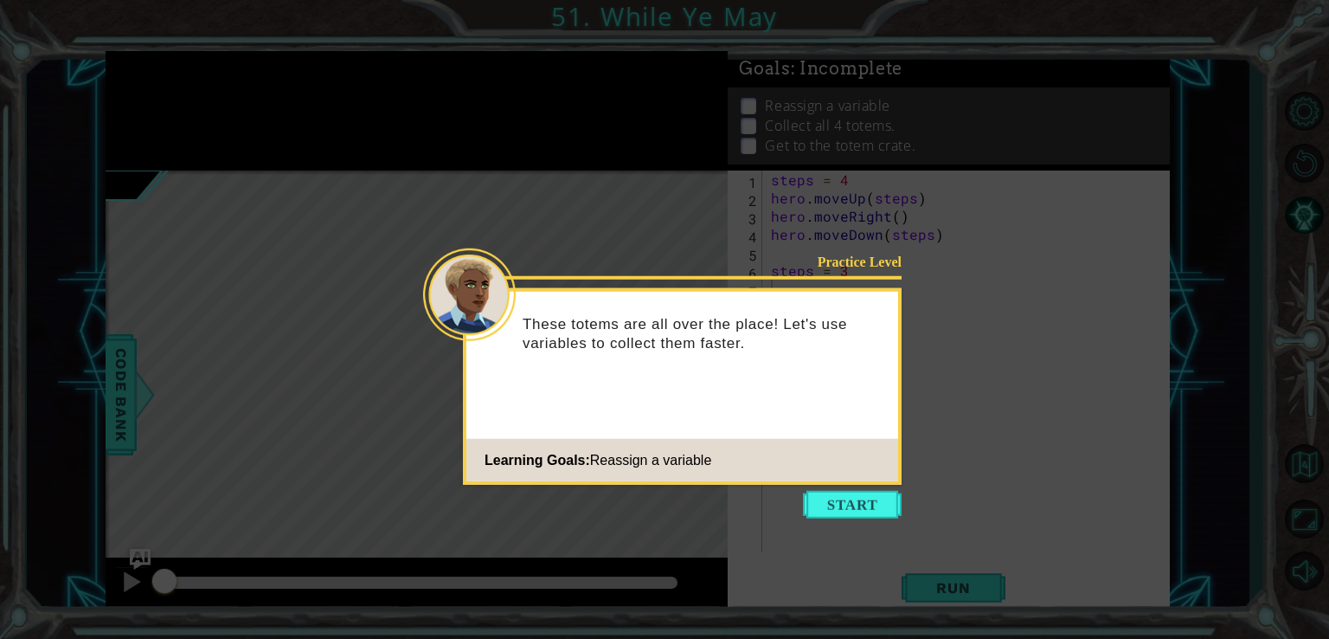
click at [865, 527] on icon at bounding box center [664, 319] width 1329 height 639
click at [865, 510] on button "Start" at bounding box center [852, 505] width 99 height 28
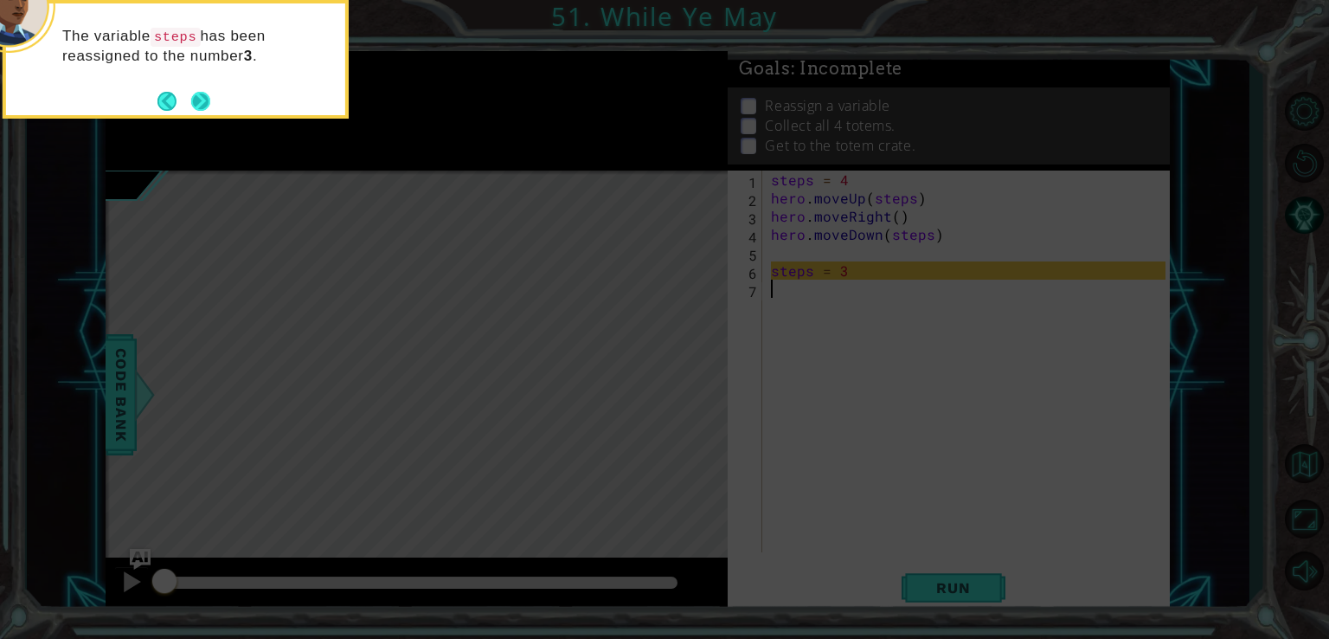
click at [193, 100] on button "Next" at bounding box center [200, 101] width 32 height 32
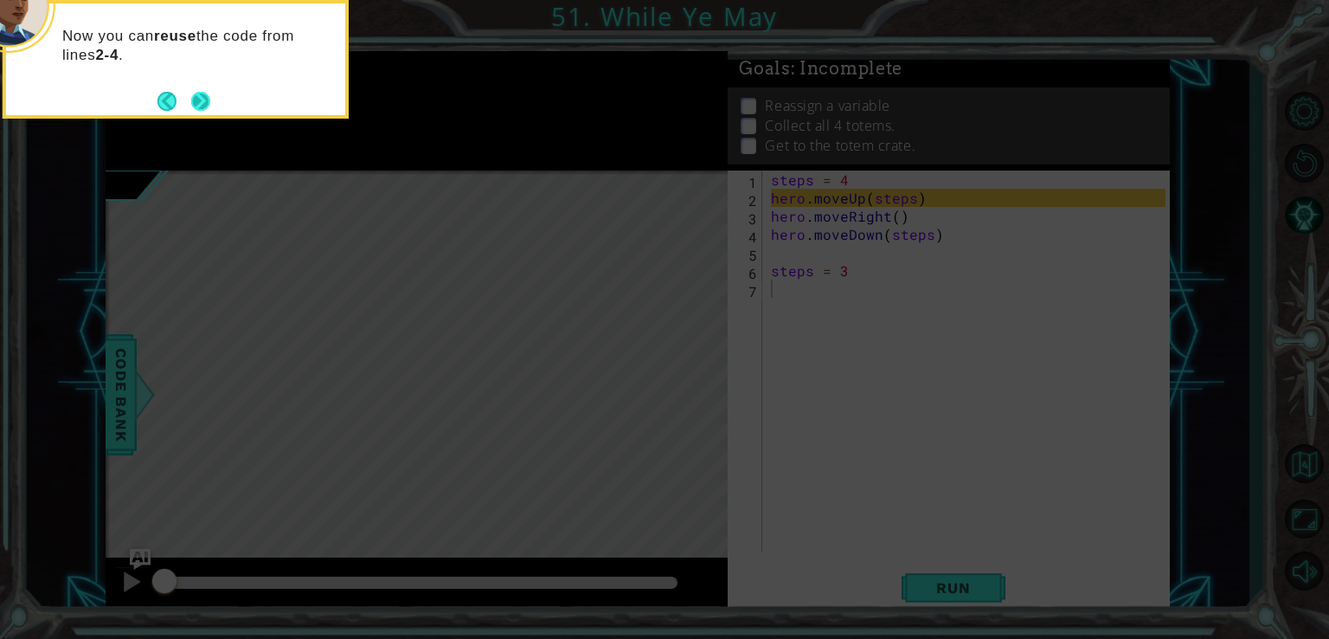
click at [203, 99] on button "Next" at bounding box center [200, 101] width 20 height 20
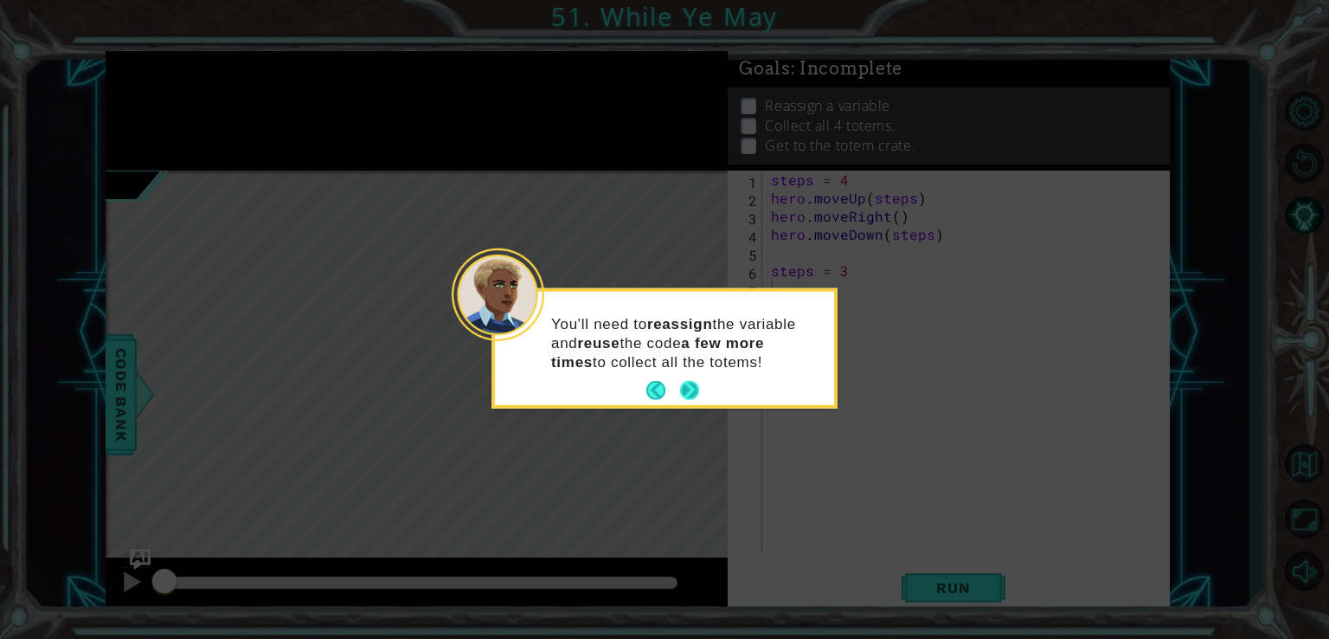
click at [692, 382] on button "Next" at bounding box center [689, 390] width 19 height 19
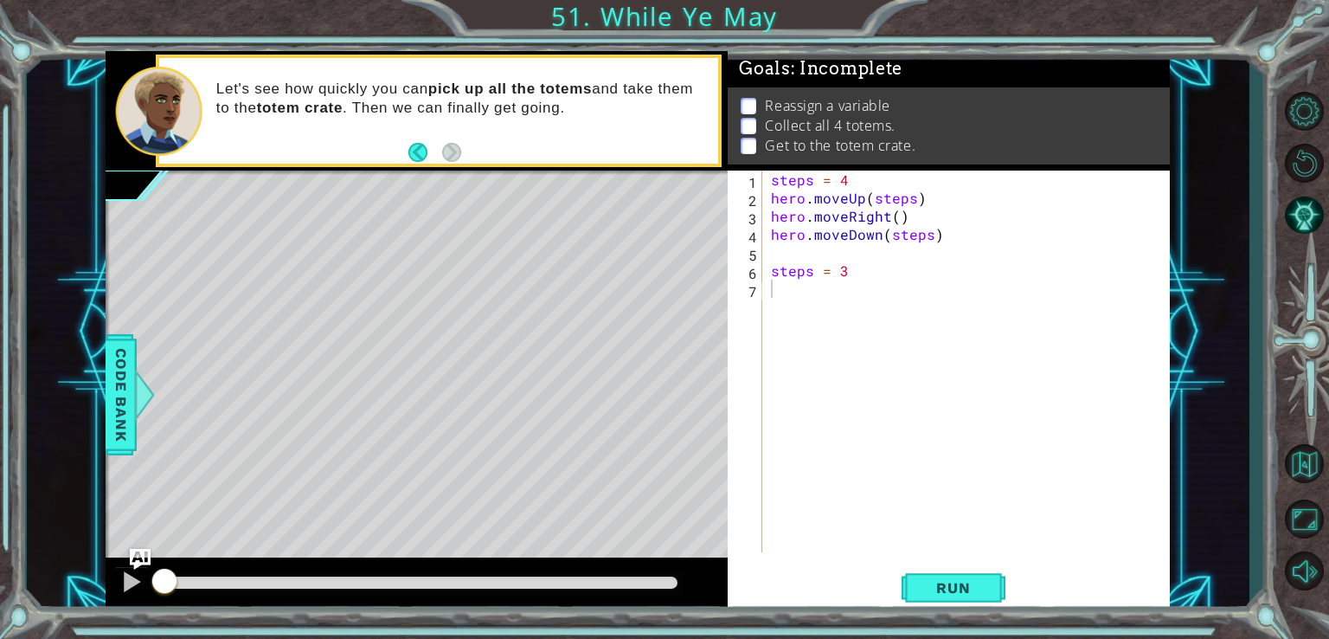
click at [931, 623] on div "1 ההההההההההההההההההההההההההההההההההההההההההההההההההההההההההההההההההההההההההההה…" at bounding box center [664, 319] width 1329 height 639
click at [955, 585] on span "Run" at bounding box center [953, 587] width 68 height 17
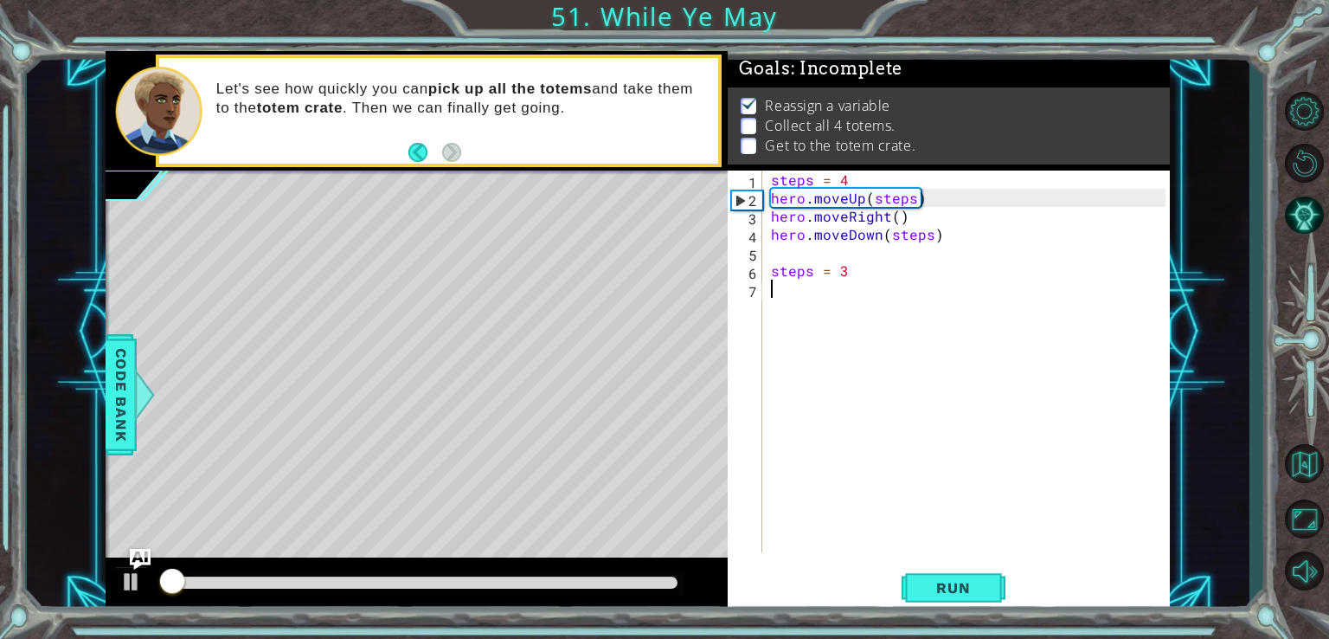
scroll to position [7, 0]
